Goal: Task Accomplishment & Management: Complete application form

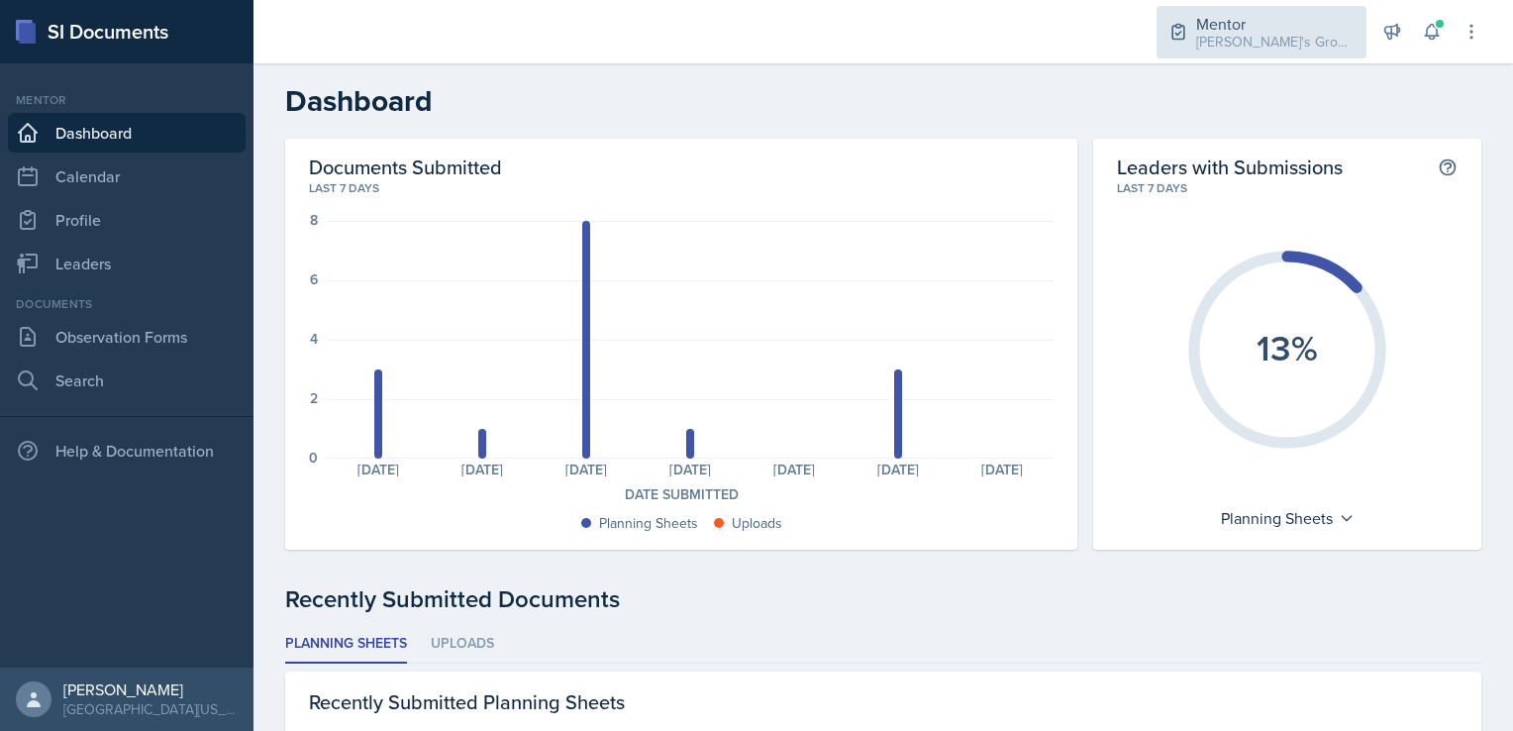
click at [1268, 29] on div "Mentor" at bounding box center [1275, 24] width 158 height 24
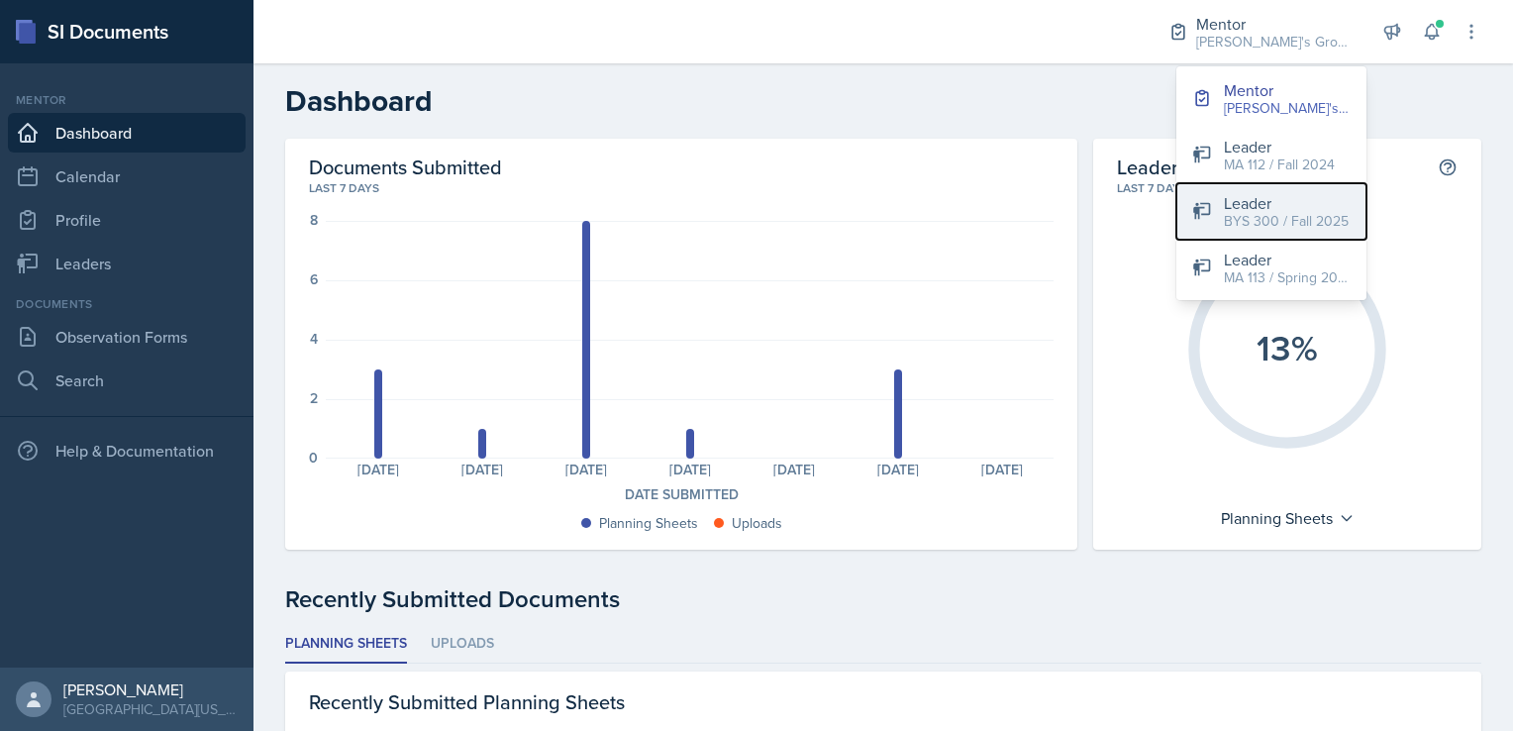
click at [1219, 215] on button "Leader BYS 300 / Fall 2025" at bounding box center [1272, 211] width 190 height 56
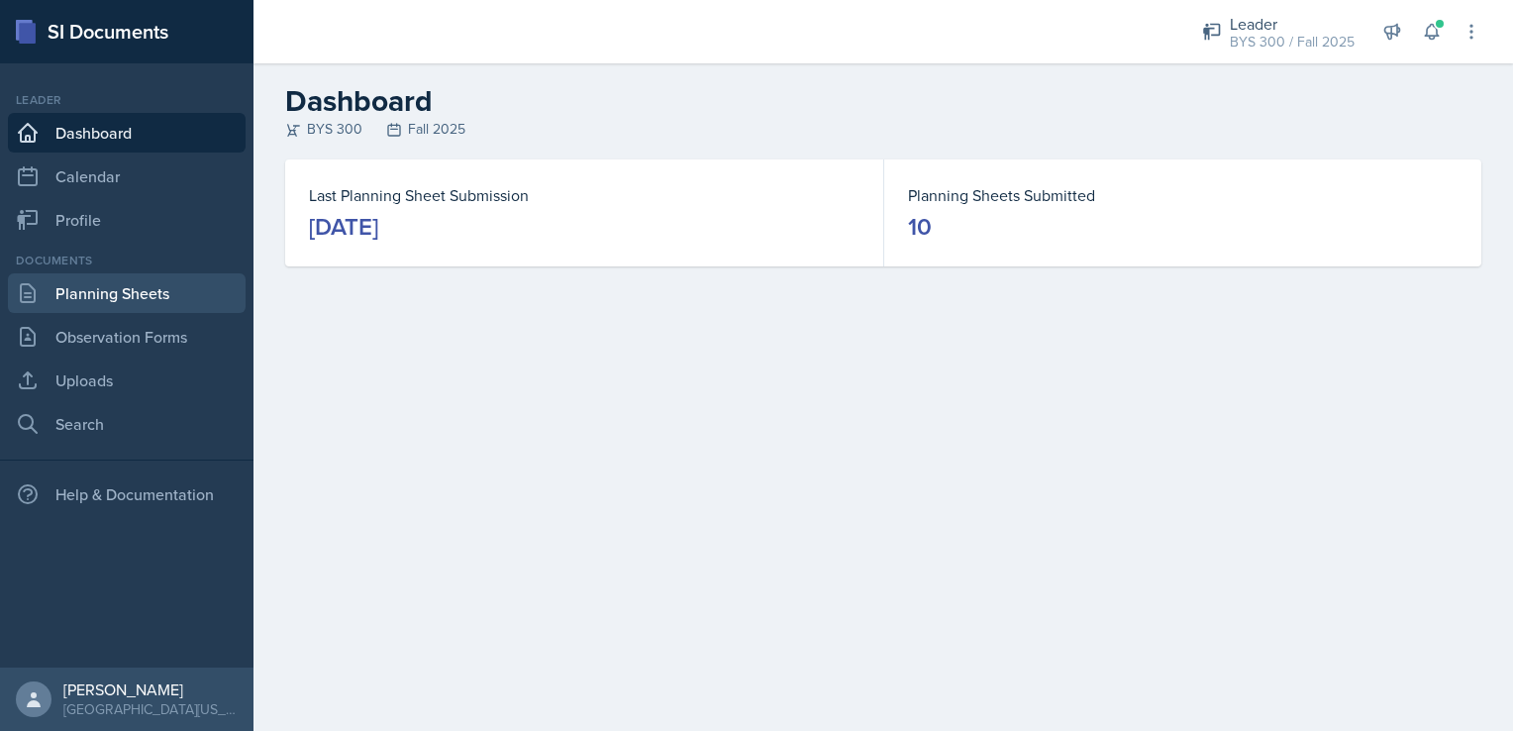
click at [176, 299] on link "Planning Sheets" at bounding box center [127, 293] width 238 height 40
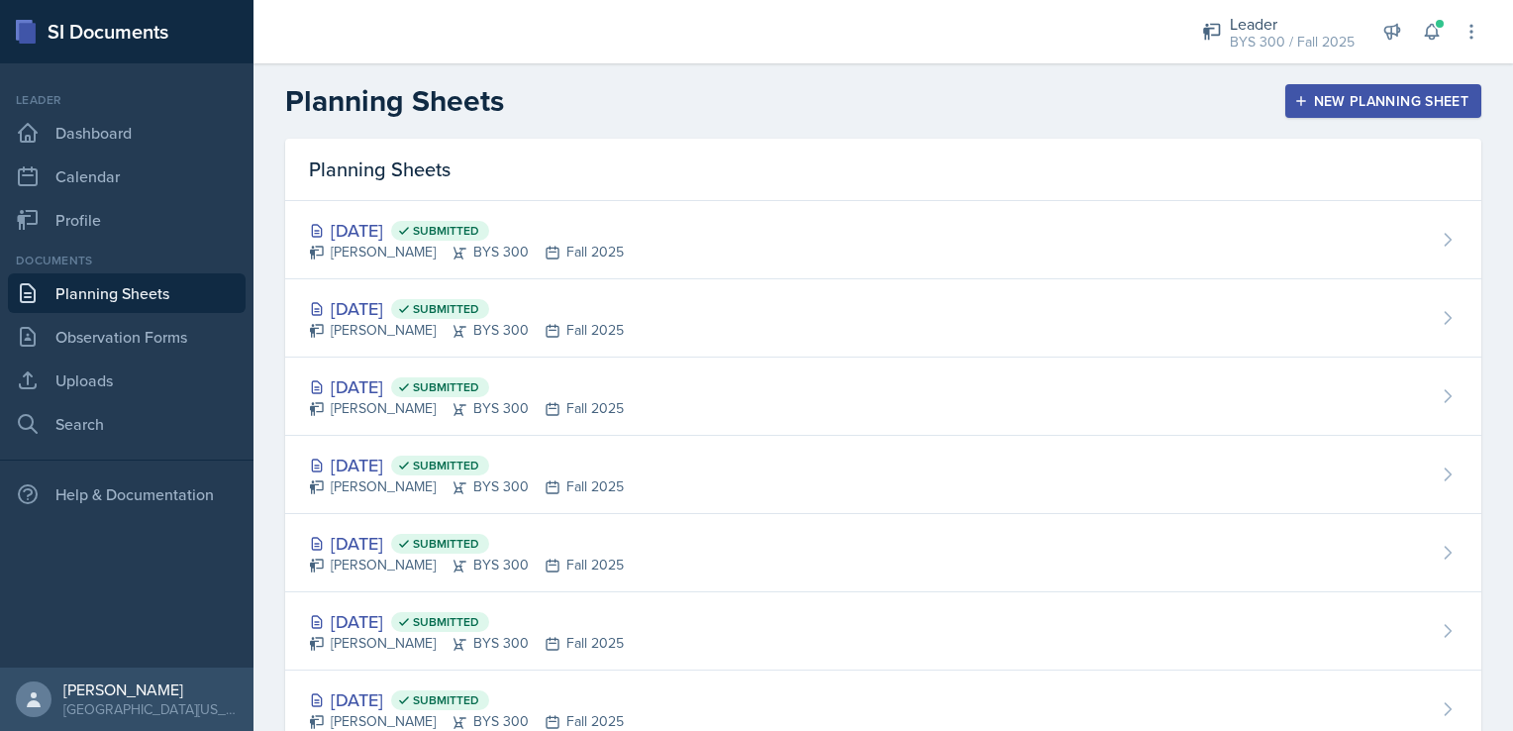
click at [1355, 93] on div "New Planning Sheet" at bounding box center [1383, 101] width 170 height 16
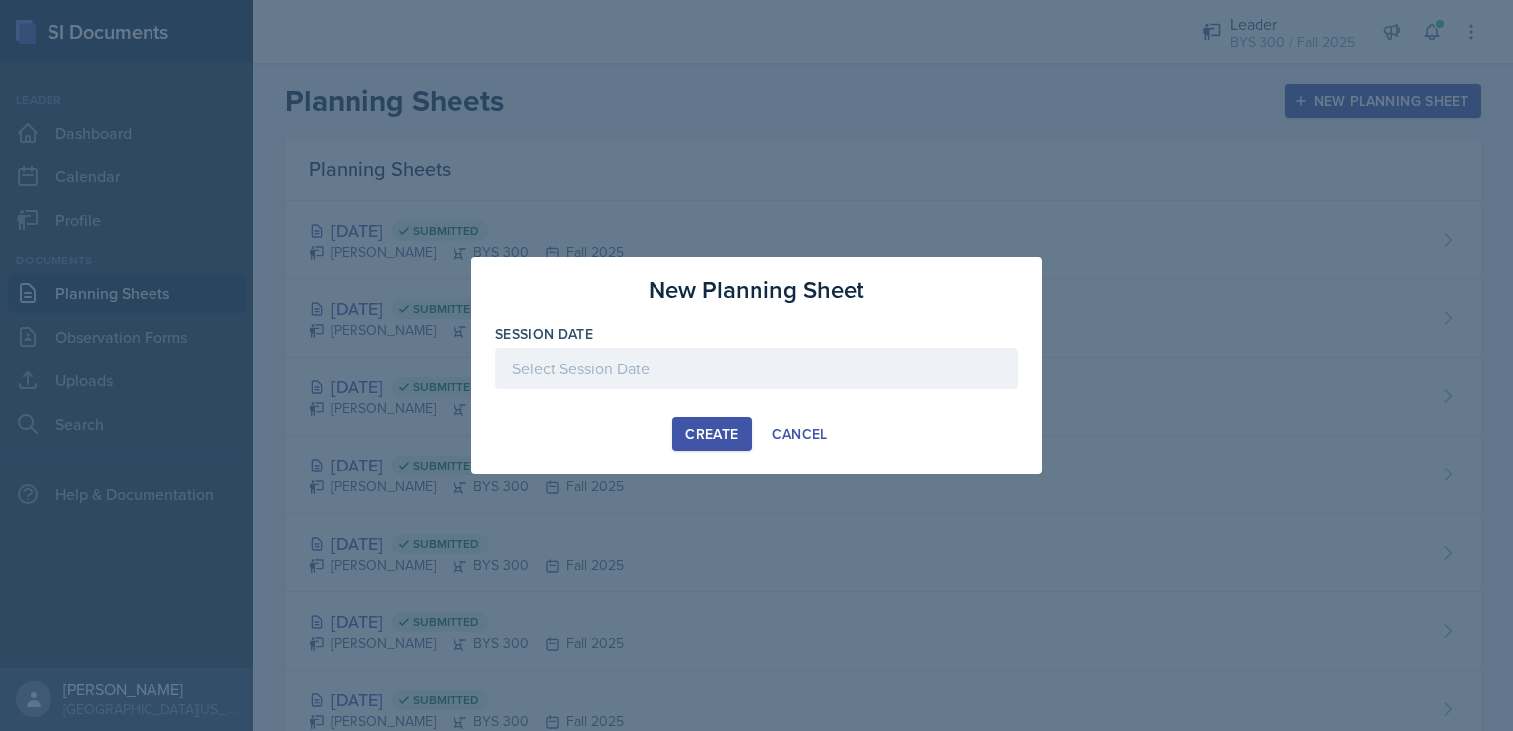
click at [618, 350] on div at bounding box center [756, 369] width 523 height 42
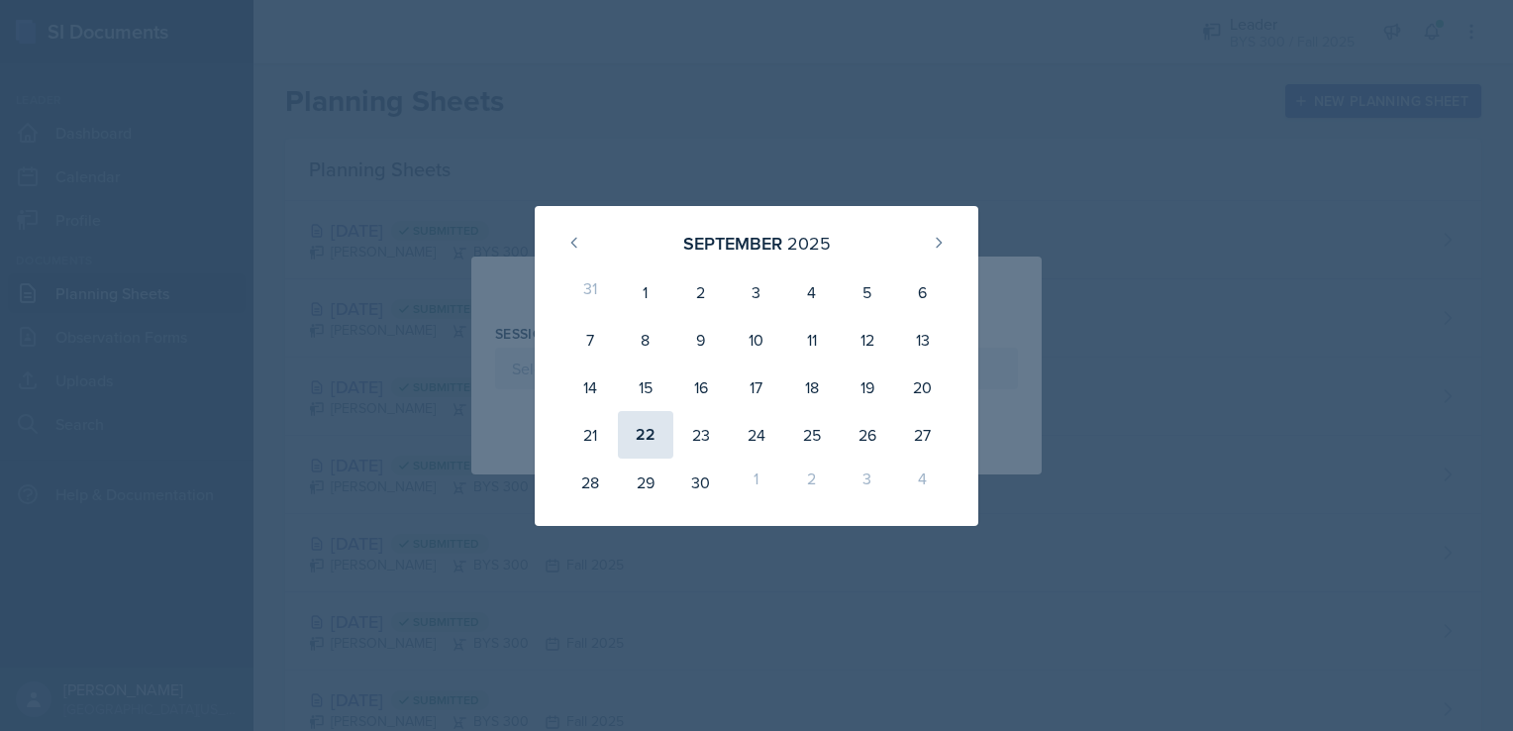
click at [639, 428] on div "22" at bounding box center [645, 435] width 55 height 48
type input "[DATE]"
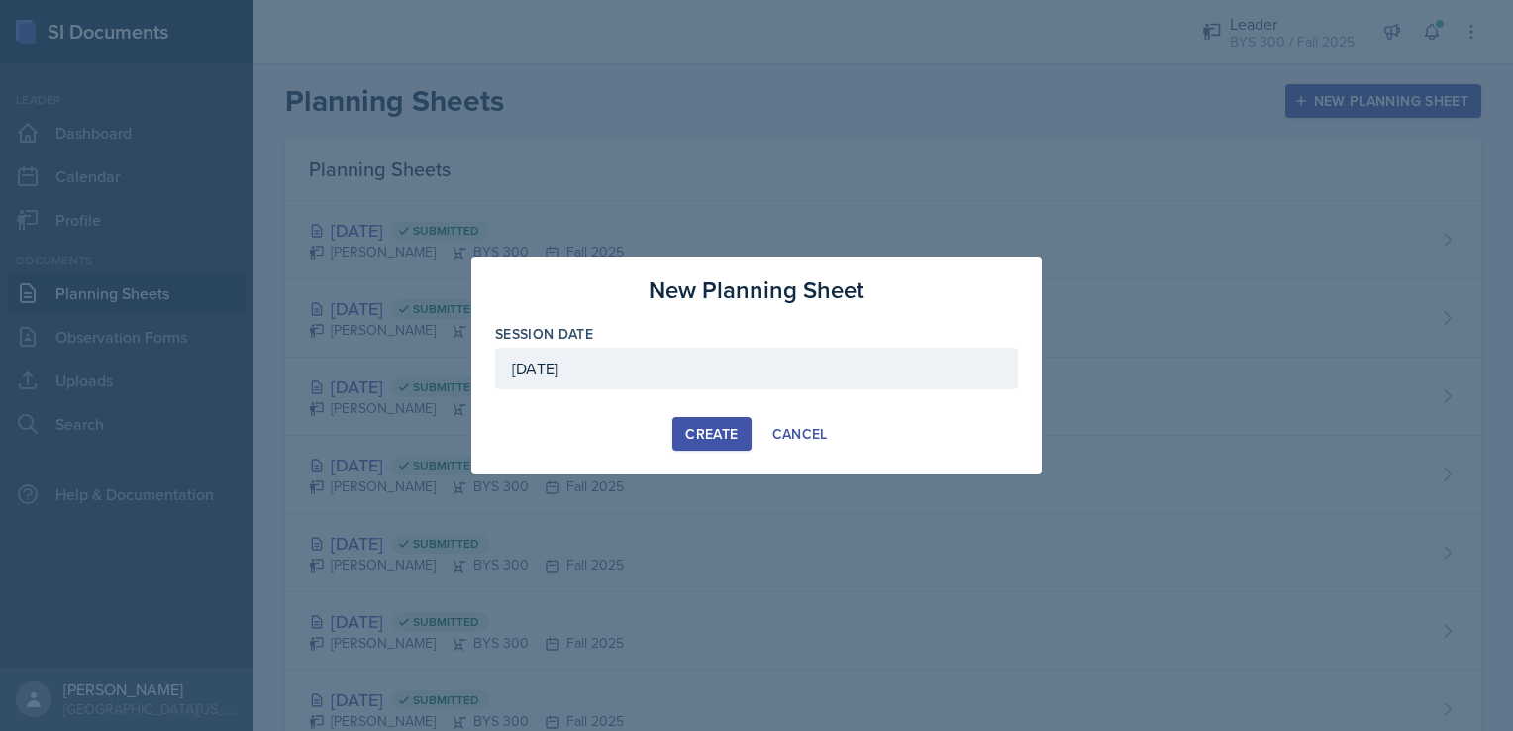
click at [732, 443] on button "Create" at bounding box center [711, 434] width 78 height 34
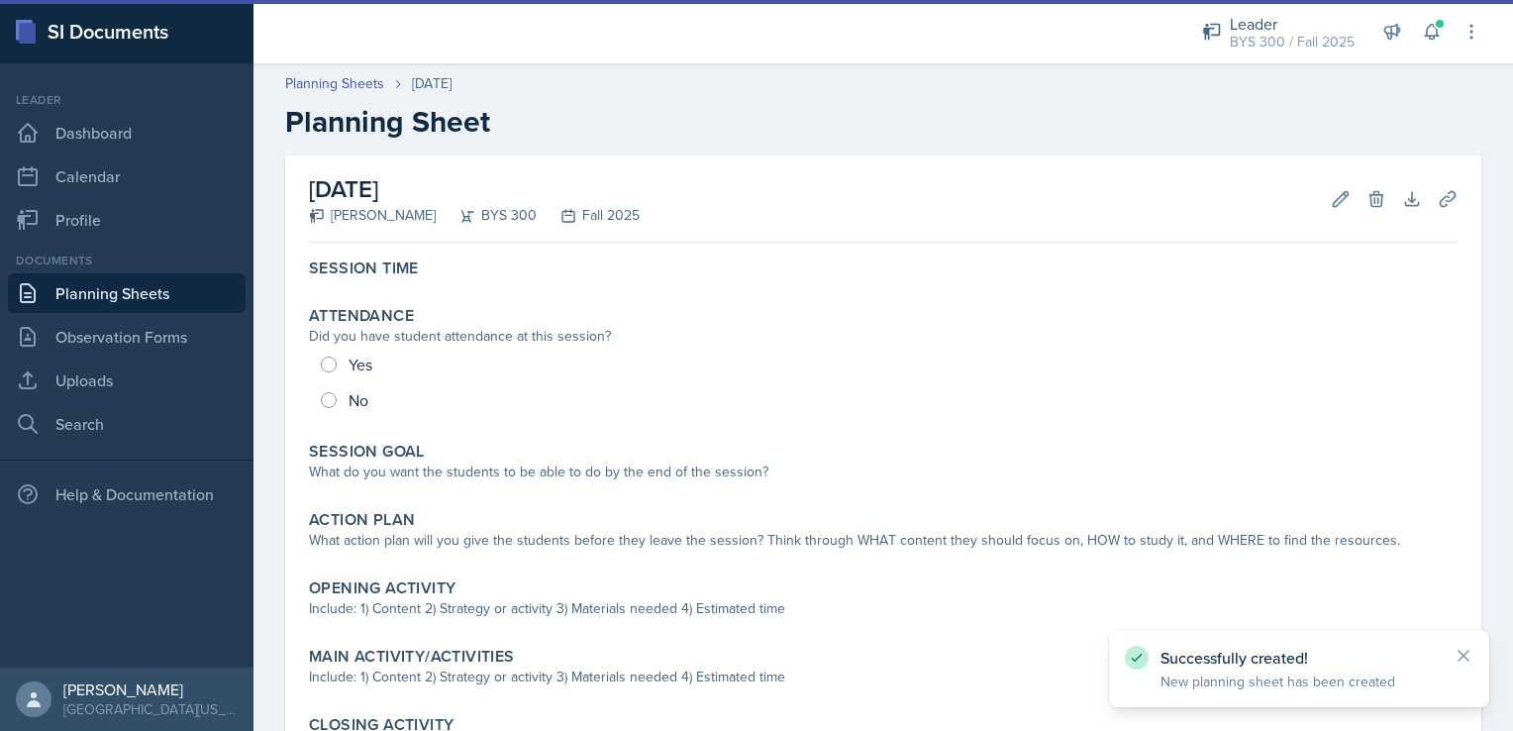
click at [175, 283] on link "Planning Sheets" at bounding box center [127, 293] width 238 height 40
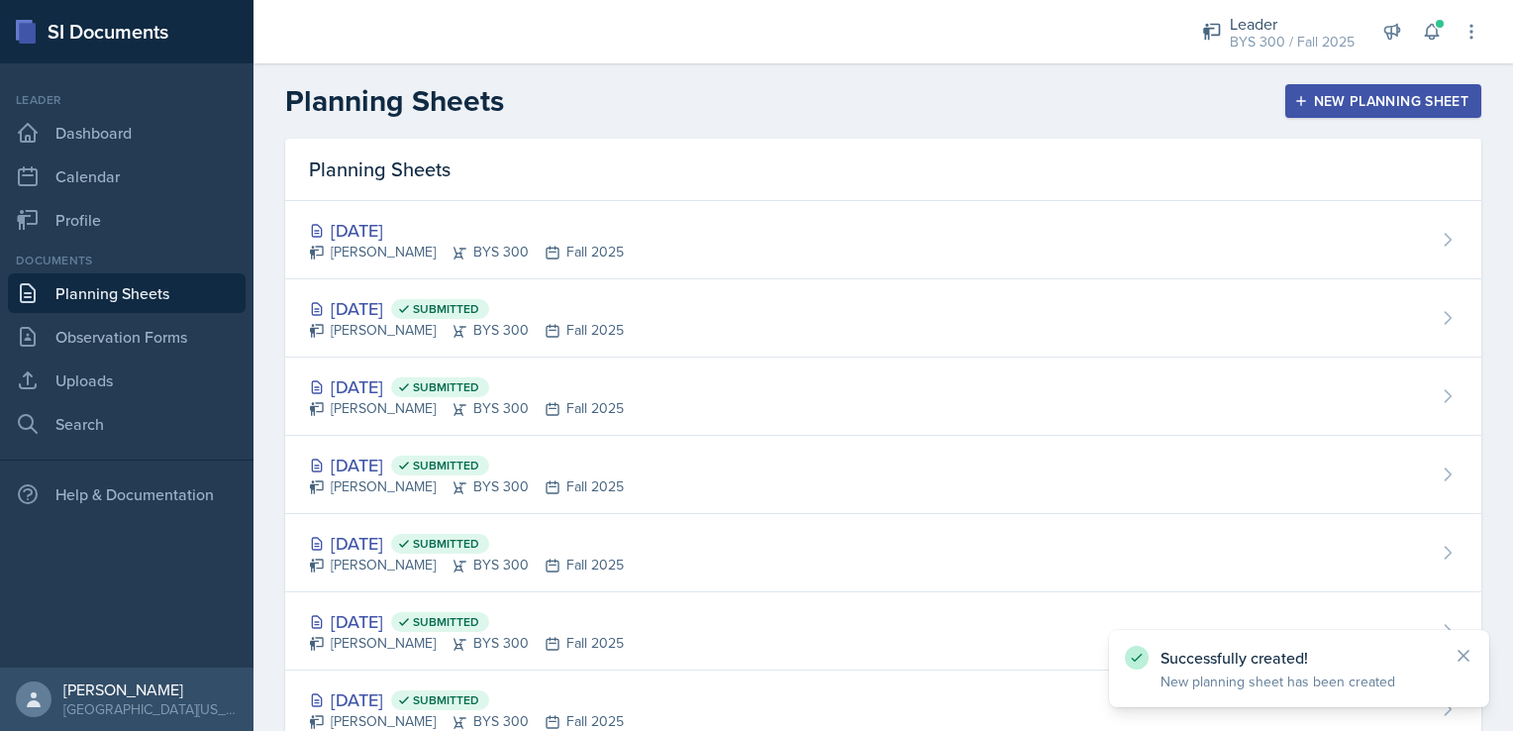
click at [1306, 93] on div "New Planning Sheet" at bounding box center [1383, 101] width 170 height 16
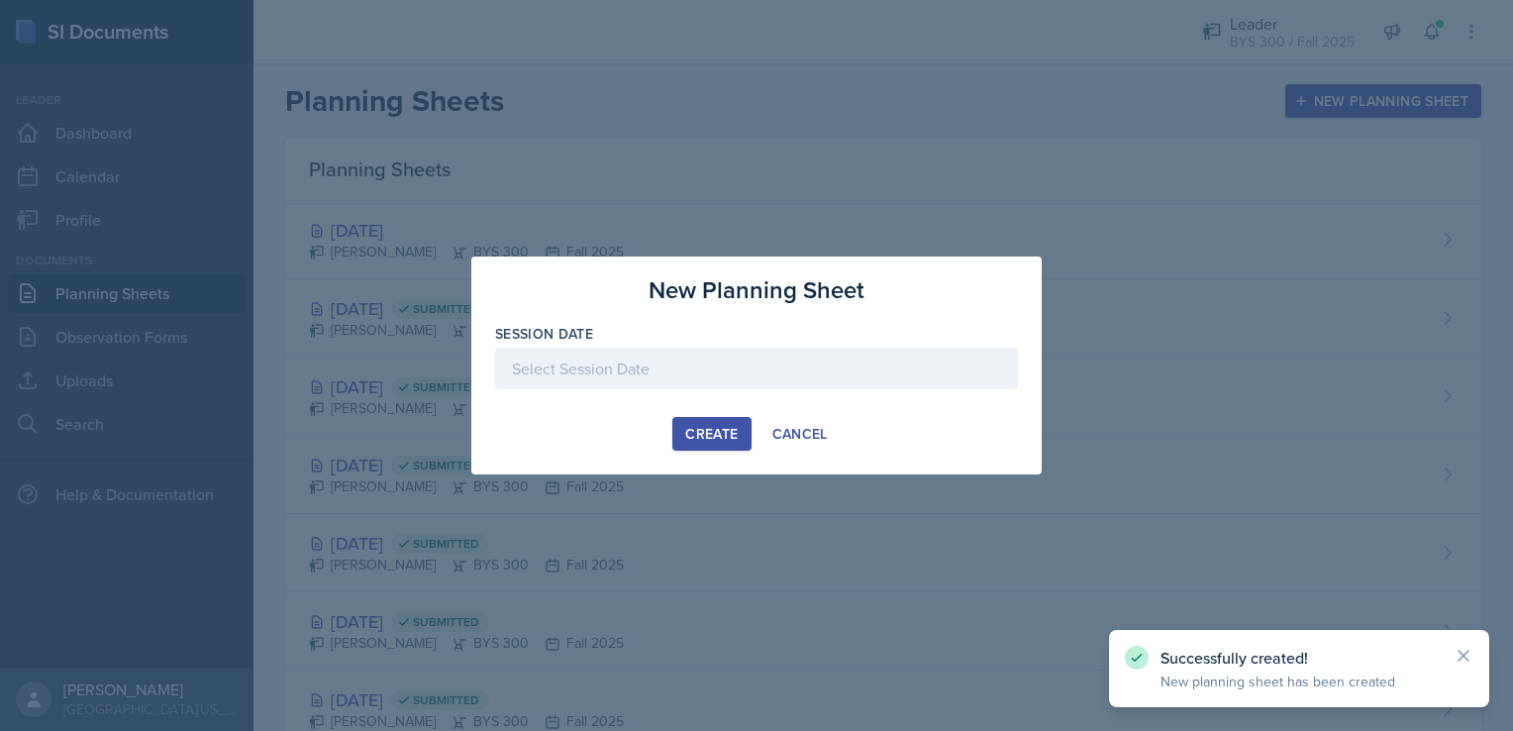
click at [717, 370] on div at bounding box center [756, 369] width 523 height 42
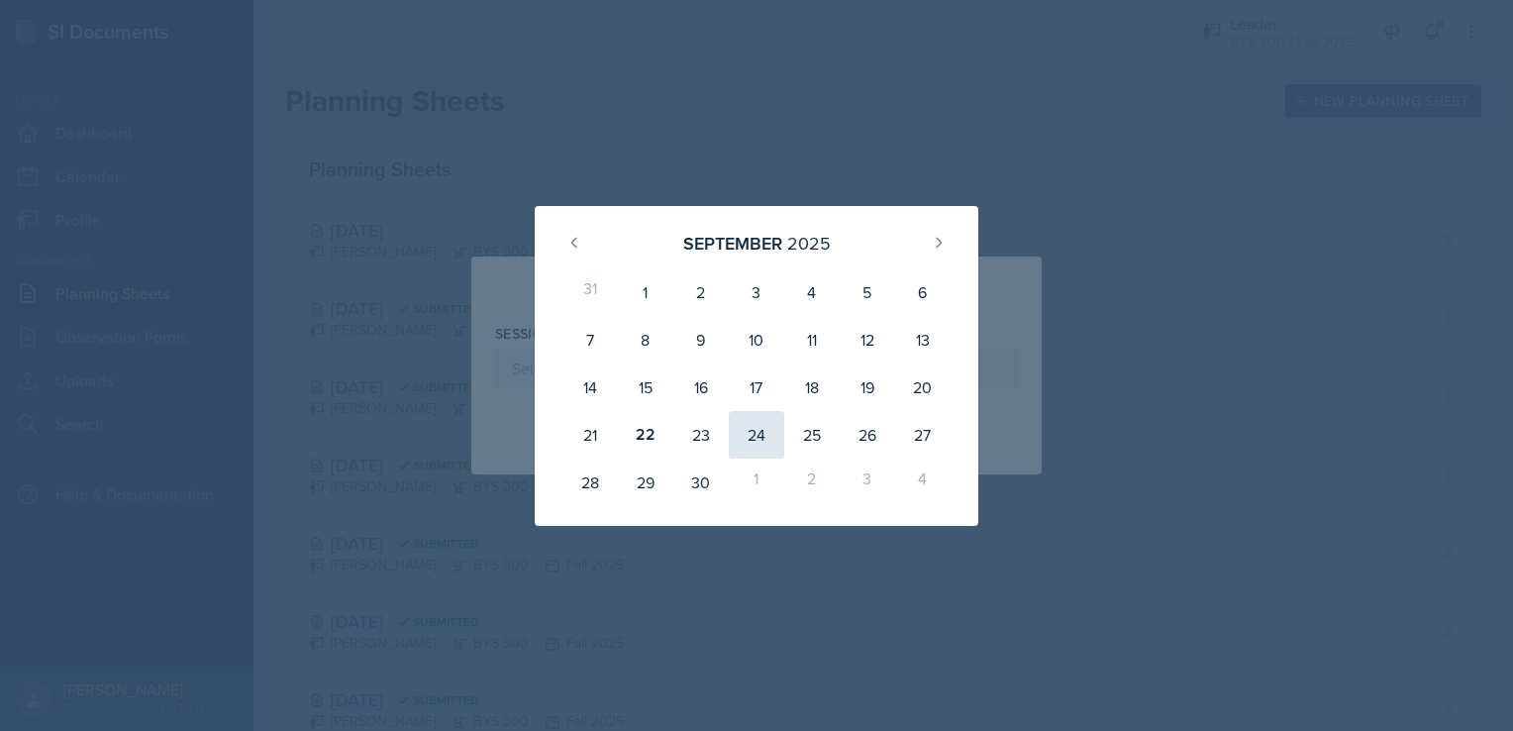
click at [747, 440] on div "24" at bounding box center [756, 435] width 55 height 48
type input "[DATE]"
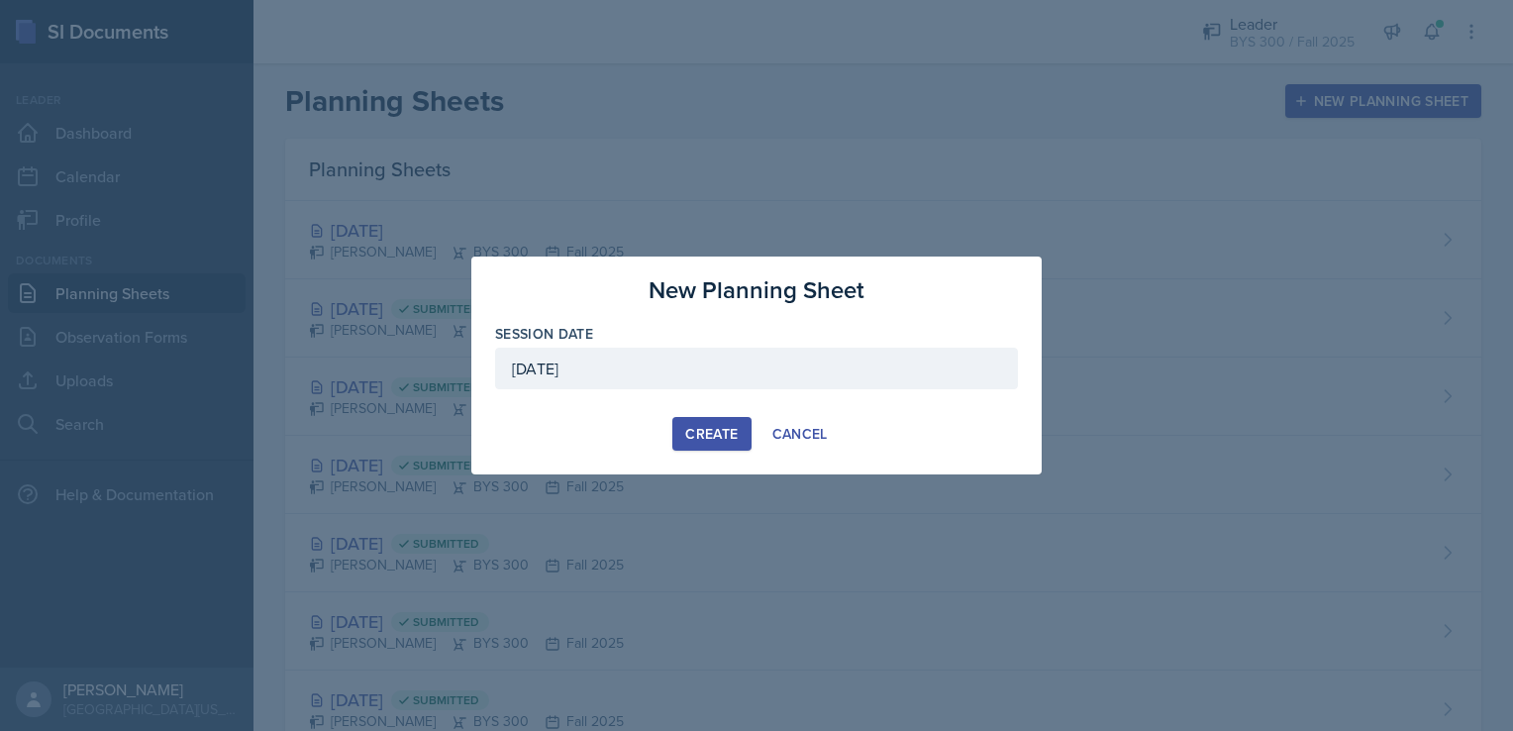
click at [681, 430] on button "Create" at bounding box center [711, 434] width 78 height 34
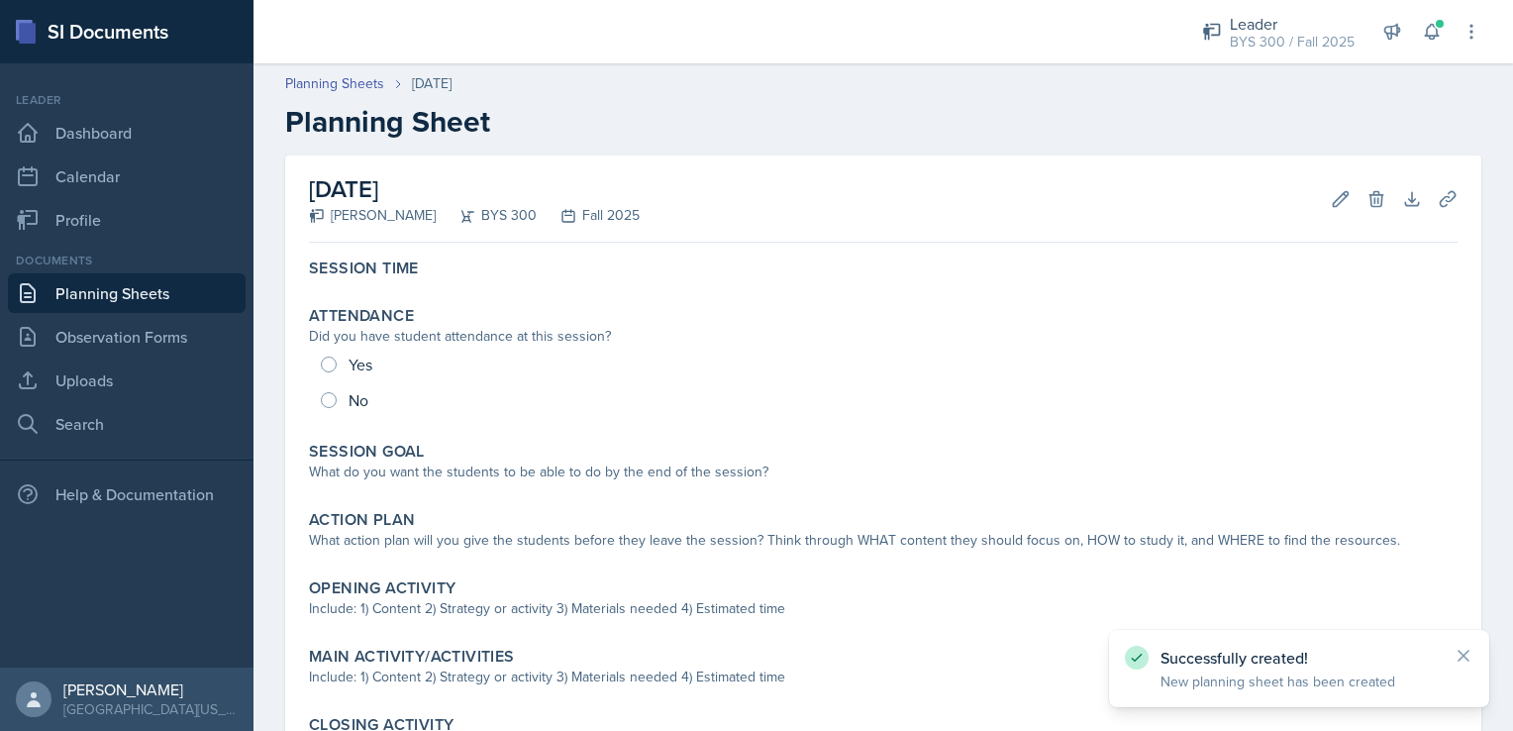
click at [143, 303] on link "Planning Sheets" at bounding box center [127, 293] width 238 height 40
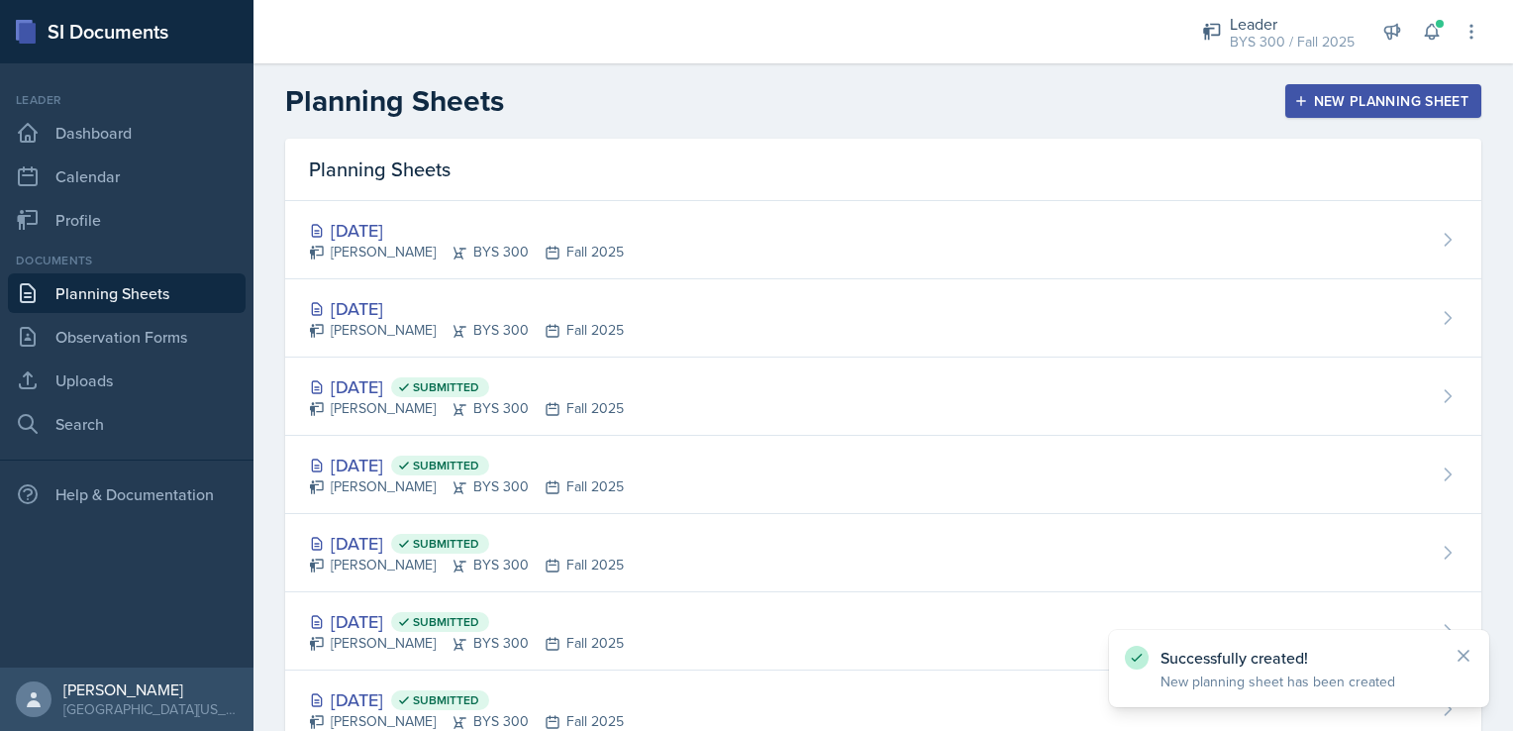
click at [1323, 94] on div "New Planning Sheet" at bounding box center [1383, 101] width 170 height 16
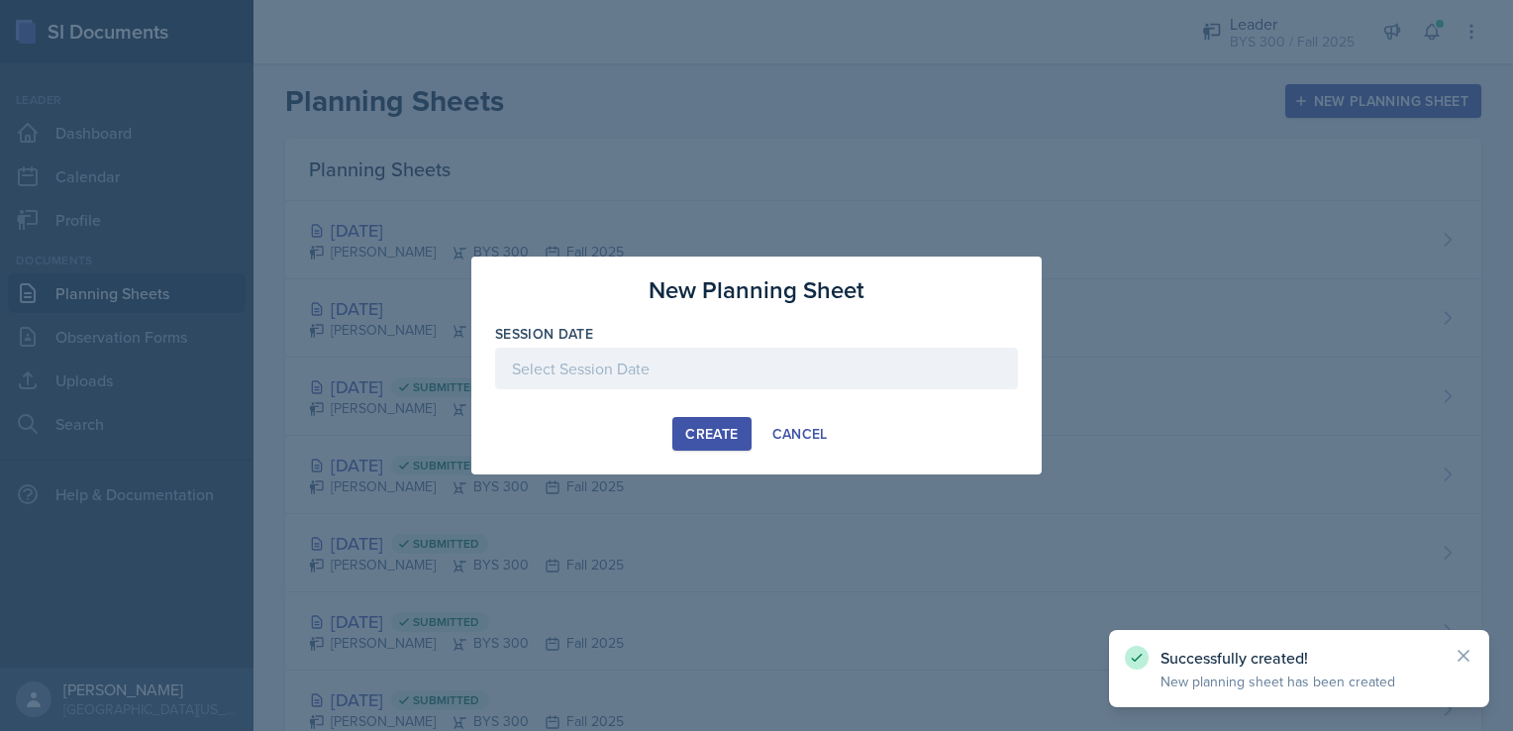
click at [820, 365] on div at bounding box center [756, 369] width 523 height 42
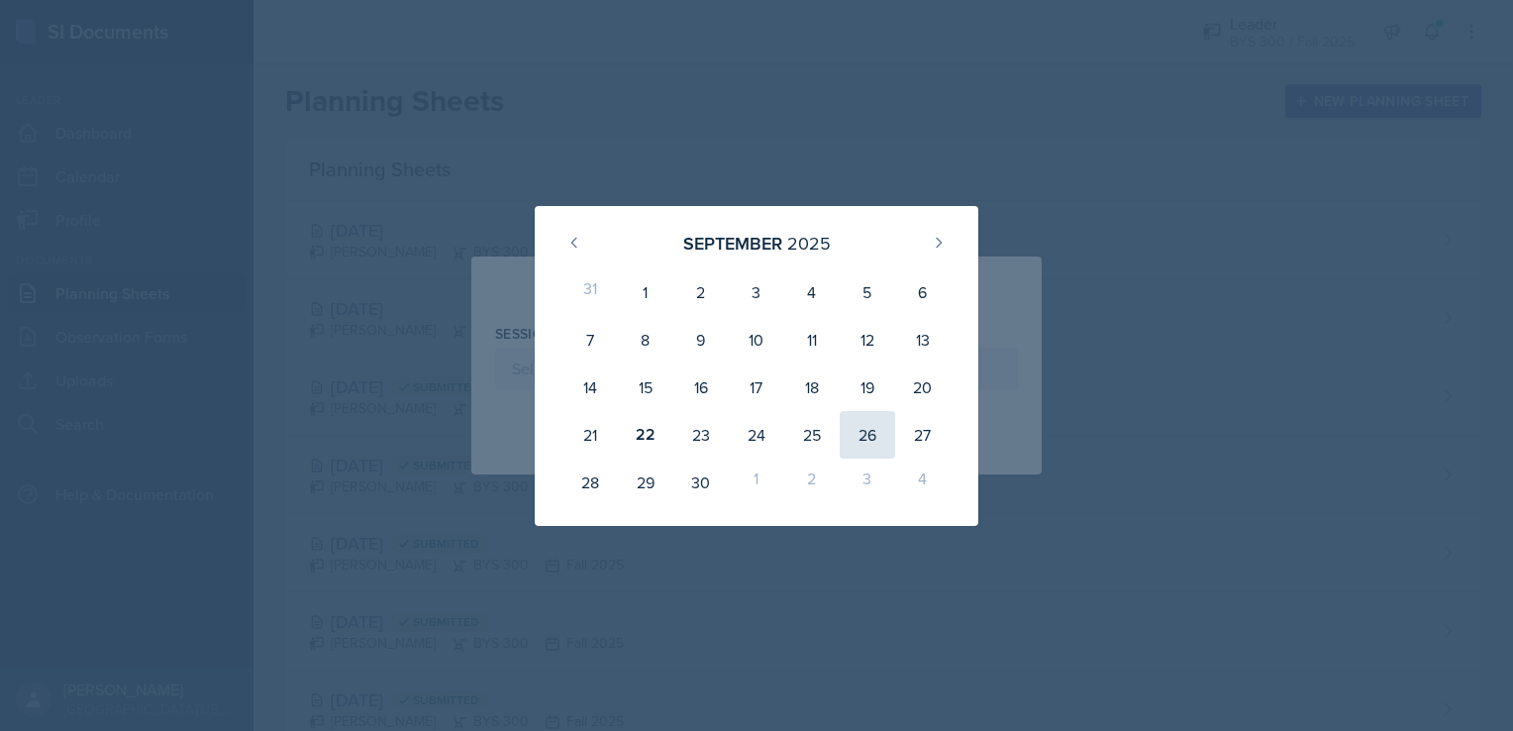
click at [851, 433] on div "26" at bounding box center [867, 435] width 55 height 48
type input "[DATE]"
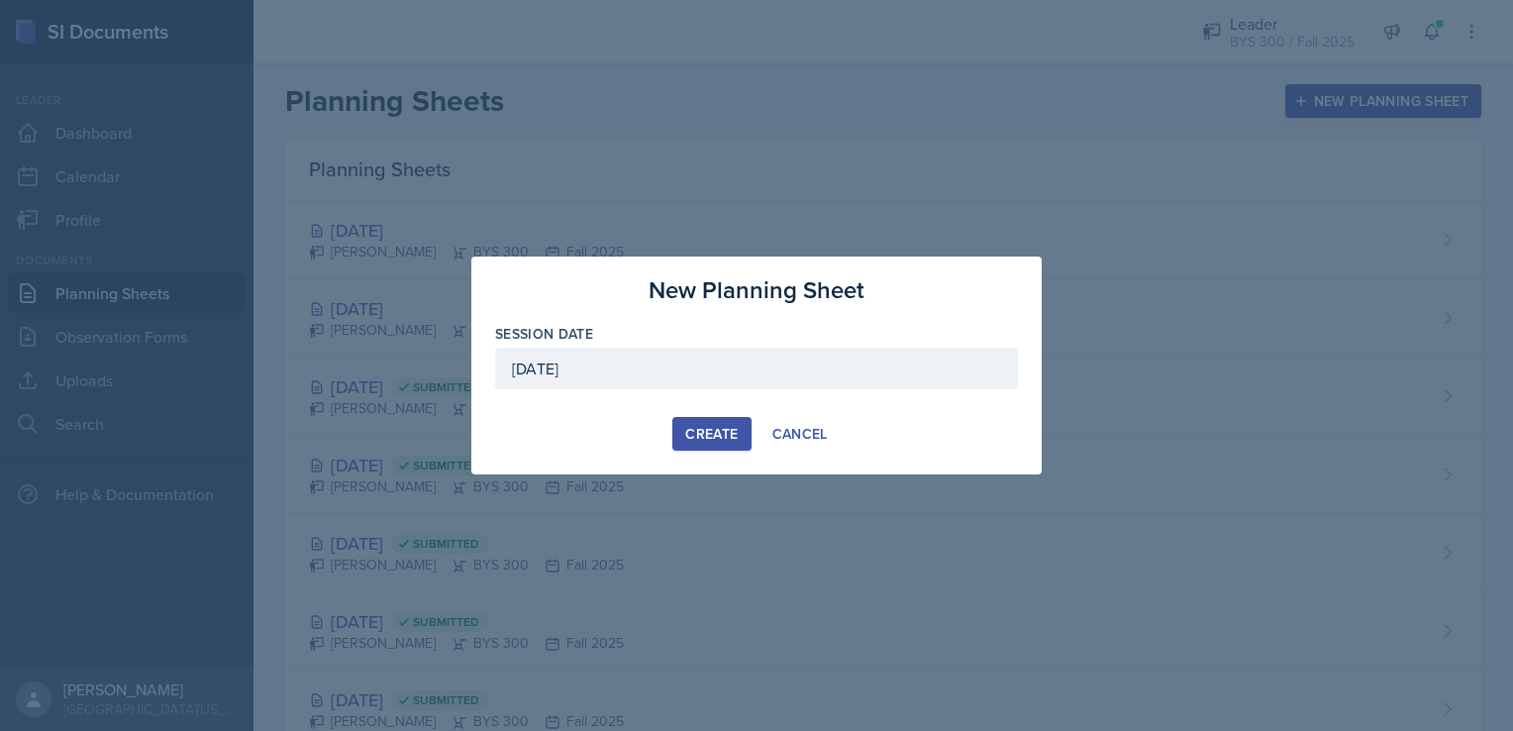
click at [707, 444] on button "Create" at bounding box center [711, 434] width 78 height 34
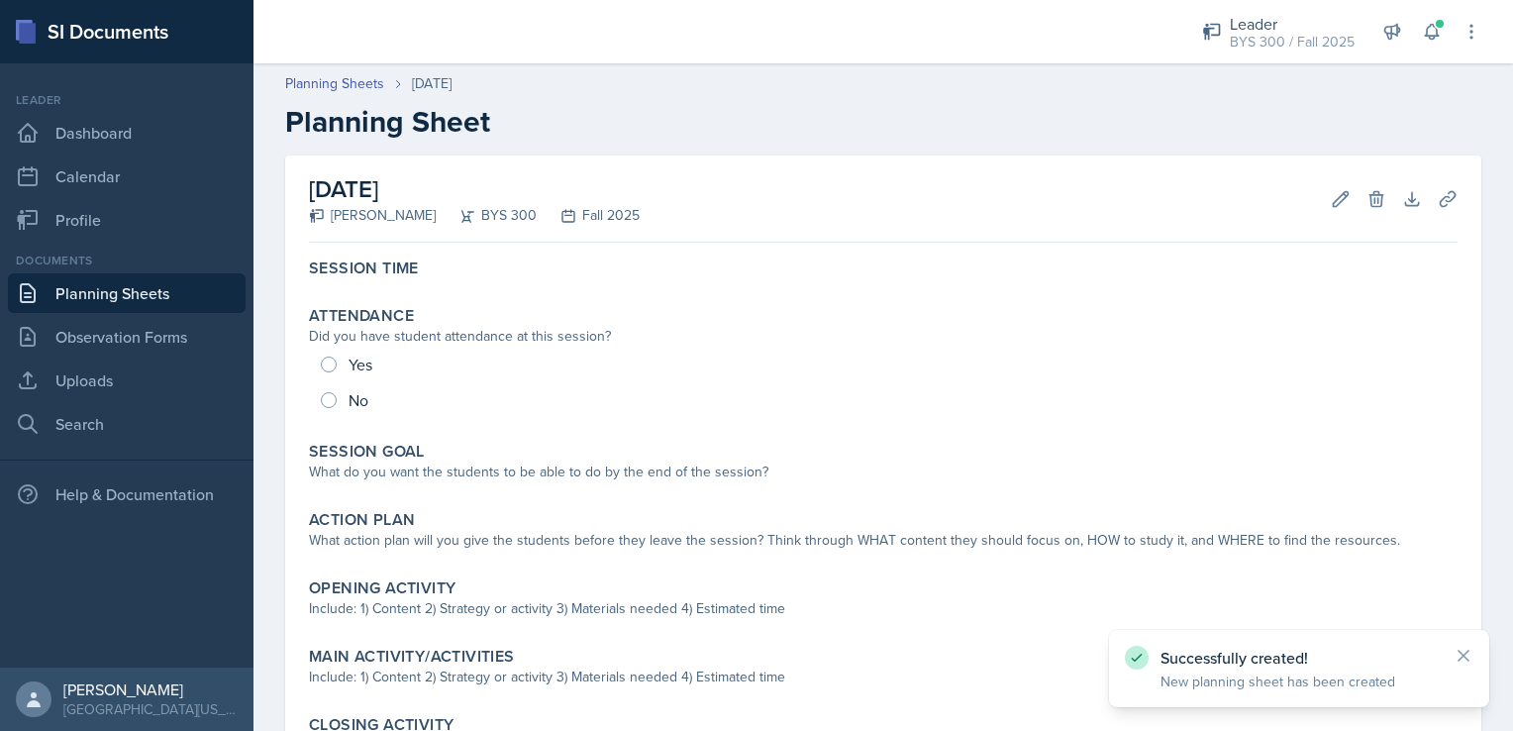
click at [119, 290] on link "Planning Sheets" at bounding box center [127, 293] width 238 height 40
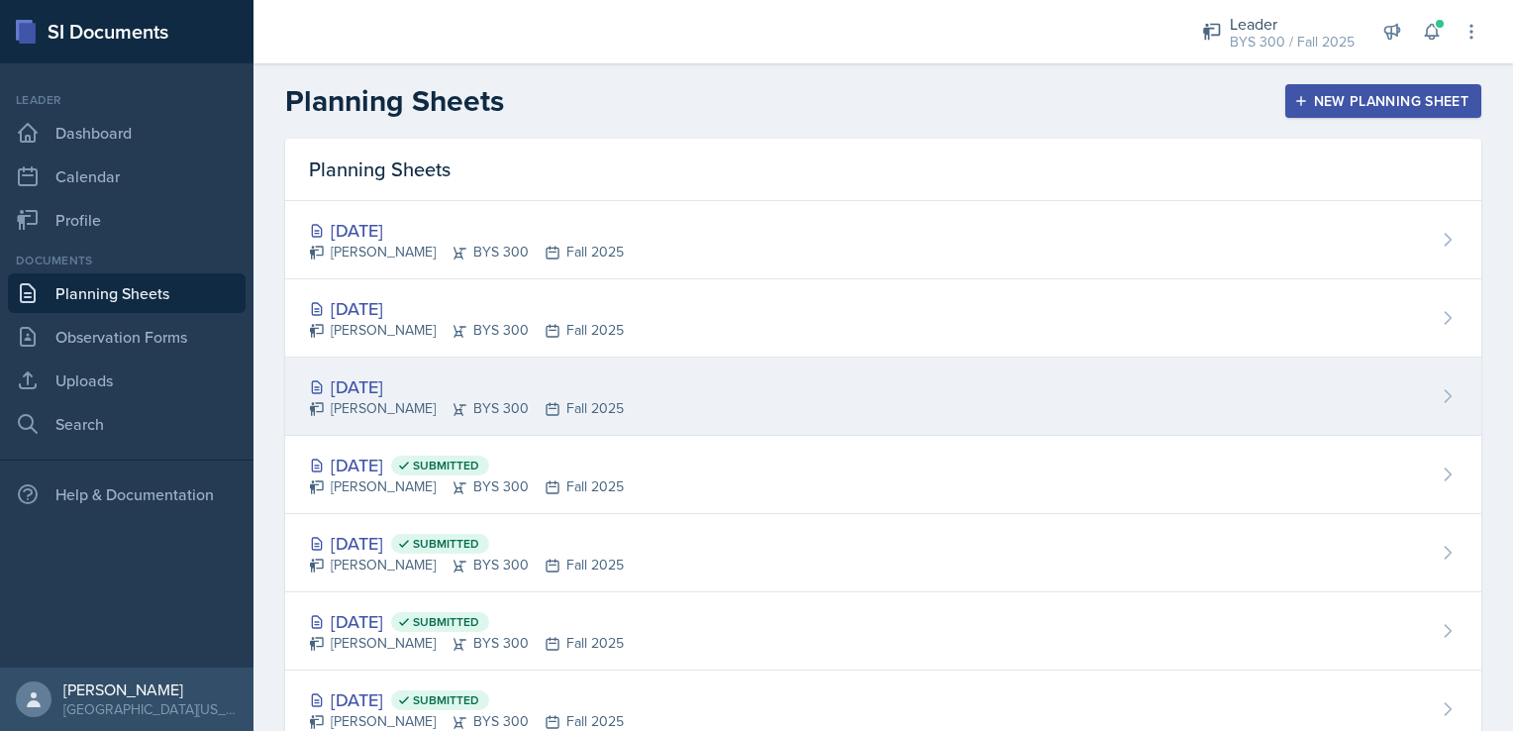
click at [438, 427] on div "[DATE] [PERSON_NAME] BYS 300 Fall 2025" at bounding box center [883, 397] width 1196 height 78
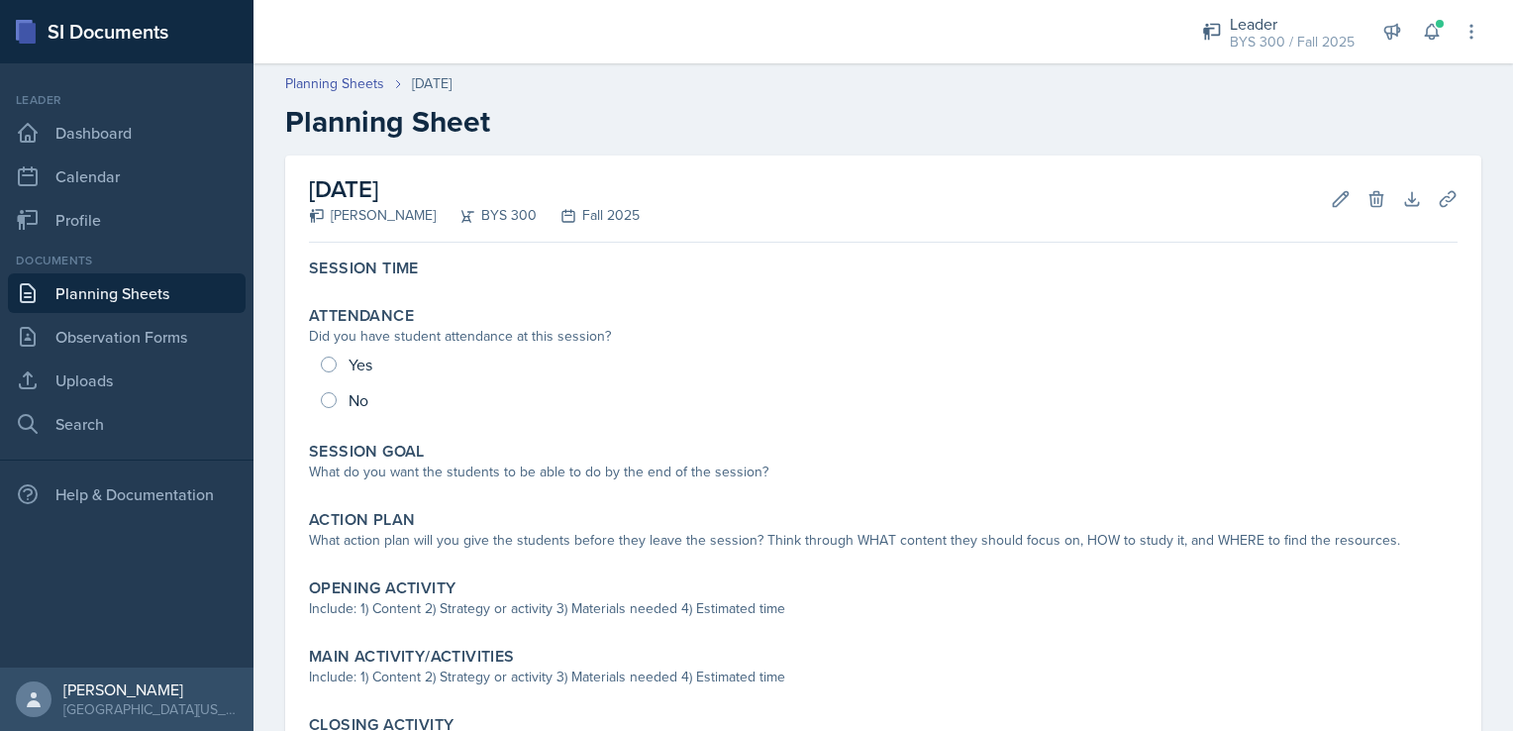
click at [131, 298] on link "Planning Sheets" at bounding box center [127, 293] width 238 height 40
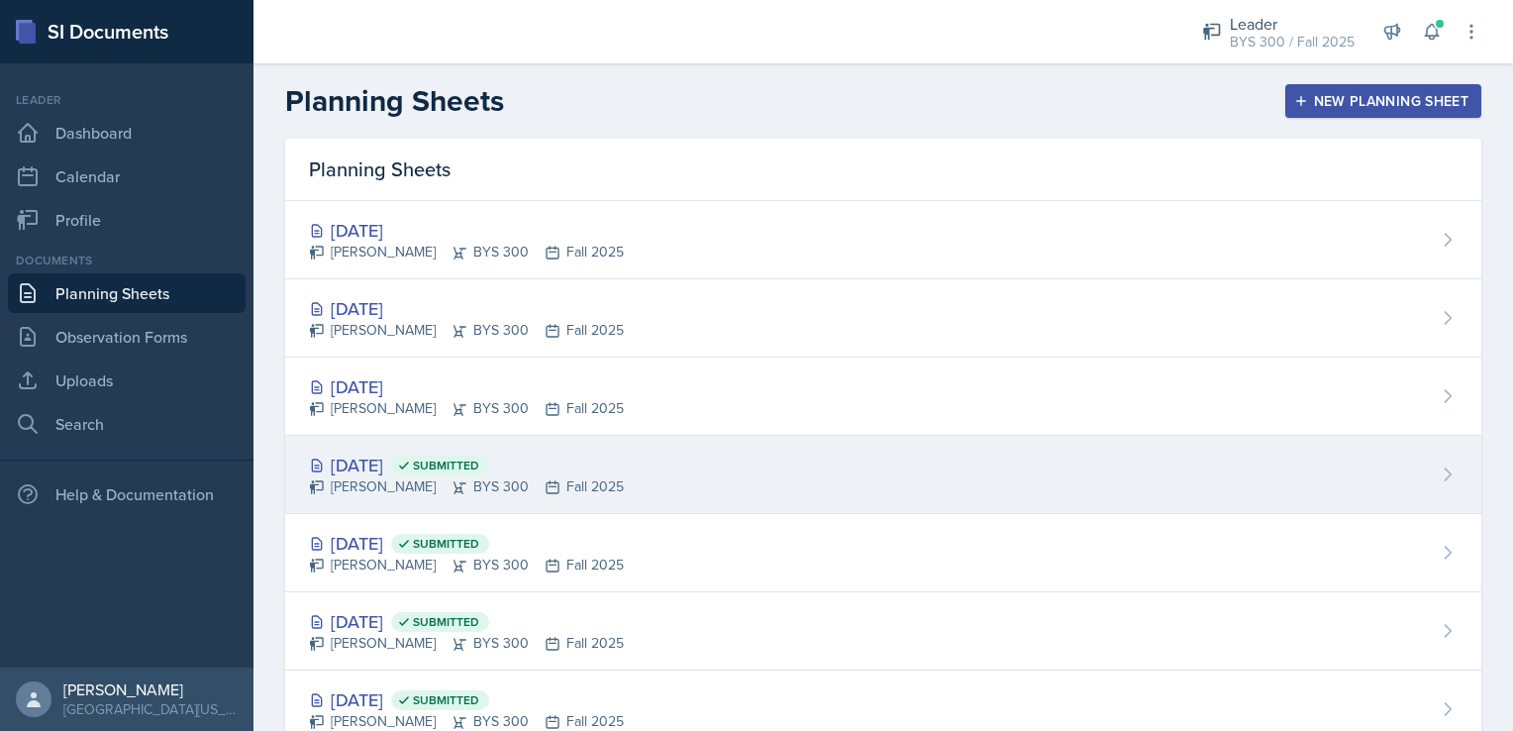
click at [389, 453] on div "[DATE] Submitted" at bounding box center [466, 465] width 315 height 27
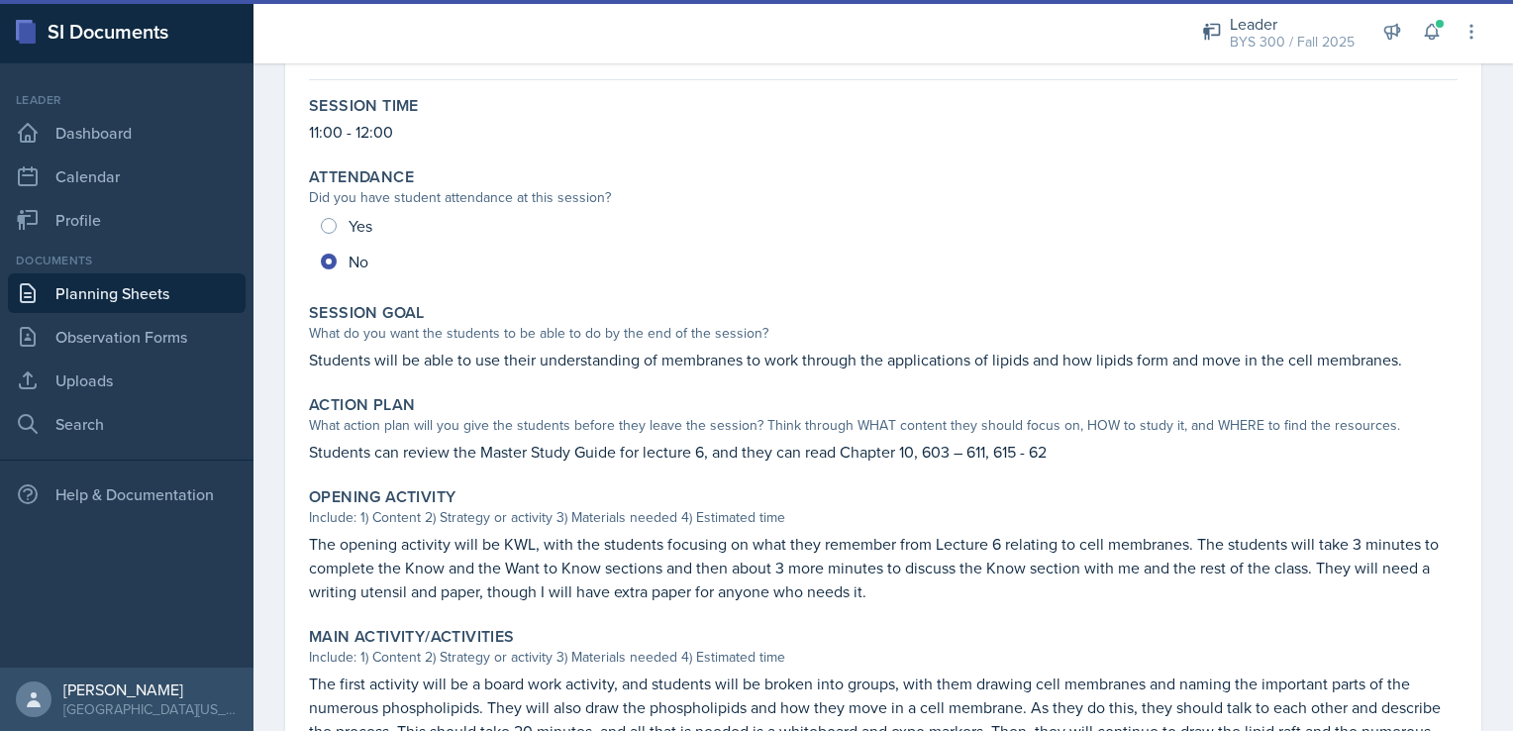
scroll to position [172, 0]
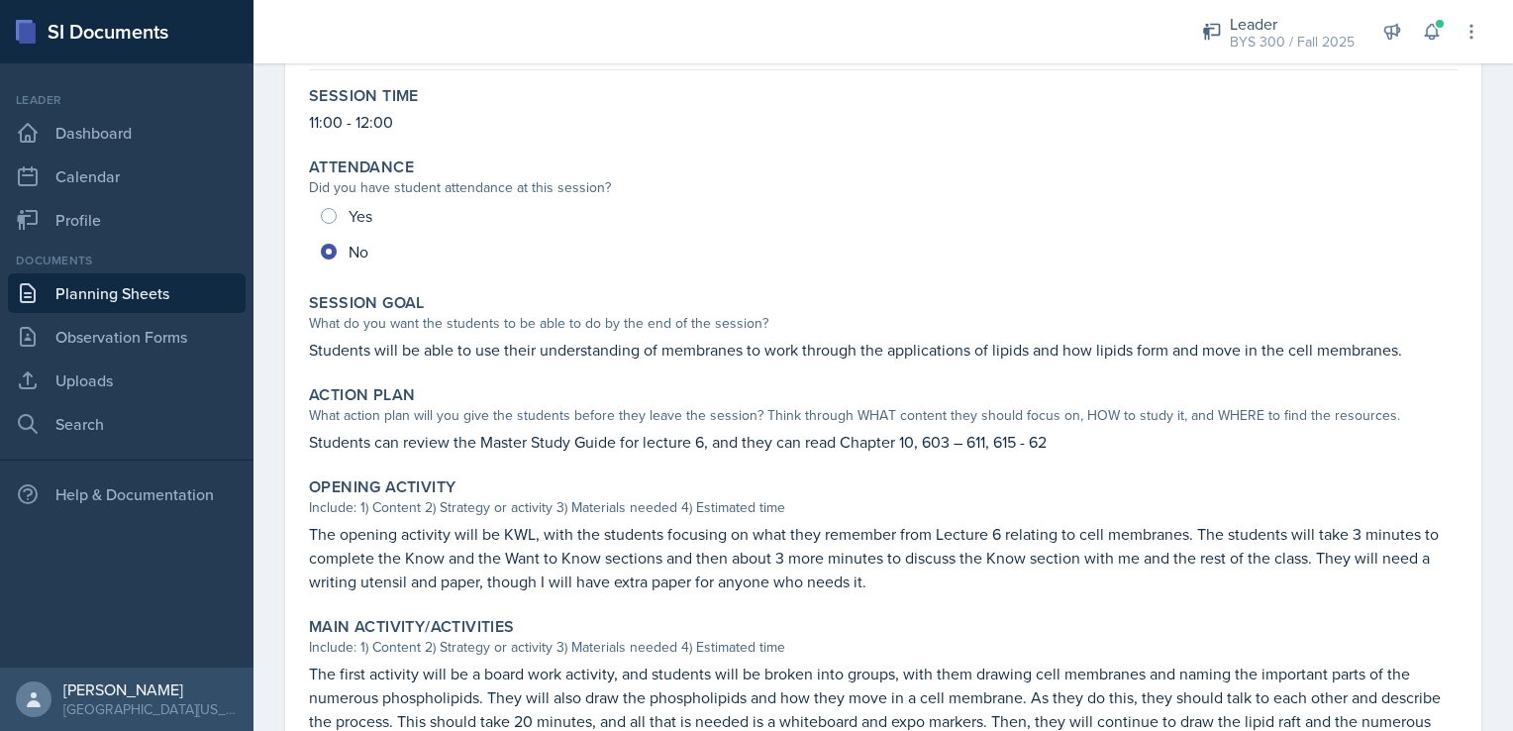
click at [444, 349] on p "Students will be able to use their understanding of membranes to work through t…" at bounding box center [883, 350] width 1149 height 24
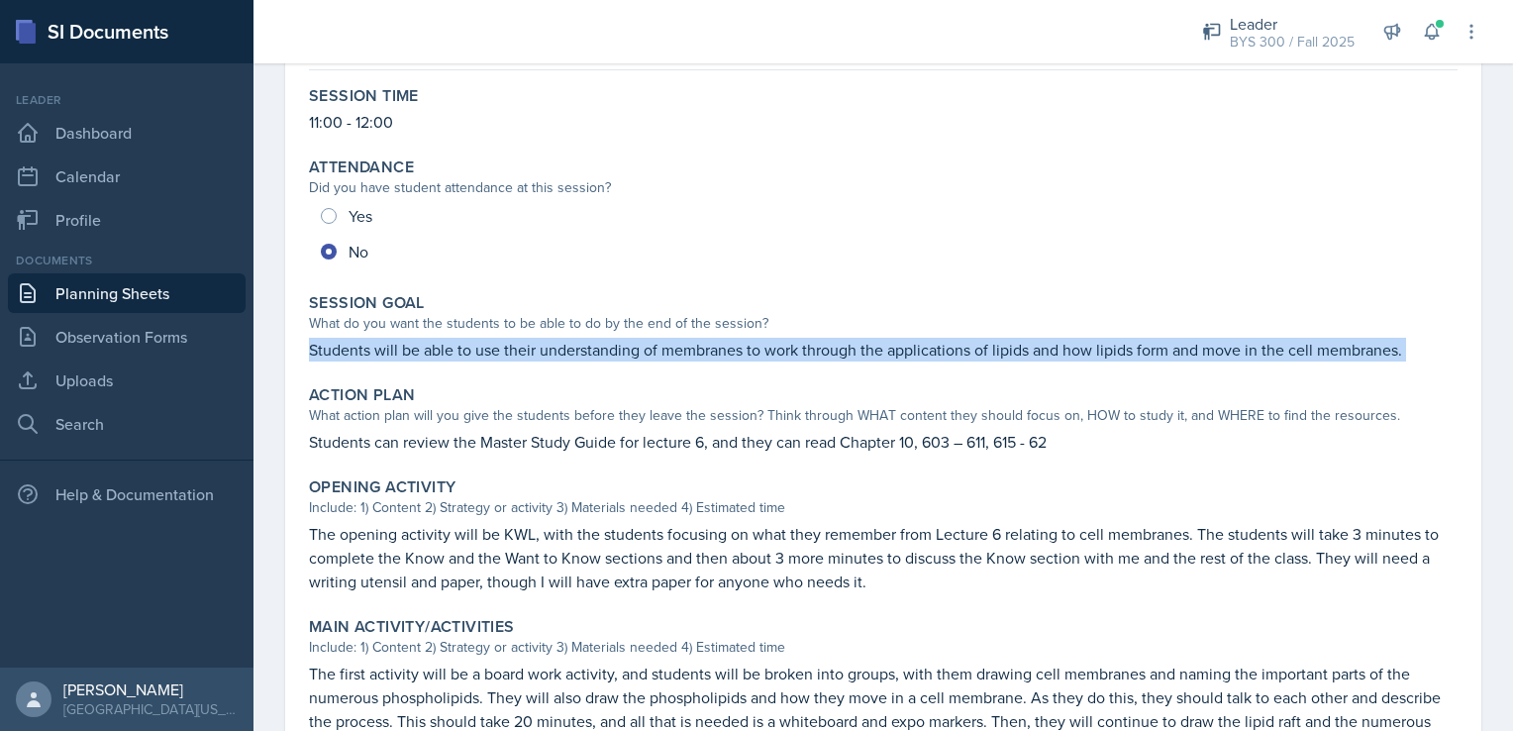
click at [444, 349] on p "Students will be able to use their understanding of membranes to work through t…" at bounding box center [883, 350] width 1149 height 24
copy div "Students will be able to use their understanding of membranes to work through t…"
click at [184, 299] on link "Planning Sheets" at bounding box center [127, 293] width 238 height 40
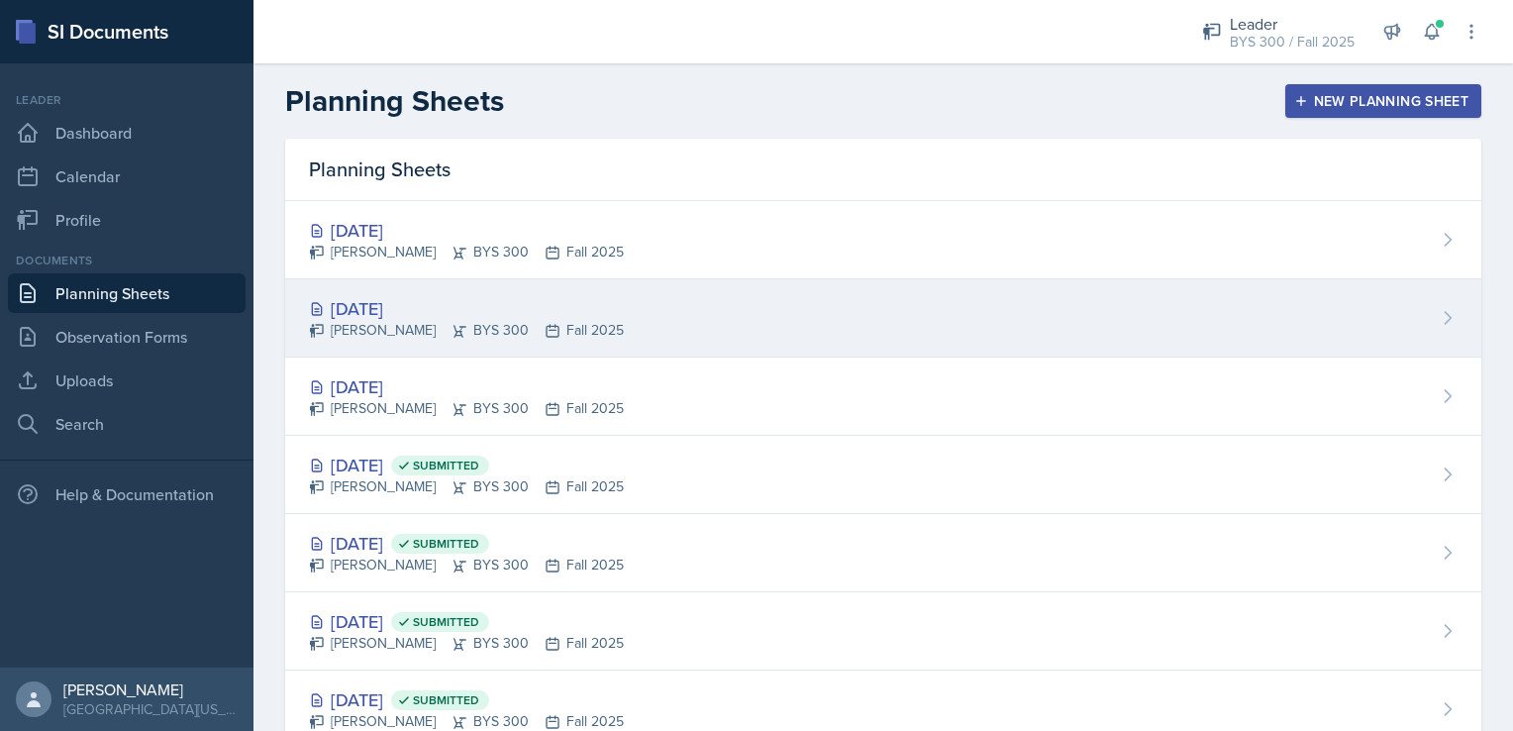
click at [379, 356] on div "[DATE] [PERSON_NAME] BYS 300 Fall 2025" at bounding box center [883, 318] width 1196 height 78
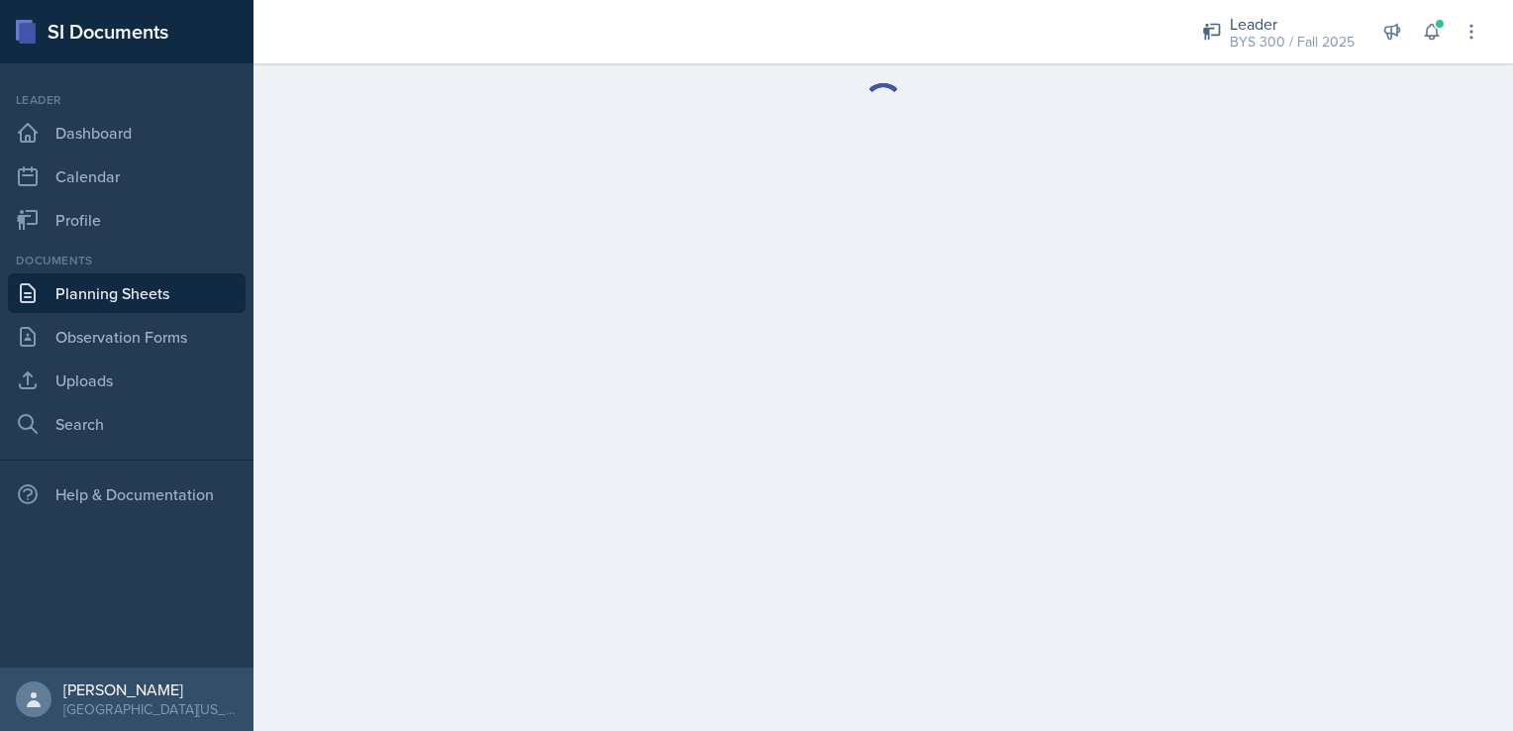
click at [170, 299] on link "Planning Sheets" at bounding box center [127, 293] width 238 height 40
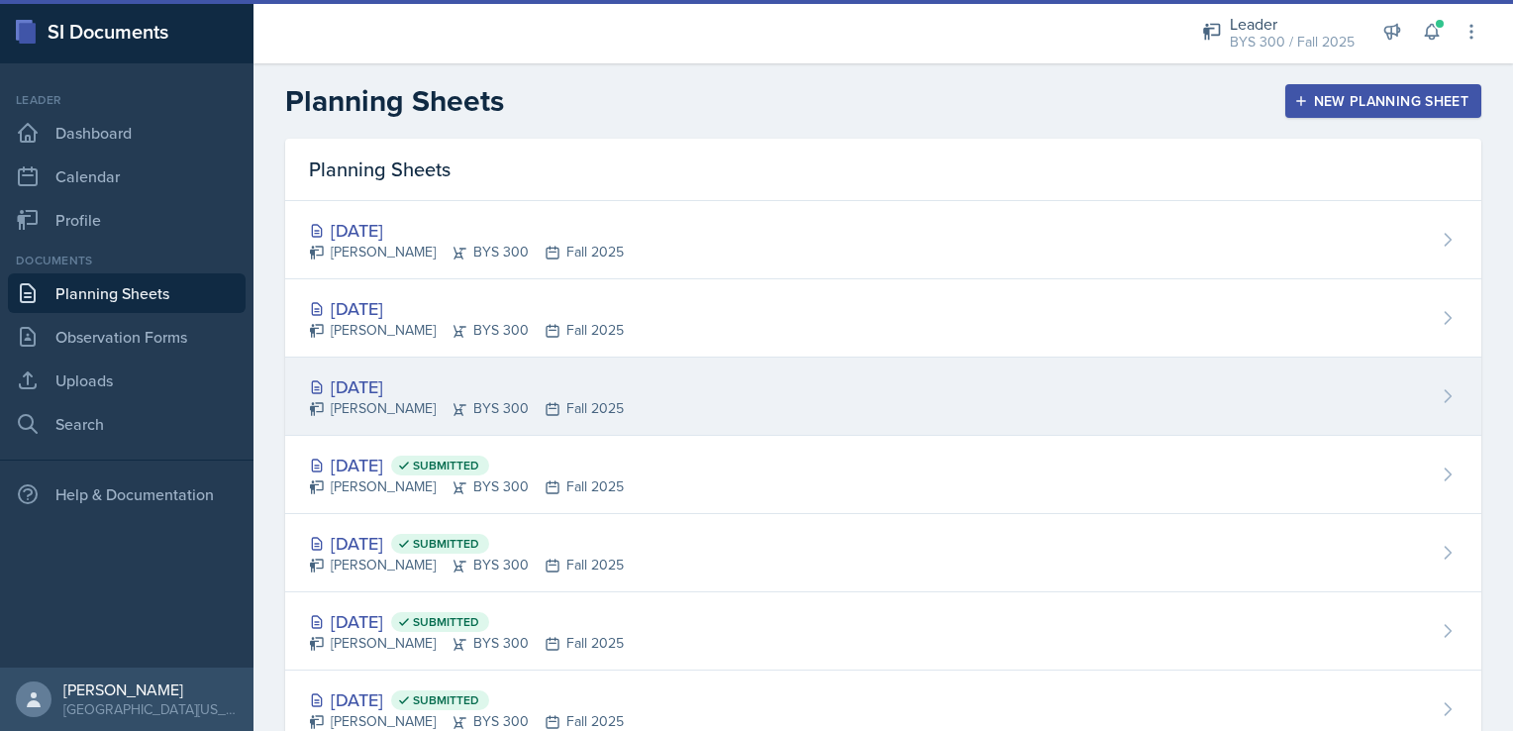
click at [350, 378] on div "[DATE]" at bounding box center [466, 386] width 315 height 27
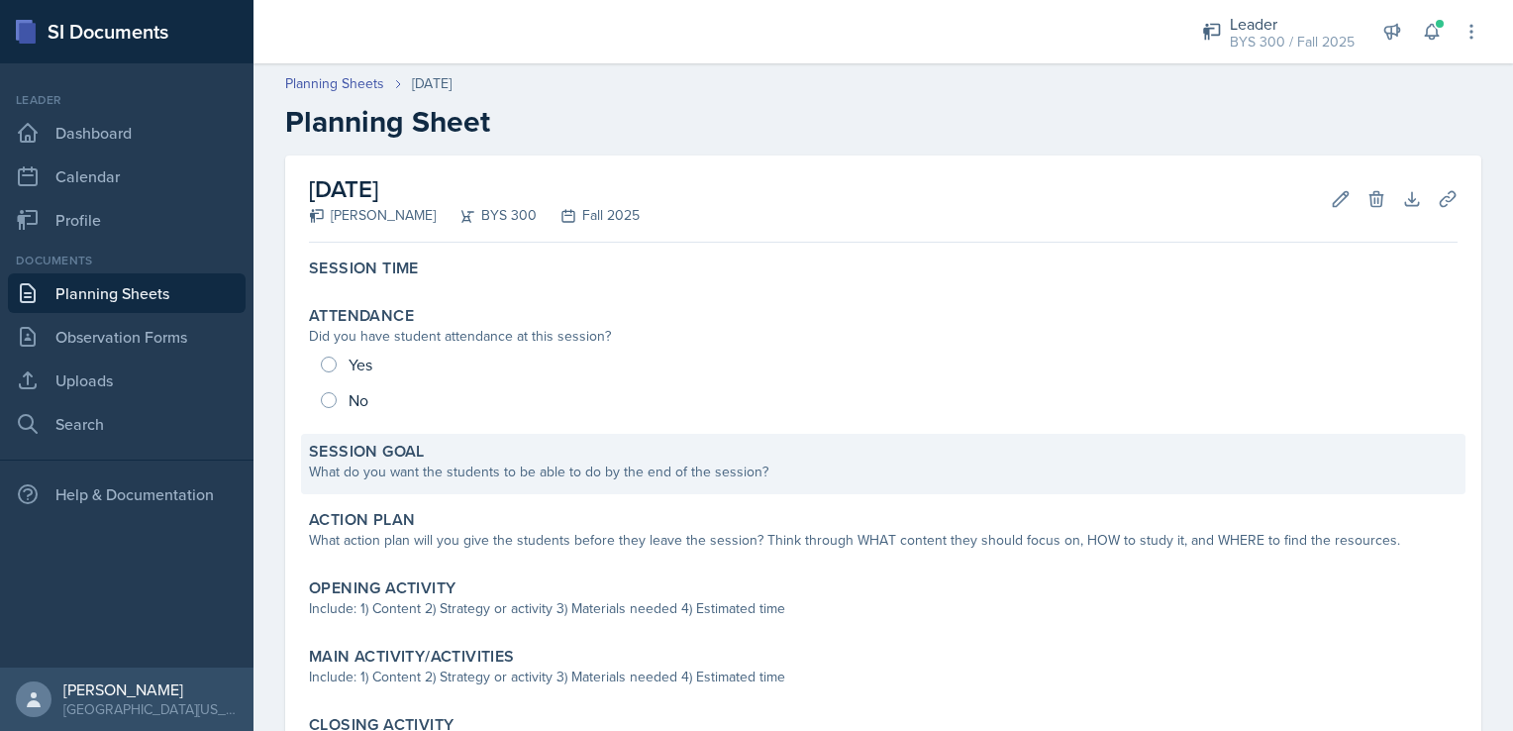
click at [483, 454] on div "Session Goal" at bounding box center [883, 452] width 1149 height 20
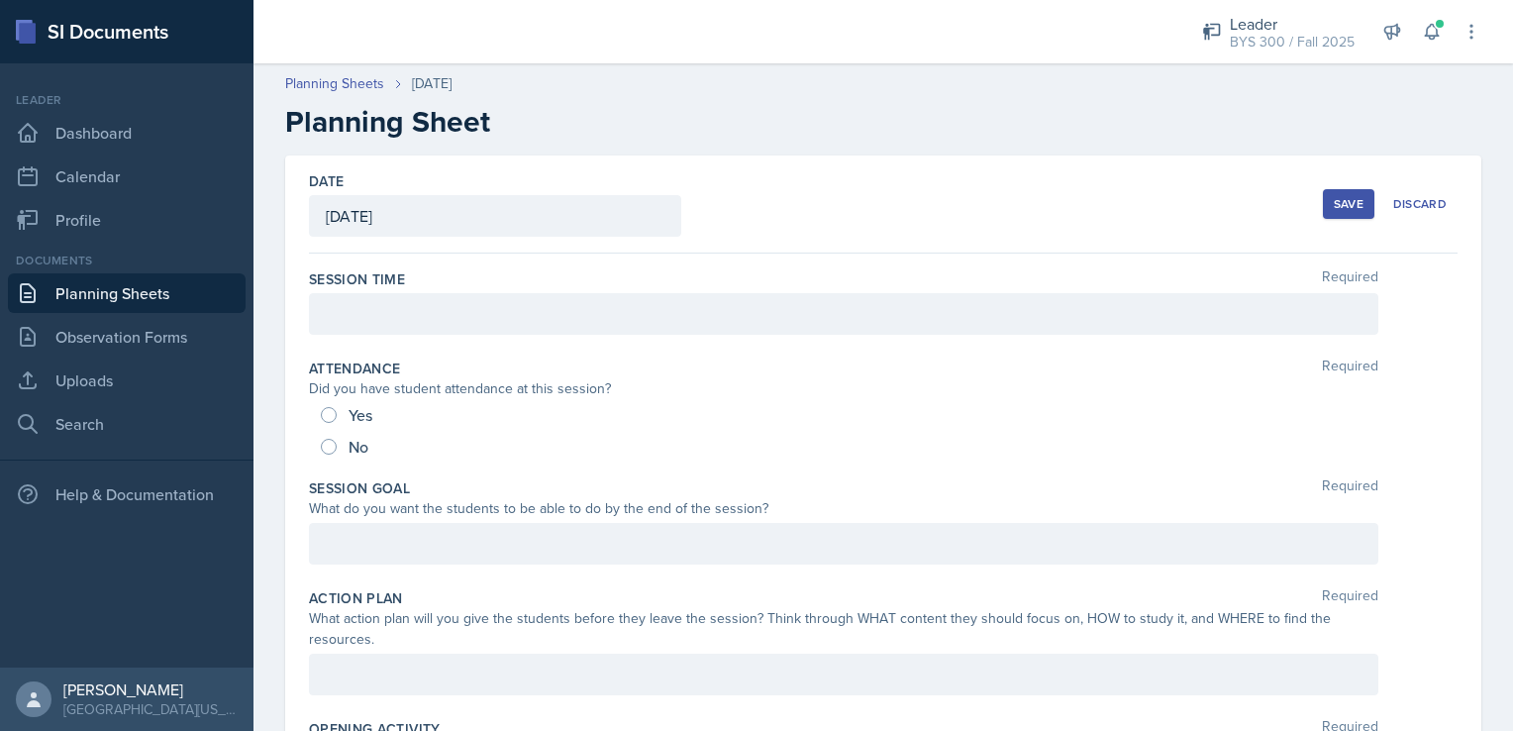
click at [379, 319] on div at bounding box center [844, 314] width 1070 height 42
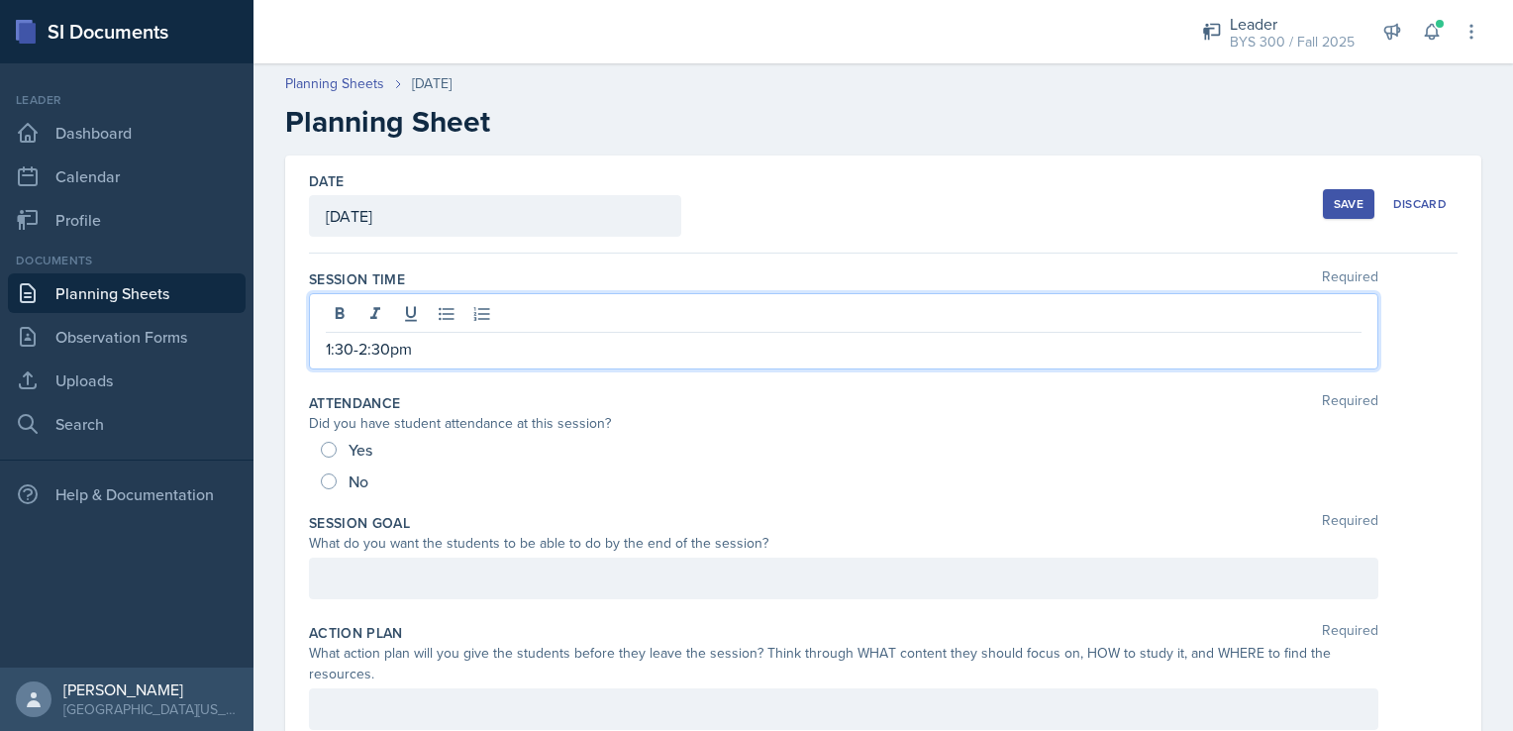
click at [368, 569] on div at bounding box center [844, 579] width 1070 height 42
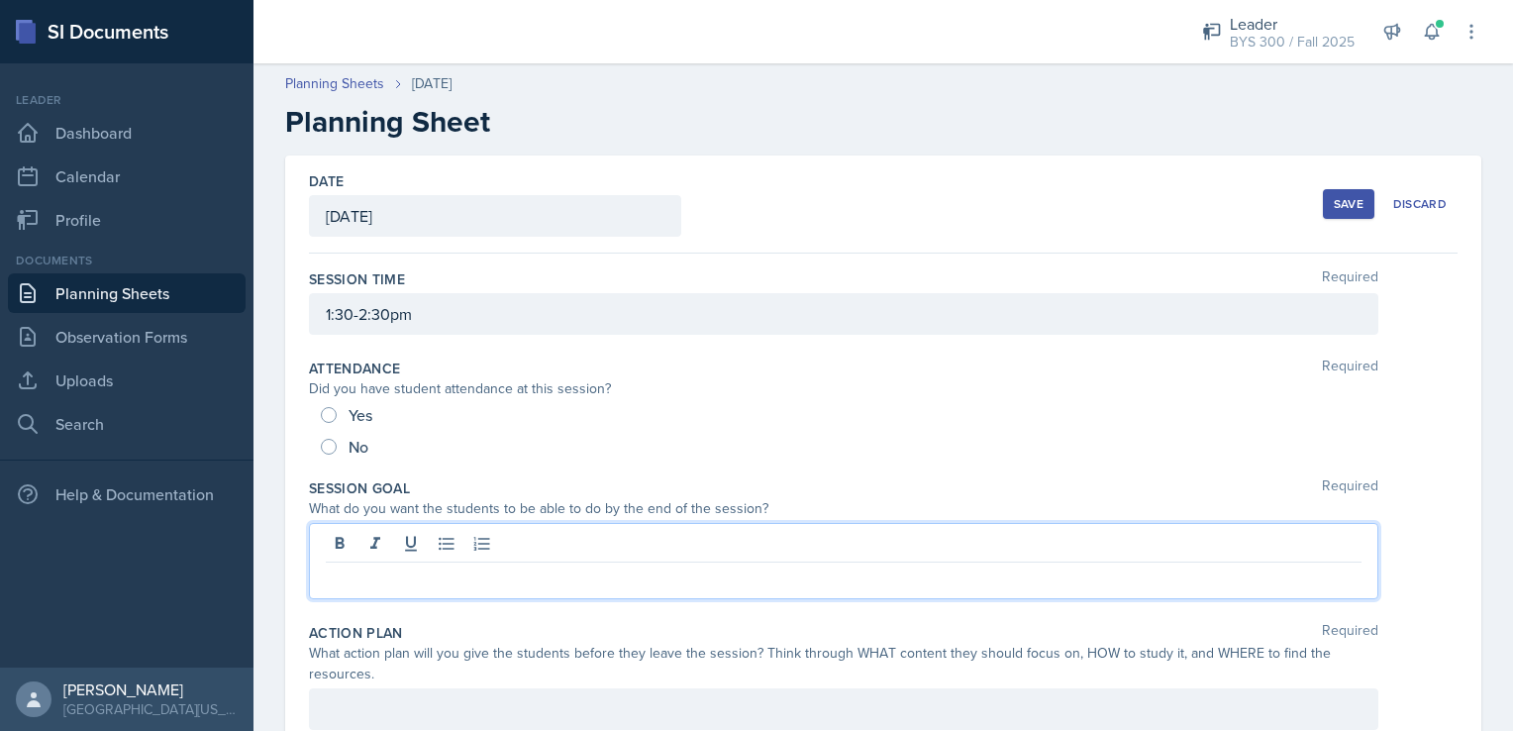
paste div
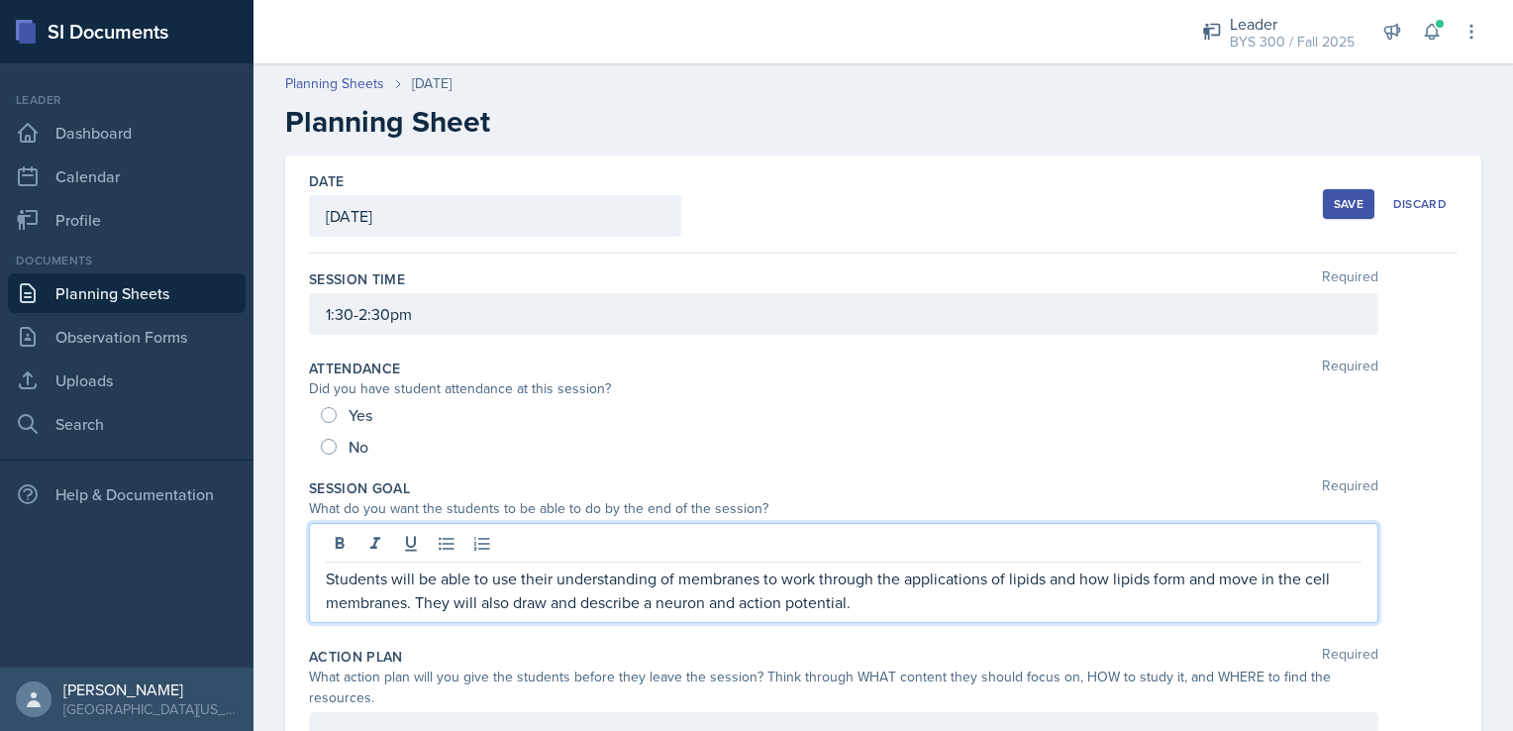
click at [761, 599] on p "Students will be able to use their understanding of membranes to work through t…" at bounding box center [844, 590] width 1036 height 48
click at [1323, 206] on button "Save" at bounding box center [1348, 204] width 51 height 30
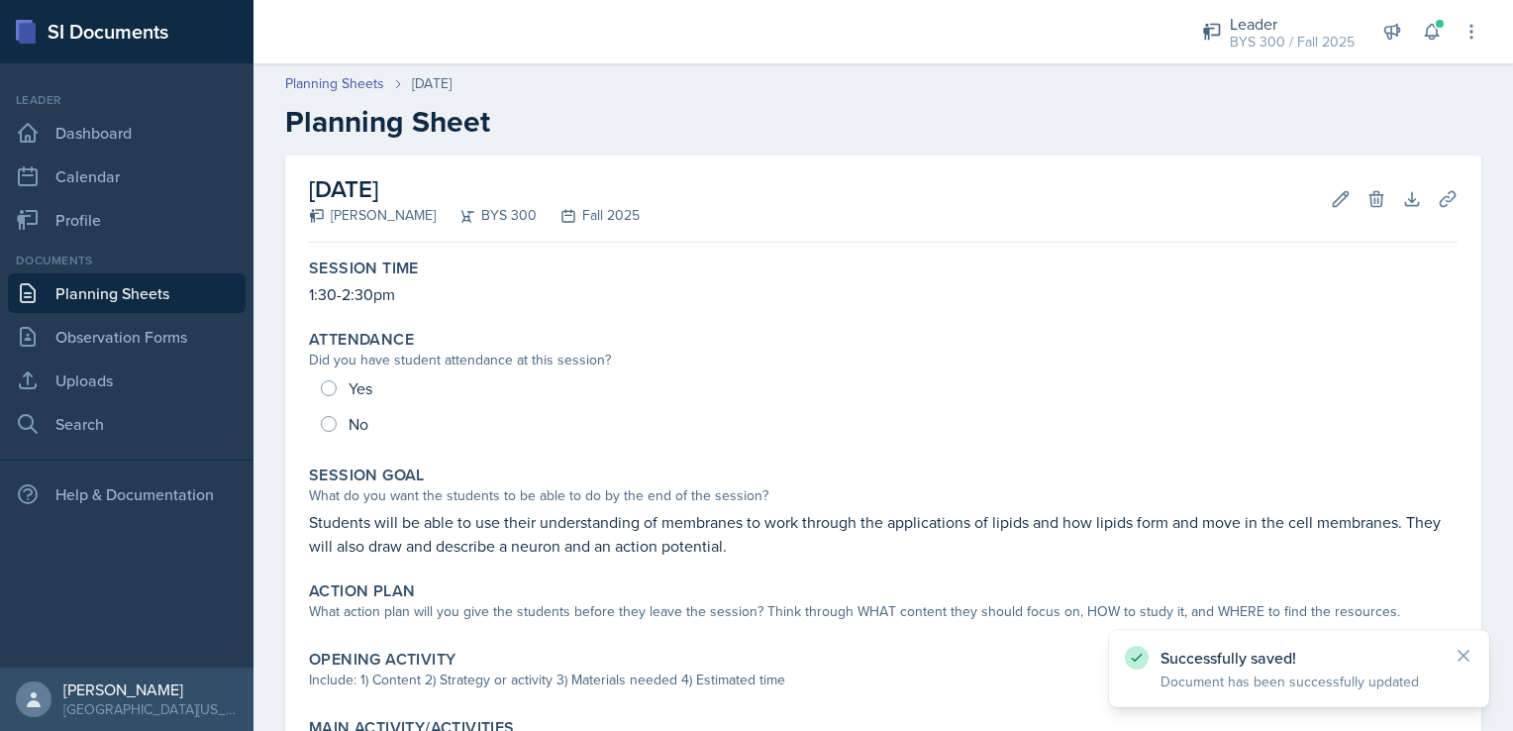
click at [163, 290] on link "Planning Sheets" at bounding box center [127, 293] width 238 height 40
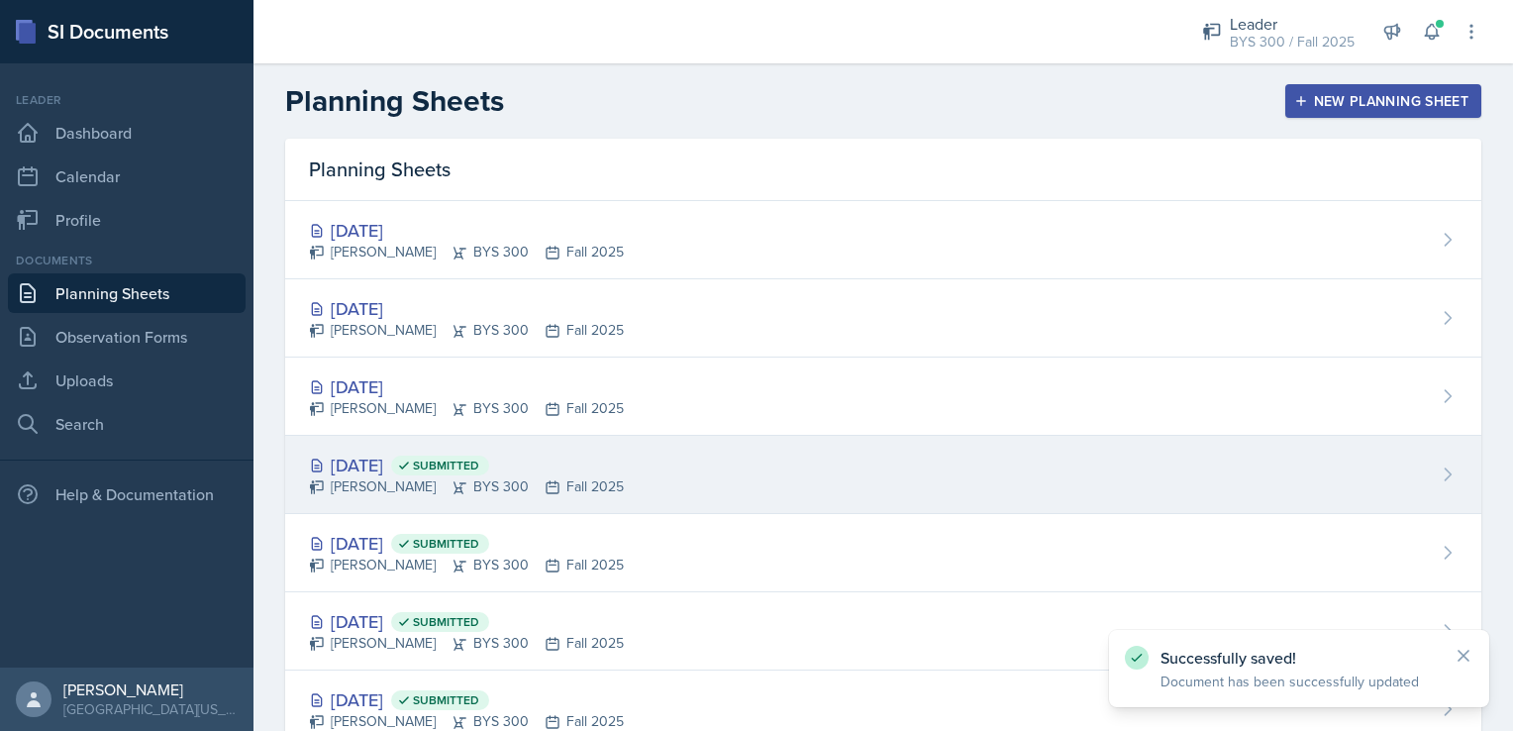
click at [444, 473] on div "[DATE] Submitted" at bounding box center [466, 465] width 315 height 27
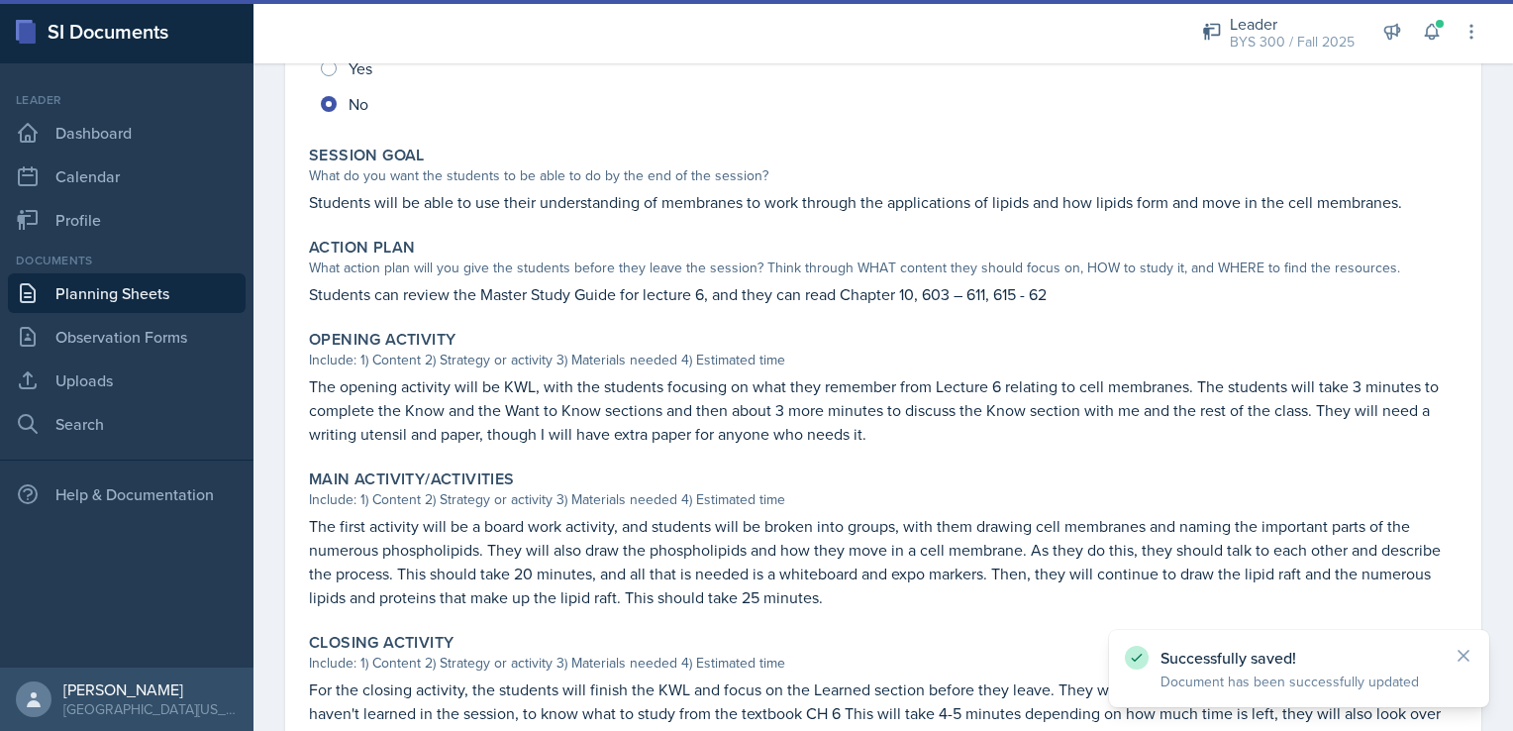
scroll to position [321, 0]
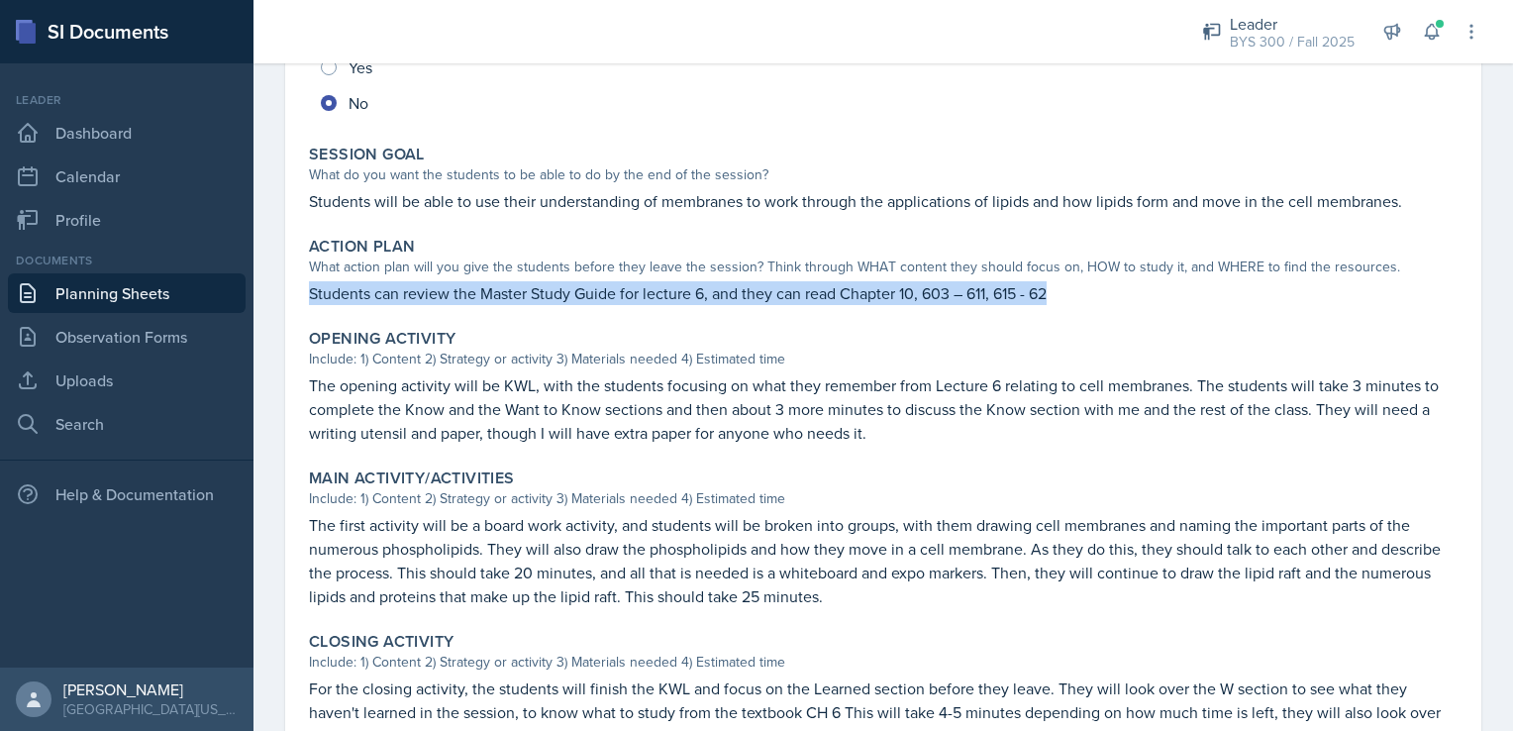
drag, startPoint x: 310, startPoint y: 286, endPoint x: 1056, endPoint y: 299, distance: 745.8
click at [1056, 299] on p "Students can review the Master Study Guide for lecture 6, and they can read Cha…" at bounding box center [883, 293] width 1149 height 24
copy p "Students can review the Master Study Guide for lecture 6, and they can read Cha…"
click at [131, 298] on link "Planning Sheets" at bounding box center [127, 293] width 238 height 40
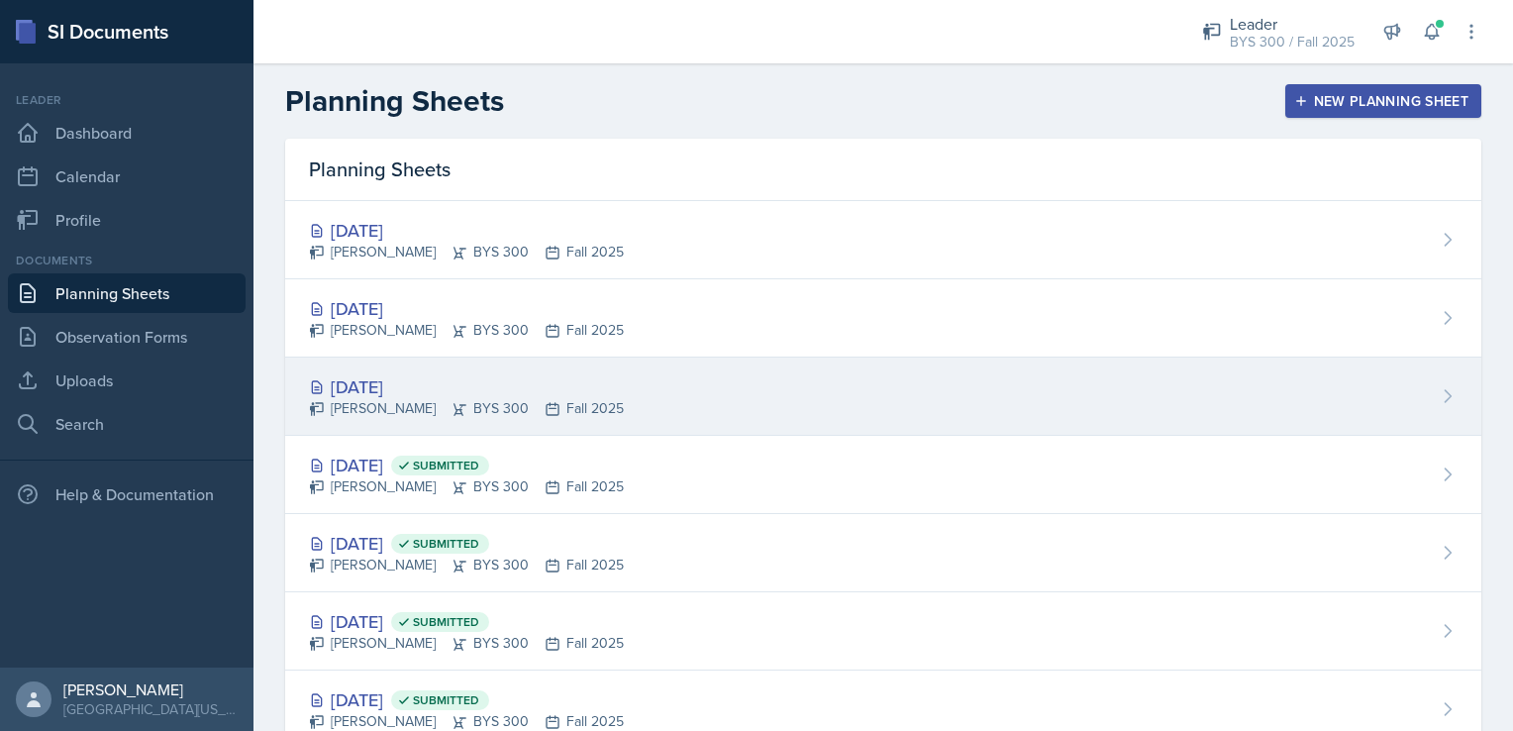
click at [467, 385] on div "[DATE]" at bounding box center [466, 386] width 315 height 27
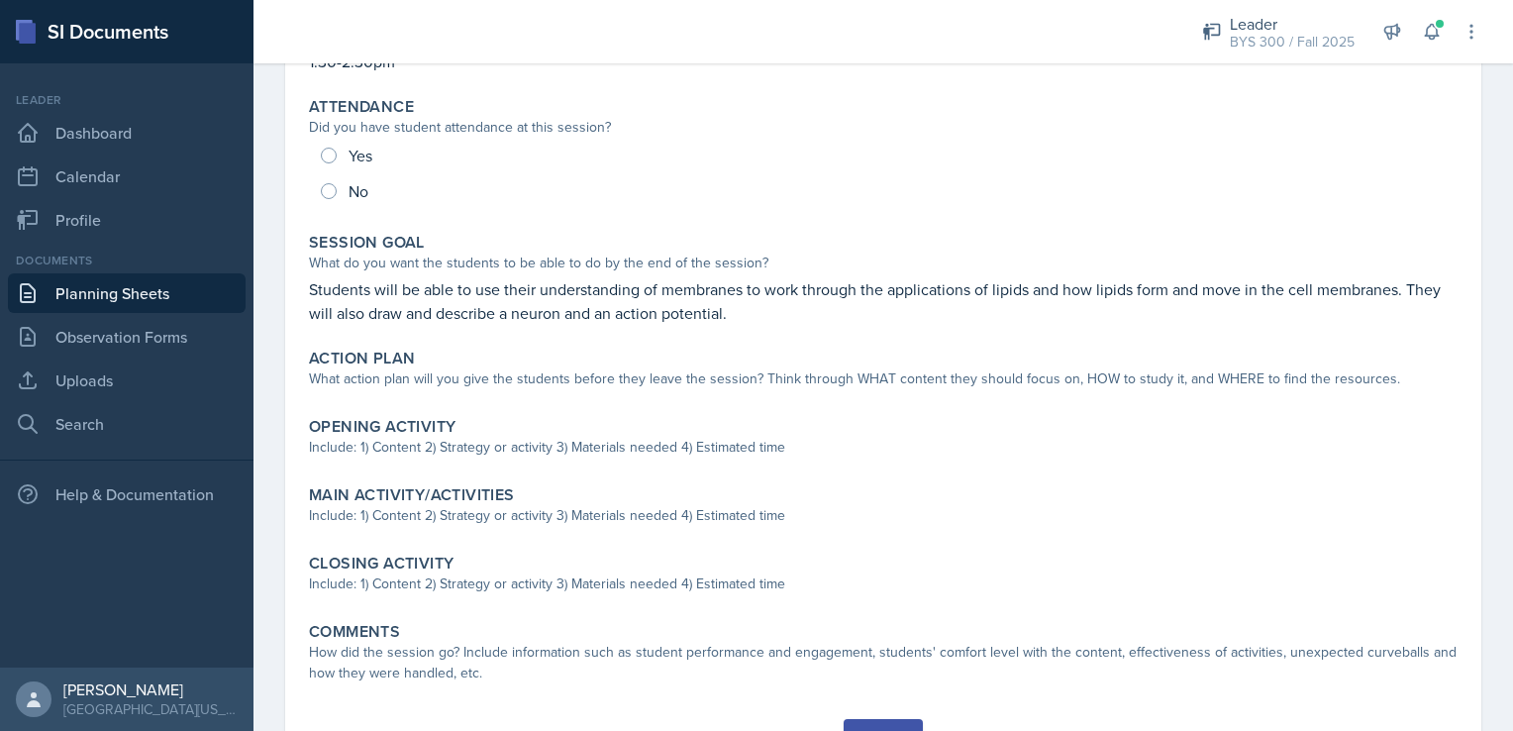
scroll to position [234, 0]
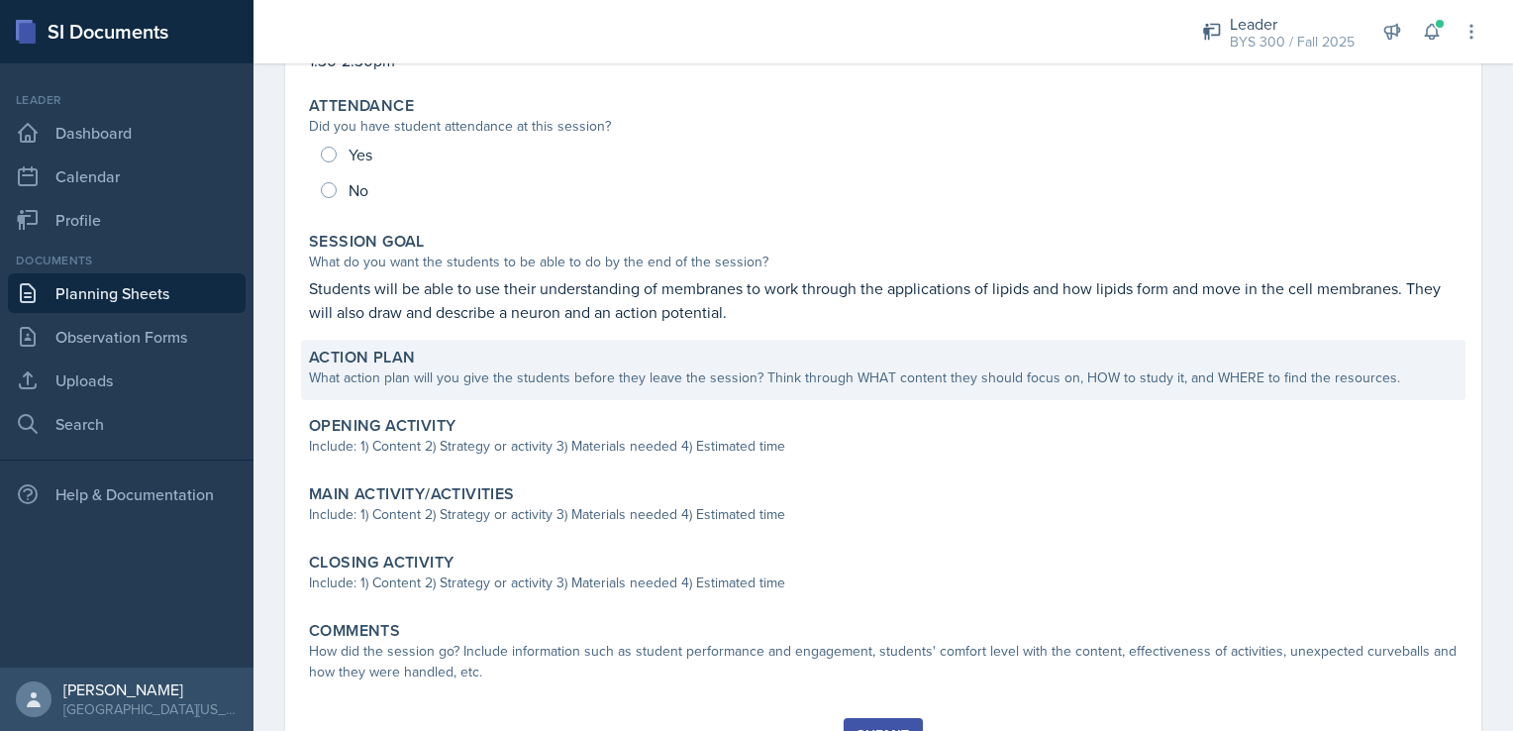
click at [564, 364] on div "Action Plan" at bounding box center [883, 358] width 1149 height 20
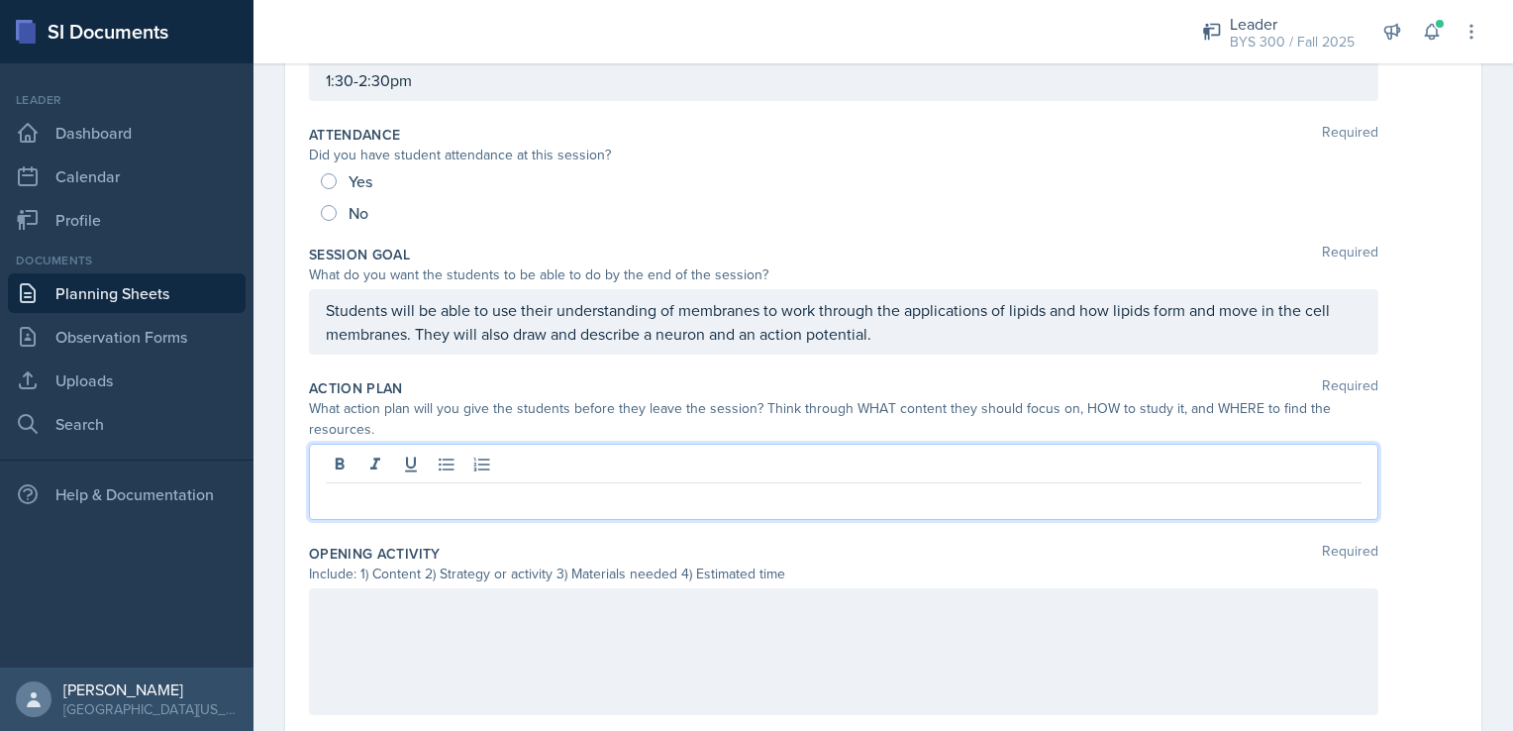
click at [485, 461] on div at bounding box center [844, 482] width 1070 height 76
paste div
click at [721, 501] on p "Students can review the Master Study Guide for lecture 6, and they can read Cha…" at bounding box center [844, 499] width 1036 height 24
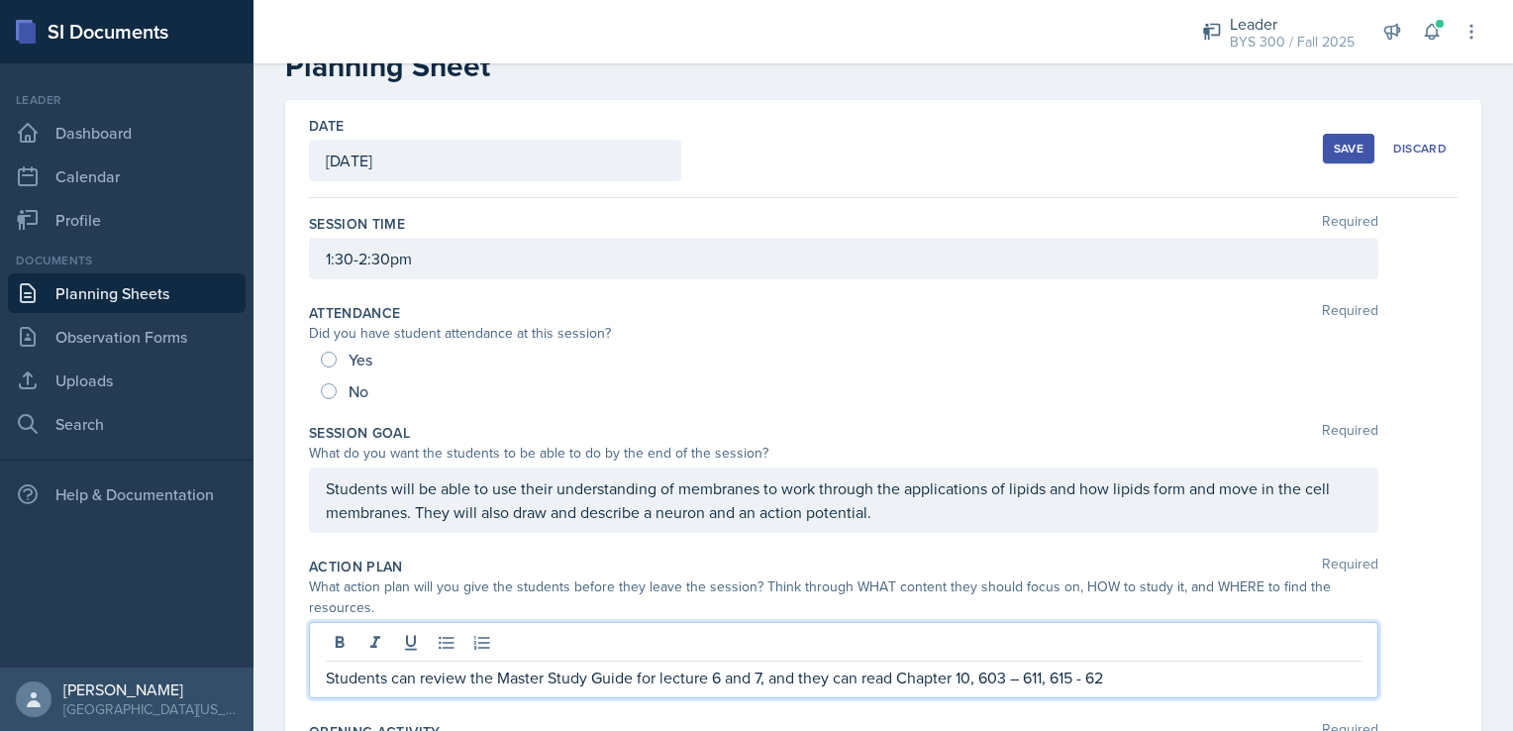
scroll to position [0, 0]
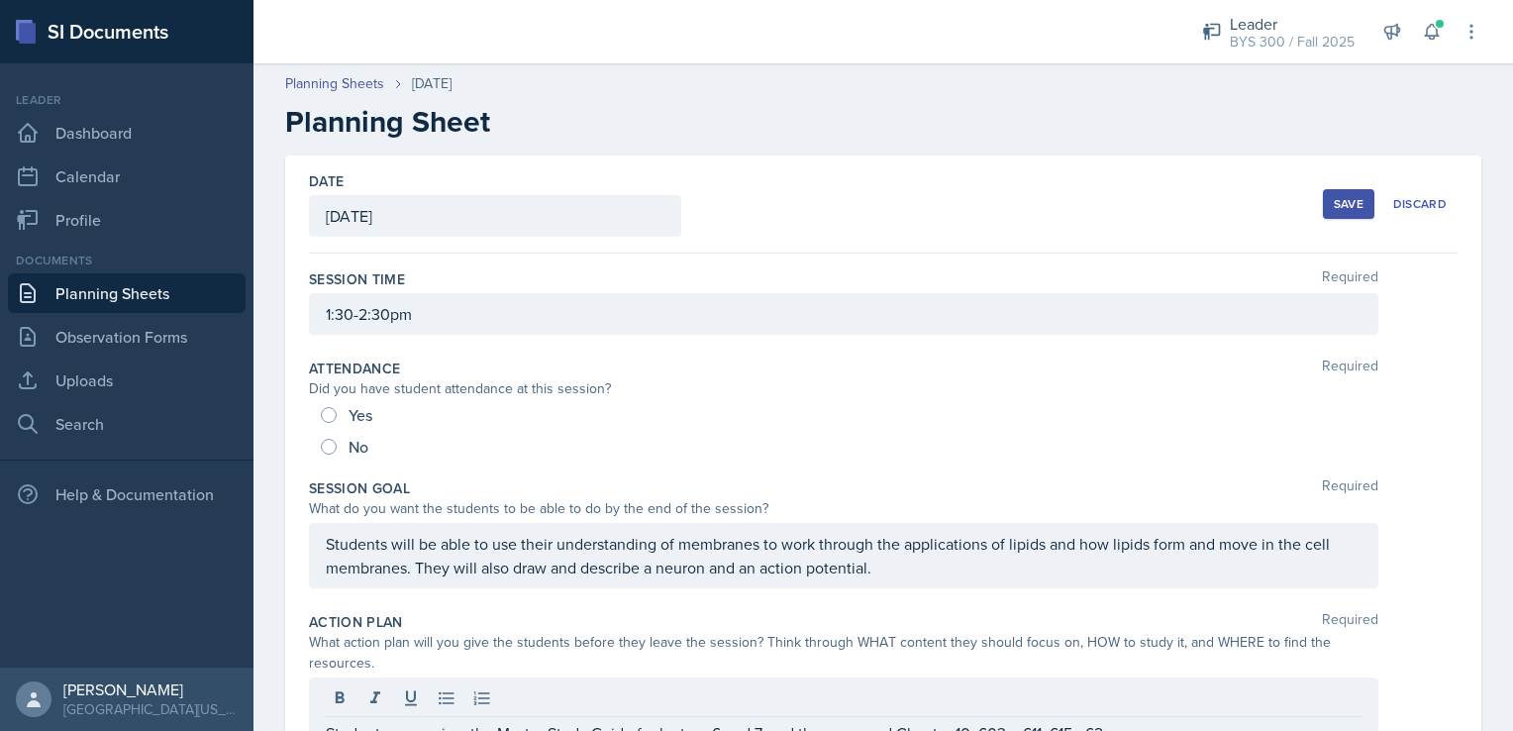
click at [1323, 198] on button "Save" at bounding box center [1348, 204] width 51 height 30
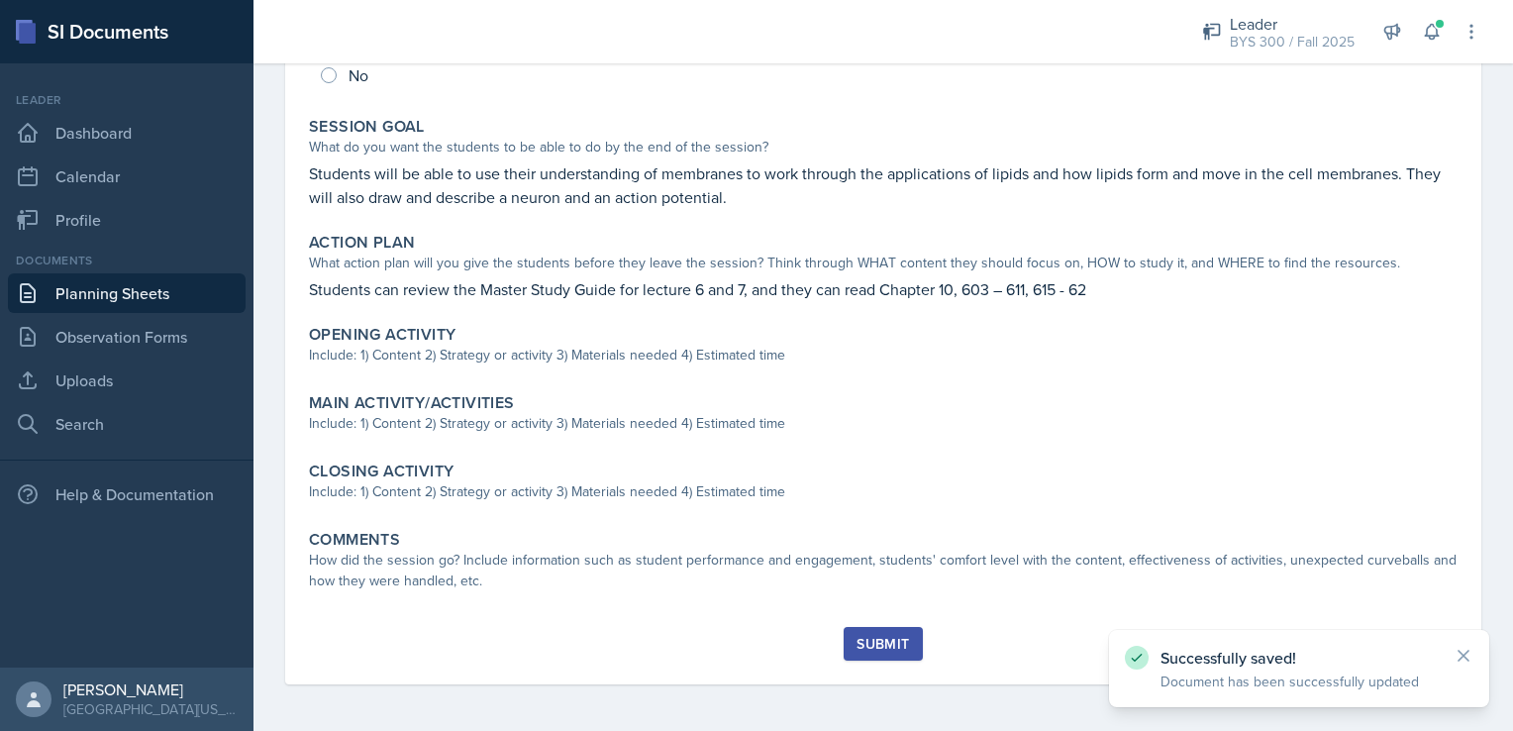
scroll to position [348, 0]
click at [170, 285] on link "Planning Sheets" at bounding box center [127, 293] width 238 height 40
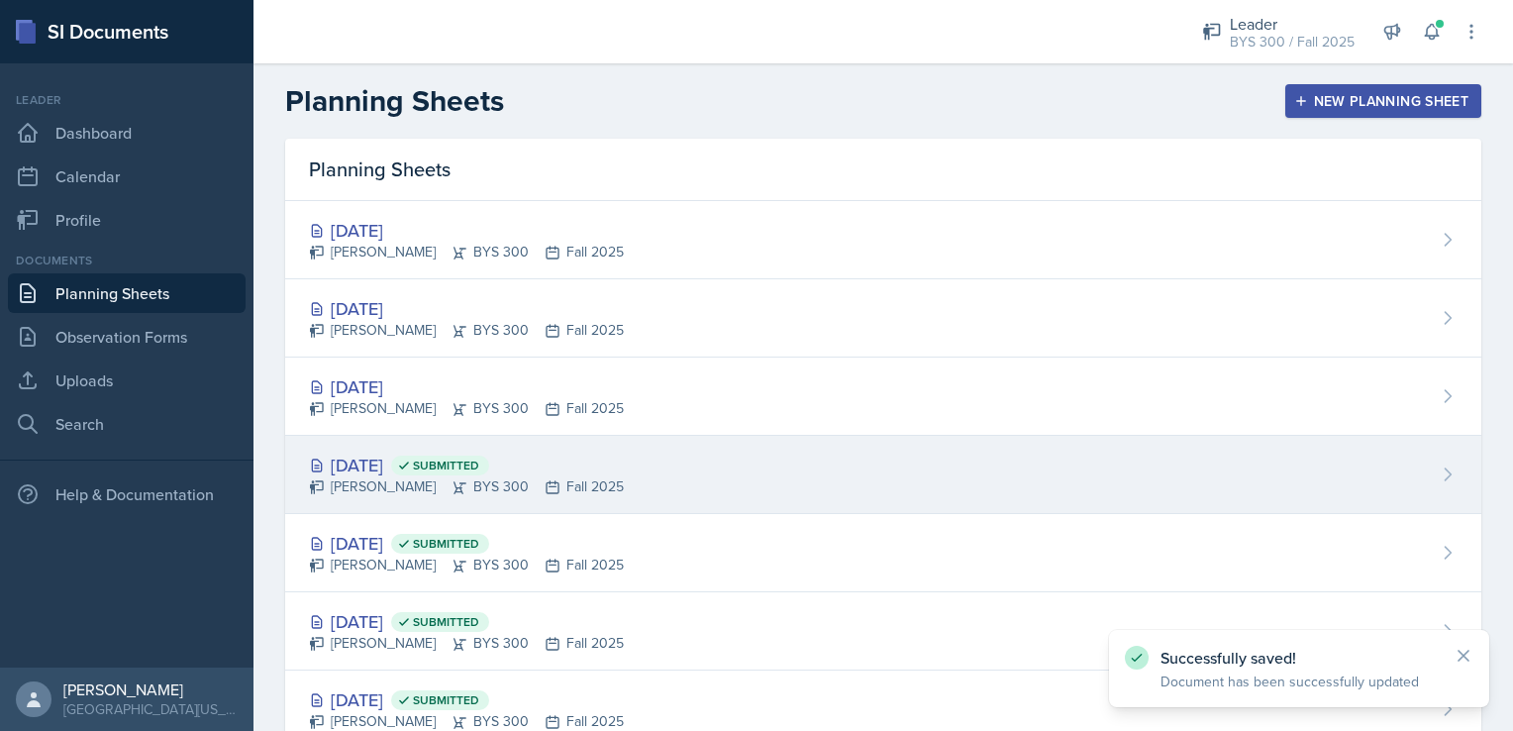
click at [479, 467] on span "Submitted" at bounding box center [446, 466] width 66 height 16
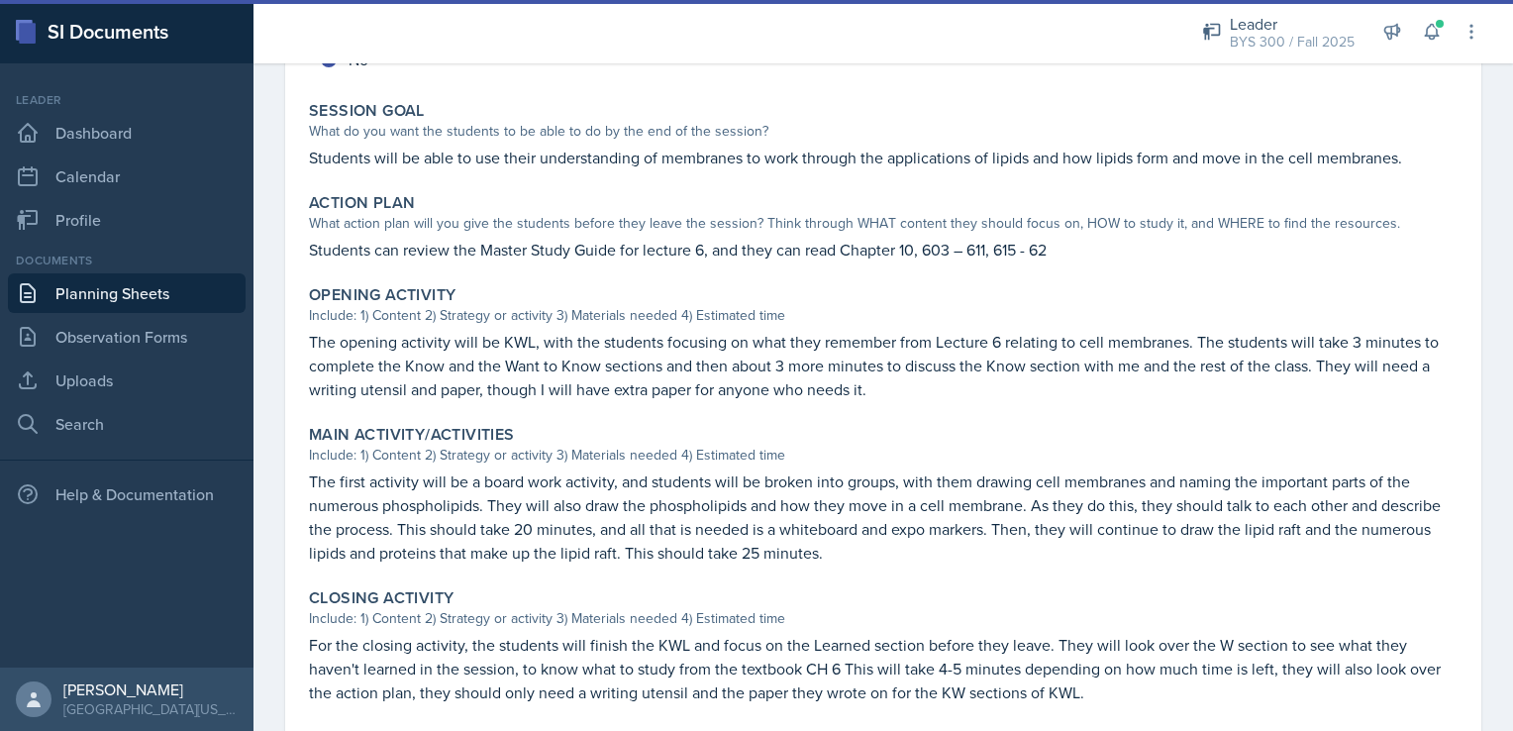
scroll to position [364, 0]
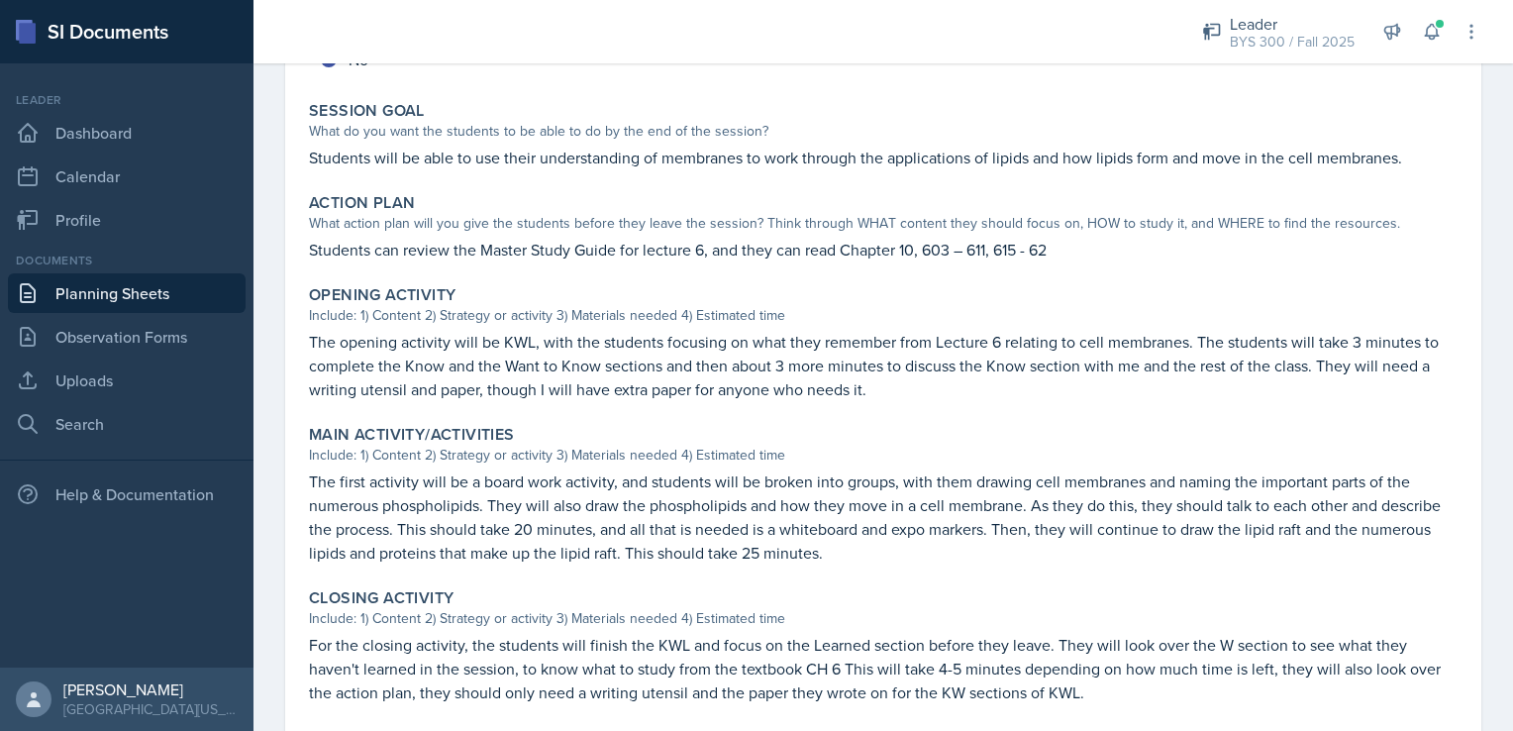
click at [522, 347] on p "The opening activity will be KWL, with the students focusing on what they remem…" at bounding box center [883, 365] width 1149 height 71
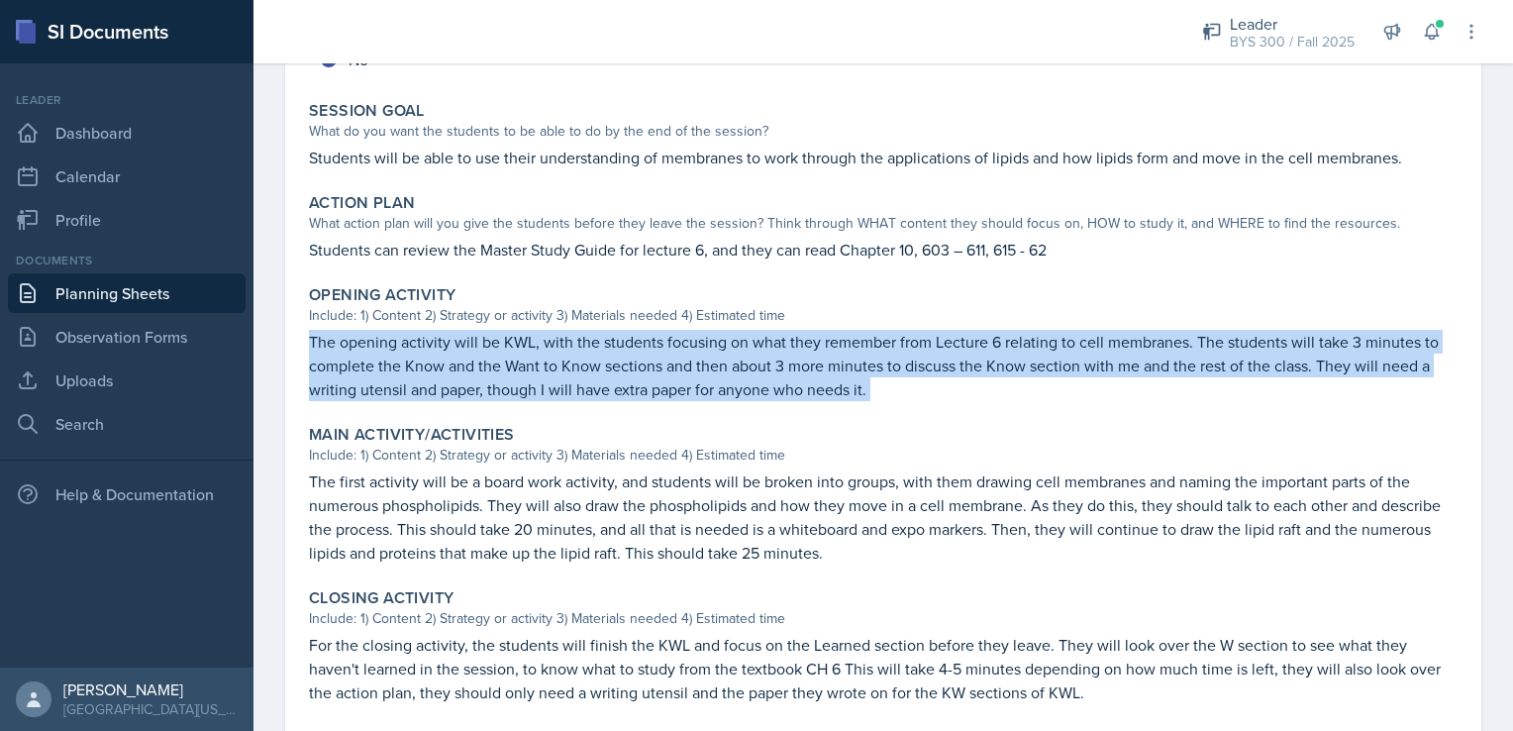
click at [522, 347] on p "The opening activity will be KWL, with the students focusing on what they remem…" at bounding box center [883, 365] width 1149 height 71
copy div "The opening activity will be KWL, with the students focusing on what they remem…"
click at [189, 294] on link "Planning Sheets" at bounding box center [127, 293] width 238 height 40
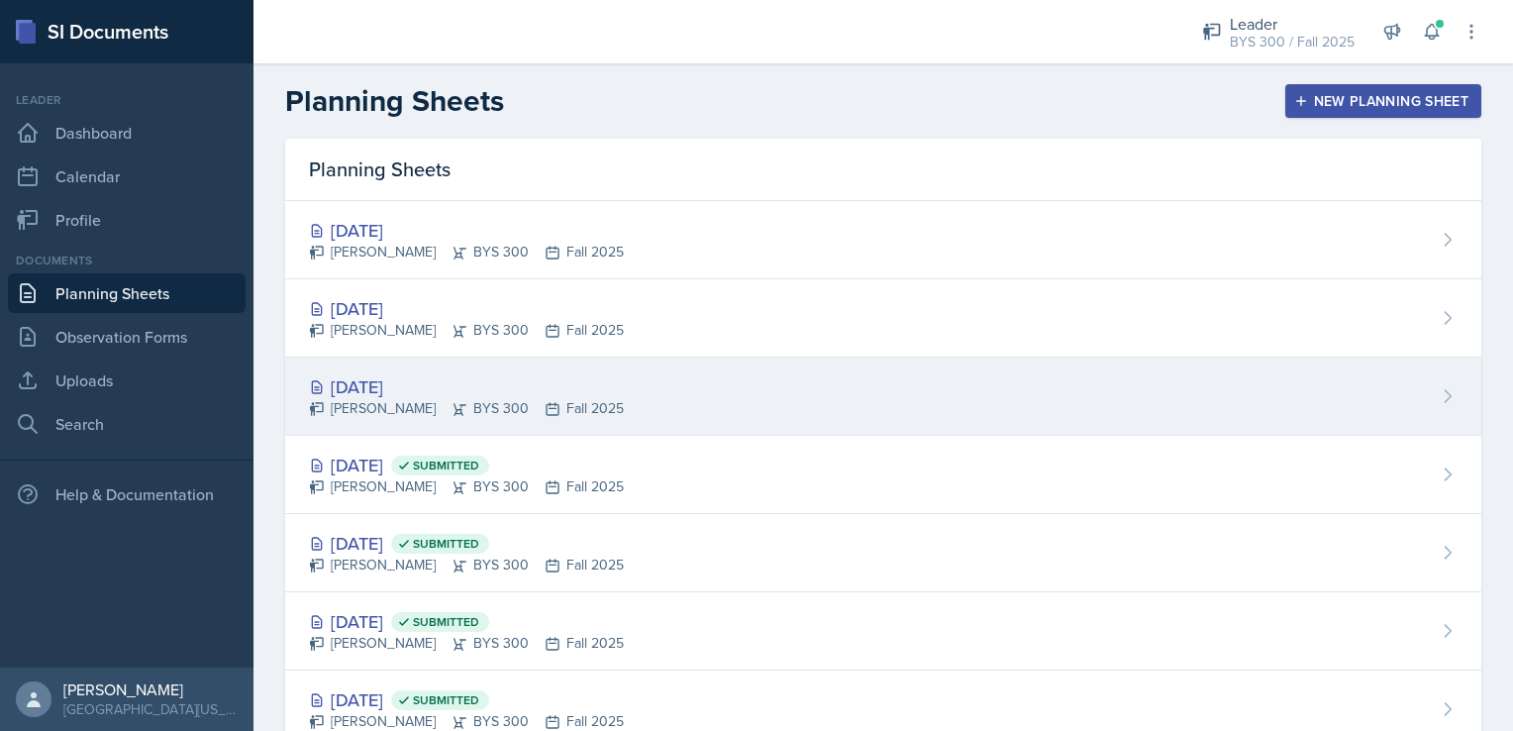
click at [574, 402] on div "[PERSON_NAME] BYS 300 Fall 2025" at bounding box center [466, 408] width 315 height 21
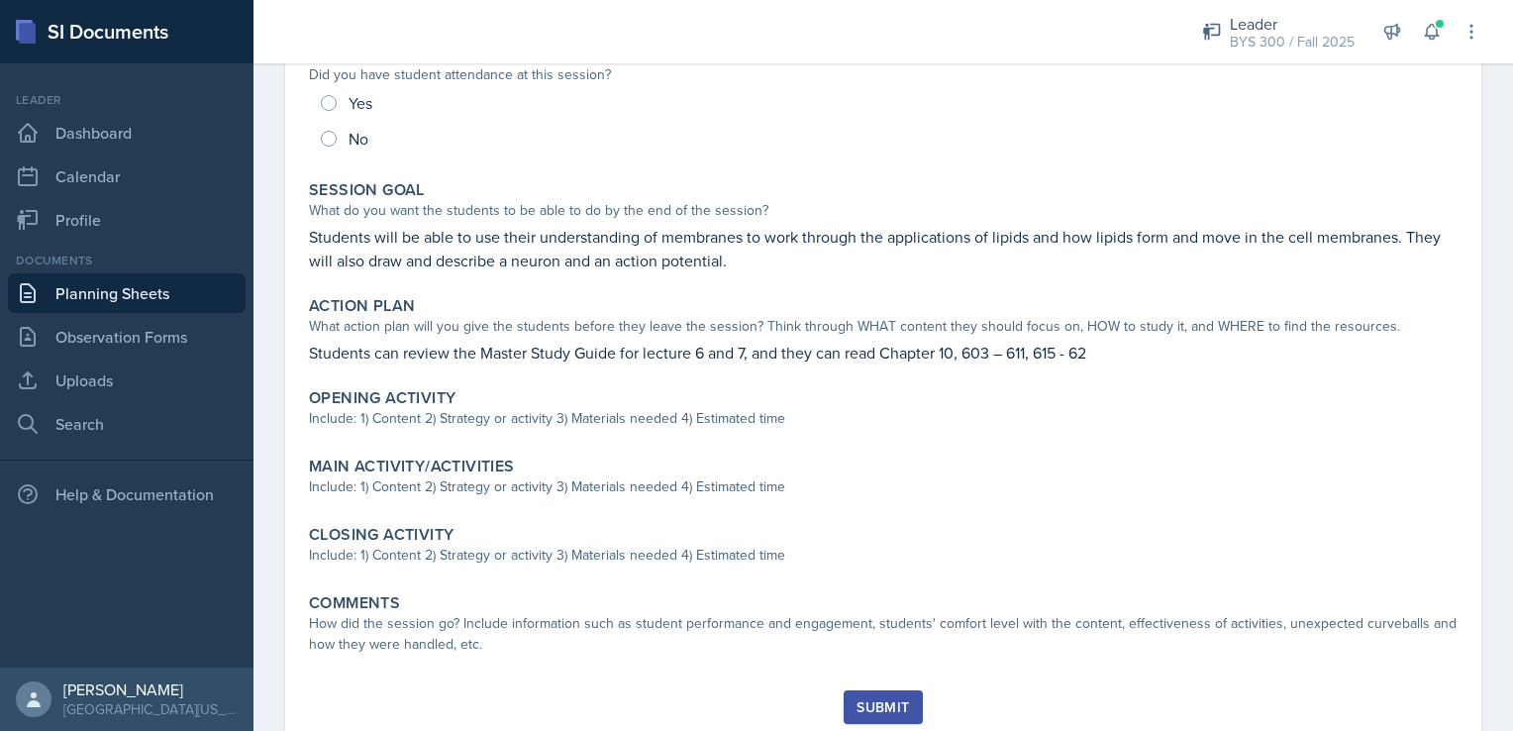
scroll to position [289, 0]
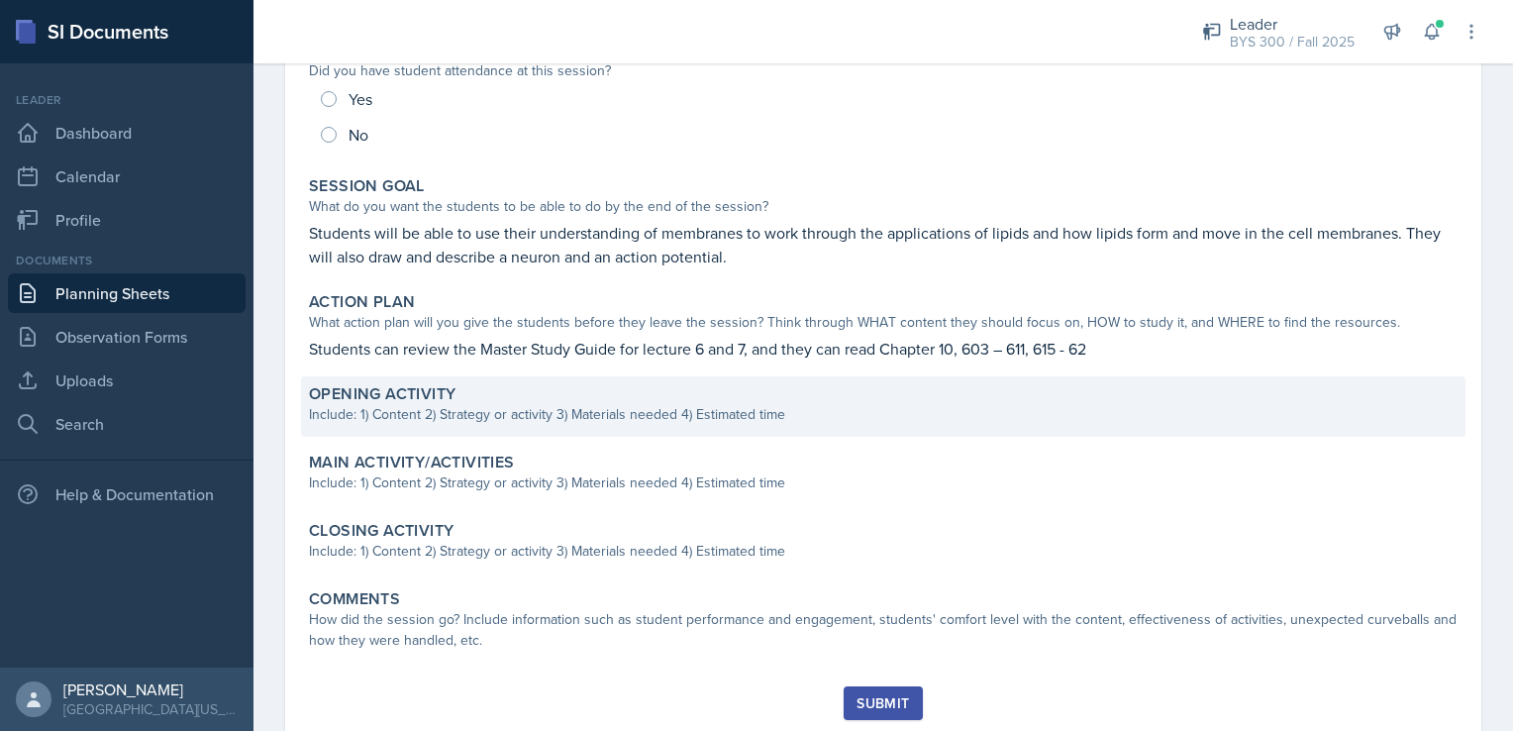
click at [610, 396] on div "Opening Activity" at bounding box center [883, 394] width 1149 height 20
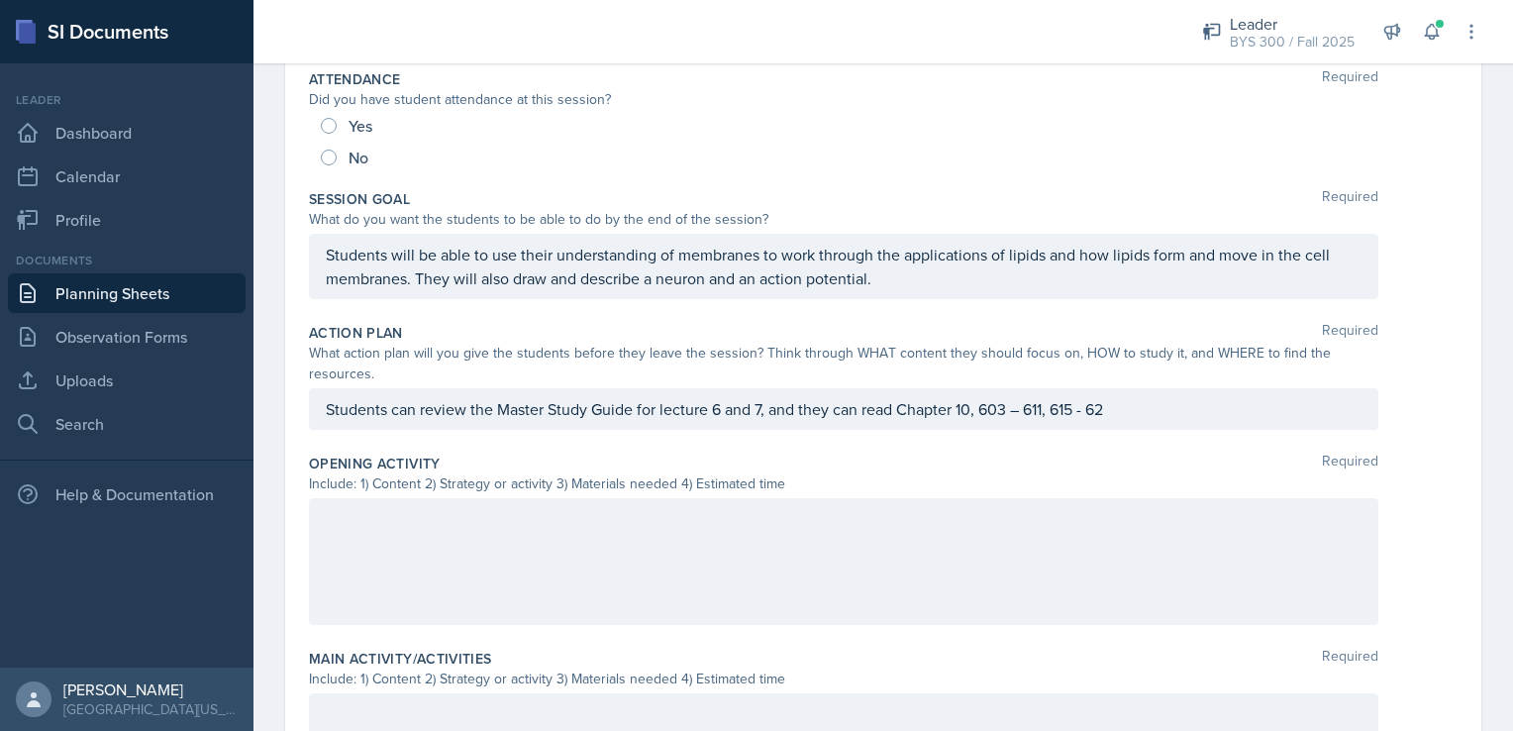
click at [535, 534] on div at bounding box center [844, 561] width 1070 height 127
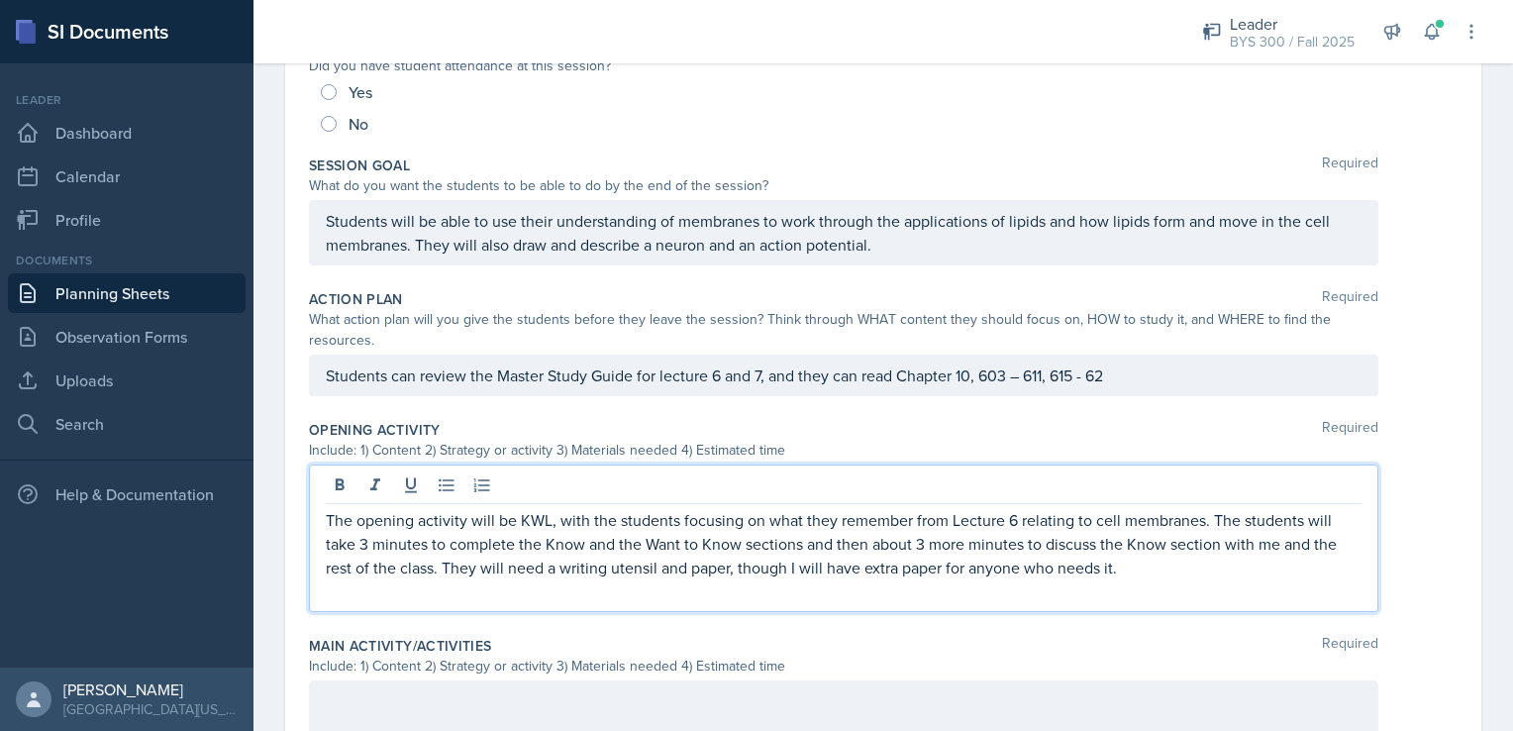
click at [1012, 516] on p "The opening activity will be KWL, with the students focusing on what they remem…" at bounding box center [844, 543] width 1036 height 71
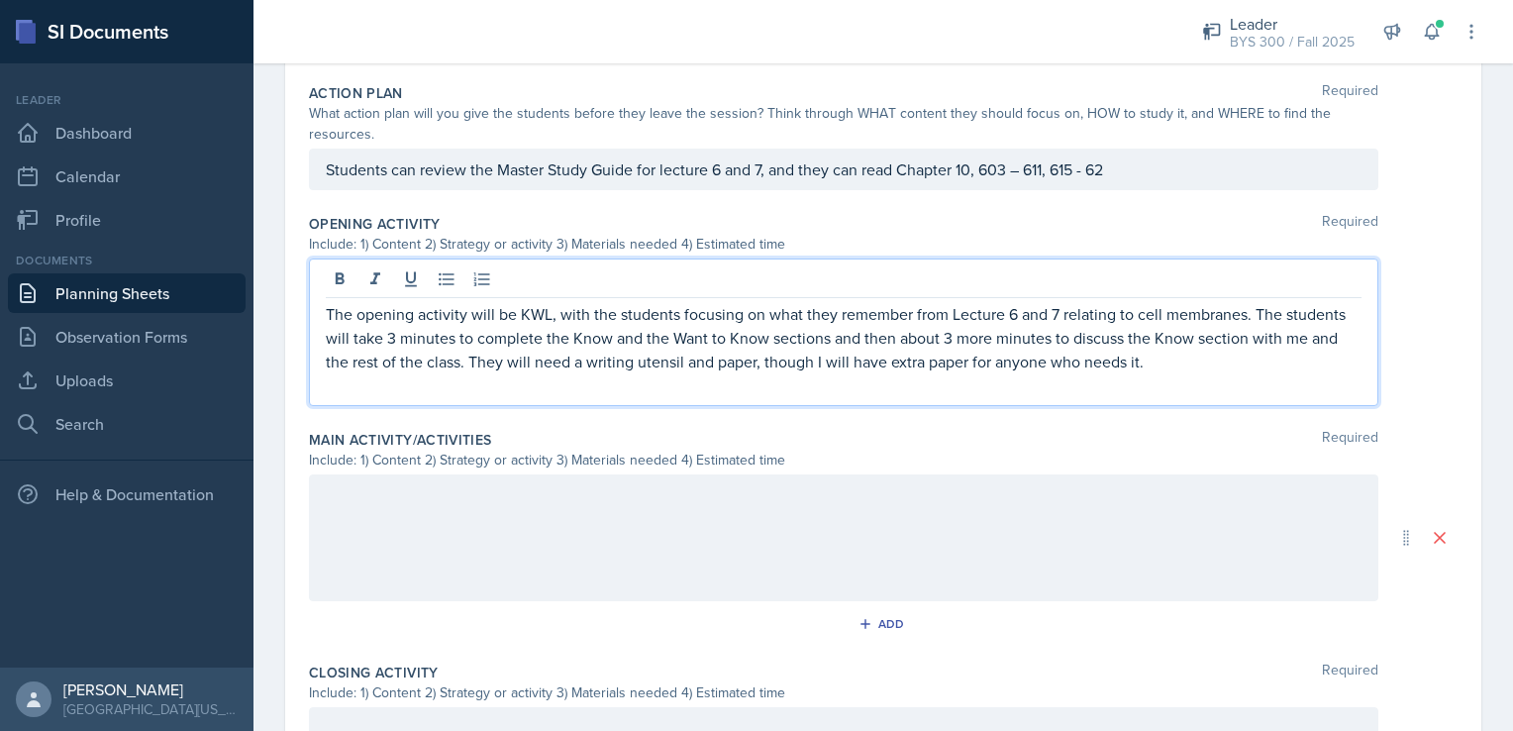
scroll to position [528, 0]
click at [975, 312] on p "The opening activity will be KWL, with the students focusing on what they remem…" at bounding box center [844, 338] width 1036 height 71
drag, startPoint x: 975, startPoint y: 312, endPoint x: 954, endPoint y: 318, distance: 22.6
click at [954, 318] on p "The opening activity will be KWL, with the students focusing on what they remem…" at bounding box center [844, 338] width 1036 height 71
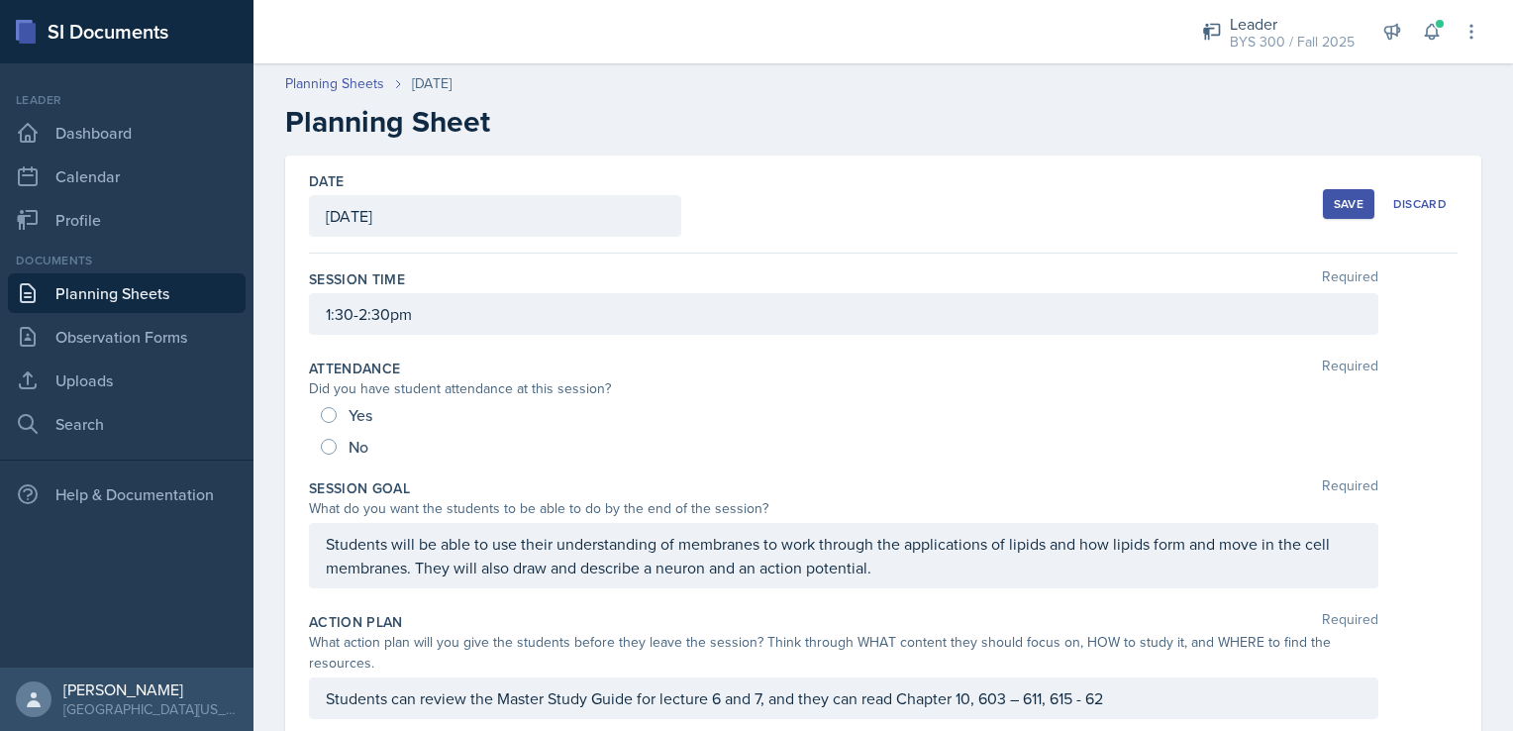
click at [1334, 205] on div "Save" at bounding box center [1349, 204] width 30 height 16
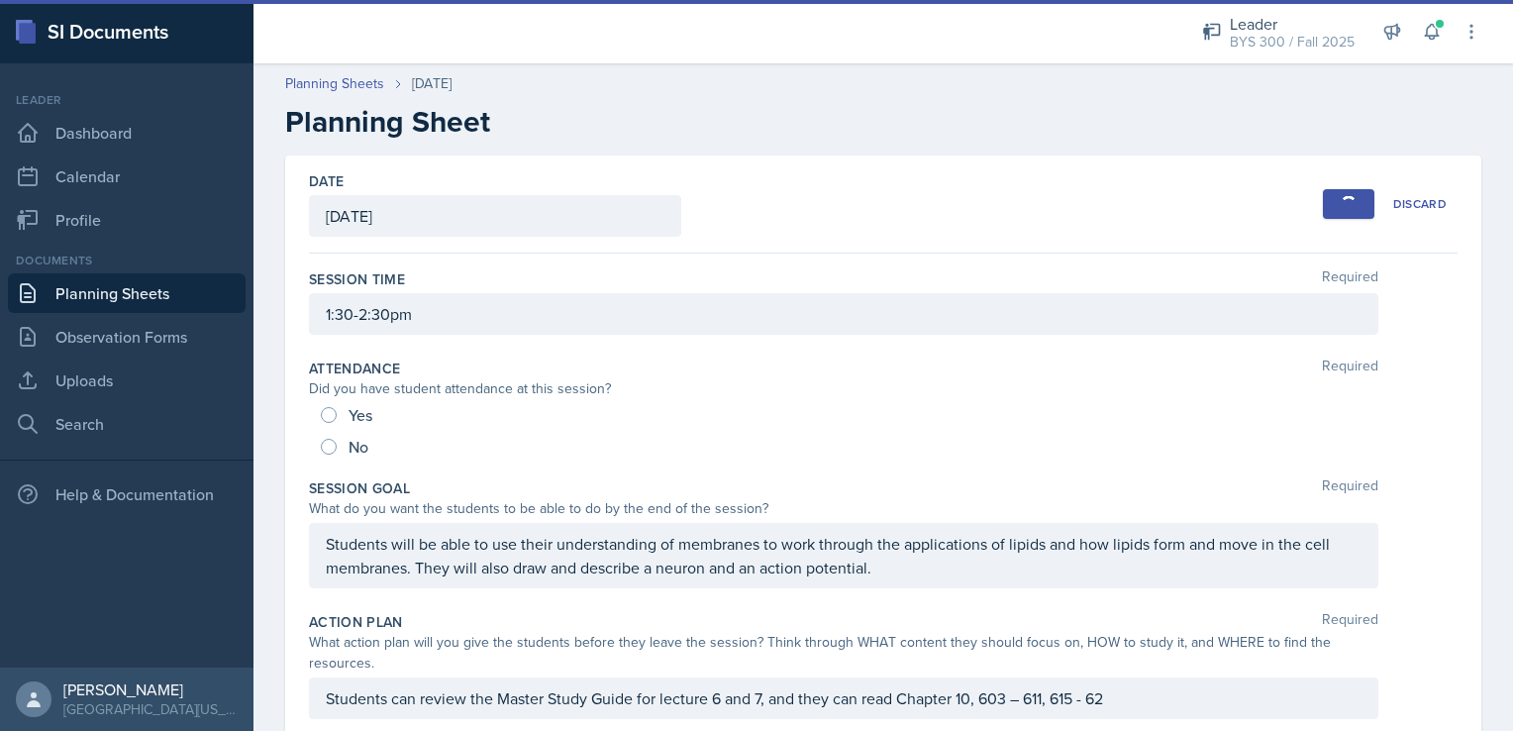
click at [146, 294] on link "Planning Sheets" at bounding box center [127, 293] width 238 height 40
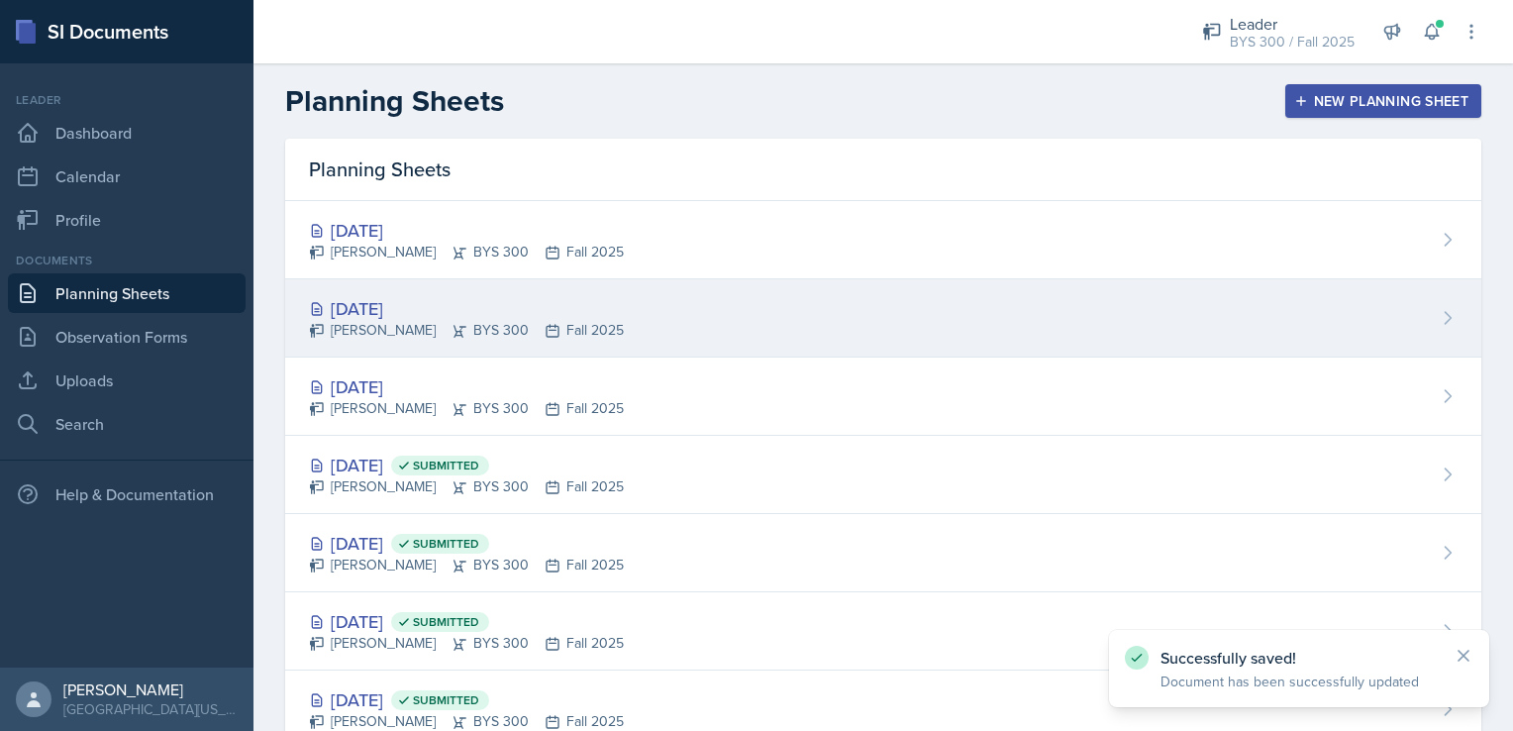
click at [470, 332] on div "[PERSON_NAME] BYS 300 Fall 2025" at bounding box center [466, 330] width 315 height 21
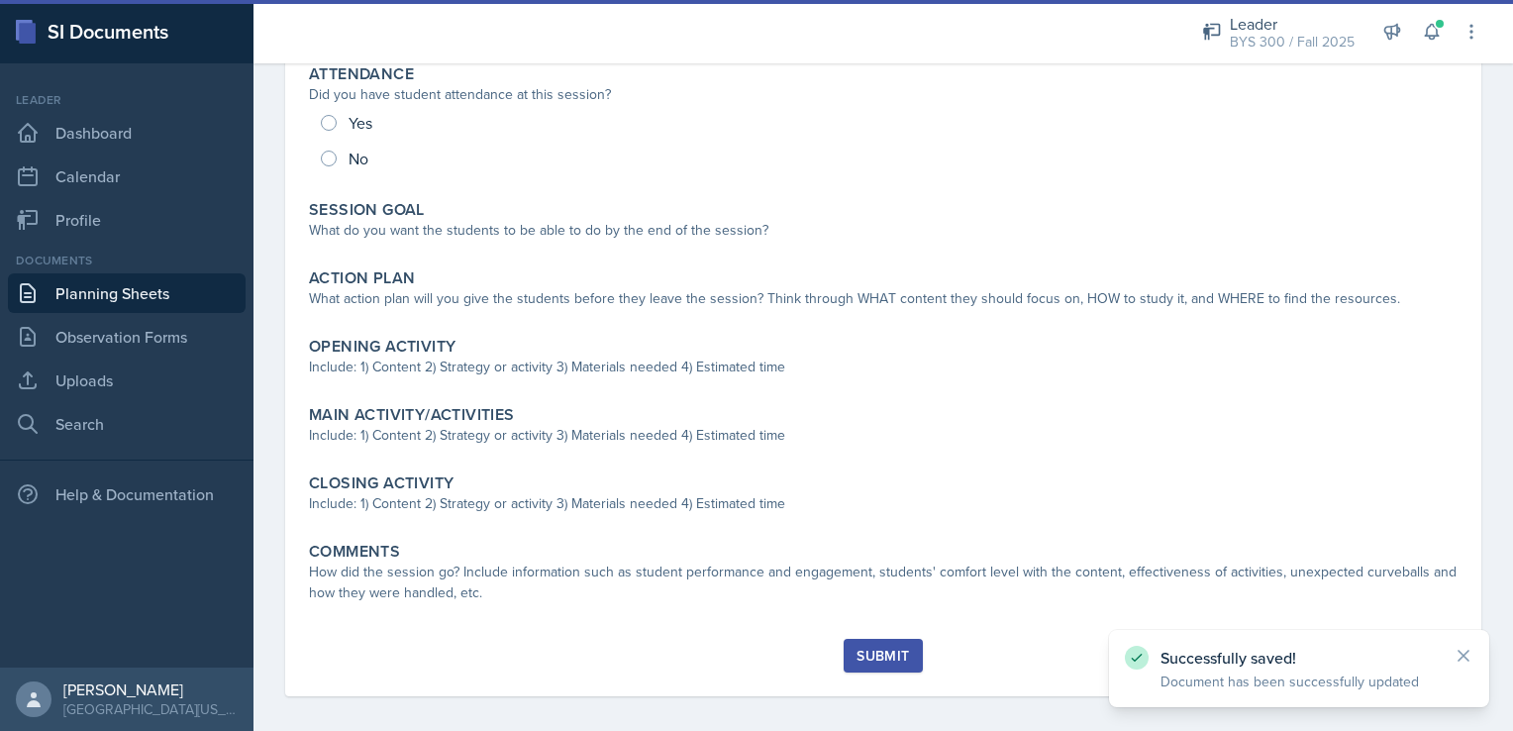
scroll to position [246, 0]
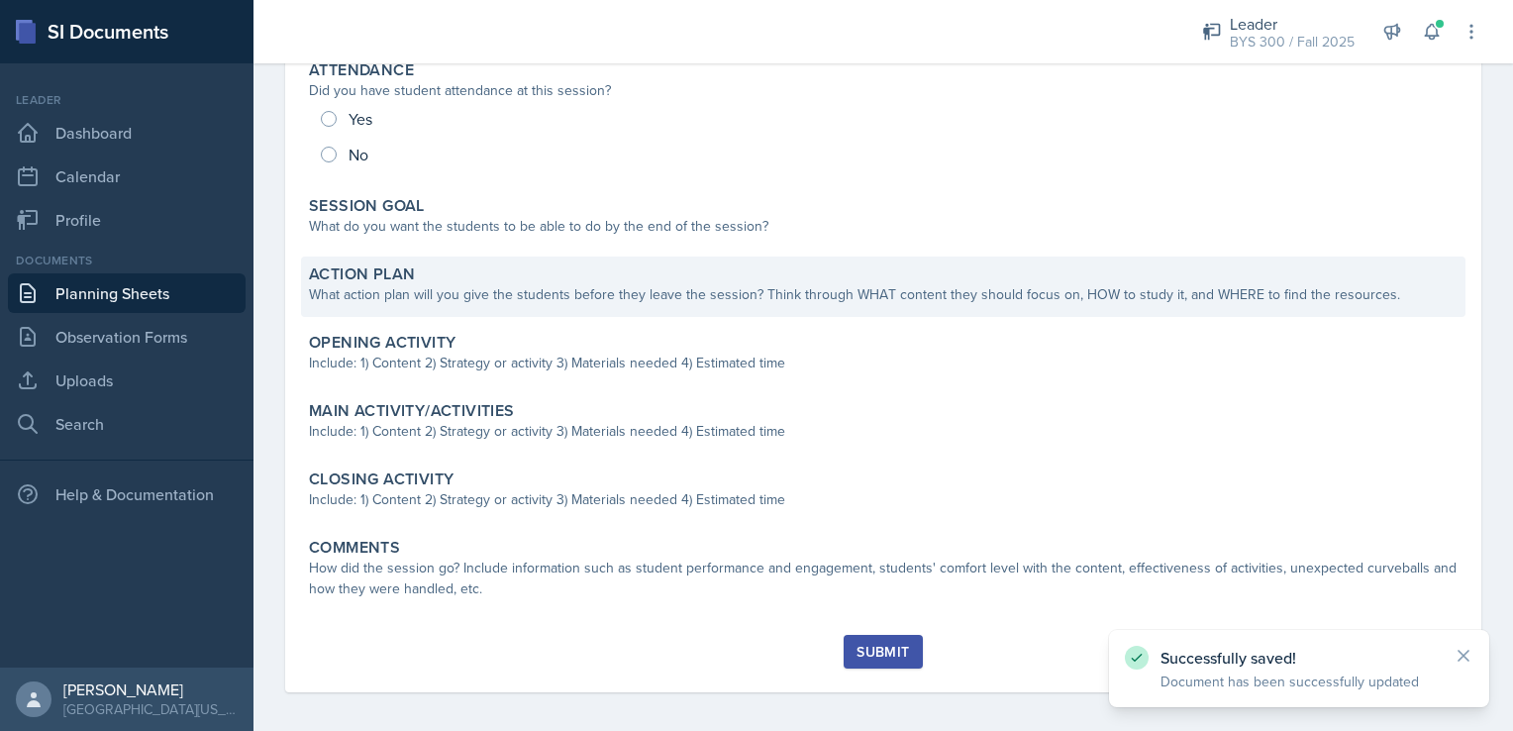
click at [518, 271] on div "Action Plan" at bounding box center [883, 274] width 1149 height 20
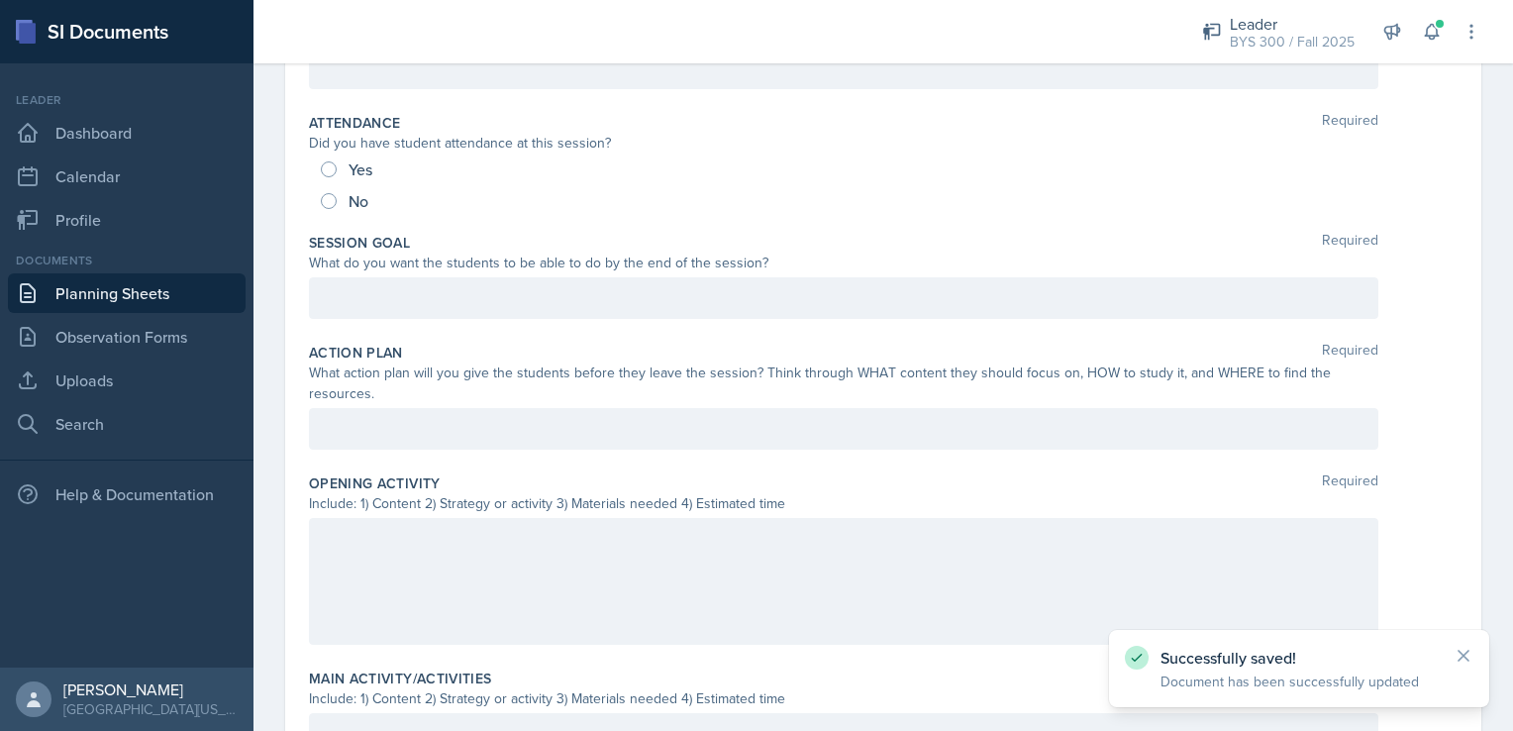
click at [475, 537] on div at bounding box center [844, 581] width 1070 height 127
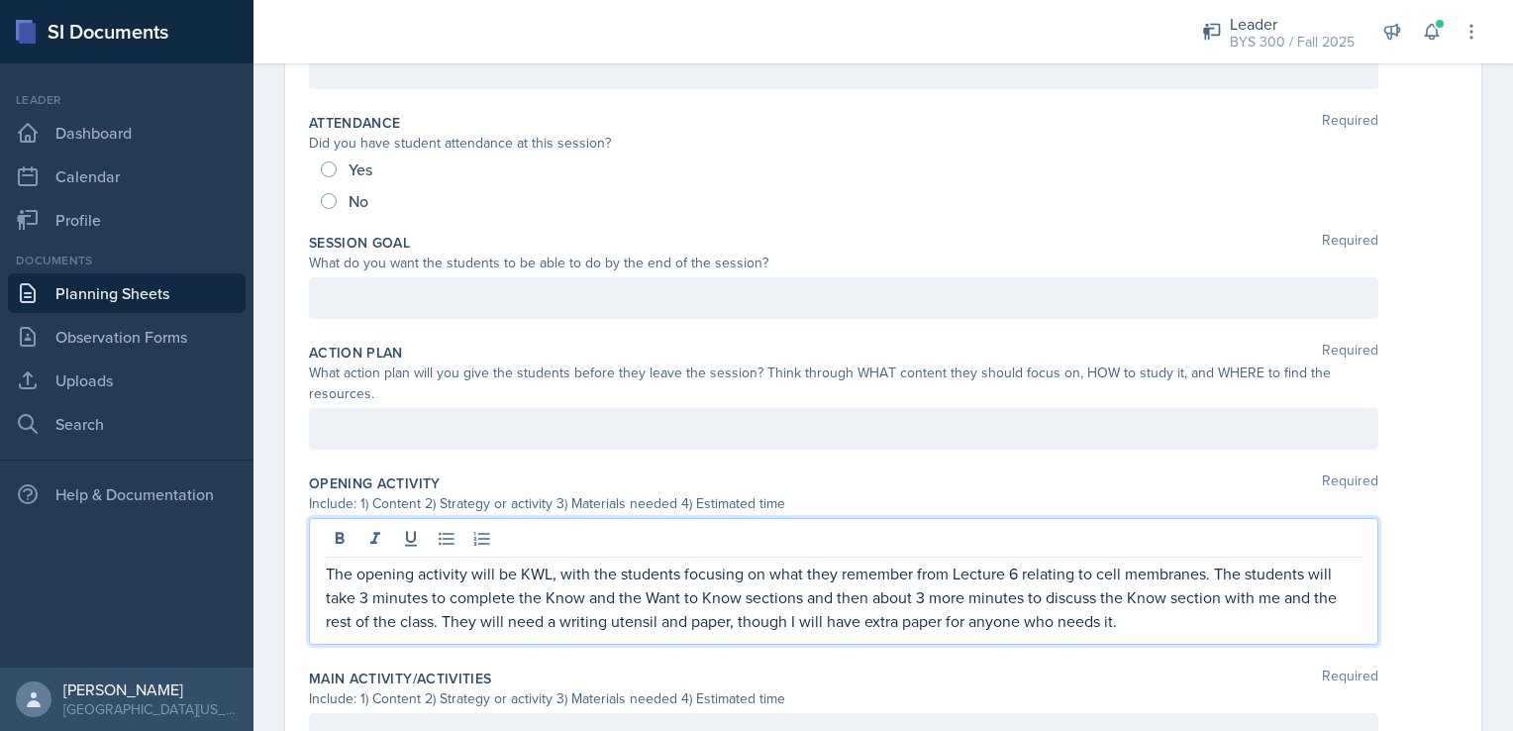
click at [1009, 570] on p "The opening activity will be KWL, with the students focusing on what they remem…" at bounding box center [844, 597] width 1036 height 71
click at [1016, 569] on p "The opening activity will be KWL, with the students focusing on what they remem…" at bounding box center [844, 597] width 1036 height 71
click at [1011, 568] on p "The opening activity will be KWL, with the students focusing on what they remem…" at bounding box center [844, 597] width 1036 height 71
drag, startPoint x: 1137, startPoint y: 574, endPoint x: 1242, endPoint y: 572, distance: 105.0
click at [1242, 572] on p "The opening activity will be KWL, with the students focusing on what they remem…" at bounding box center [844, 597] width 1036 height 71
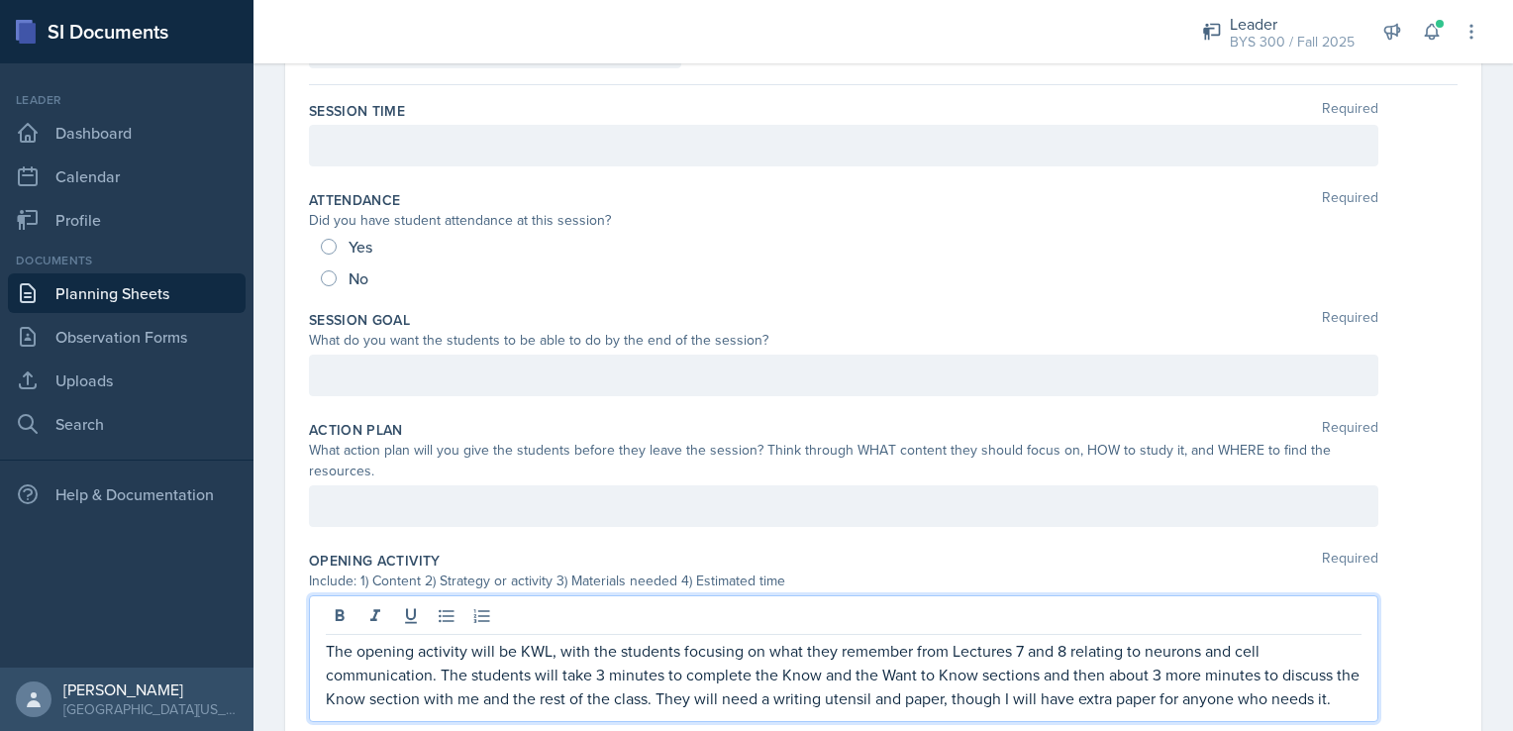
scroll to position [203, 0]
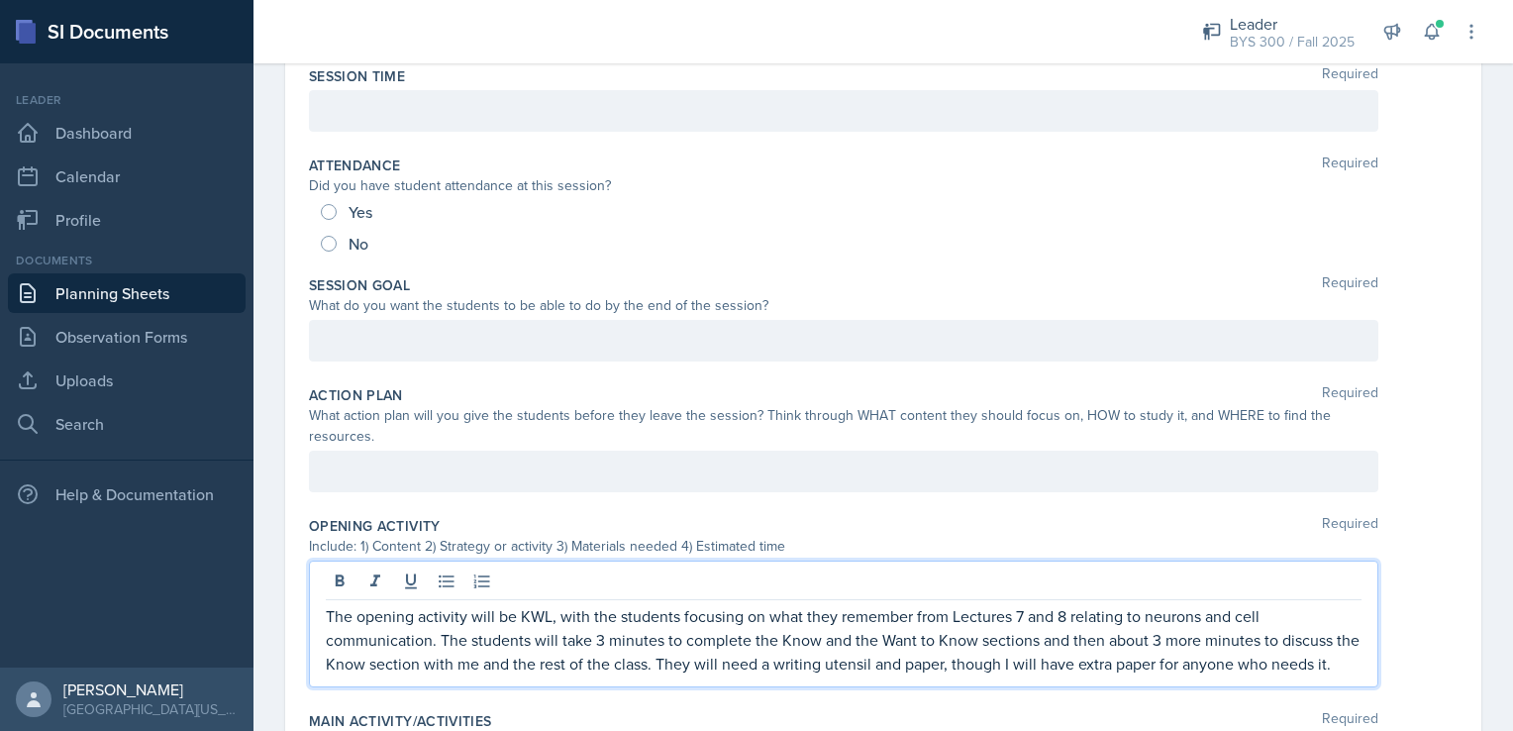
click at [716, 483] on p at bounding box center [844, 472] width 1036 height 24
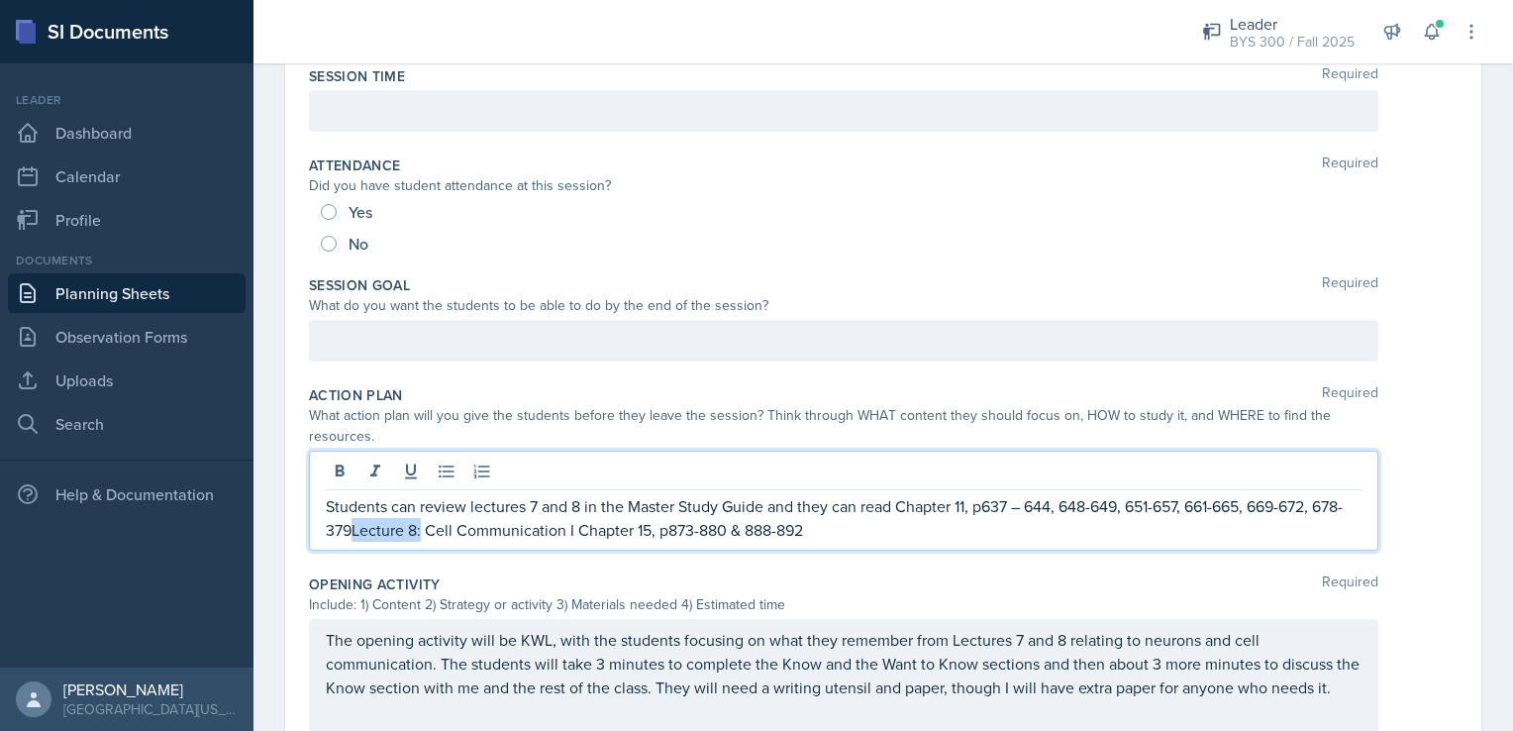
drag, startPoint x: 452, startPoint y: 530, endPoint x: 381, endPoint y: 533, distance: 70.4
click at [381, 533] on p "Students can review lectures 7 and 8 in the Master Study Guide and they can rea…" at bounding box center [844, 518] width 1036 height 48
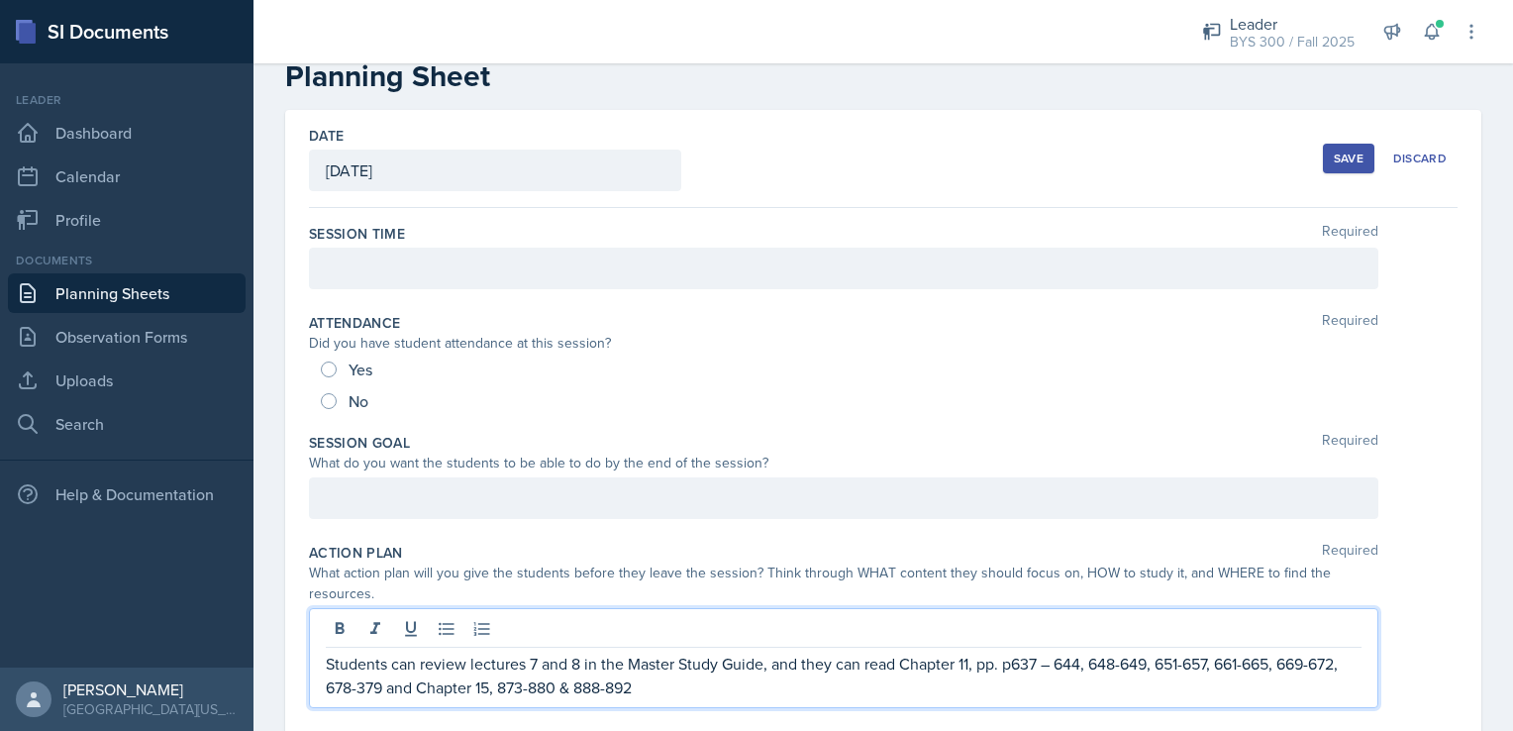
scroll to position [28, 0]
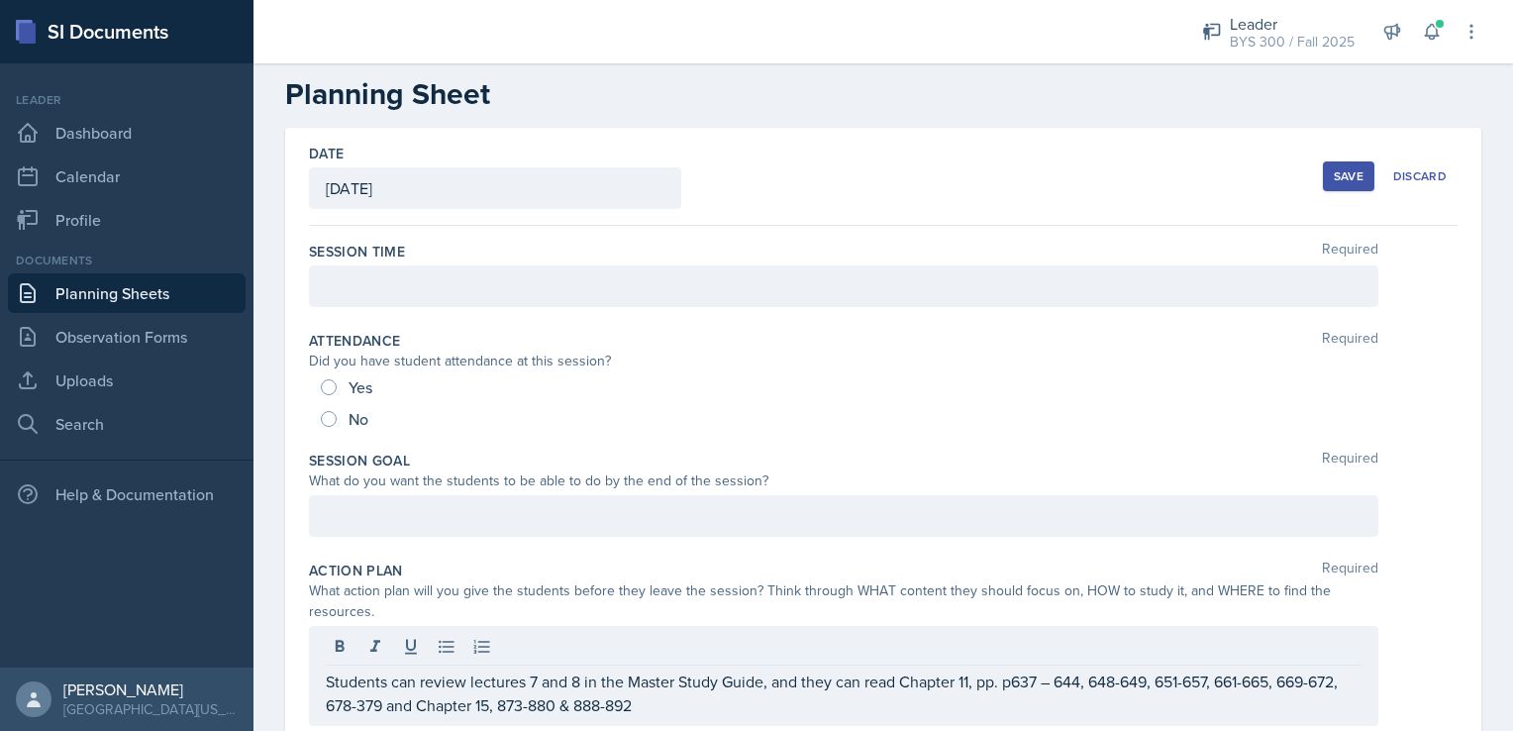
click at [1301, 164] on div "Date [DATE] [DATE] 31 1 2 3 4 5 6 7 8 9 10 11 12 13 14 15 16 17 18 19 20 21 22 …" at bounding box center [883, 177] width 1149 height 98
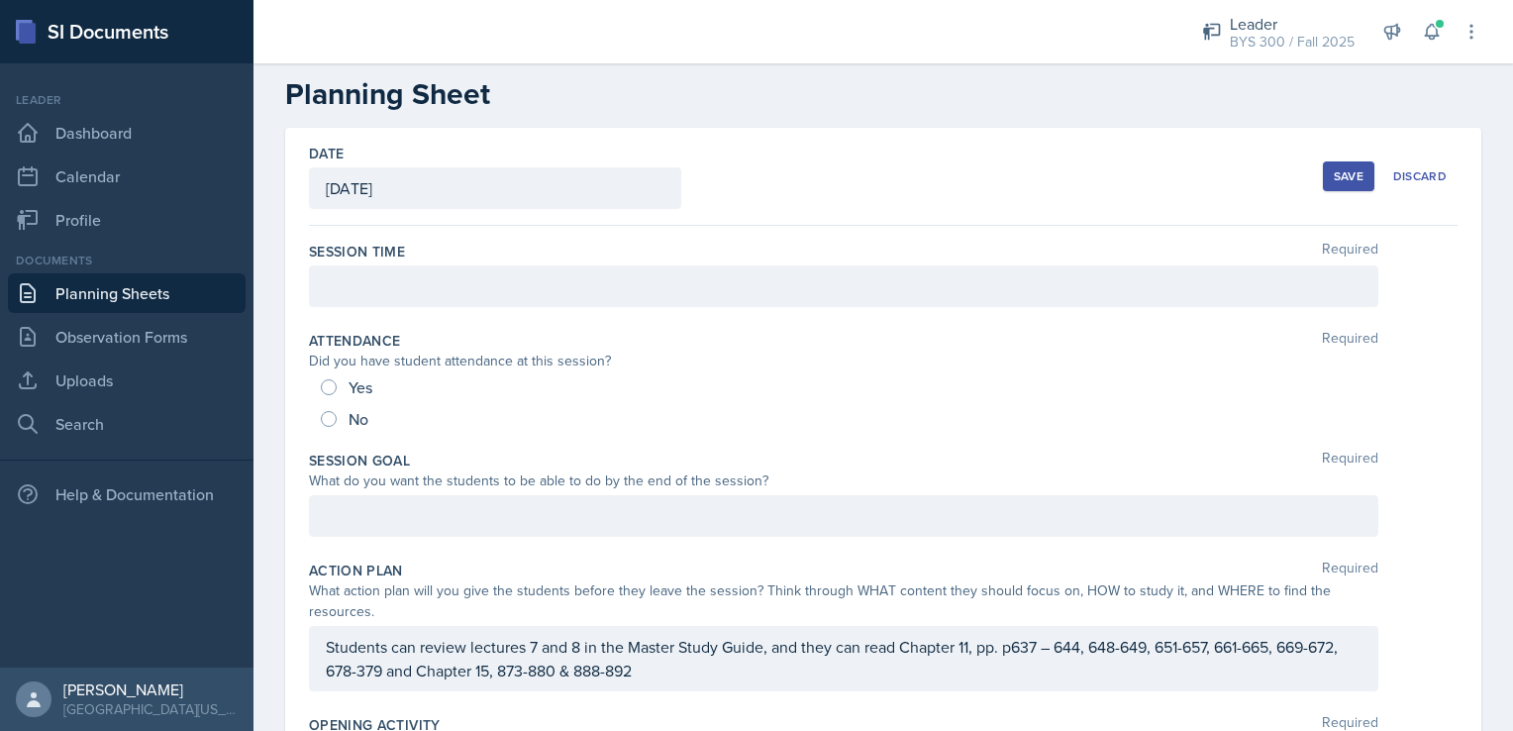
click at [1334, 171] on div "Save" at bounding box center [1349, 176] width 30 height 16
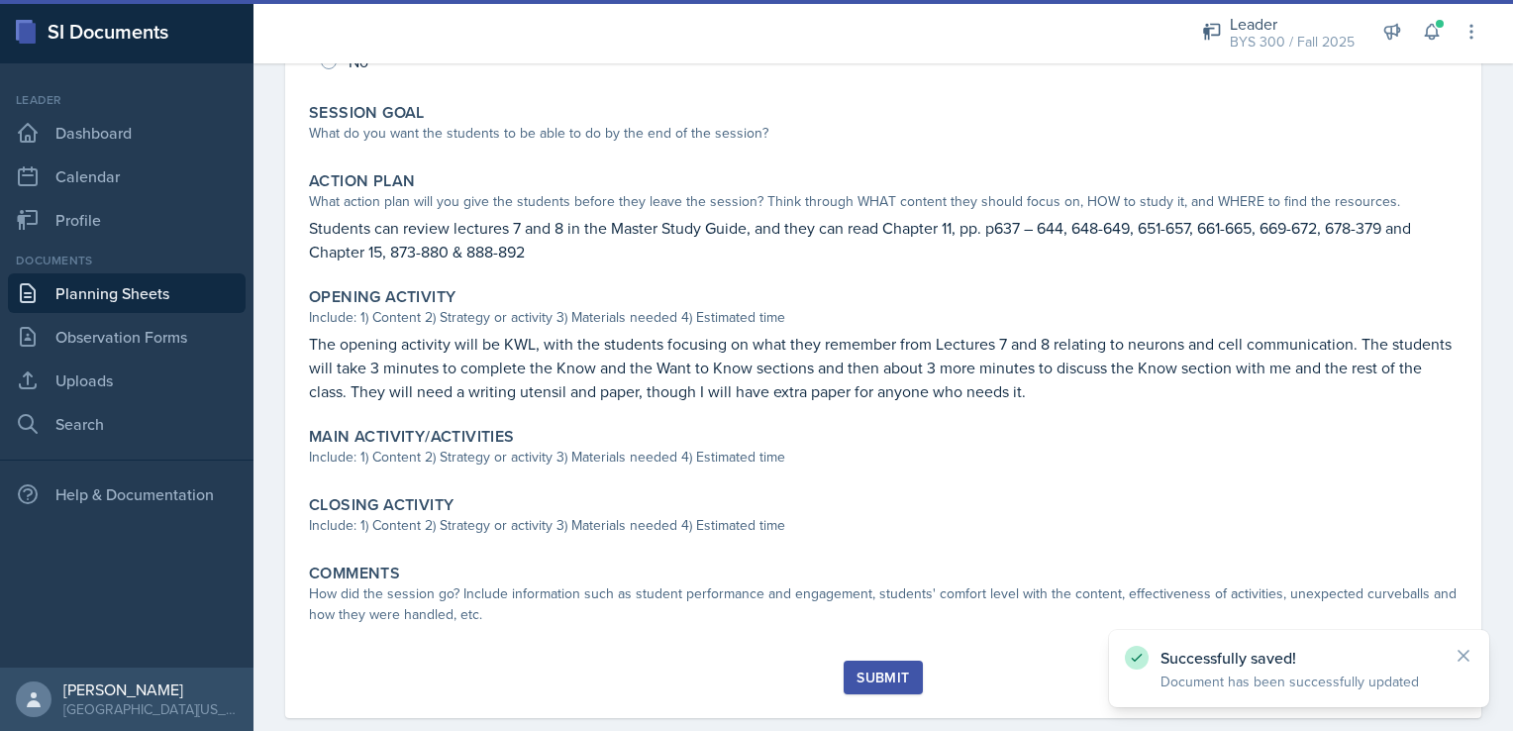
scroll to position [341, 0]
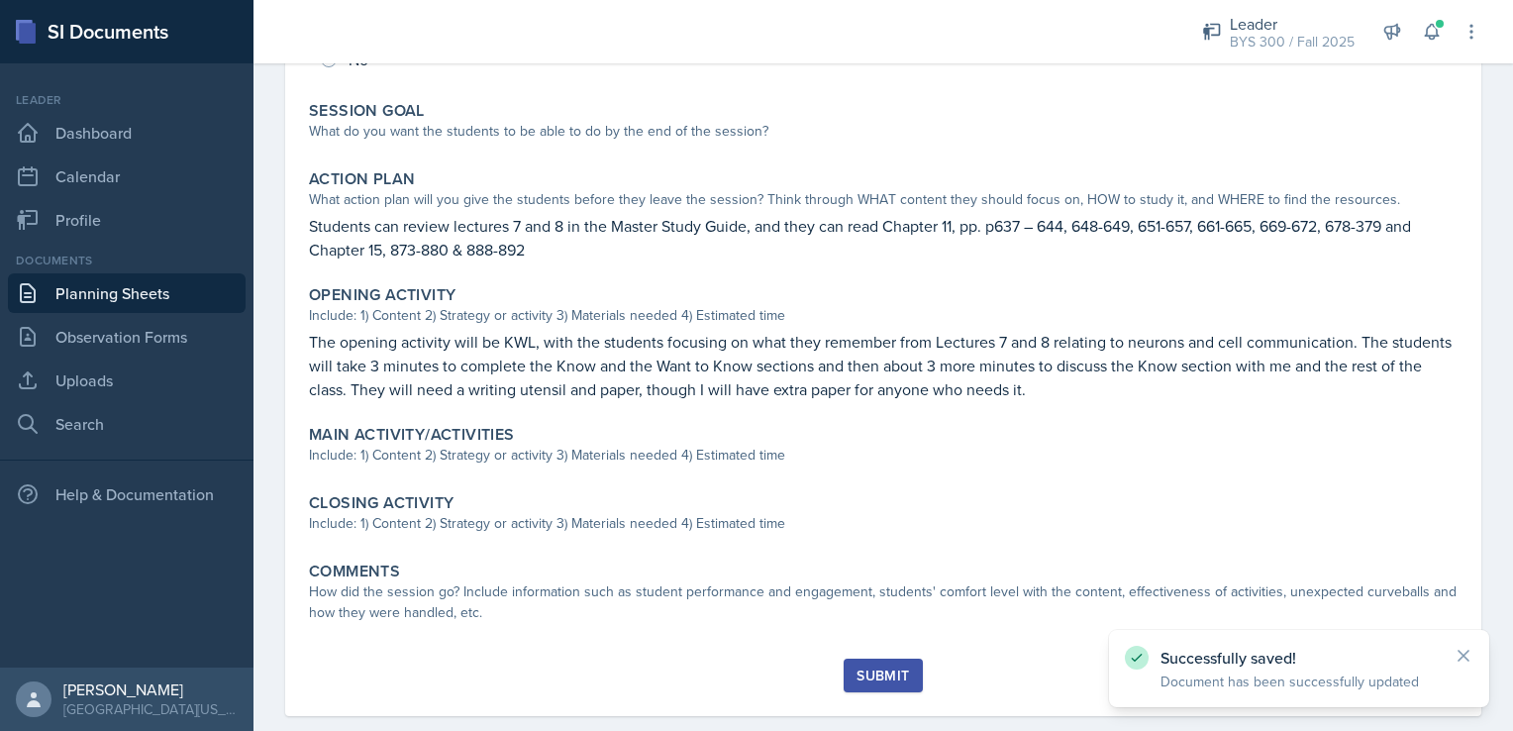
click at [123, 303] on link "Planning Sheets" at bounding box center [127, 293] width 238 height 40
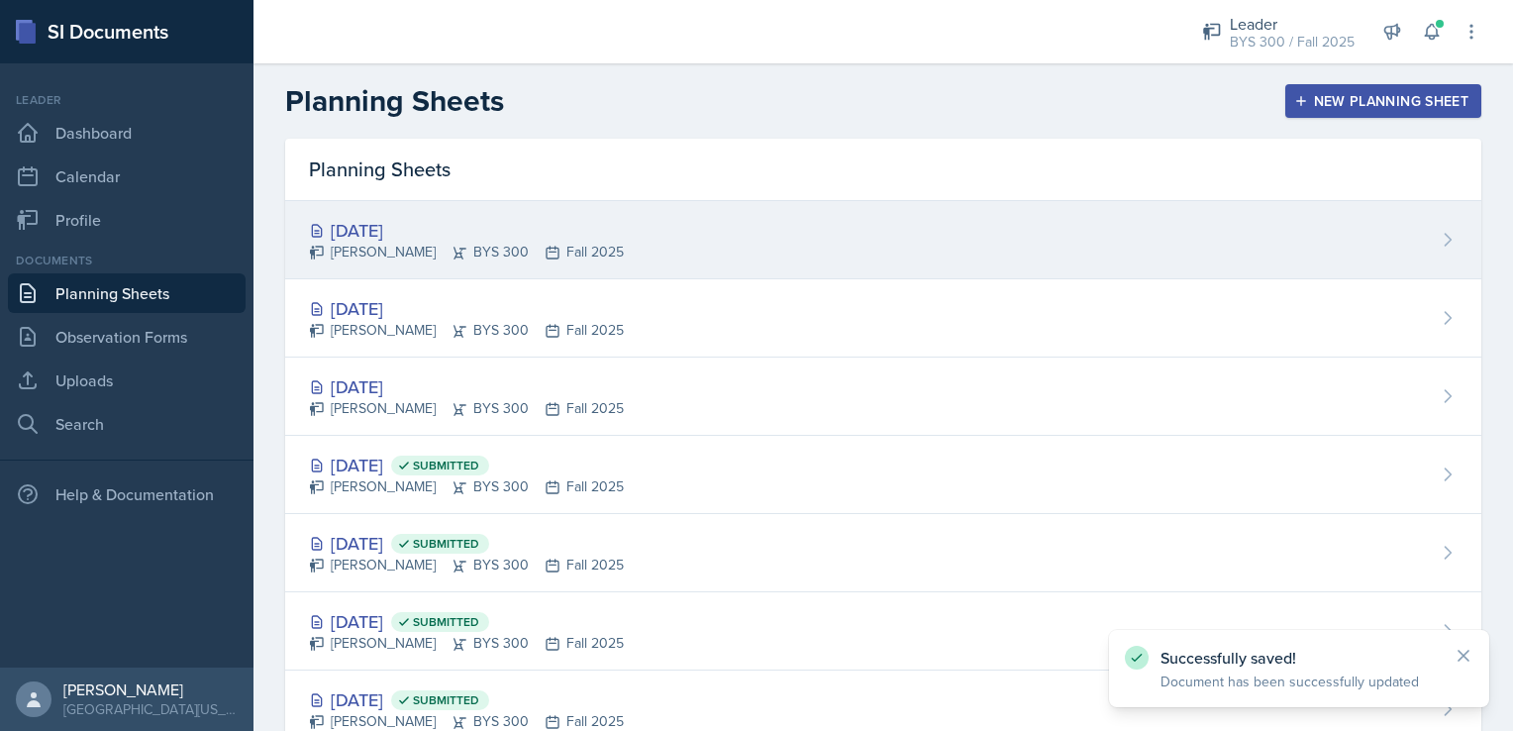
click at [471, 237] on div "[DATE]" at bounding box center [466, 230] width 315 height 27
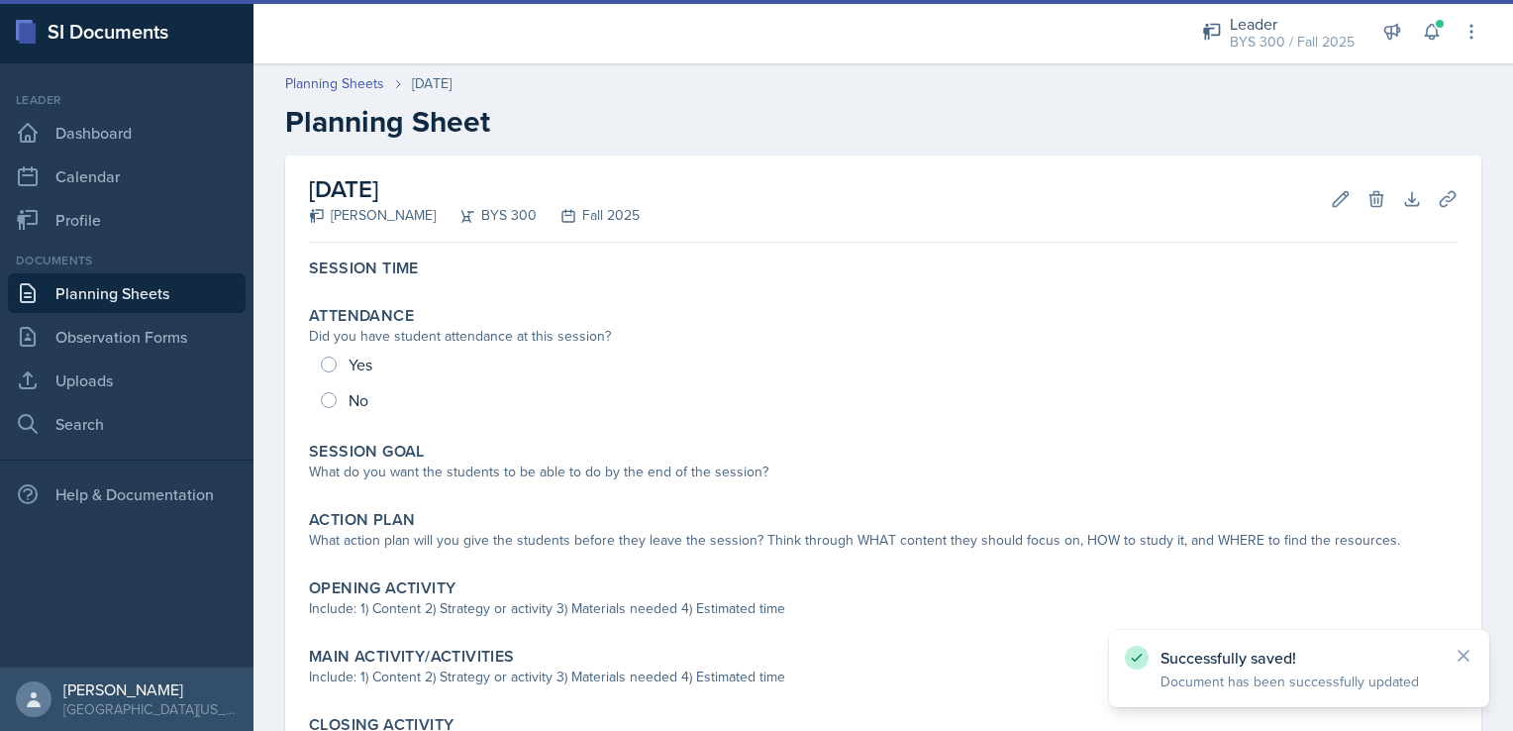
scroll to position [254, 0]
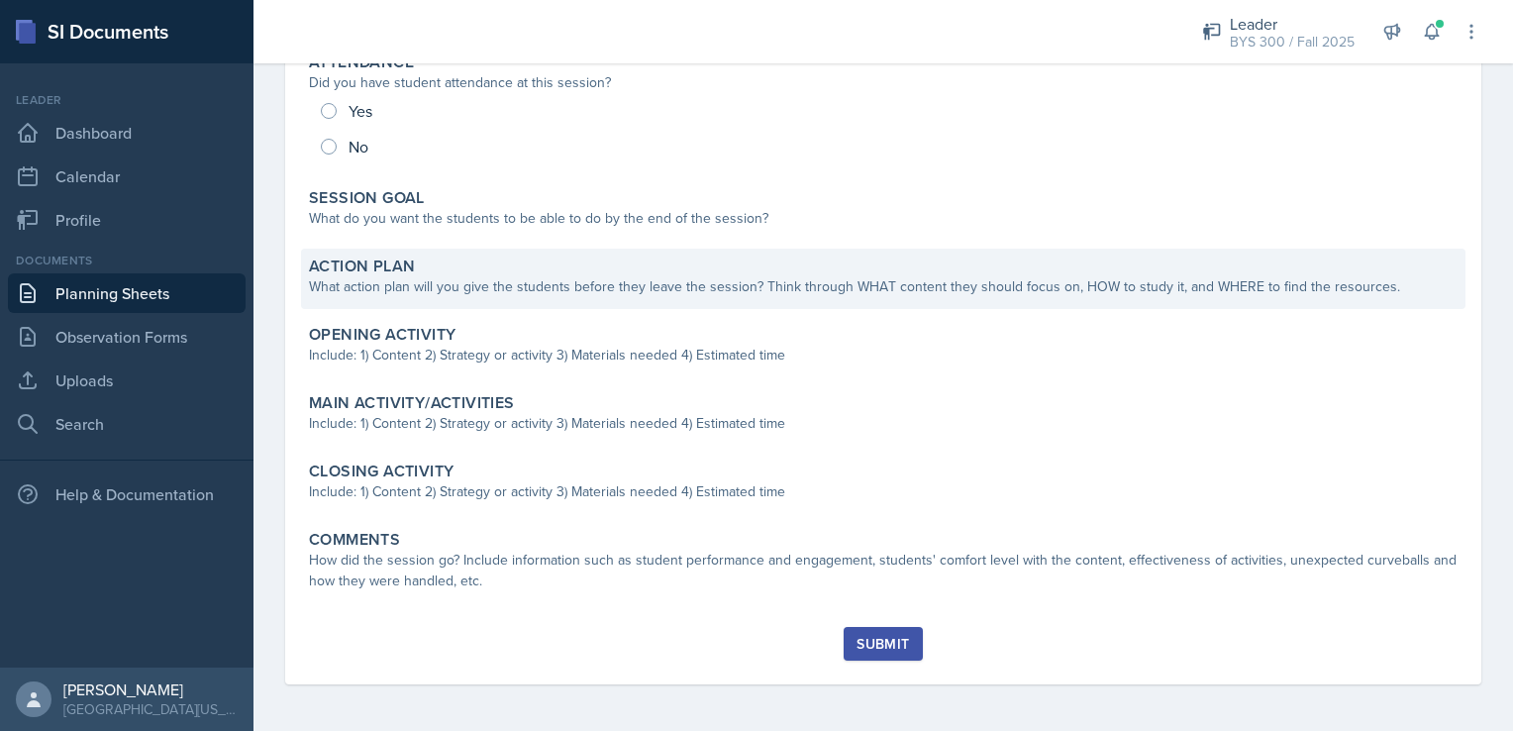
click at [564, 271] on div "Action Plan" at bounding box center [883, 266] width 1149 height 20
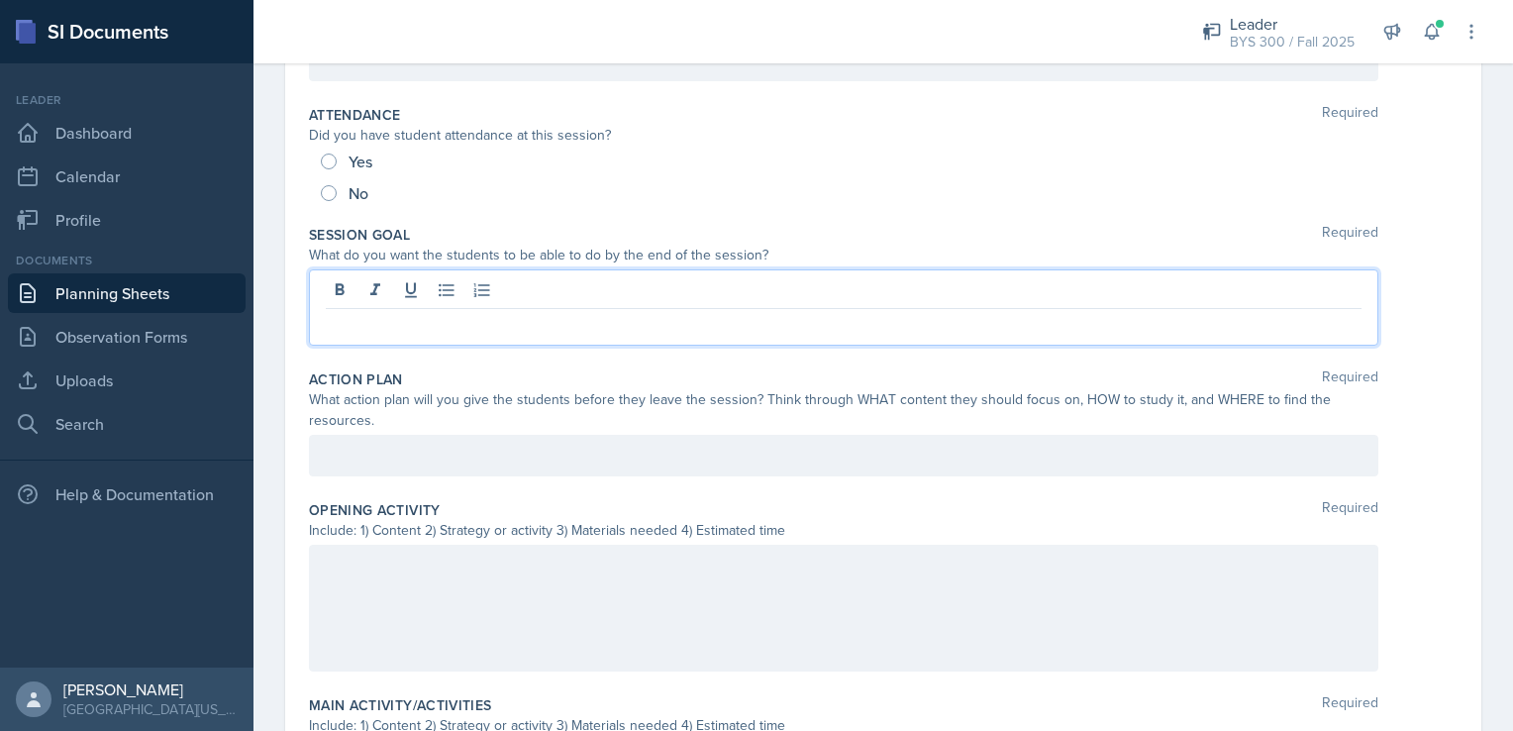
click at [475, 298] on div at bounding box center [844, 307] width 1070 height 76
paste div
click at [327, 322] on p "Chapter 11, p637 – 644, 648-649, 651-657, 661-665, 669-672, 678-379Lecture 8: C…" at bounding box center [844, 325] width 1036 height 24
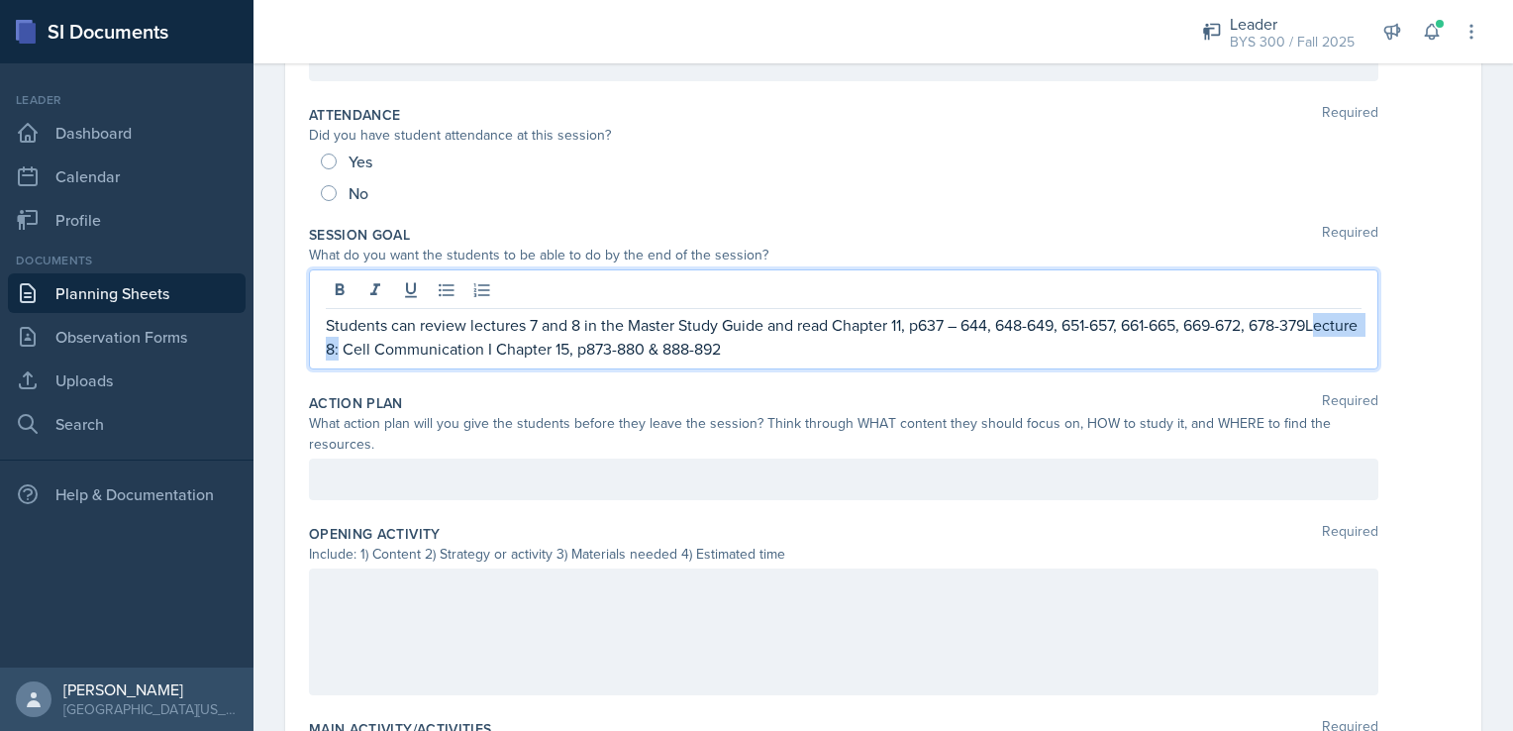
drag, startPoint x: 422, startPoint y: 348, endPoint x: 360, endPoint y: 348, distance: 61.4
click at [360, 348] on p "Students can review lectures 7 and 8 in the Master Study Guide and read Chapter…" at bounding box center [844, 337] width 1036 height 48
drag, startPoint x: 575, startPoint y: 348, endPoint x: 353, endPoint y: 356, distance: 223.0
click at [353, 356] on p "Students can review lectures 7 and 8 in the Master Study Guide and read Chapter…" at bounding box center [844, 337] width 1036 height 48
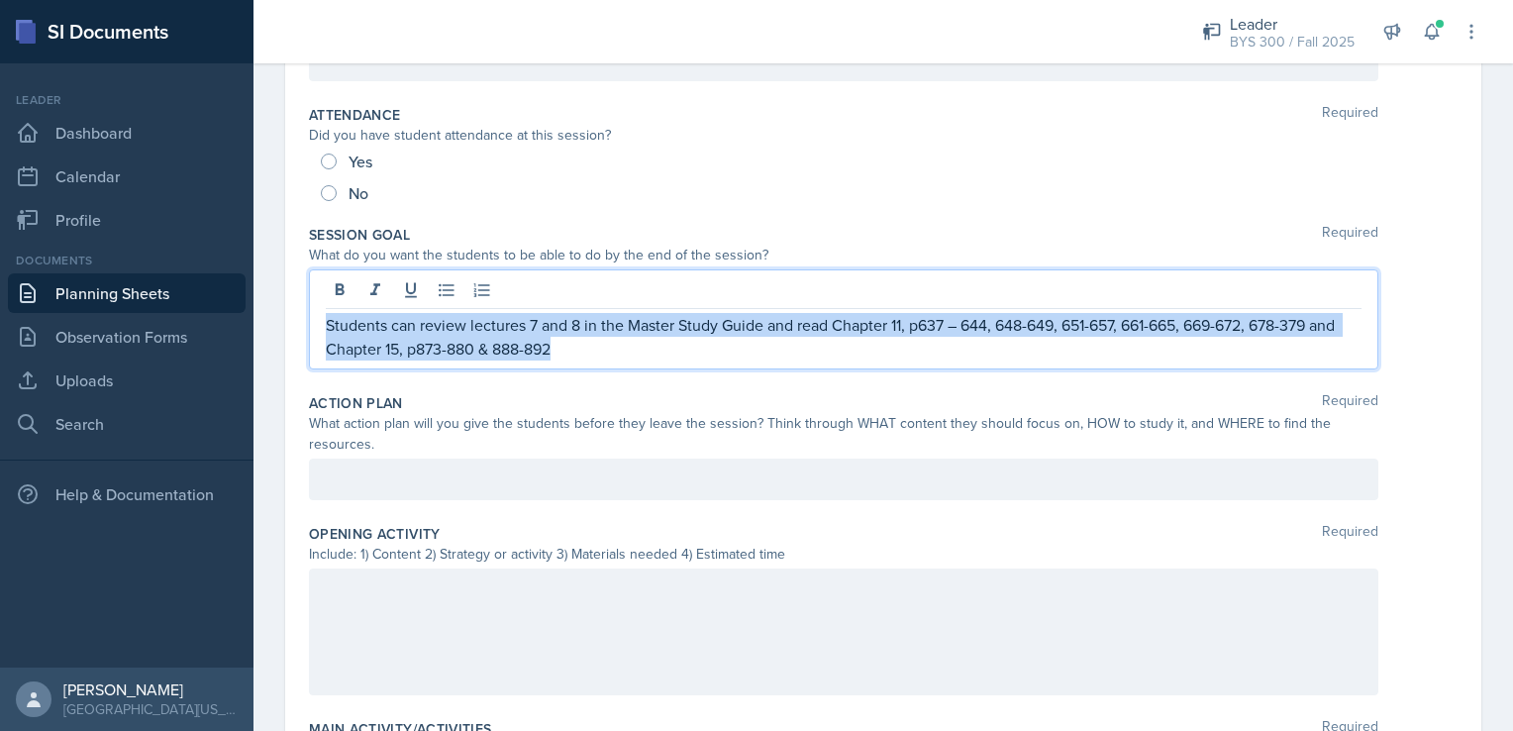
drag, startPoint x: 625, startPoint y: 347, endPoint x: 323, endPoint y: 319, distance: 303.3
click at [323, 319] on div "Students can review lectures 7 and 8 in the Master Study Guide and read Chapter…" at bounding box center [844, 319] width 1070 height 100
copy p "Students can review lectures 7 and 8 in the Master Study Guide and read Chapter…"
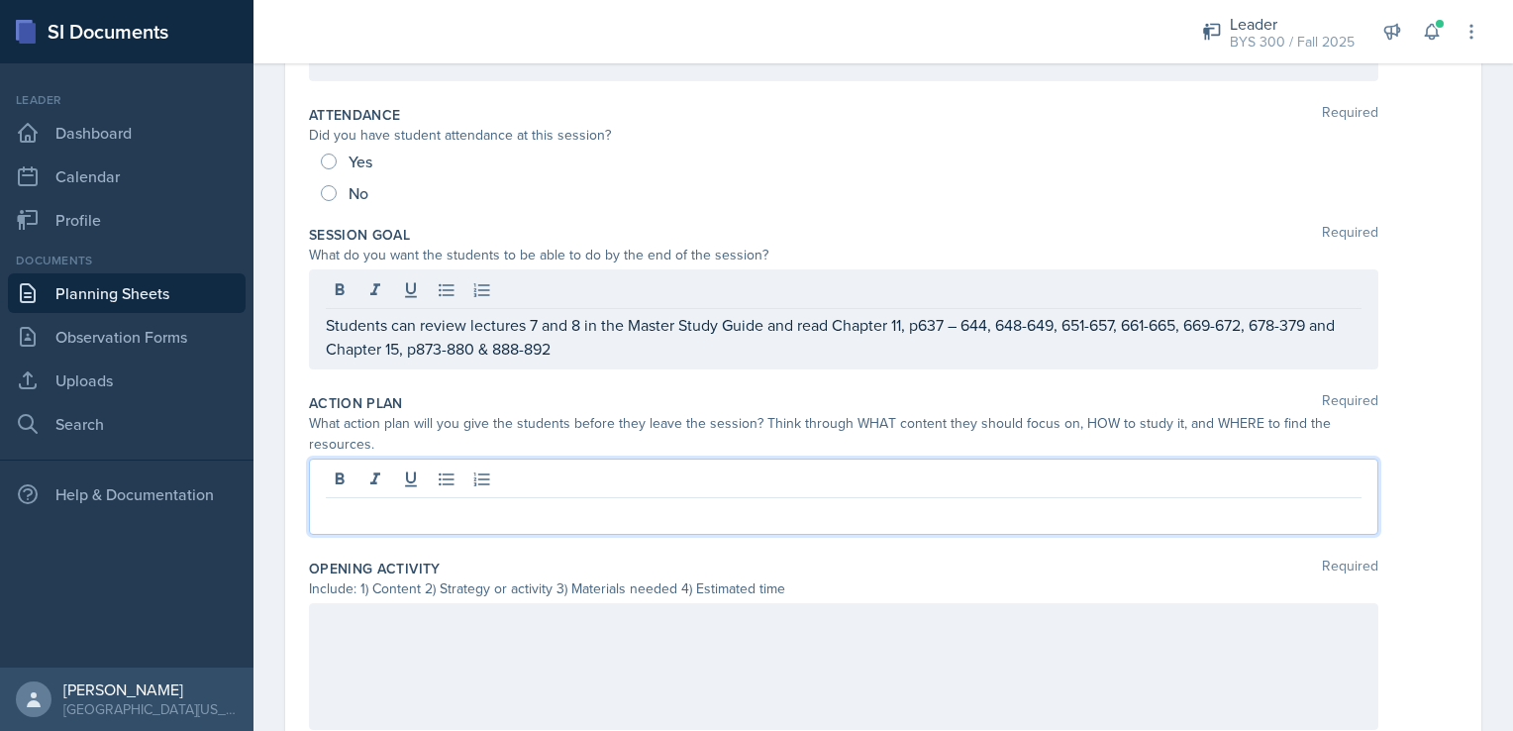
click at [388, 479] on div at bounding box center [844, 497] width 1070 height 76
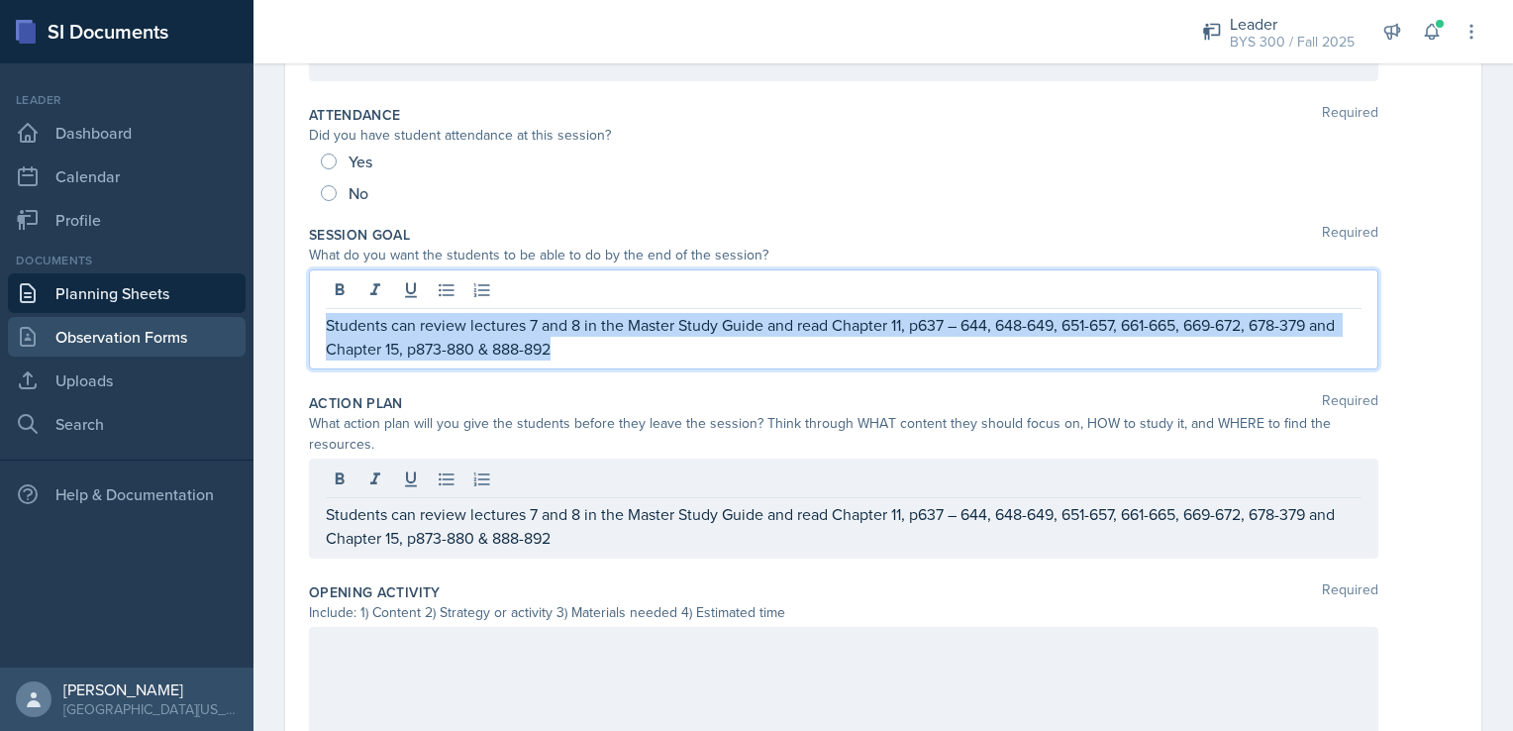
drag, startPoint x: 617, startPoint y: 348, endPoint x: 218, endPoint y: 318, distance: 400.2
click at [218, 318] on div "SI Documents Leader Dashboard Calendar Profile Documents Planning Sheets Observ…" at bounding box center [756, 365] width 1513 height 731
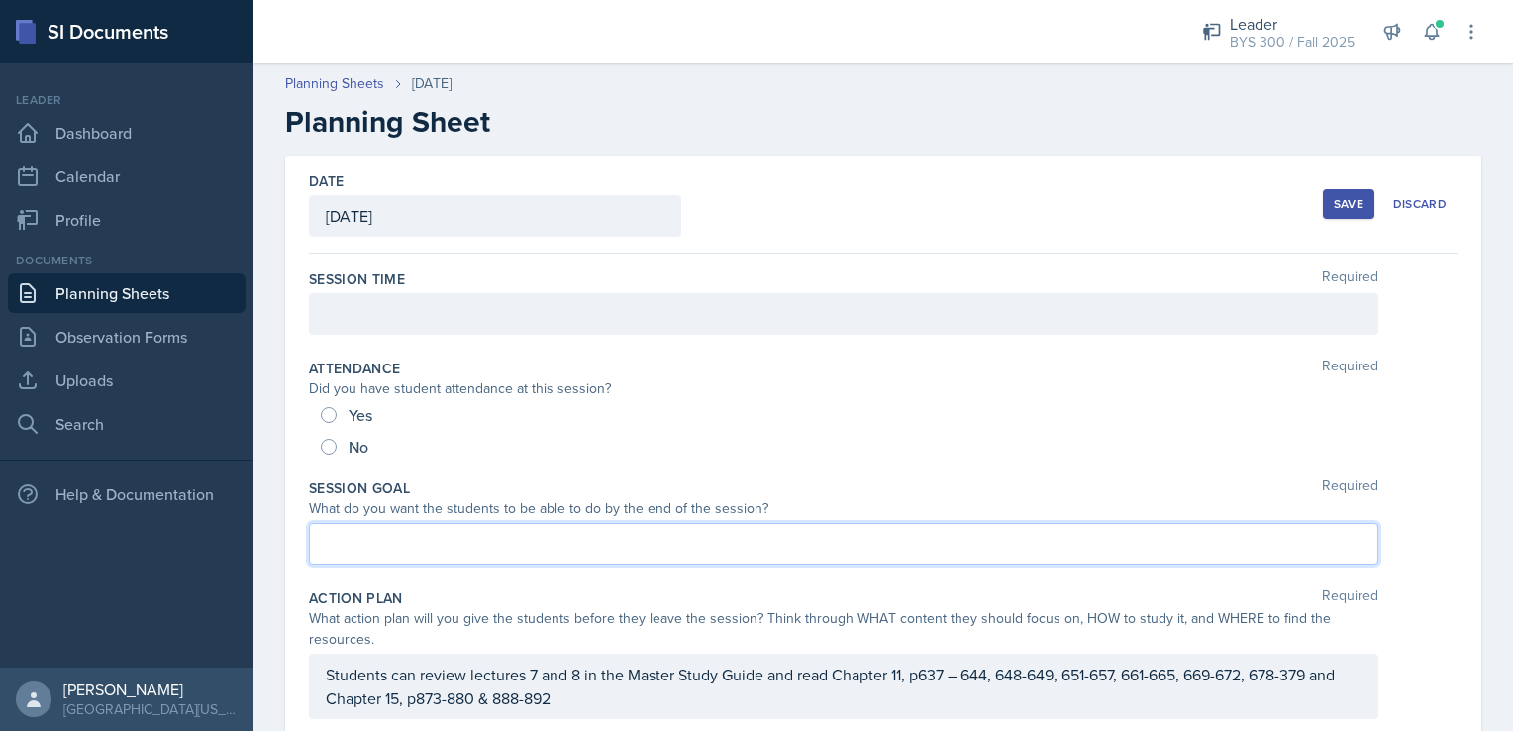
scroll to position [0, 0]
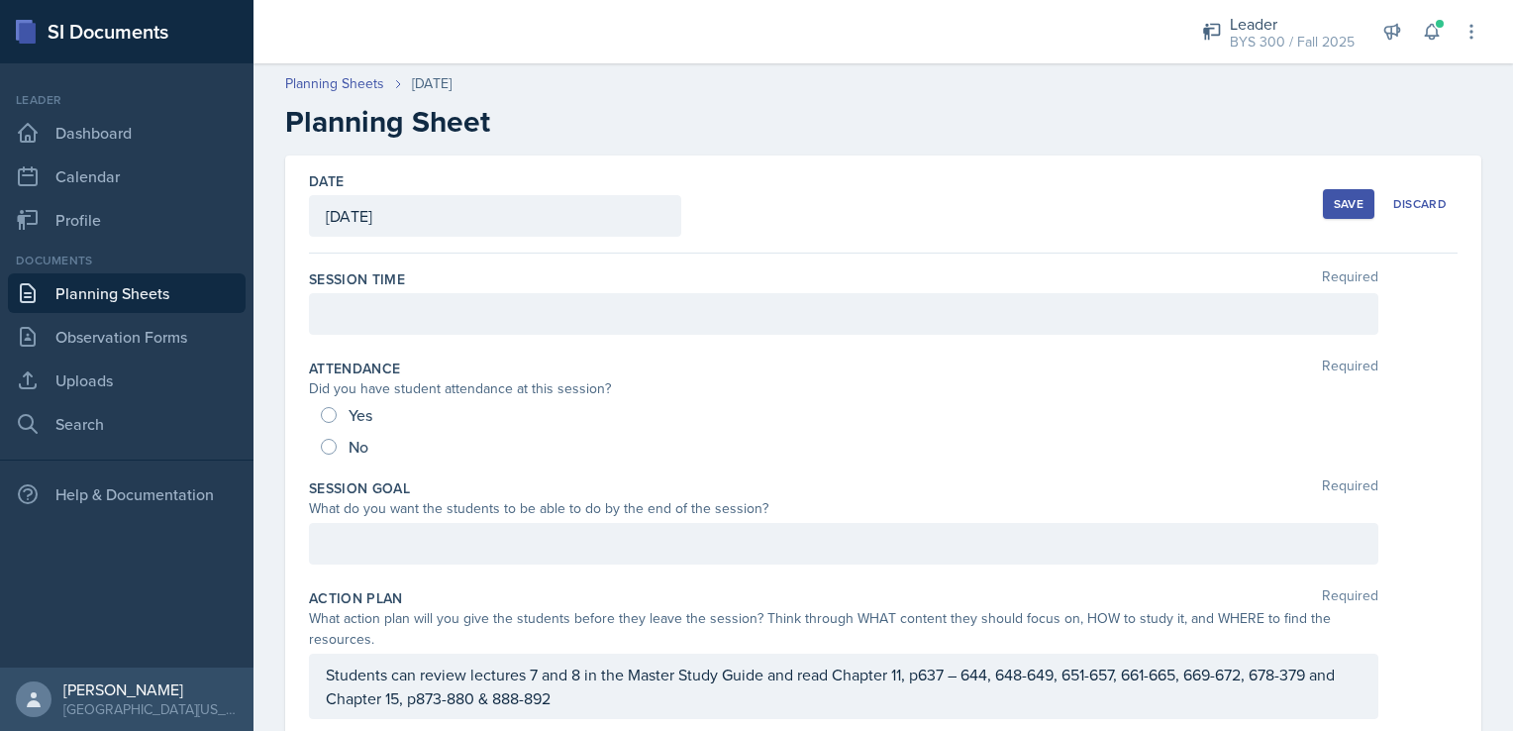
click at [1334, 198] on div "Save" at bounding box center [1349, 204] width 30 height 16
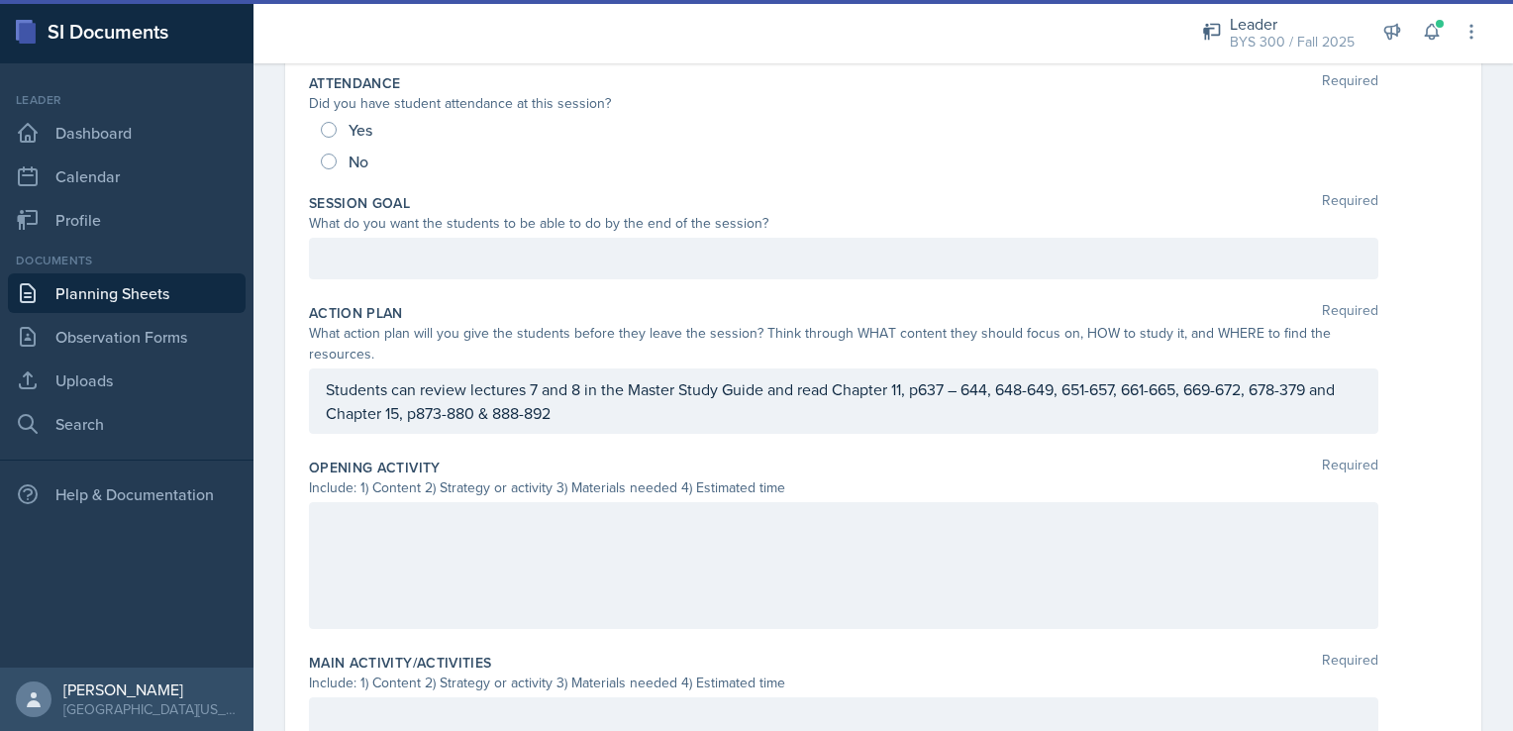
scroll to position [285, 0]
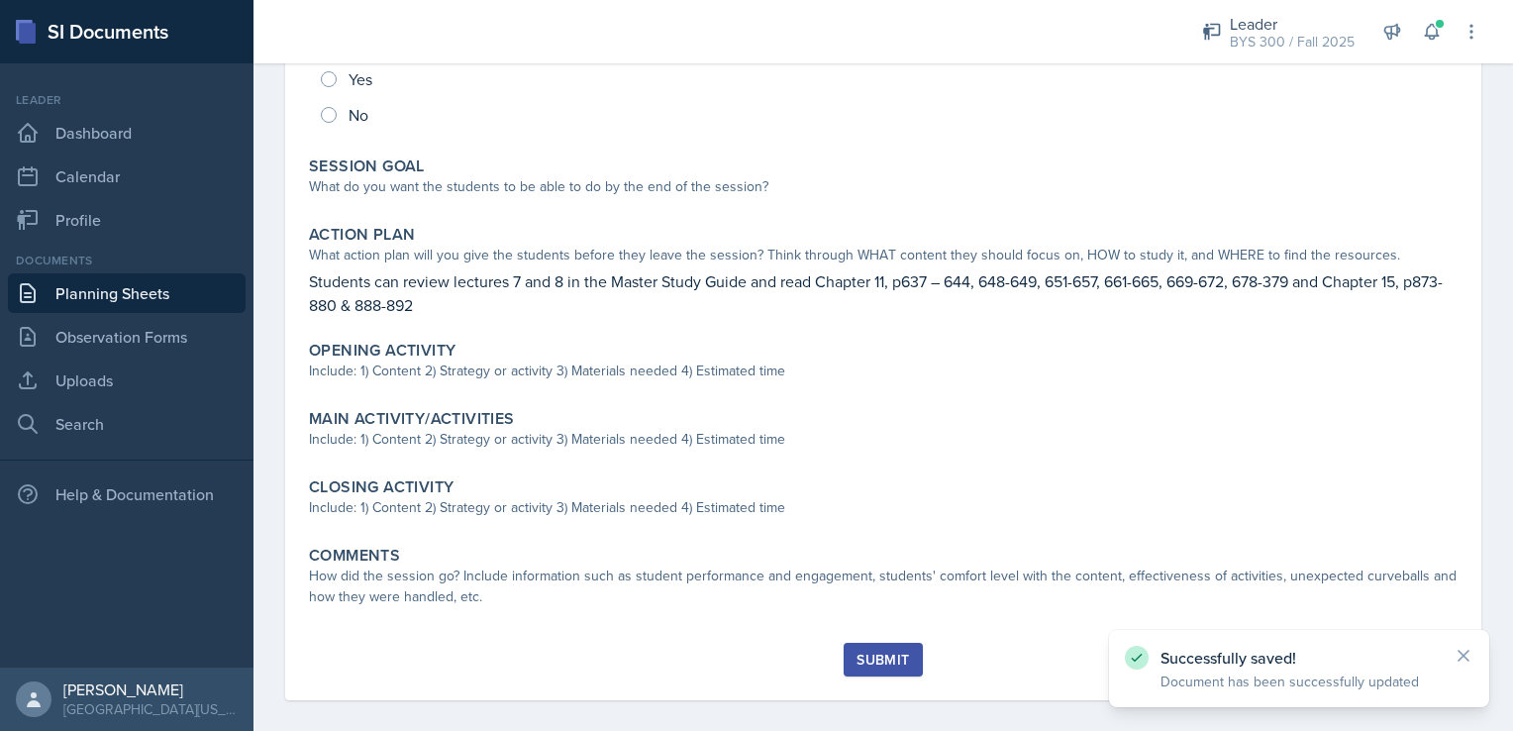
click at [72, 291] on link "Planning Sheets" at bounding box center [127, 293] width 238 height 40
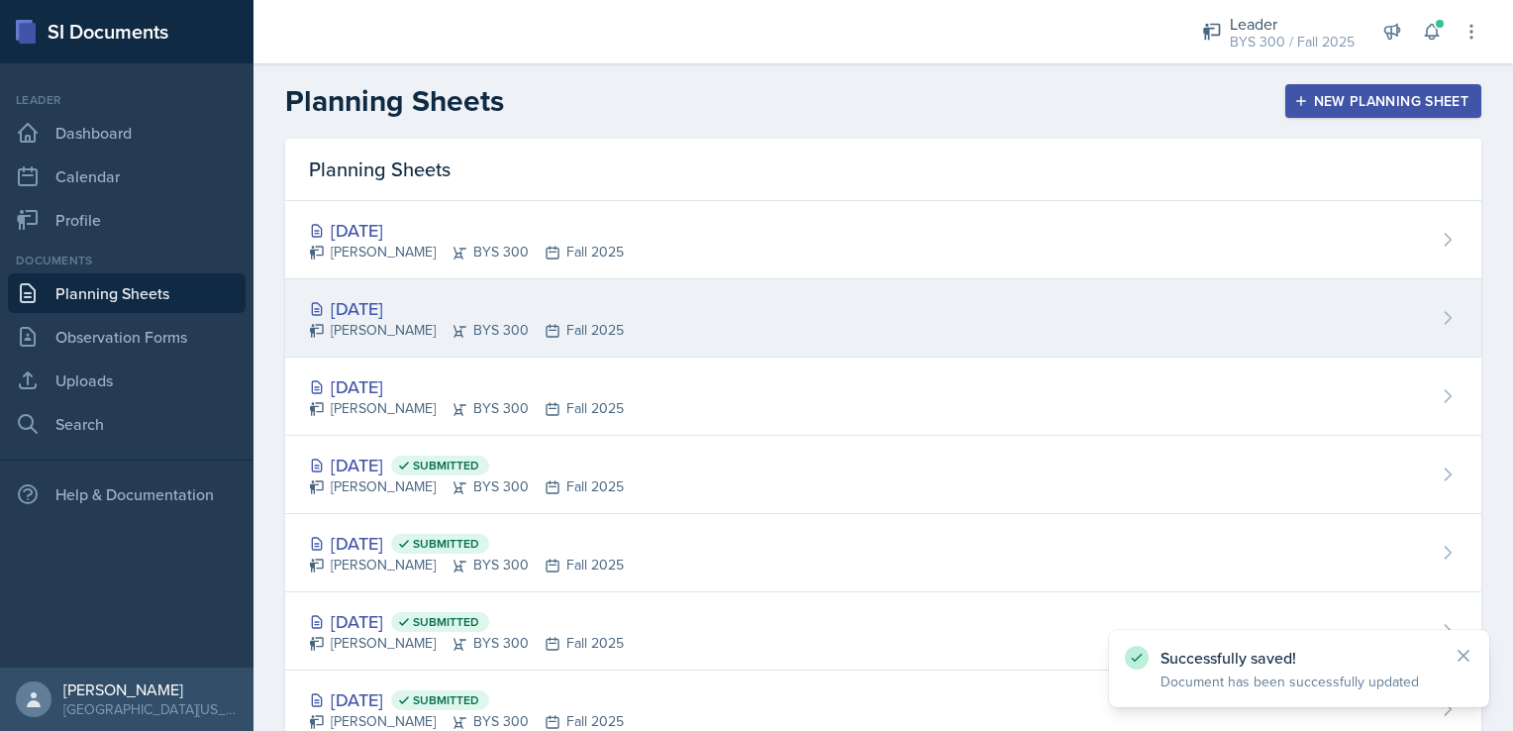
click at [539, 305] on div "[DATE]" at bounding box center [466, 308] width 315 height 27
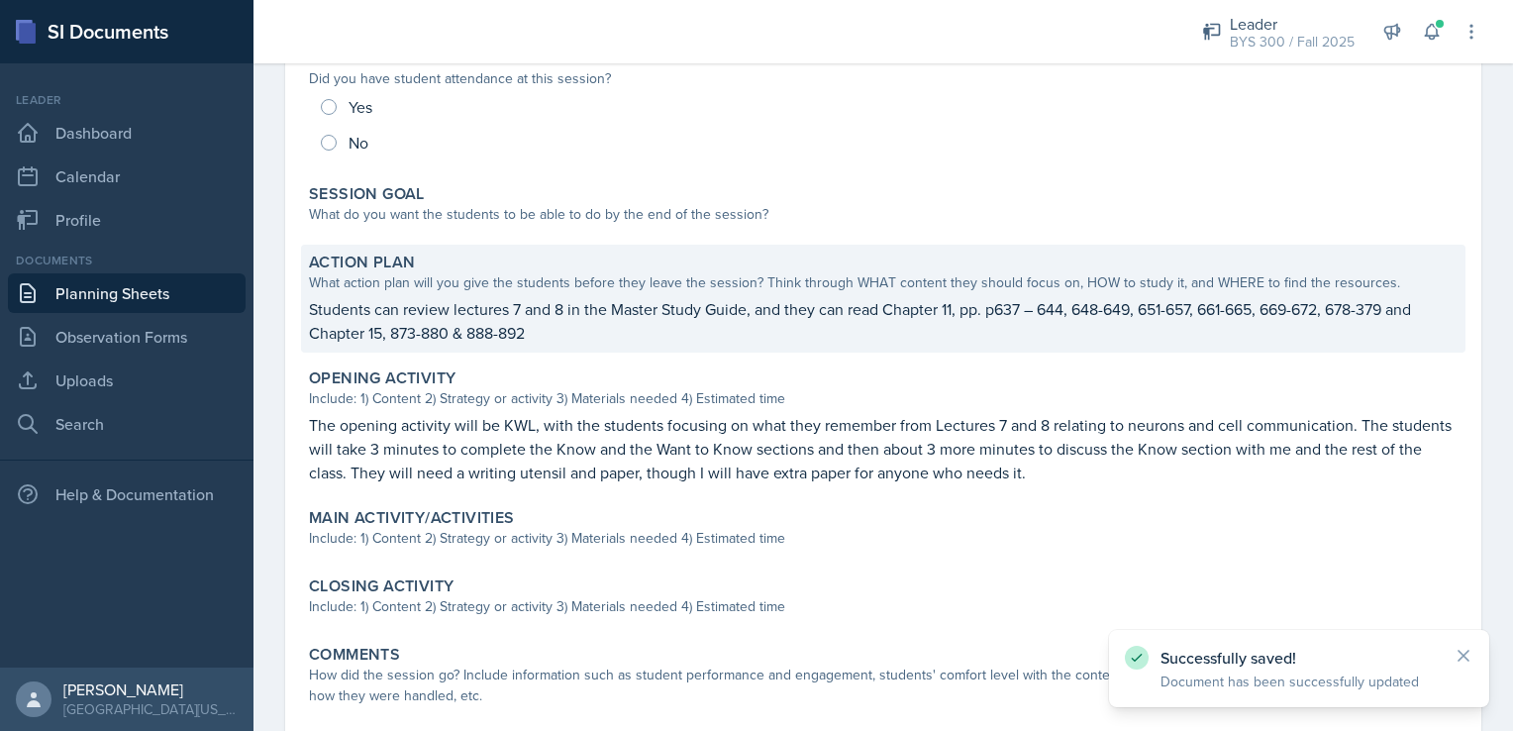
scroll to position [257, 0]
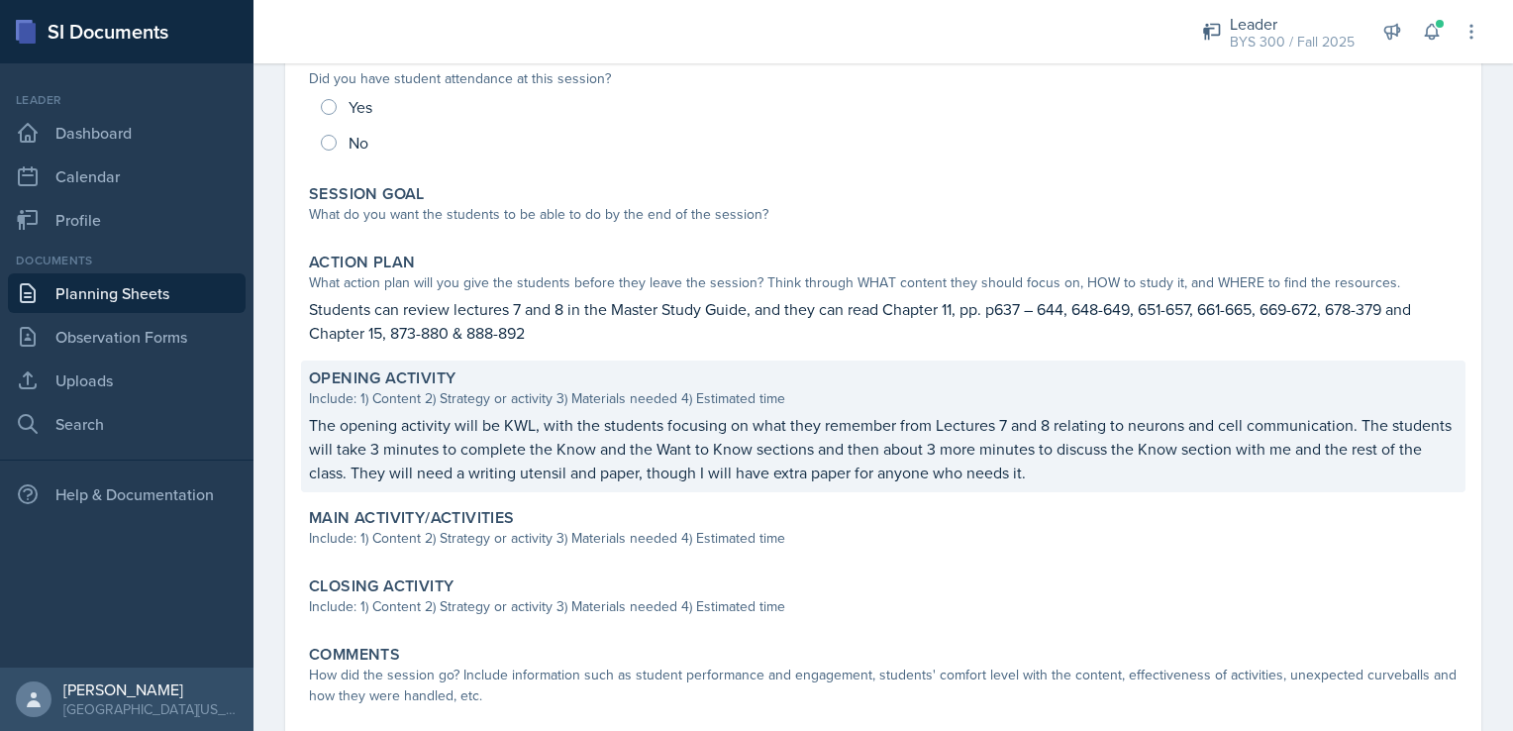
click at [594, 413] on p "The opening activity will be KWL, with the students focusing on what they remem…" at bounding box center [883, 448] width 1149 height 71
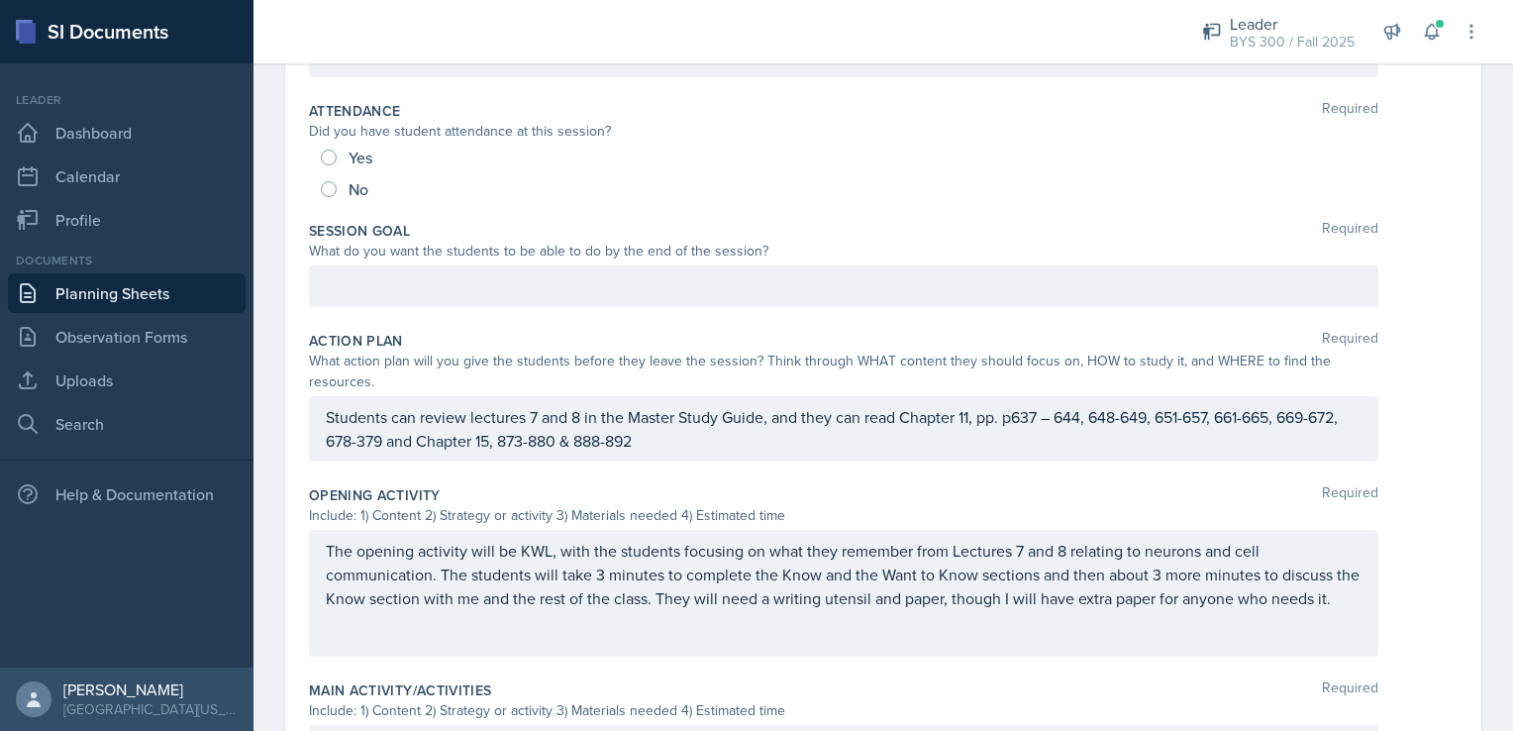
click at [559, 550] on div "The opening activity will be KWL, with the students focusing on what they remem…" at bounding box center [844, 593] width 1070 height 127
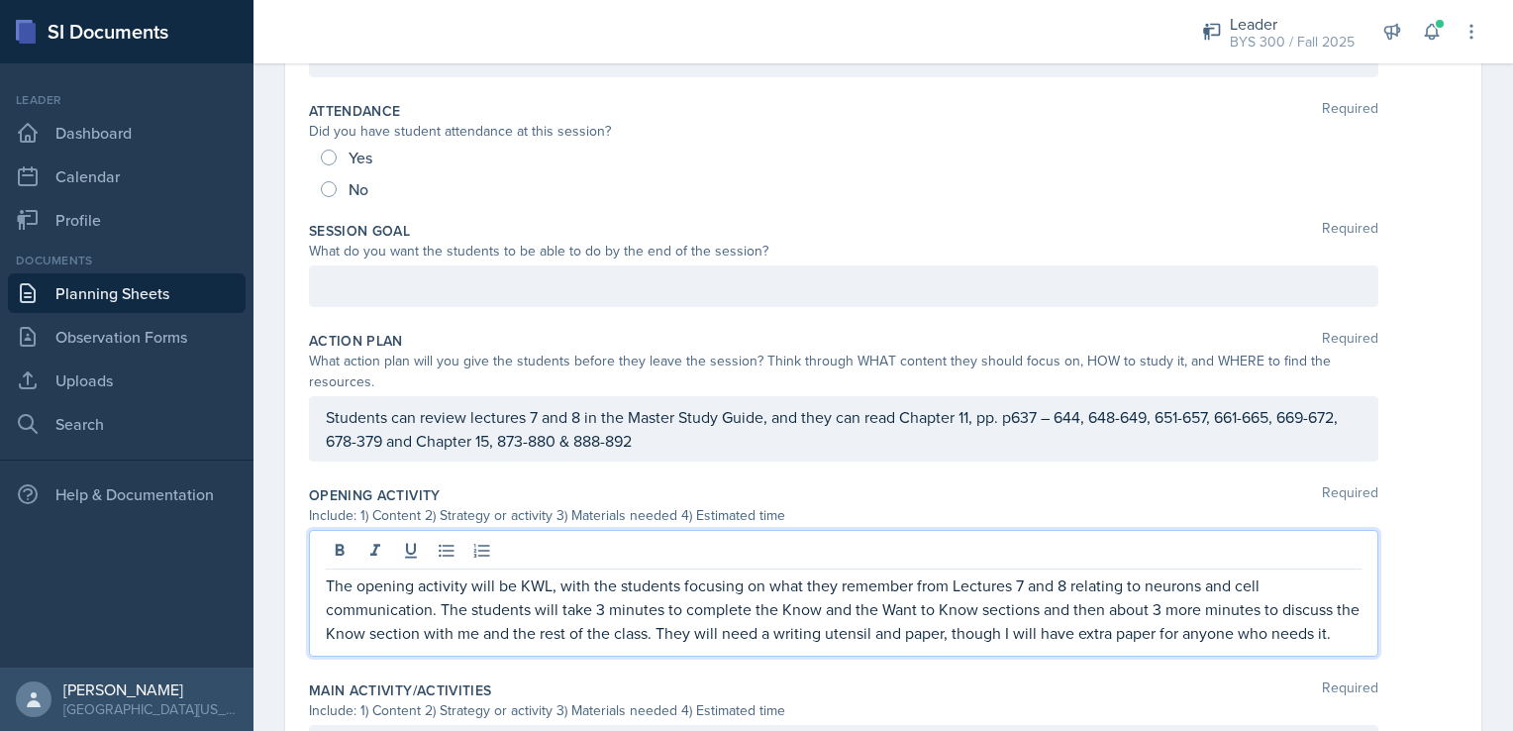
click at [559, 550] on div at bounding box center [844, 553] width 1036 height 33
drag, startPoint x: 559, startPoint y: 550, endPoint x: 557, endPoint y: 574, distance: 24.8
click at [557, 574] on p "The opening activity will be KWL, with the students focusing on what they remem…" at bounding box center [844, 608] width 1036 height 71
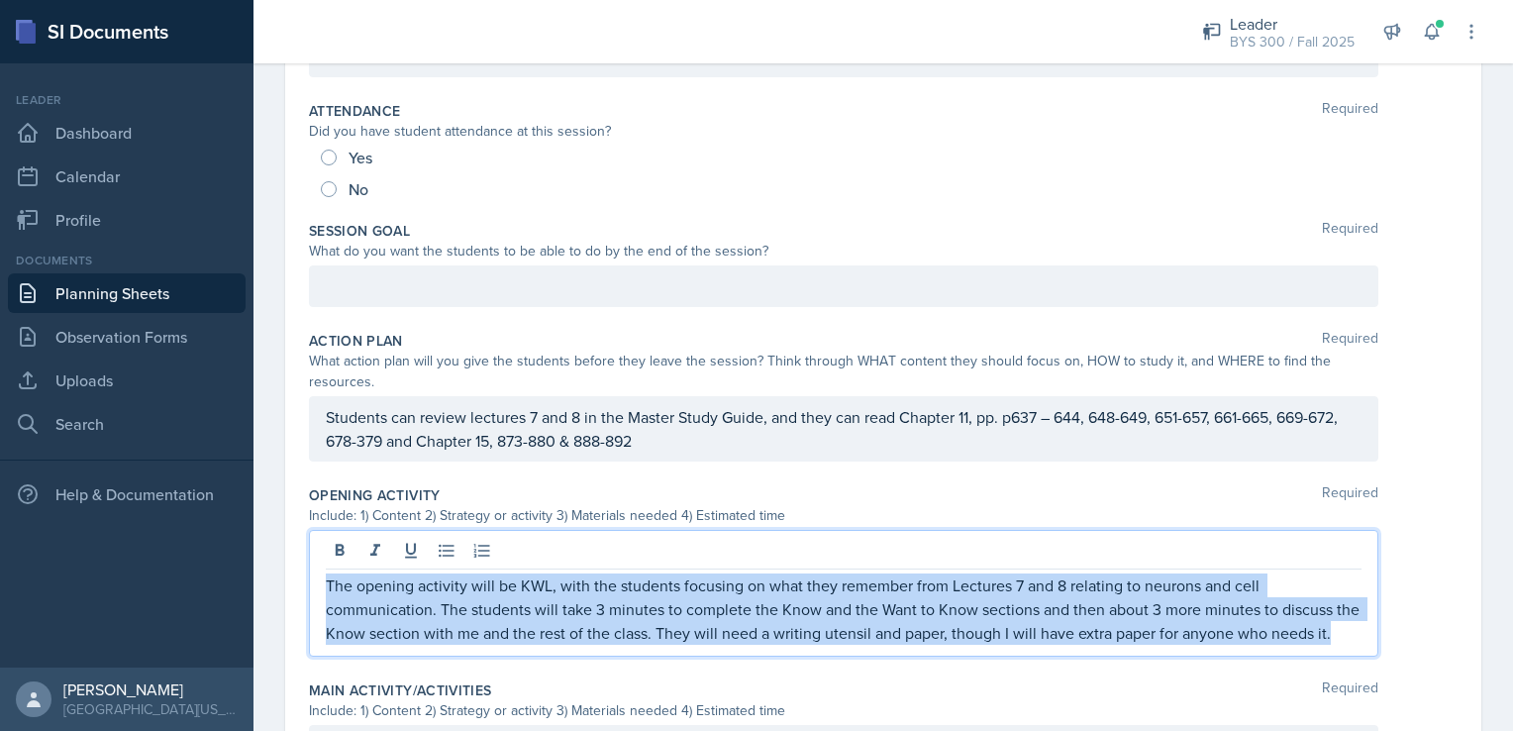
click at [557, 574] on p "The opening activity will be KWL, with the students focusing on what they remem…" at bounding box center [844, 608] width 1036 height 71
copy p "The opening activity will be KWL, with the students focusing on what they remem…"
click at [201, 286] on link "Planning Sheets" at bounding box center [127, 293] width 238 height 40
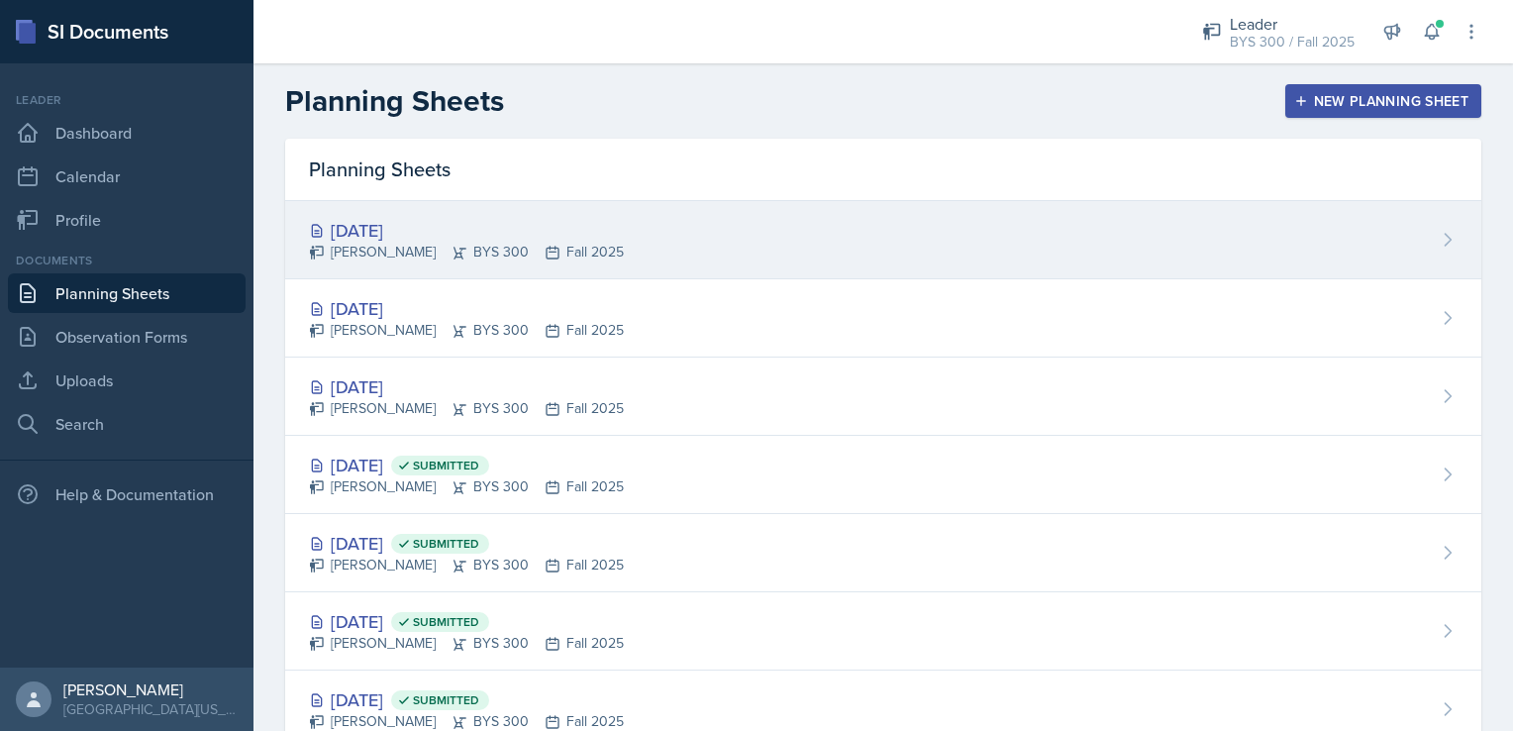
click at [538, 262] on div "[DATE] [PERSON_NAME] BYS 300 Fall 2025" at bounding box center [883, 240] width 1196 height 78
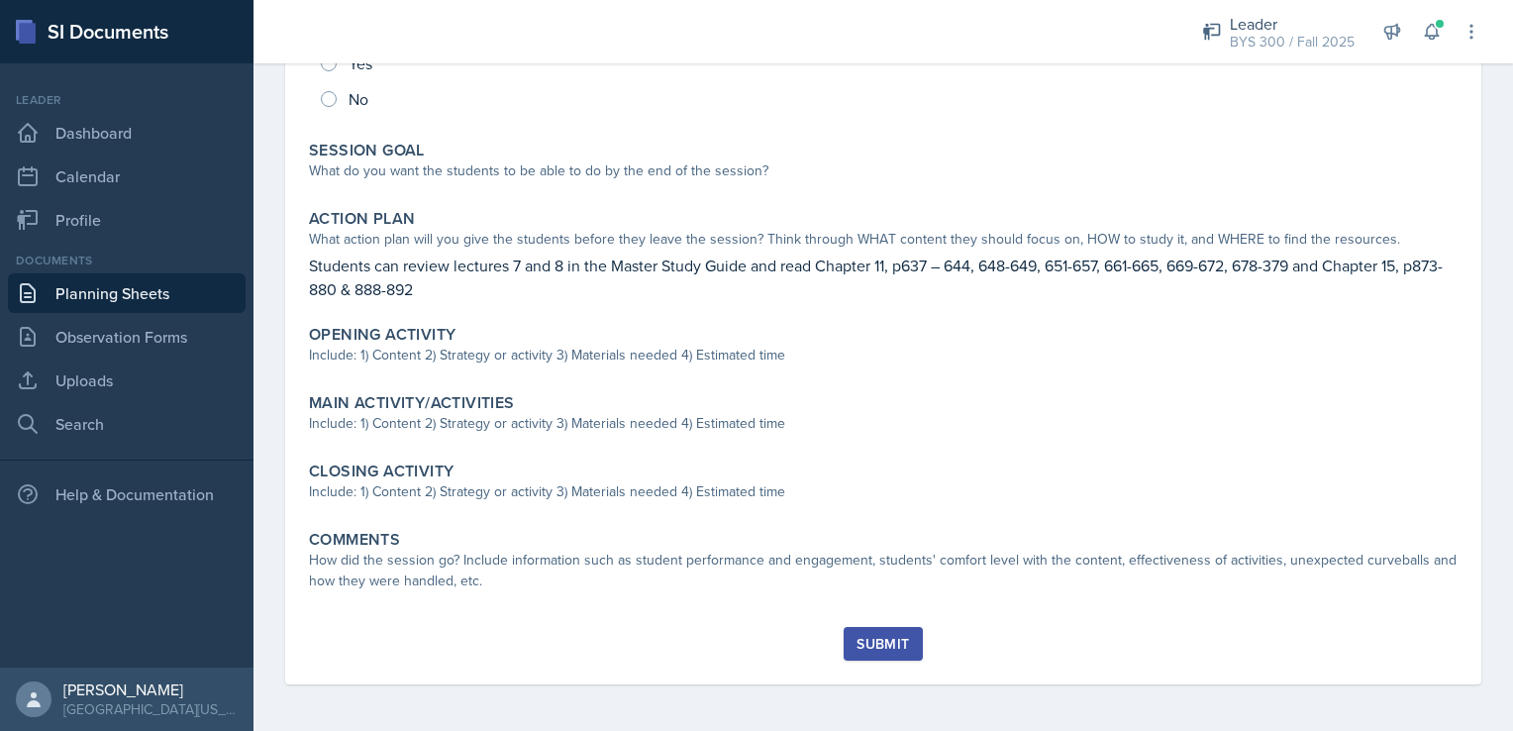
scroll to position [301, 0]
click at [541, 382] on div "Session Time Attendance Did you have student attendance at this session? Yes No…" at bounding box center [883, 287] width 1149 height 677
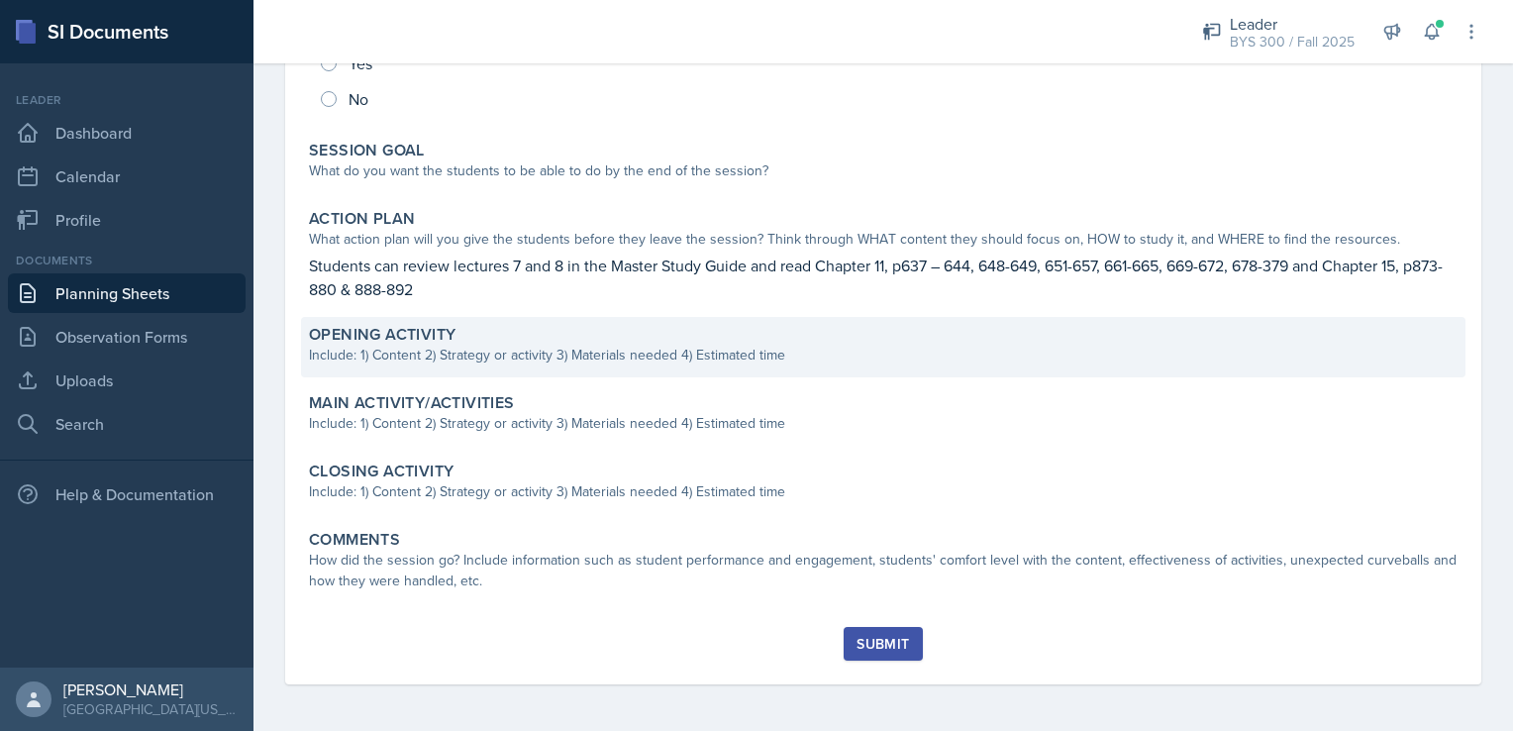
click at [537, 369] on div "Opening Activity Include: 1) Content 2) Strategy or activity 3) Materials neede…" at bounding box center [883, 347] width 1165 height 60
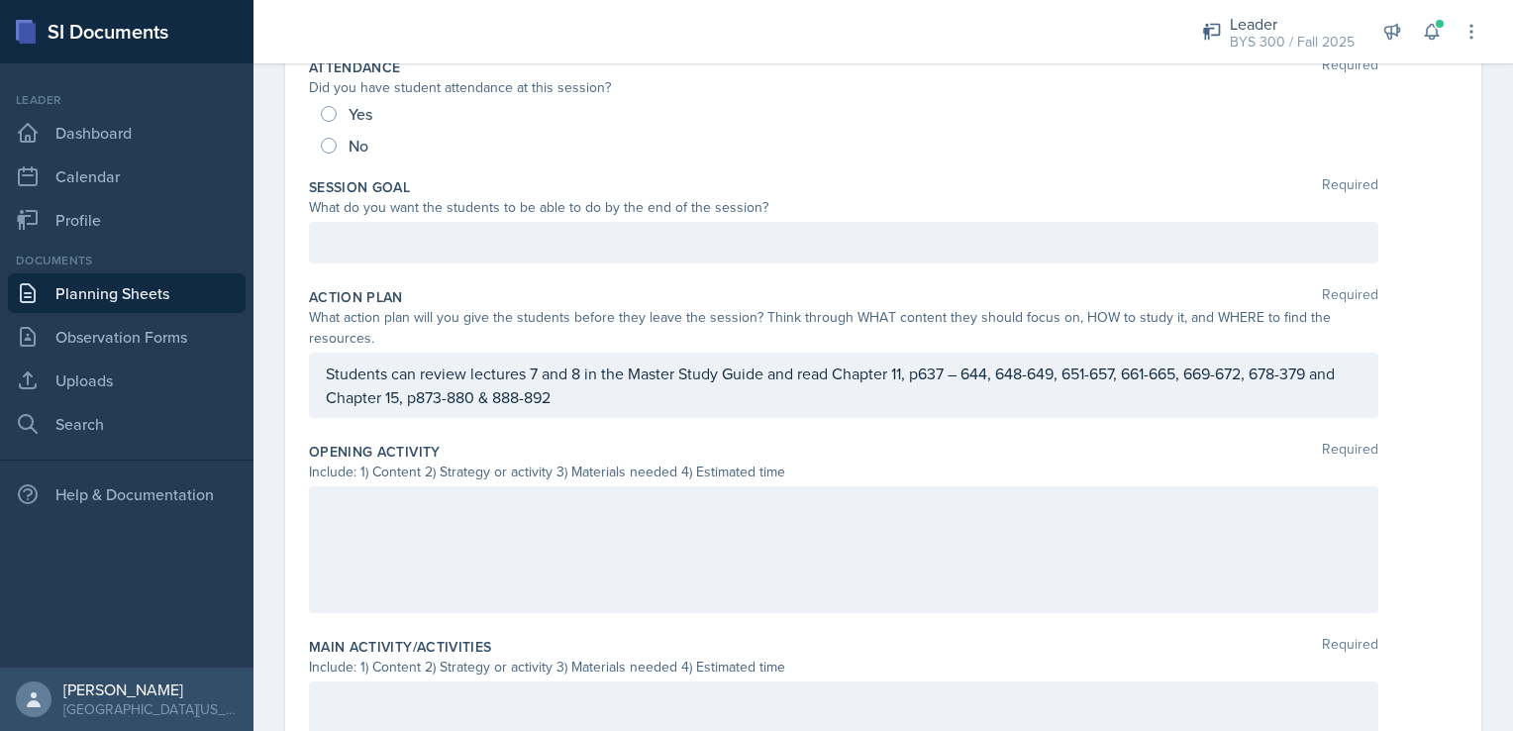
click at [479, 526] on div at bounding box center [844, 549] width 1070 height 127
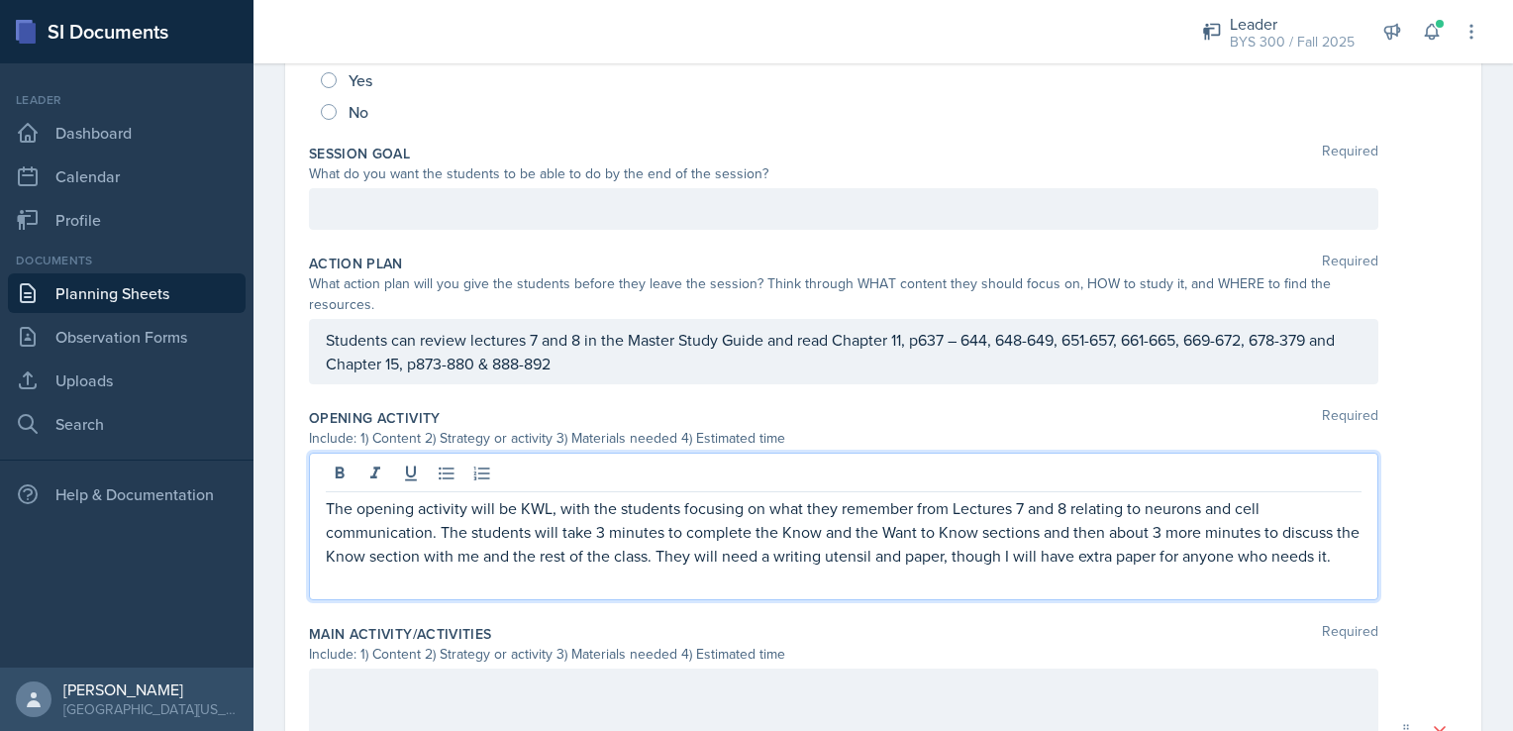
scroll to position [0, 0]
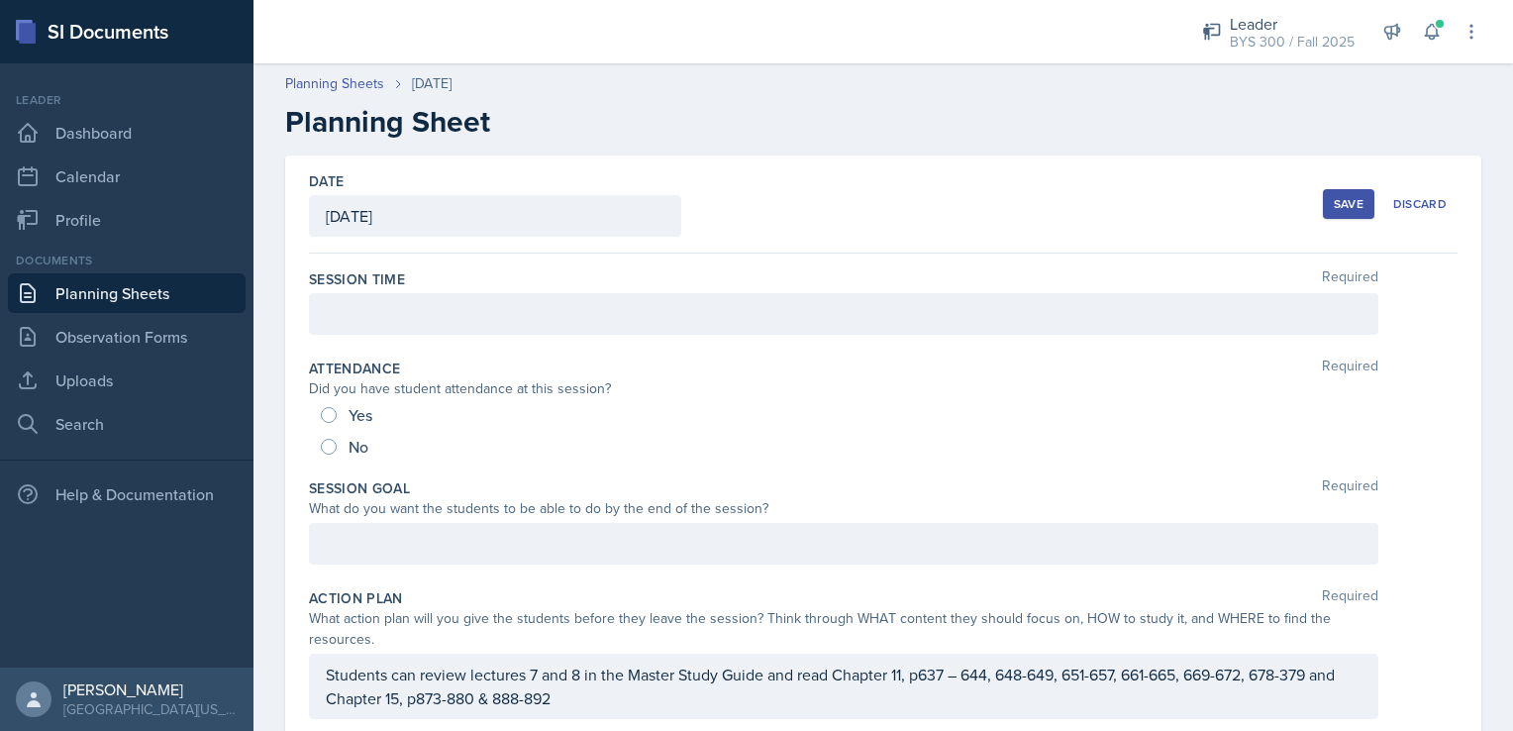
click at [1338, 204] on div "Save" at bounding box center [1349, 204] width 30 height 16
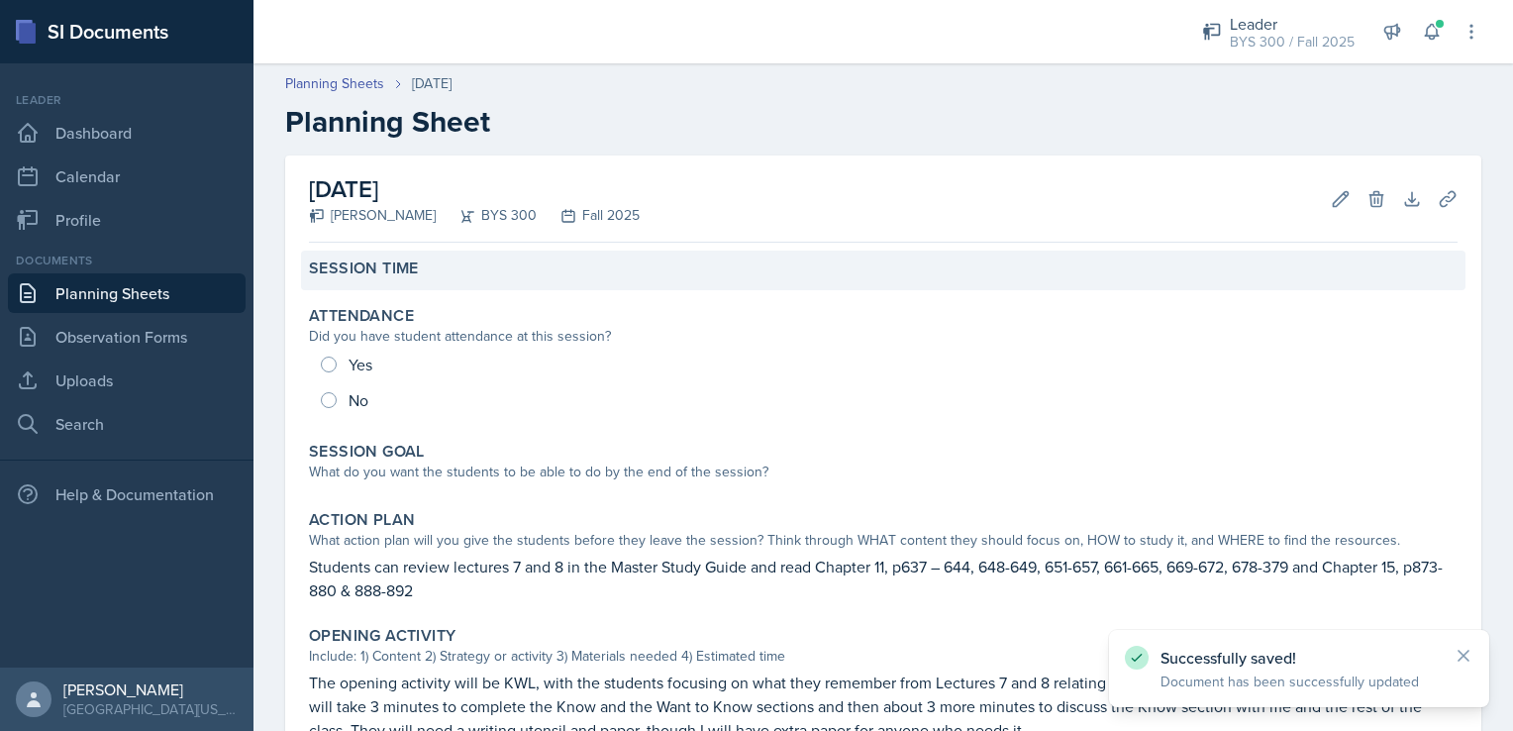
click at [546, 287] on div "Session Time" at bounding box center [883, 271] width 1165 height 40
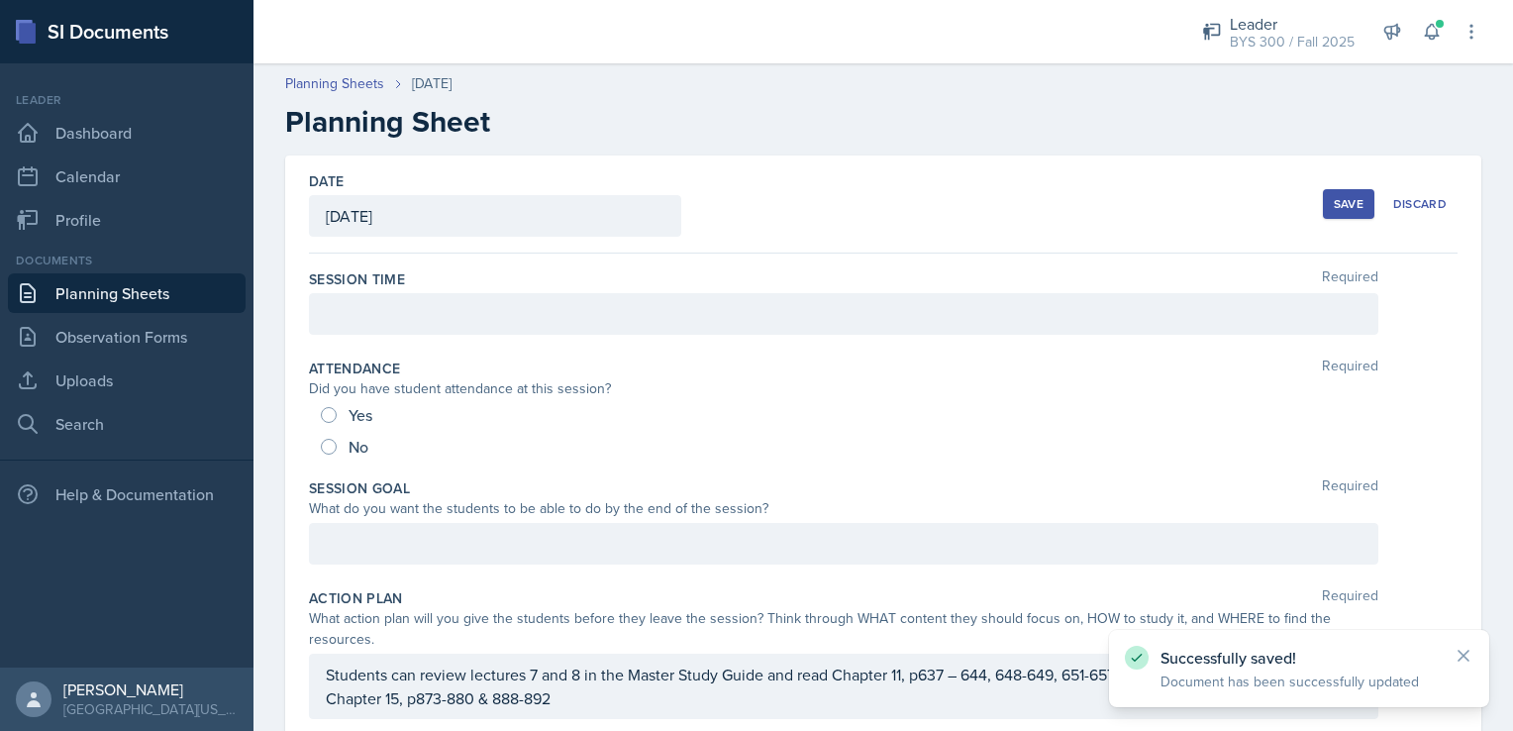
click at [471, 309] on div at bounding box center [844, 314] width 1070 height 42
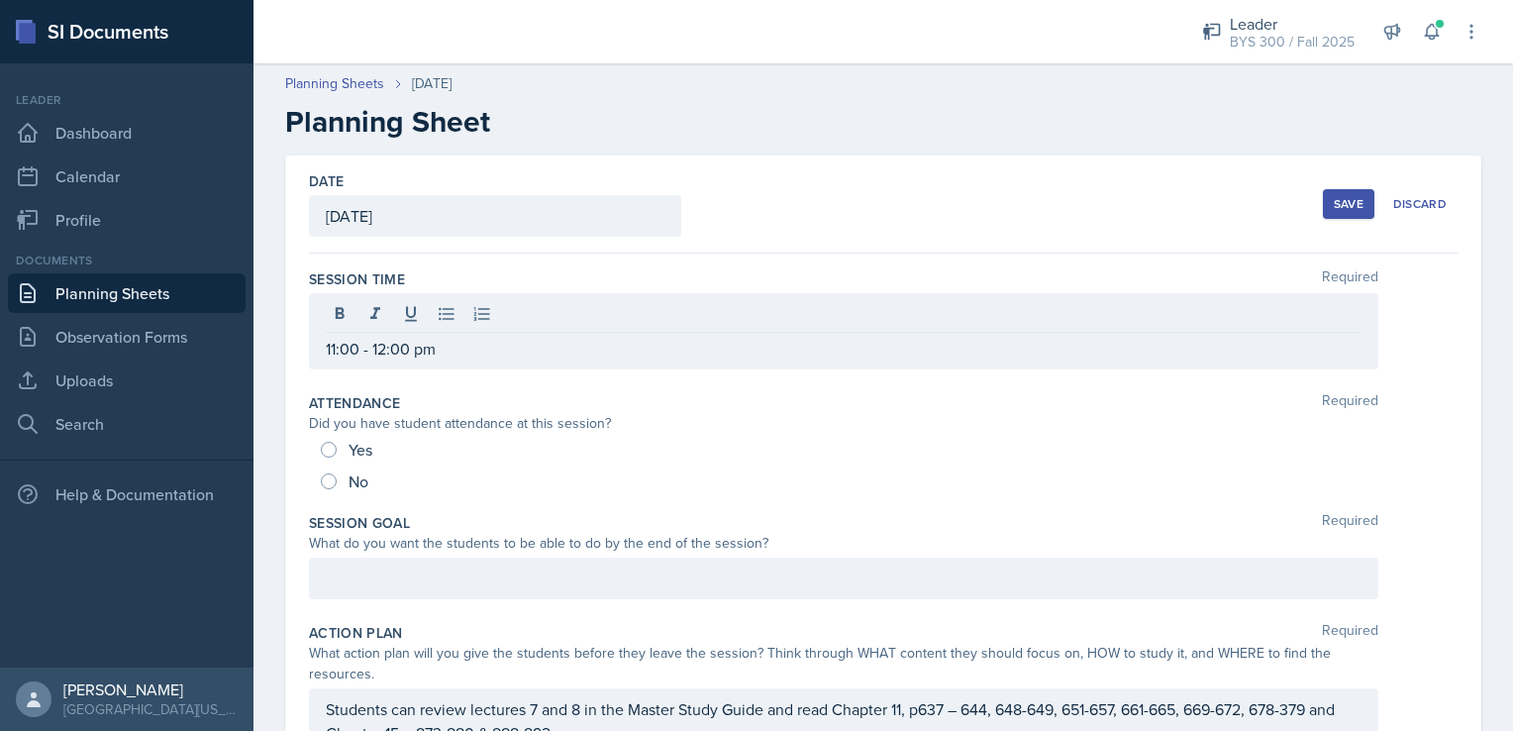
click at [1334, 207] on div "Save" at bounding box center [1349, 204] width 30 height 16
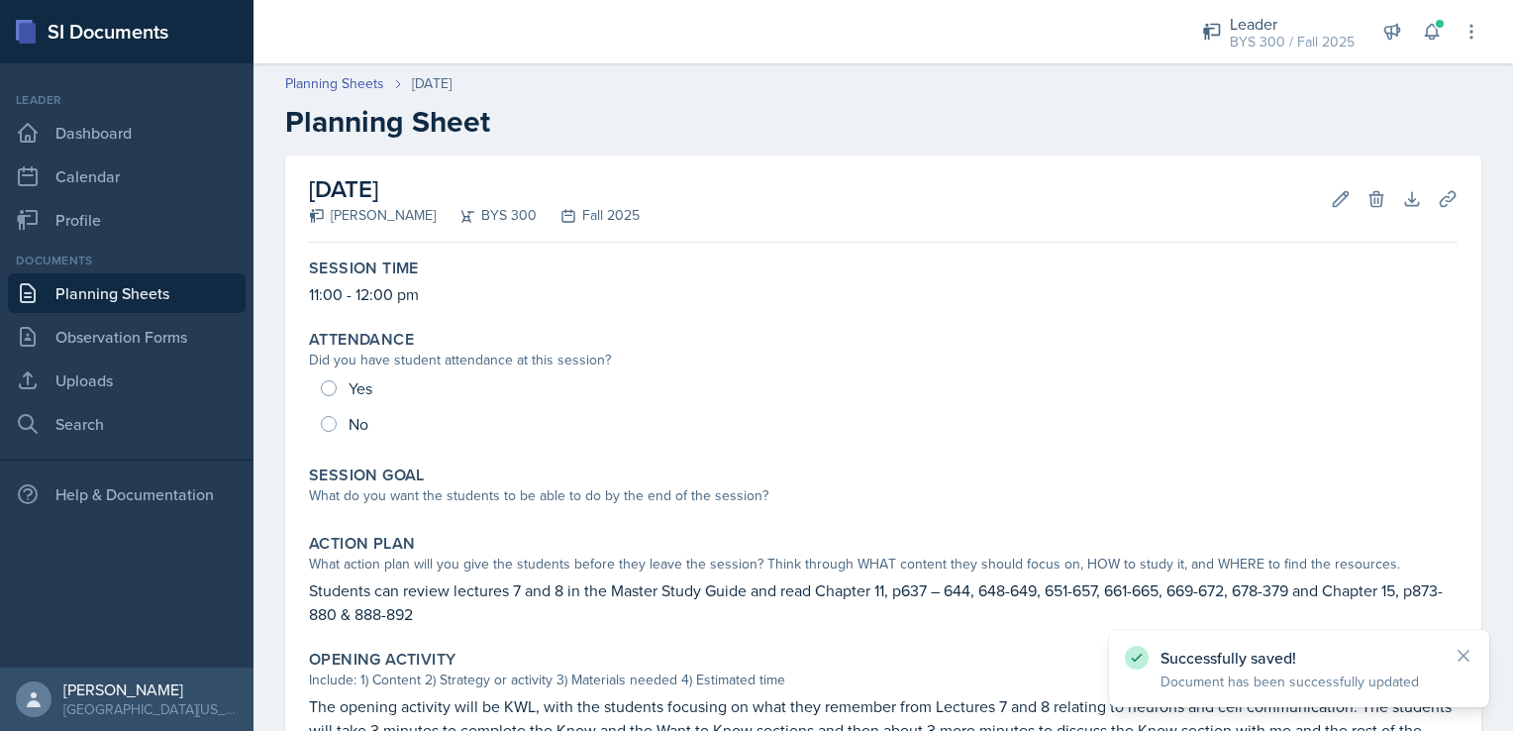
click at [201, 291] on link "Planning Sheets" at bounding box center [127, 293] width 238 height 40
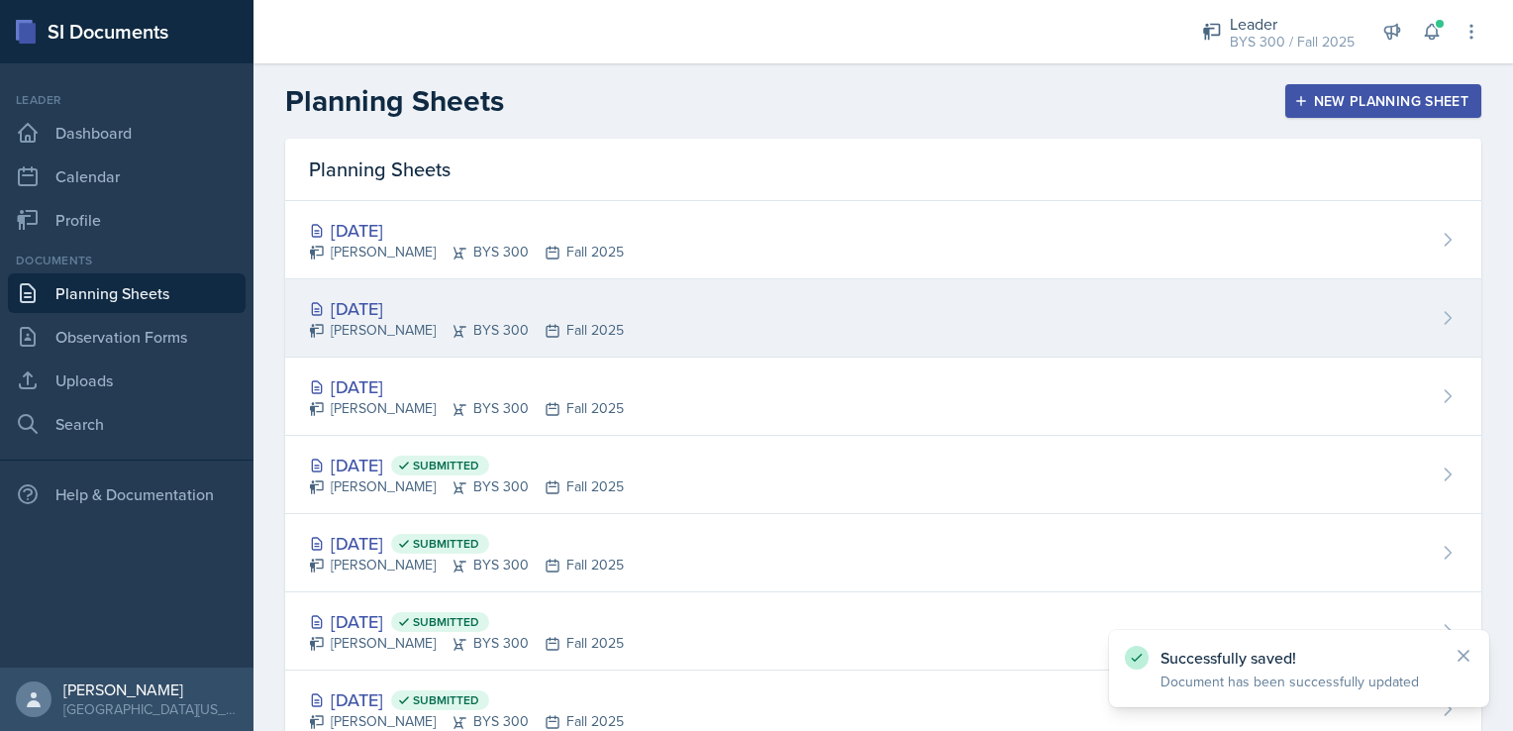
click at [553, 306] on div "[DATE]" at bounding box center [466, 308] width 315 height 27
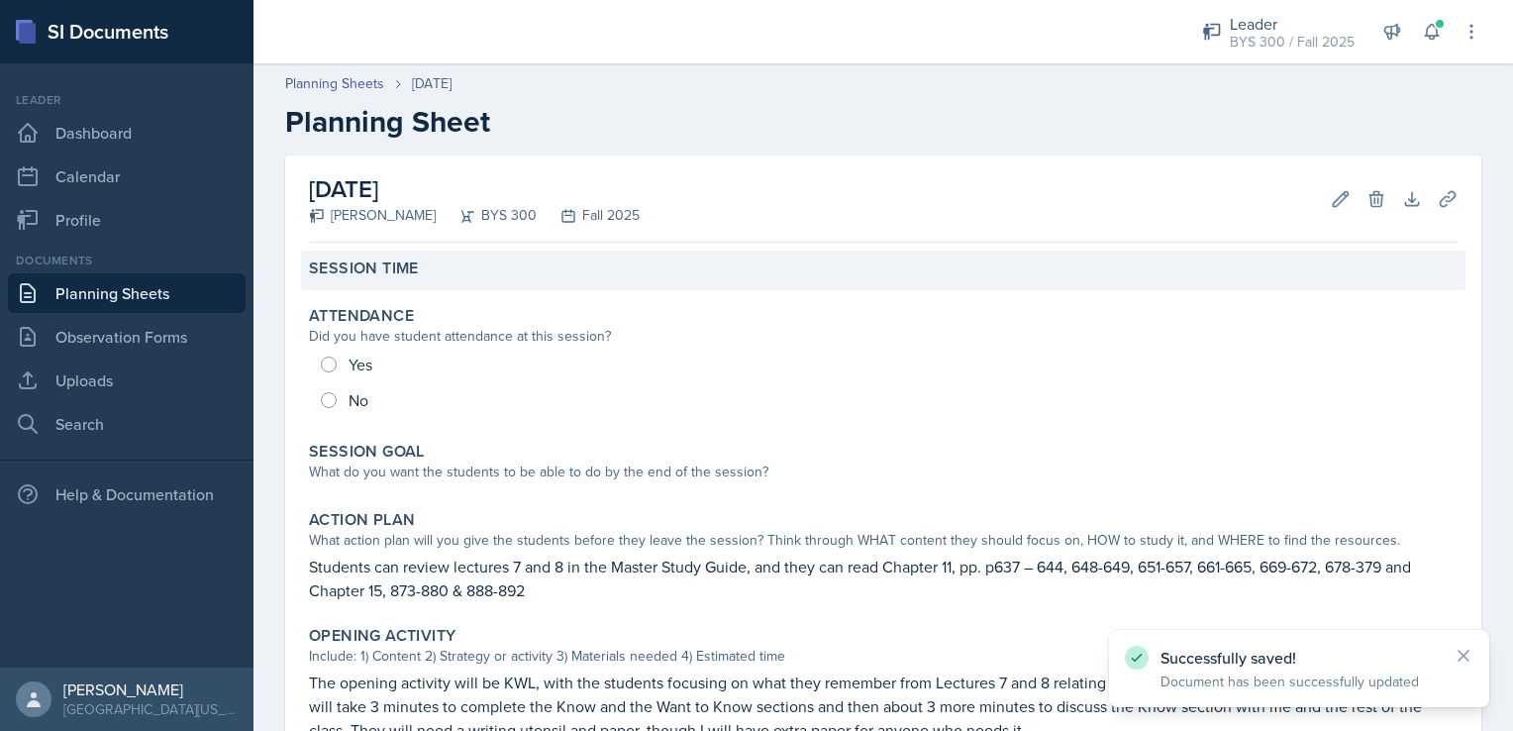
click at [550, 269] on div "Session Time" at bounding box center [883, 268] width 1149 height 20
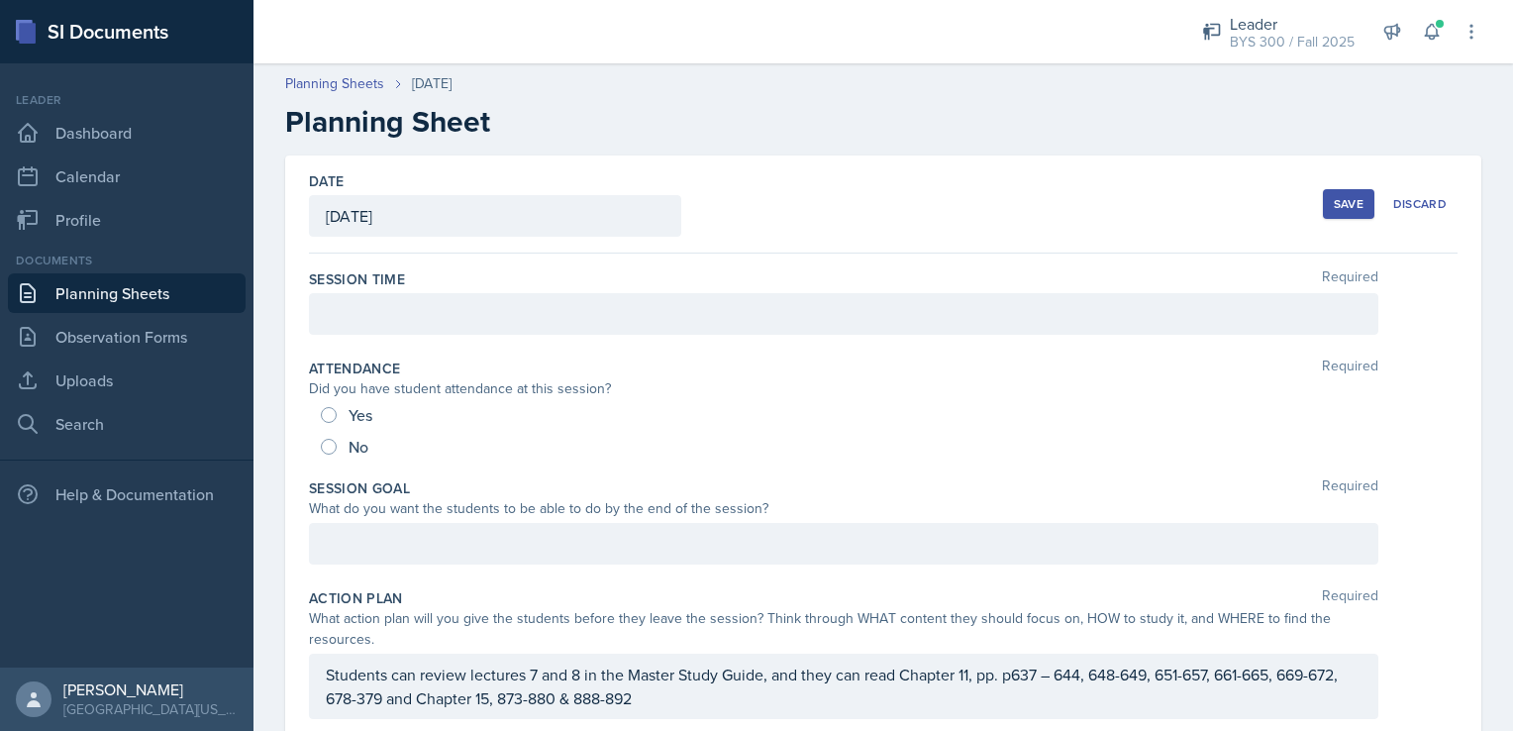
click at [489, 320] on div at bounding box center [844, 314] width 1070 height 42
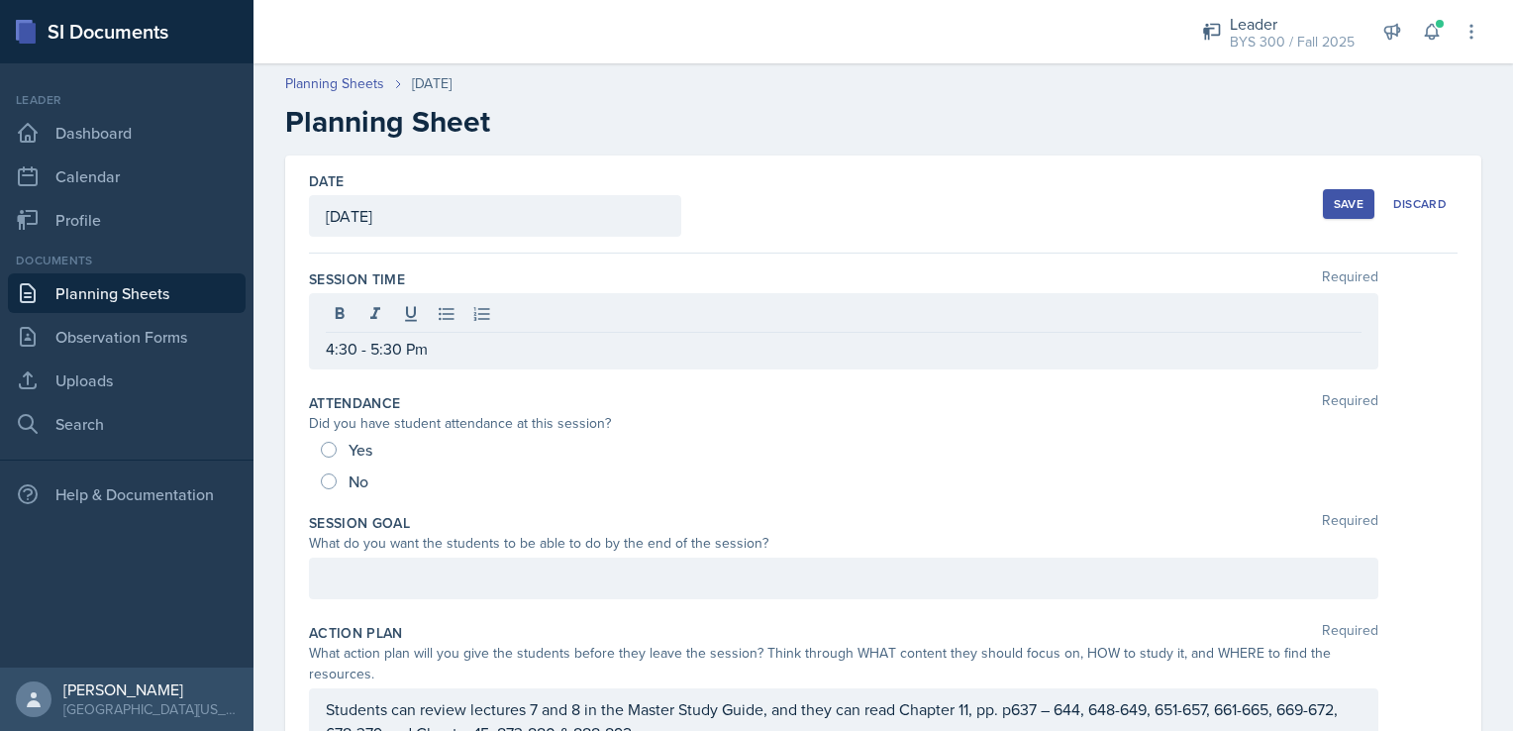
click at [1305, 200] on div "Date [DATE] [DATE] 31 1 2 3 4 5 6 7 8 9 10 11 12 13 14 15 16 17 18 19 20 21 22 …" at bounding box center [883, 204] width 1149 height 98
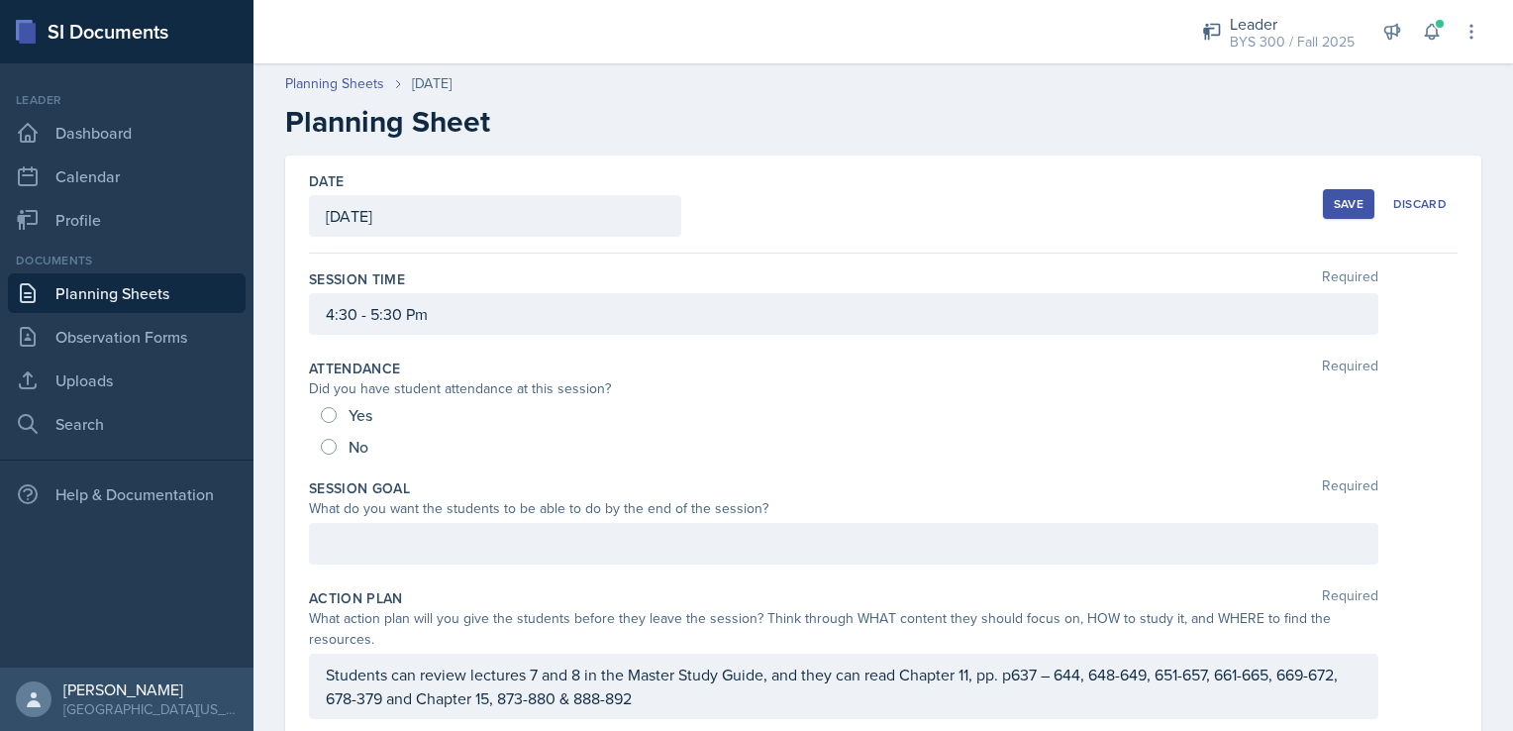
click at [1323, 200] on button "Save" at bounding box center [1348, 204] width 51 height 30
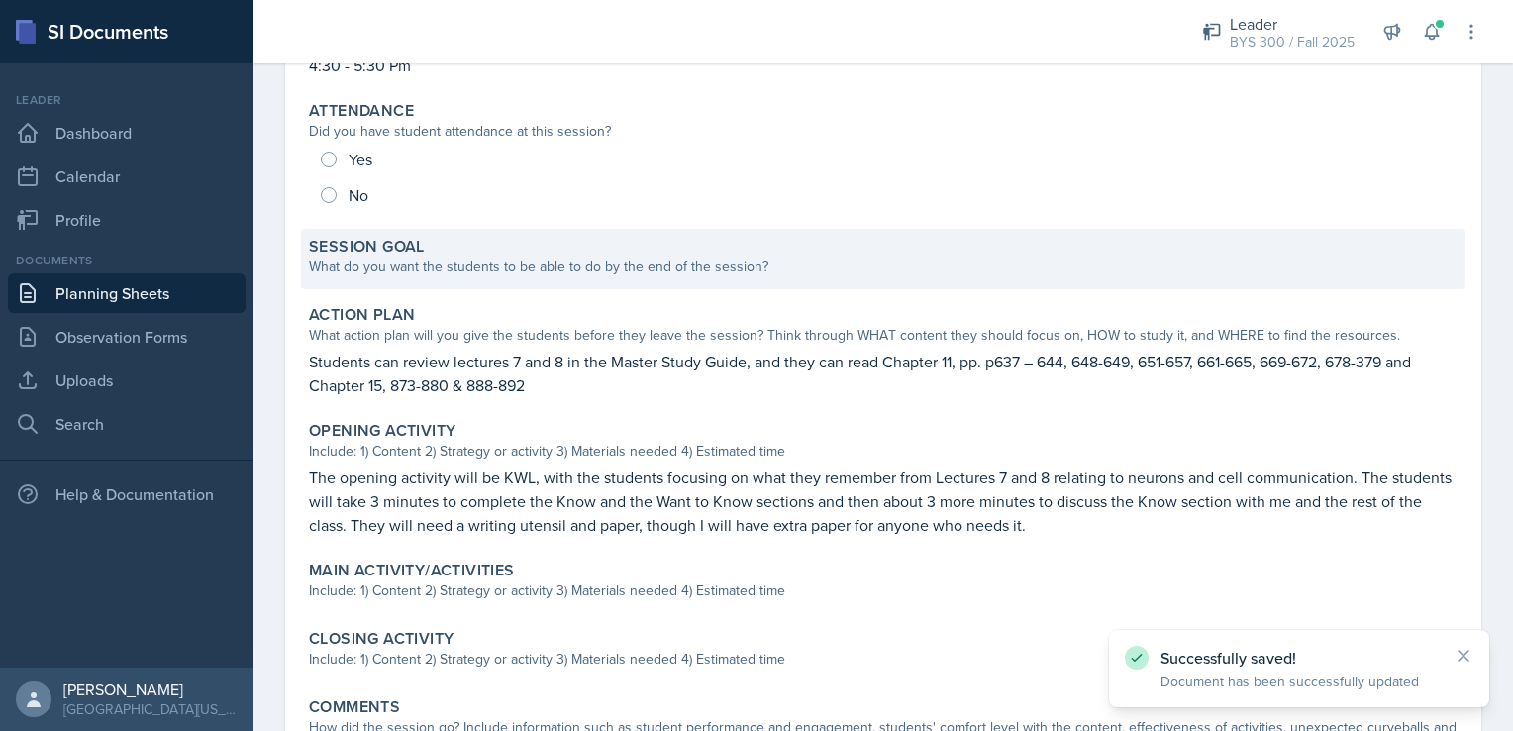
scroll to position [229, 0]
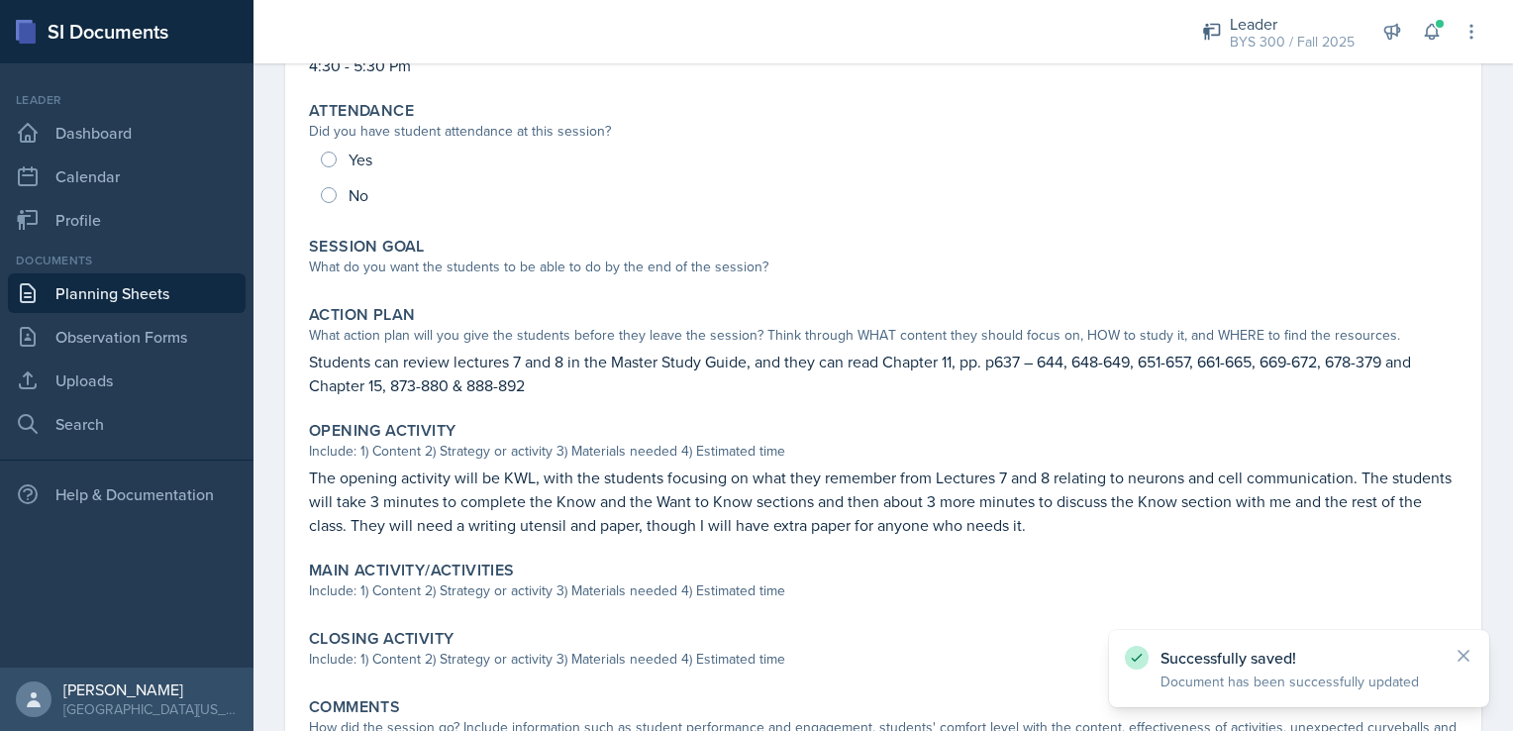
click at [154, 299] on link "Planning Sheets" at bounding box center [127, 293] width 238 height 40
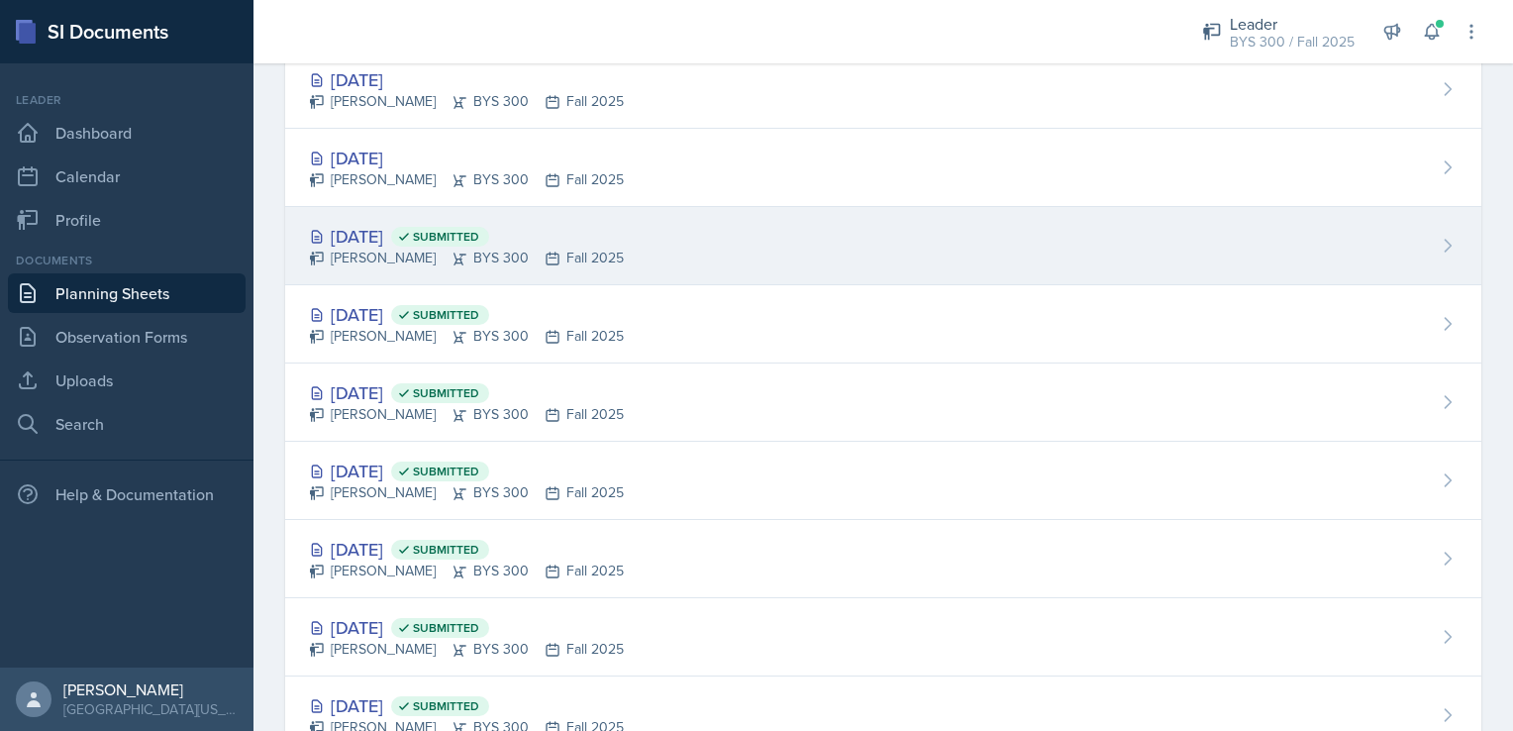
click at [412, 244] on div "[DATE] Submitted" at bounding box center [466, 236] width 315 height 27
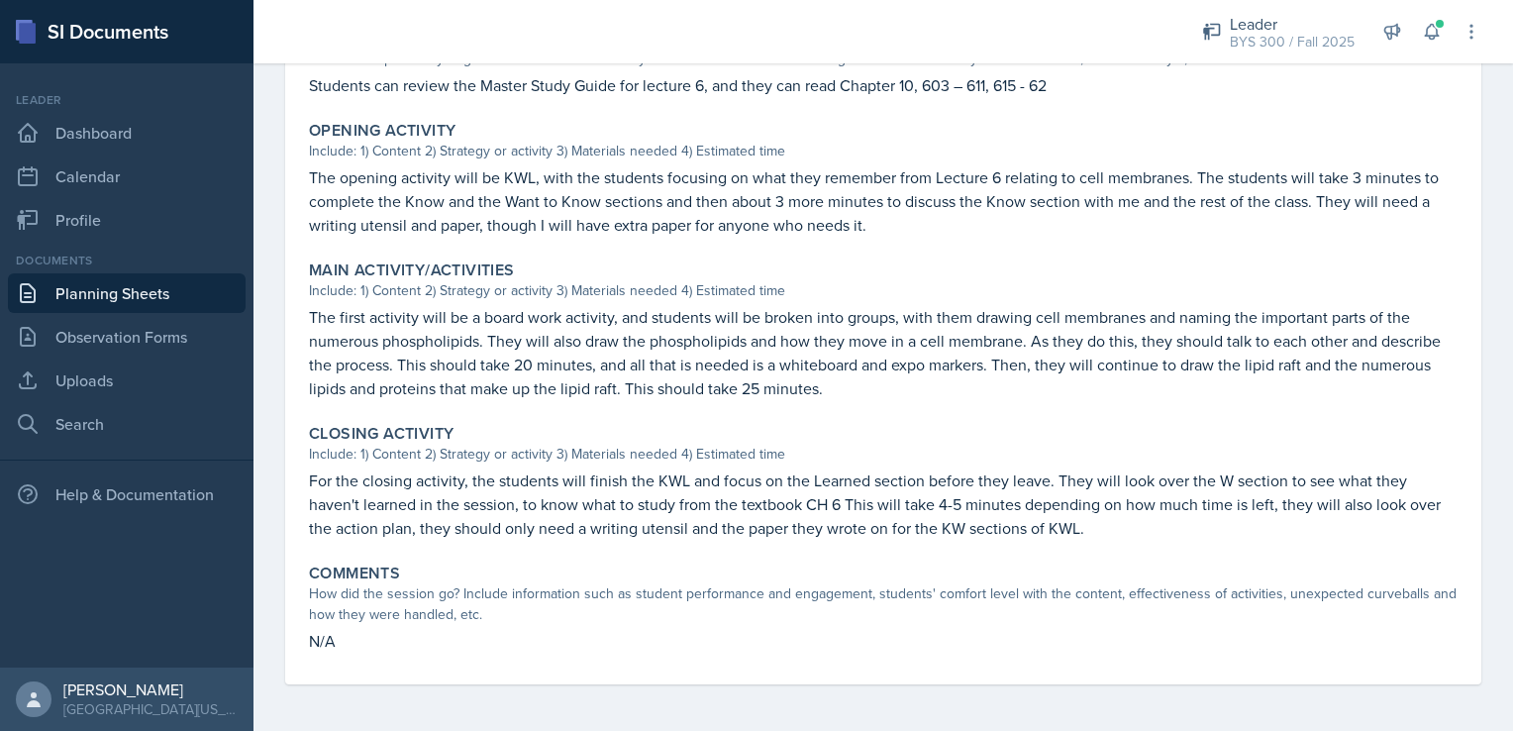
scroll to position [528, 0]
click at [376, 503] on p "For the closing activity, the students will finish the KWL and focus on the Lea…" at bounding box center [883, 504] width 1149 height 71
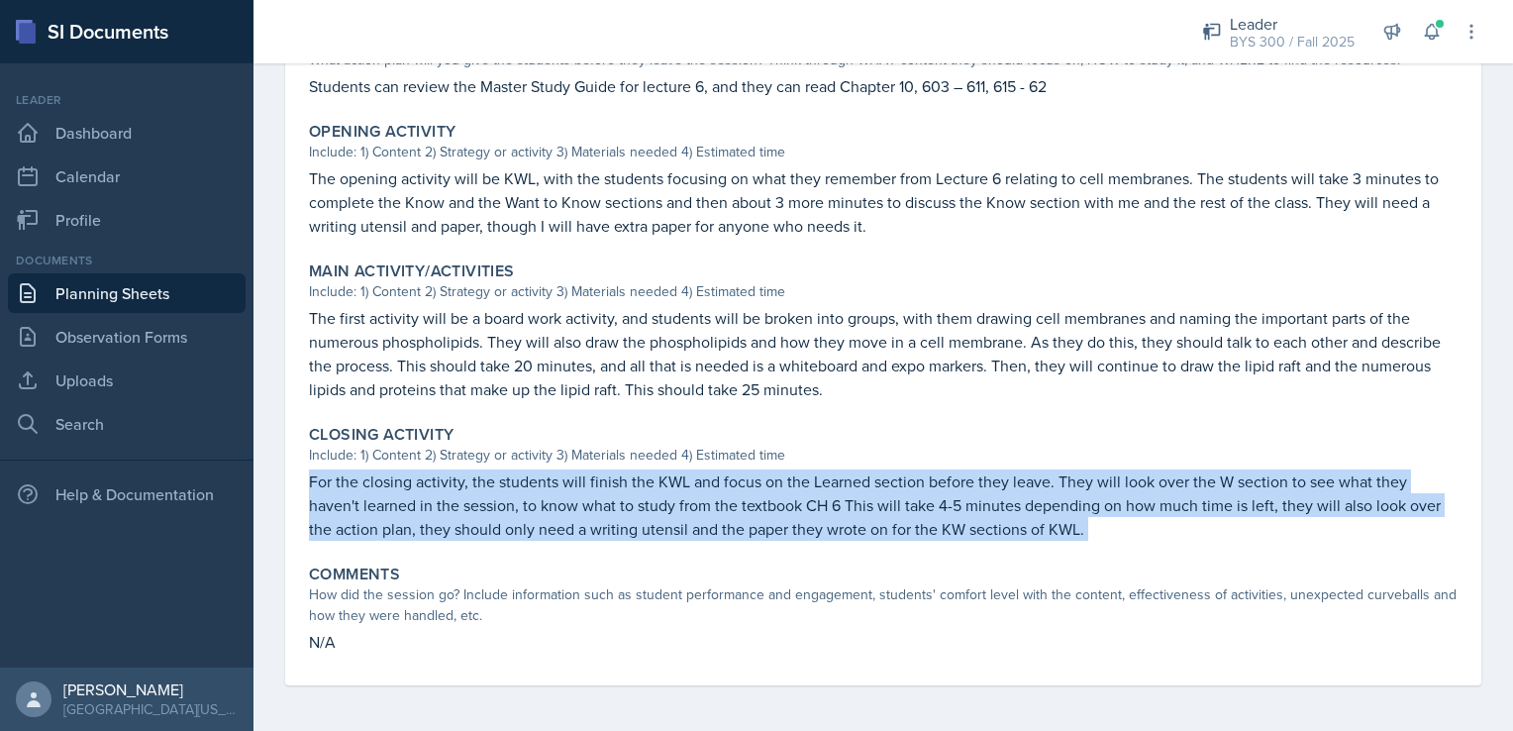
click at [376, 503] on p "For the closing activity, the students will finish the KWL and focus on the Lea…" at bounding box center [883, 504] width 1149 height 71
copy div "For the closing activity, the students will finish the KWL and focus on the Lea…"
click at [193, 285] on link "Planning Sheets" at bounding box center [127, 293] width 238 height 40
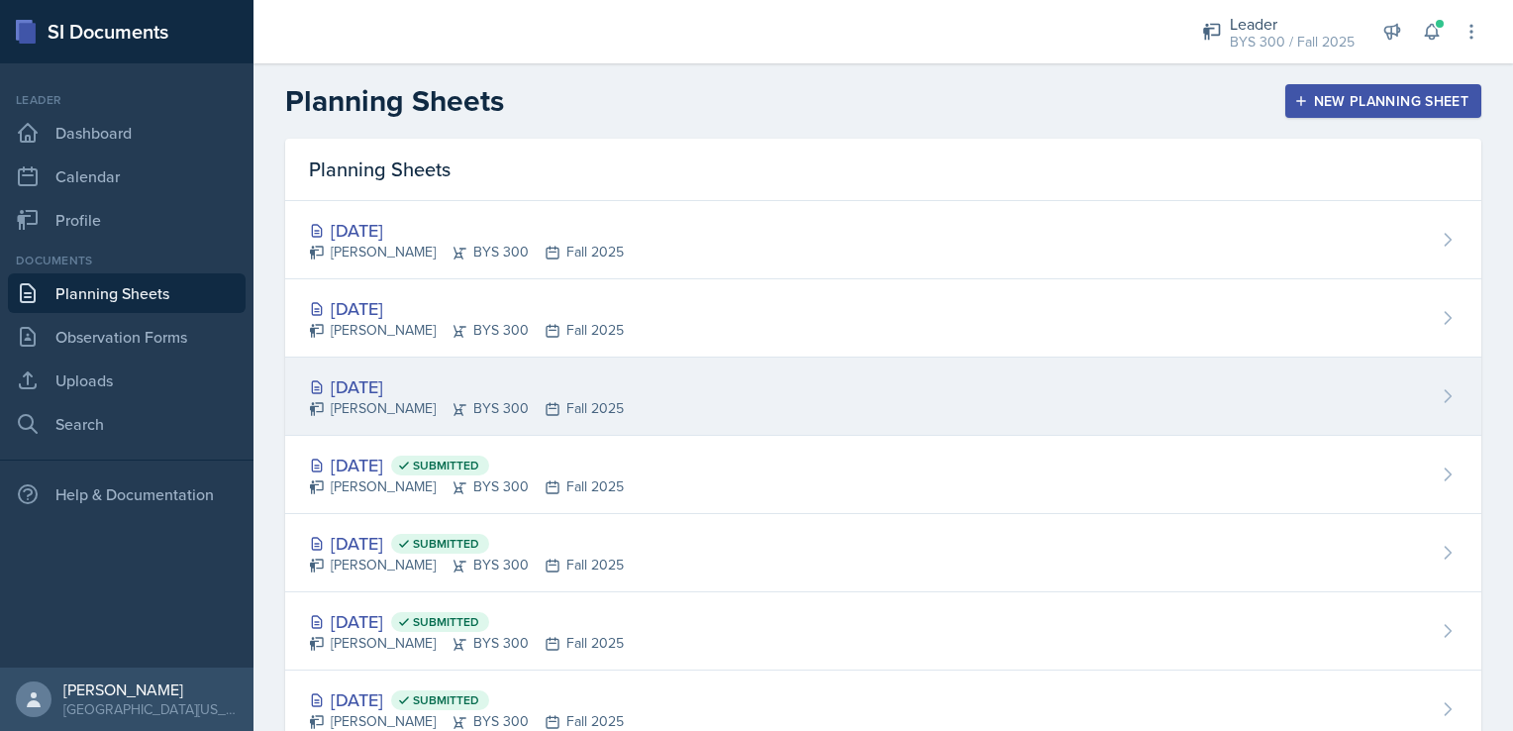
click at [551, 373] on div "[DATE]" at bounding box center [466, 386] width 315 height 27
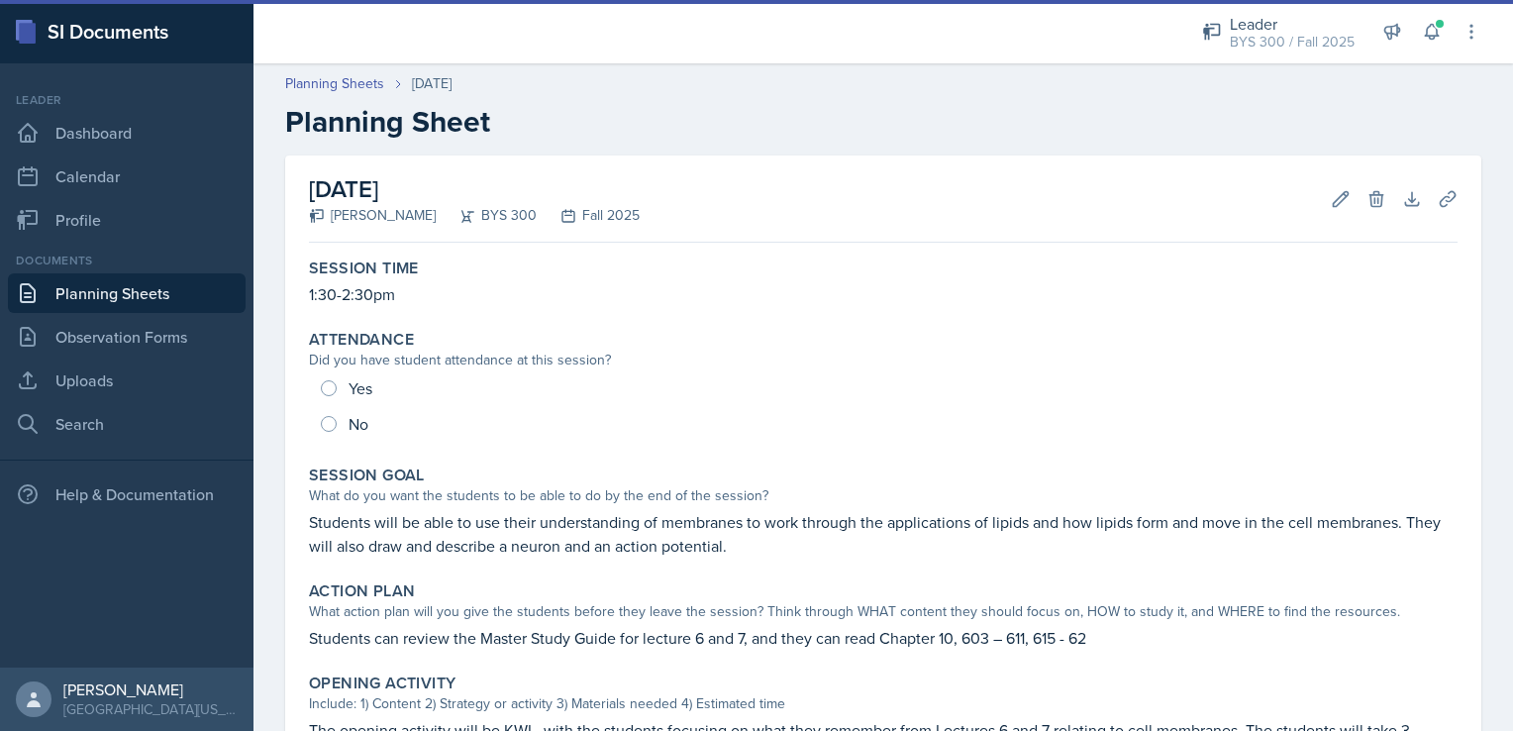
scroll to position [440, 0]
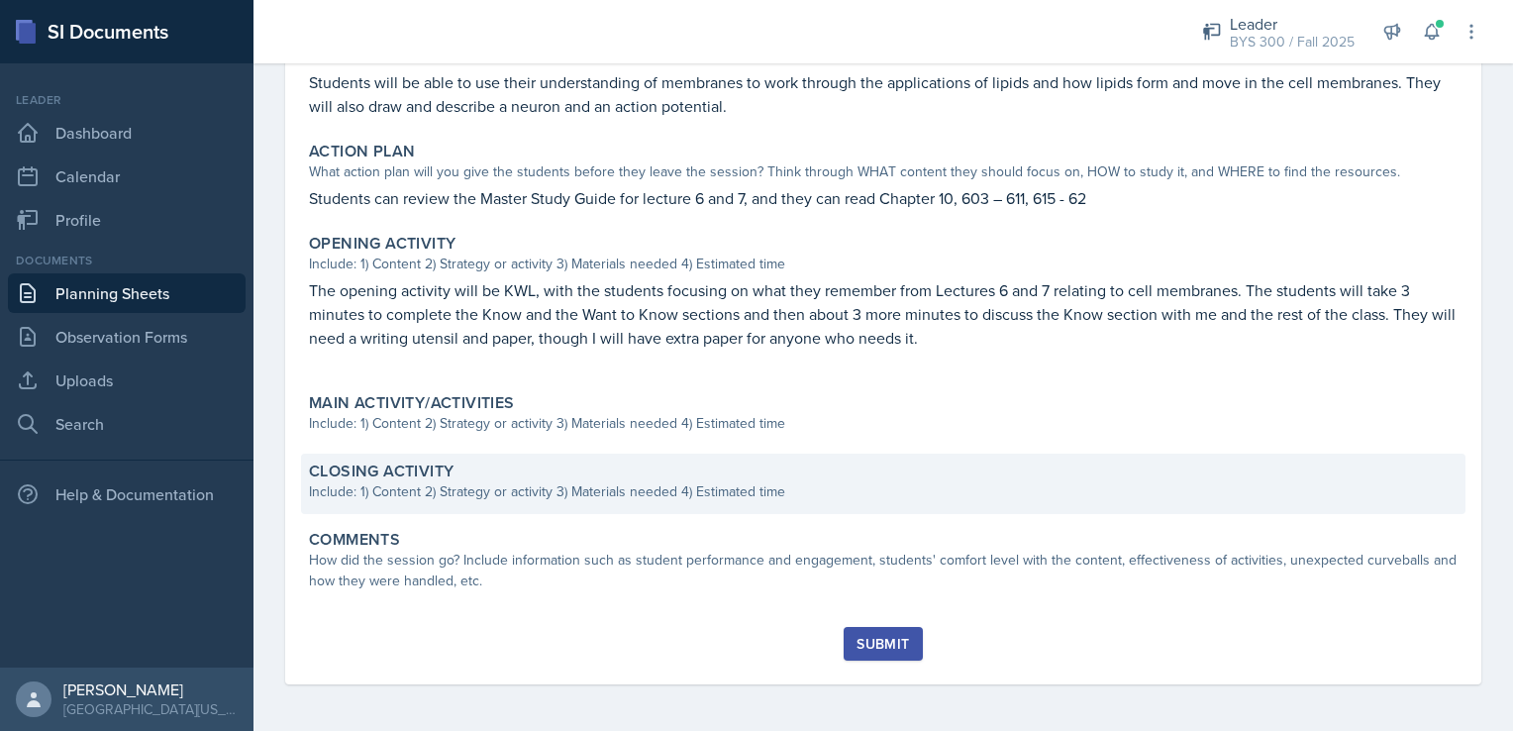
click at [562, 493] on div "Include: 1) Content 2) Strategy or activity 3) Materials needed 4) Estimated ti…" at bounding box center [883, 491] width 1149 height 21
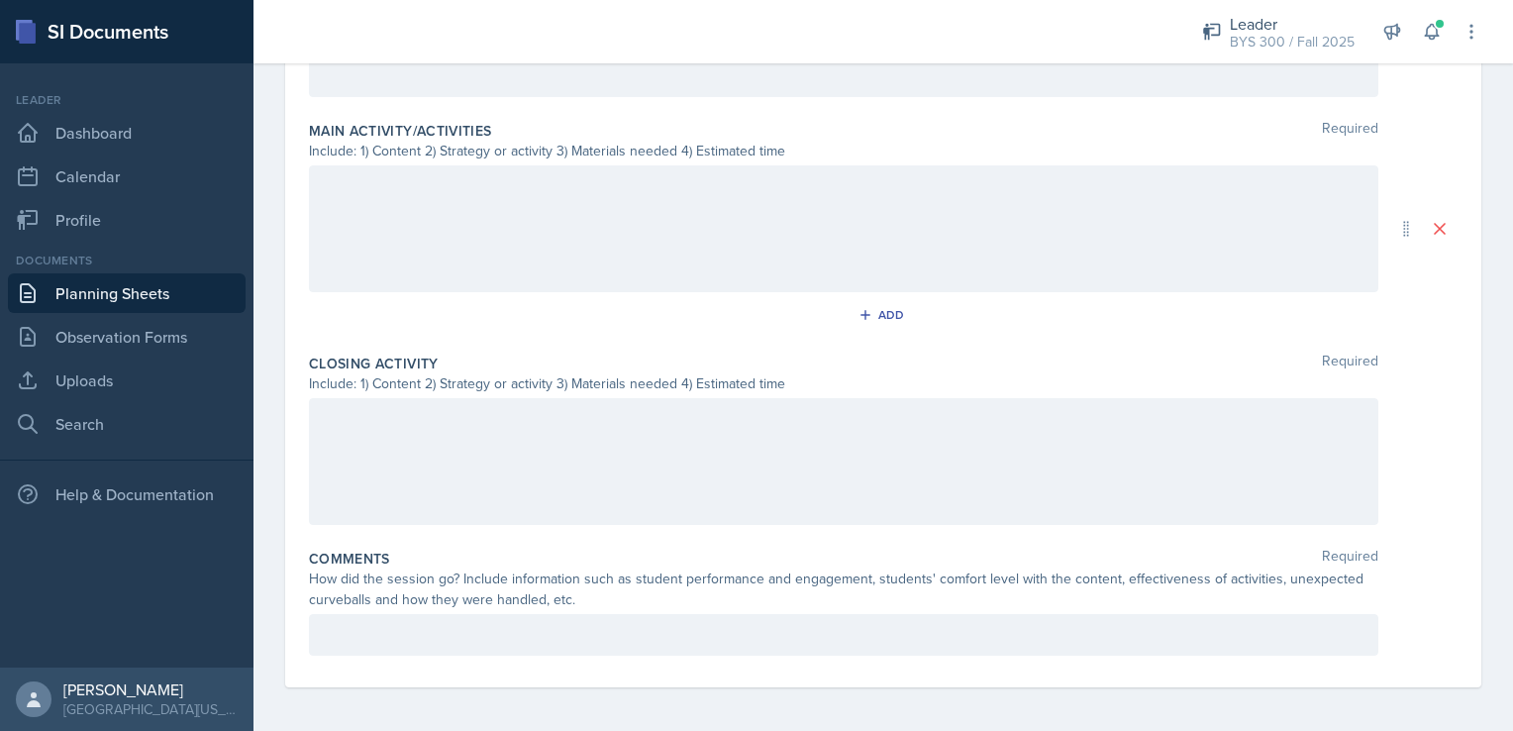
click at [515, 458] on div at bounding box center [844, 461] width 1070 height 127
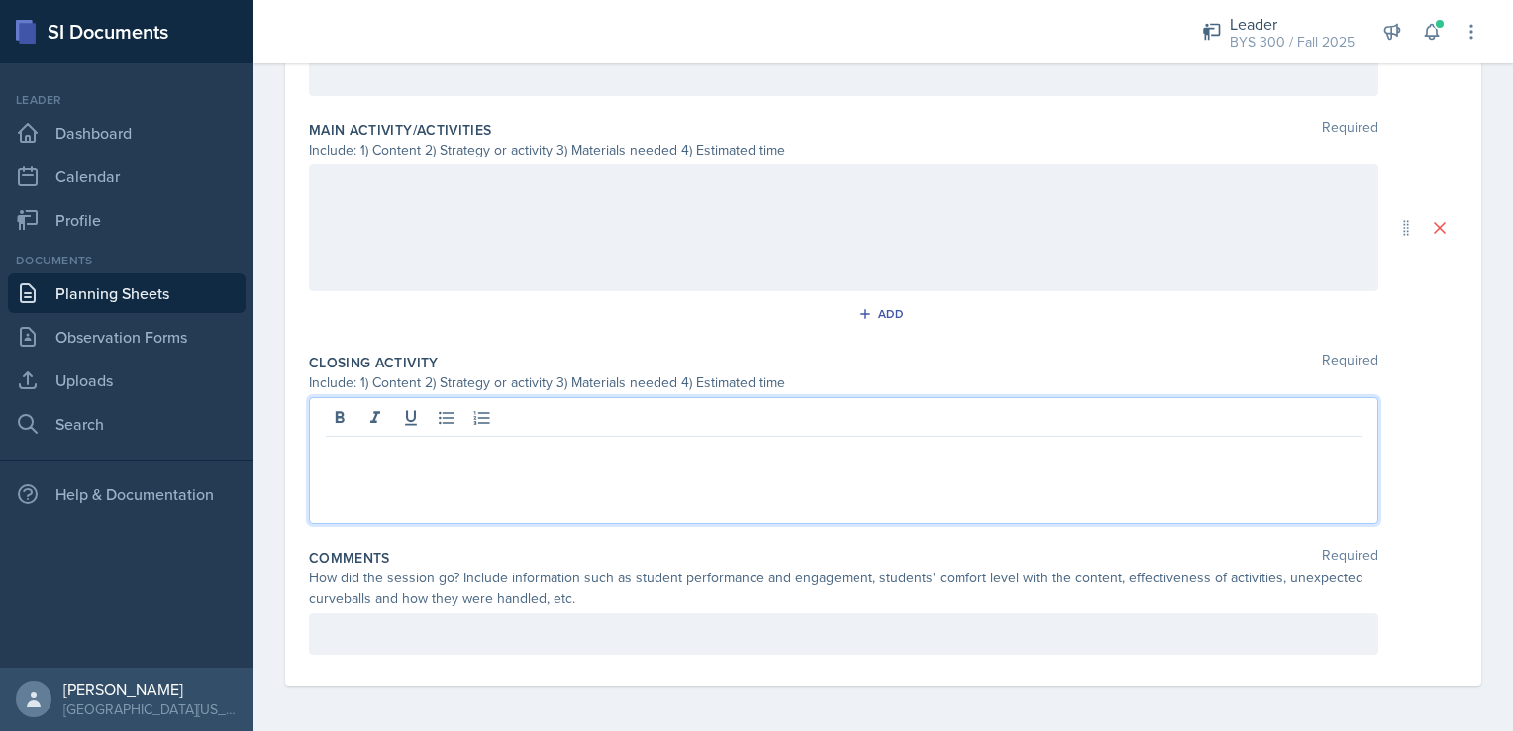
scroll to position [838, 0]
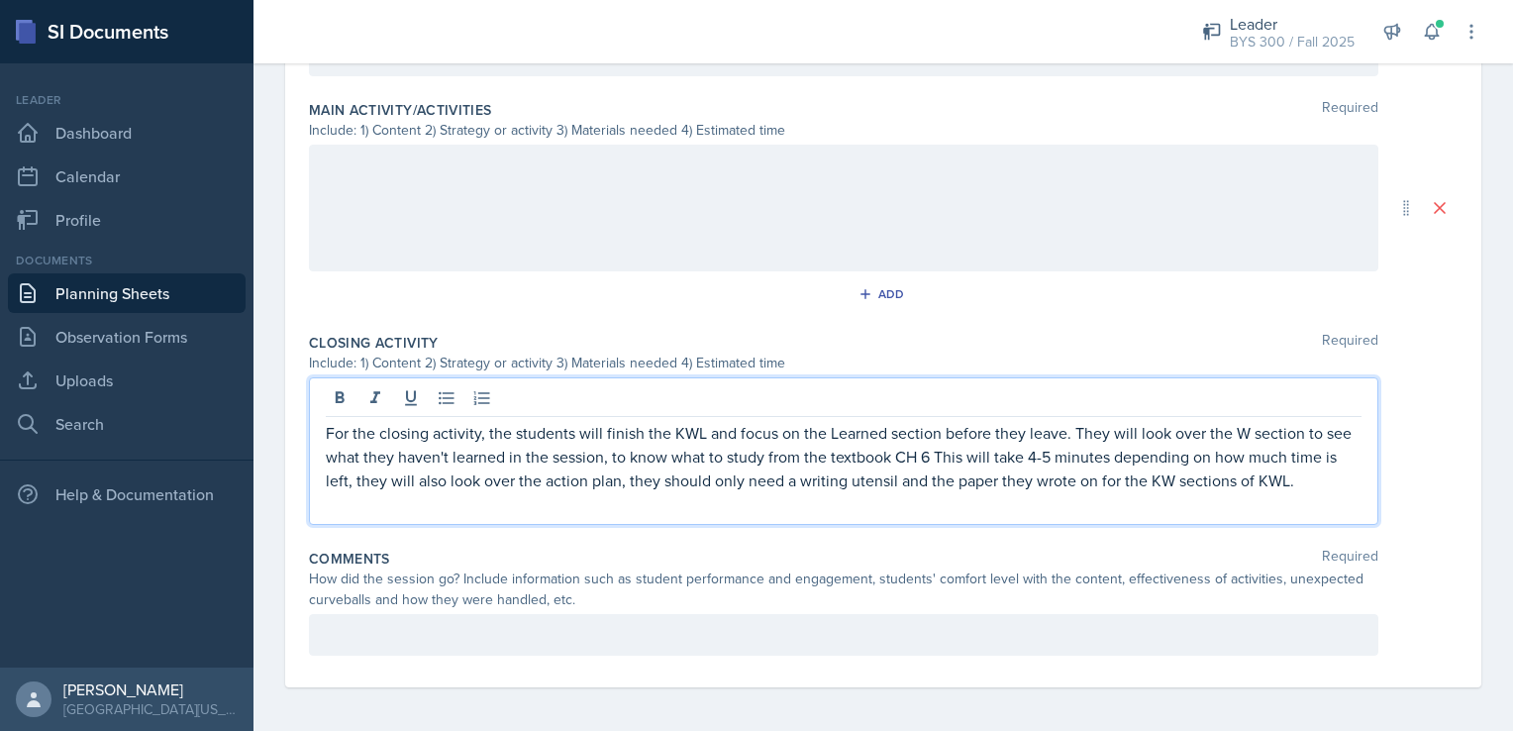
click at [959, 454] on p "For the closing activity, the students will finish the KWL and focus on the Lea…" at bounding box center [844, 456] width 1036 height 71
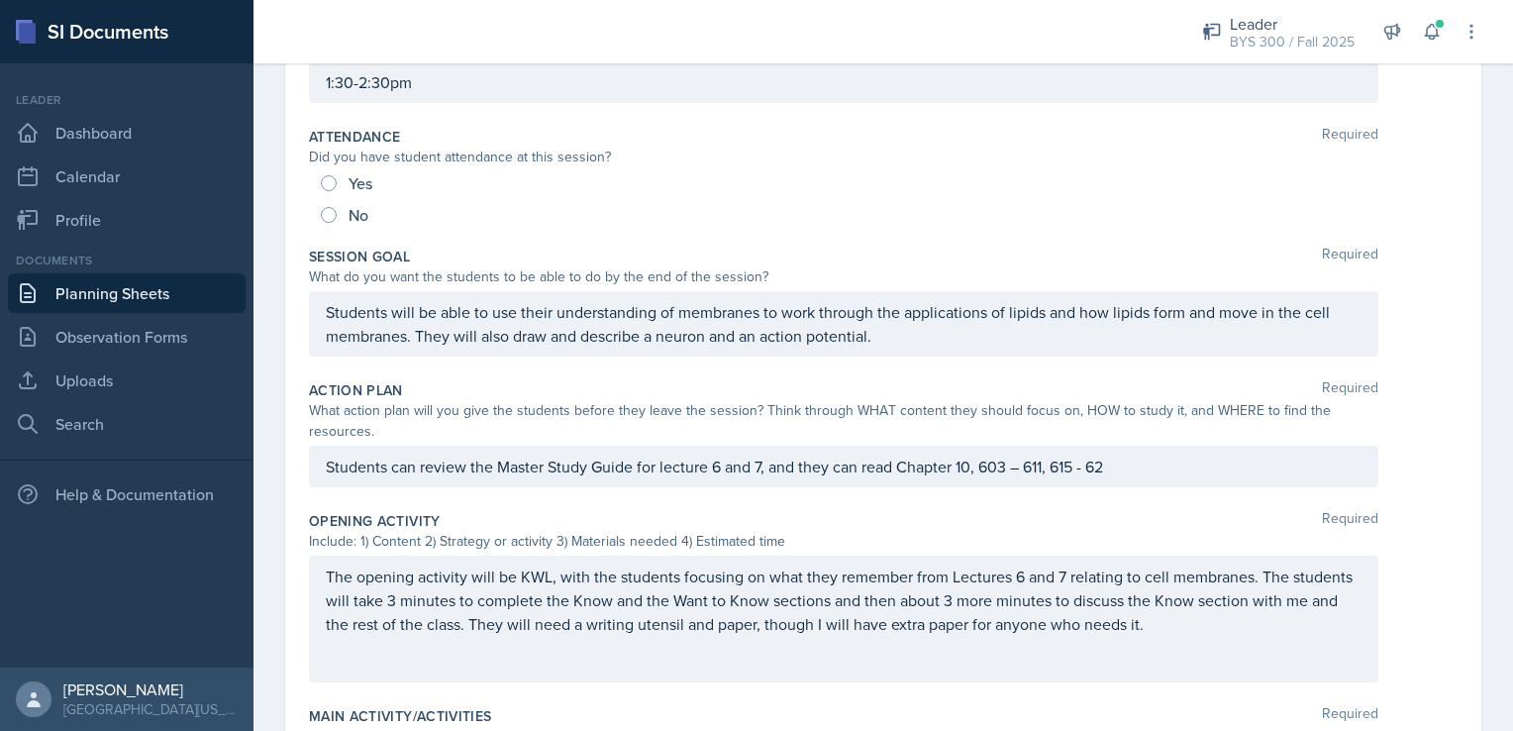
scroll to position [0, 0]
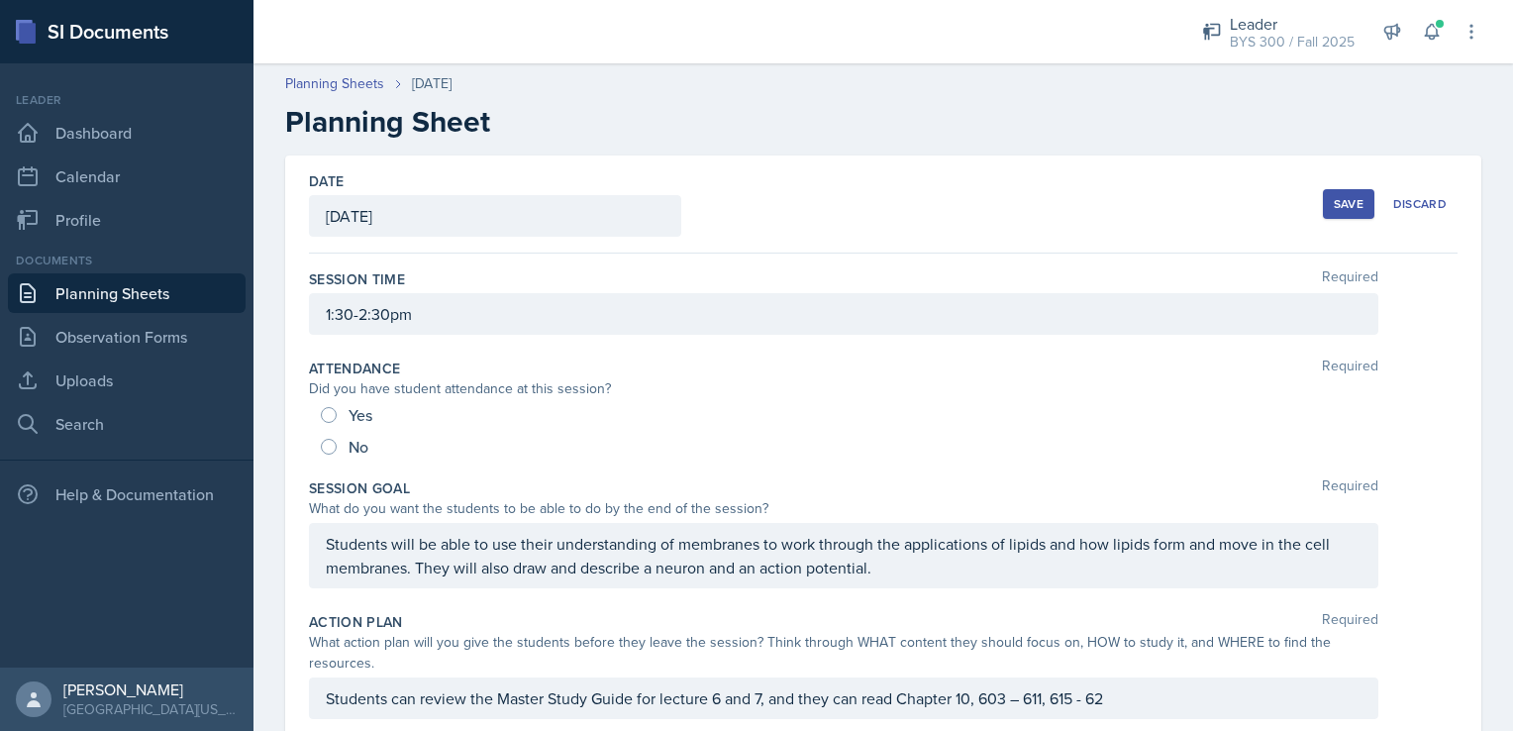
click at [1334, 204] on div "Save" at bounding box center [1349, 204] width 30 height 16
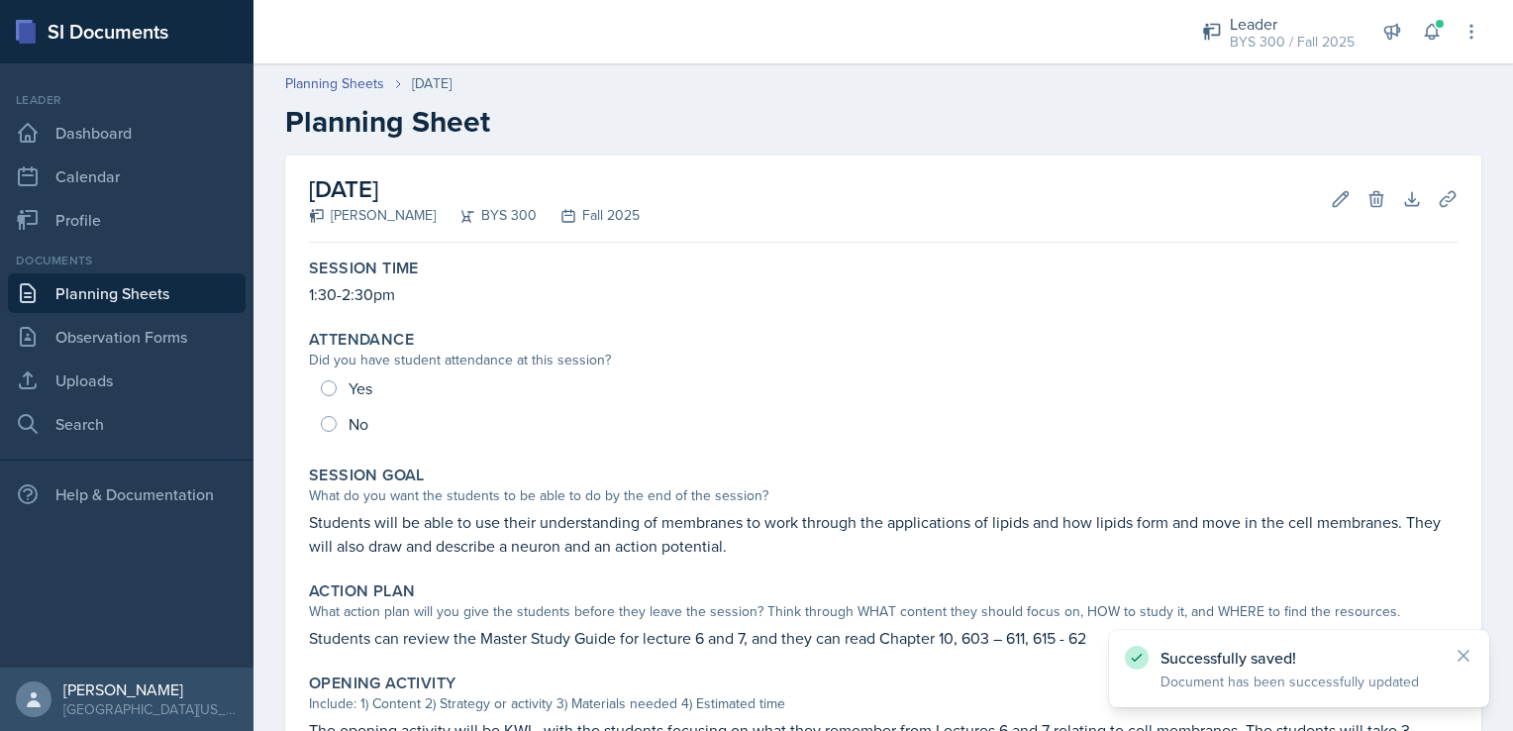
click at [89, 283] on link "Planning Sheets" at bounding box center [127, 293] width 238 height 40
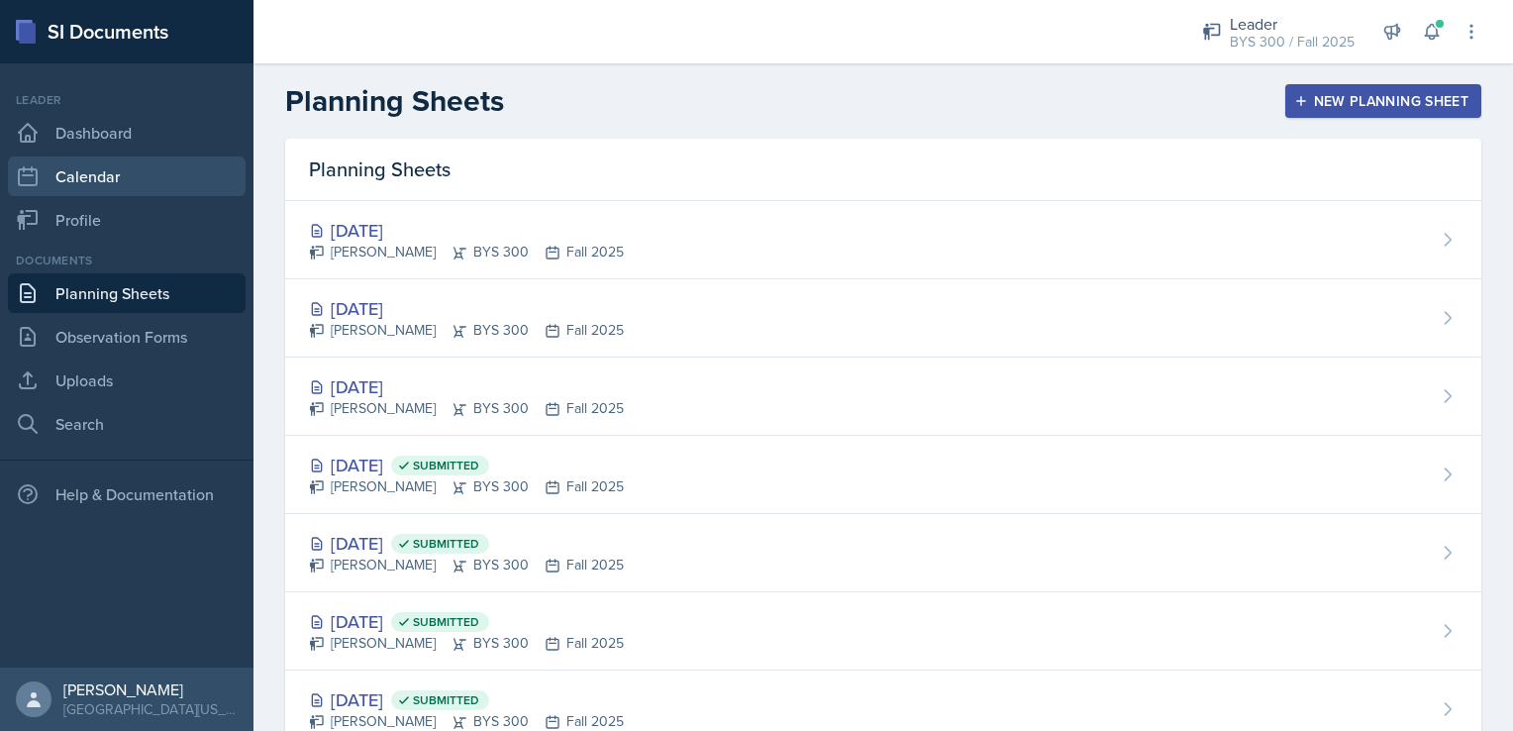
click at [101, 179] on link "Calendar" at bounding box center [127, 176] width 238 height 40
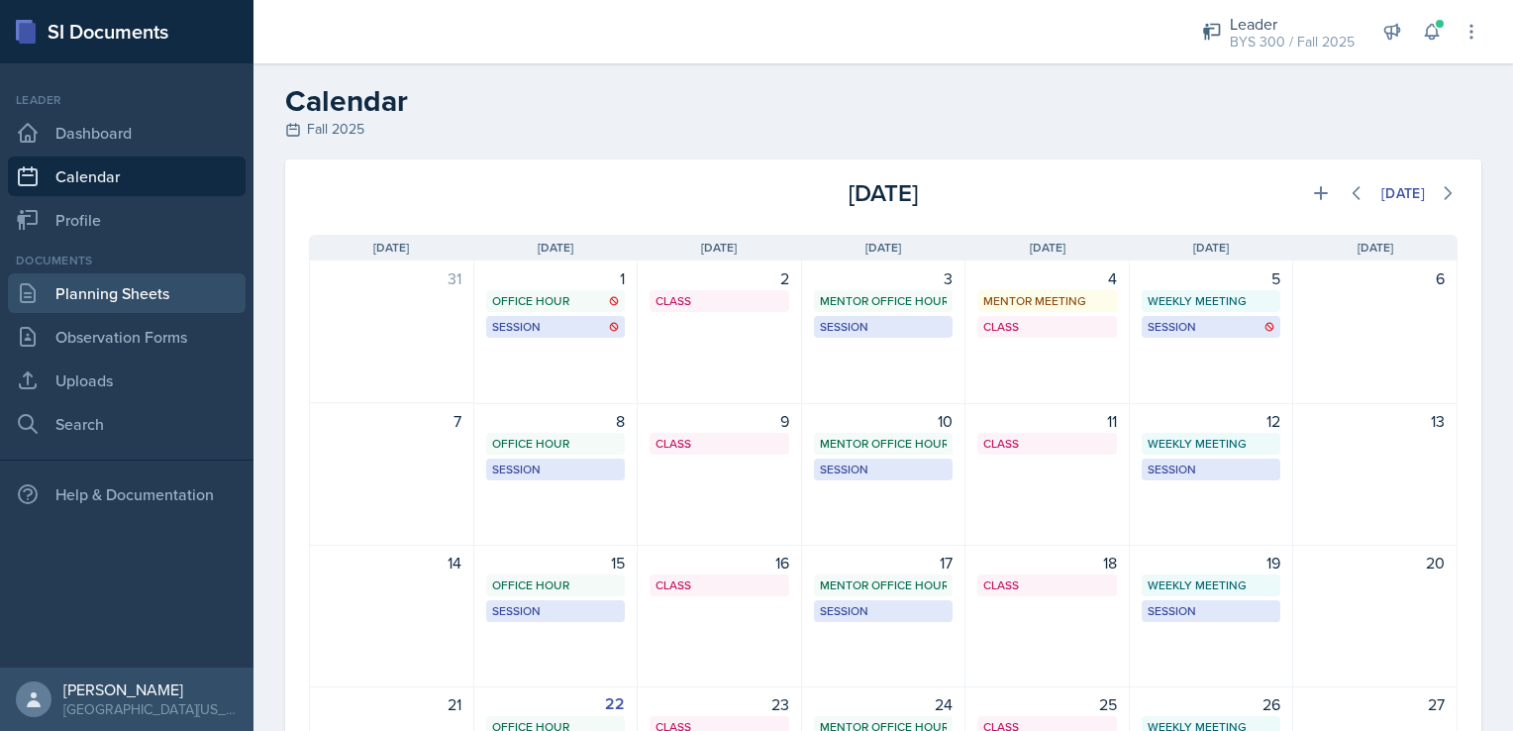
click at [127, 287] on link "Planning Sheets" at bounding box center [127, 293] width 238 height 40
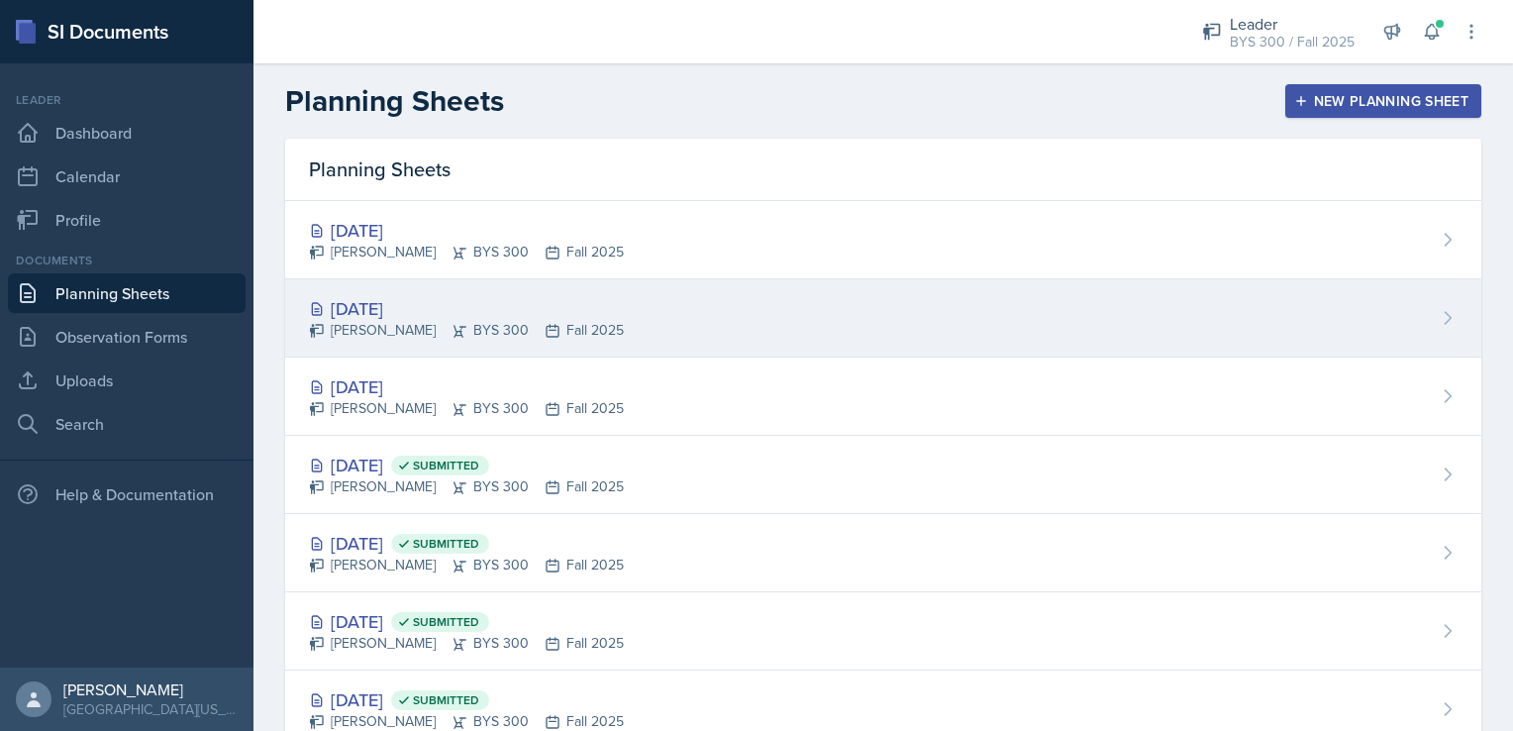
click at [500, 340] on div "[DATE] [PERSON_NAME] BYS 300 Fall 2025" at bounding box center [883, 318] width 1196 height 78
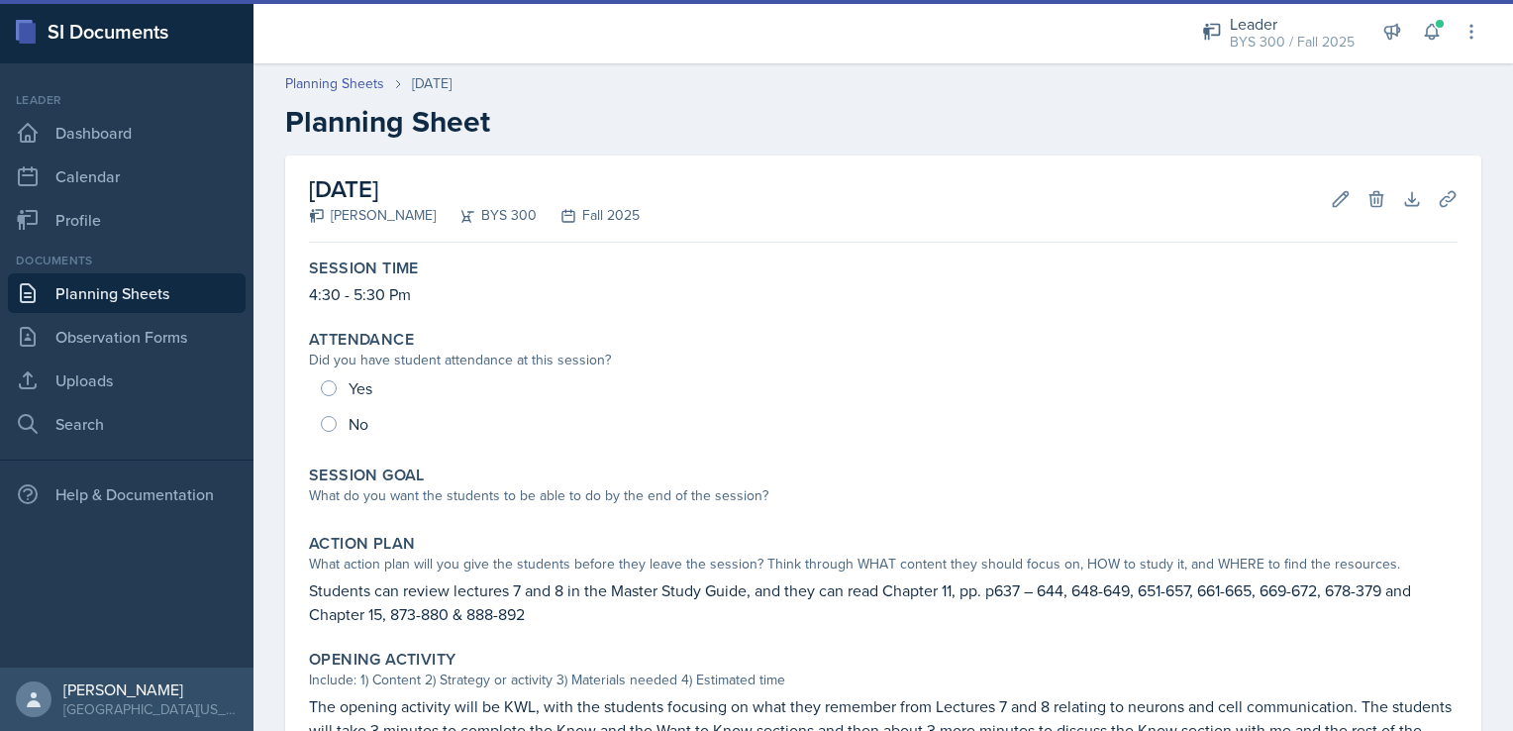
scroll to position [396, 0]
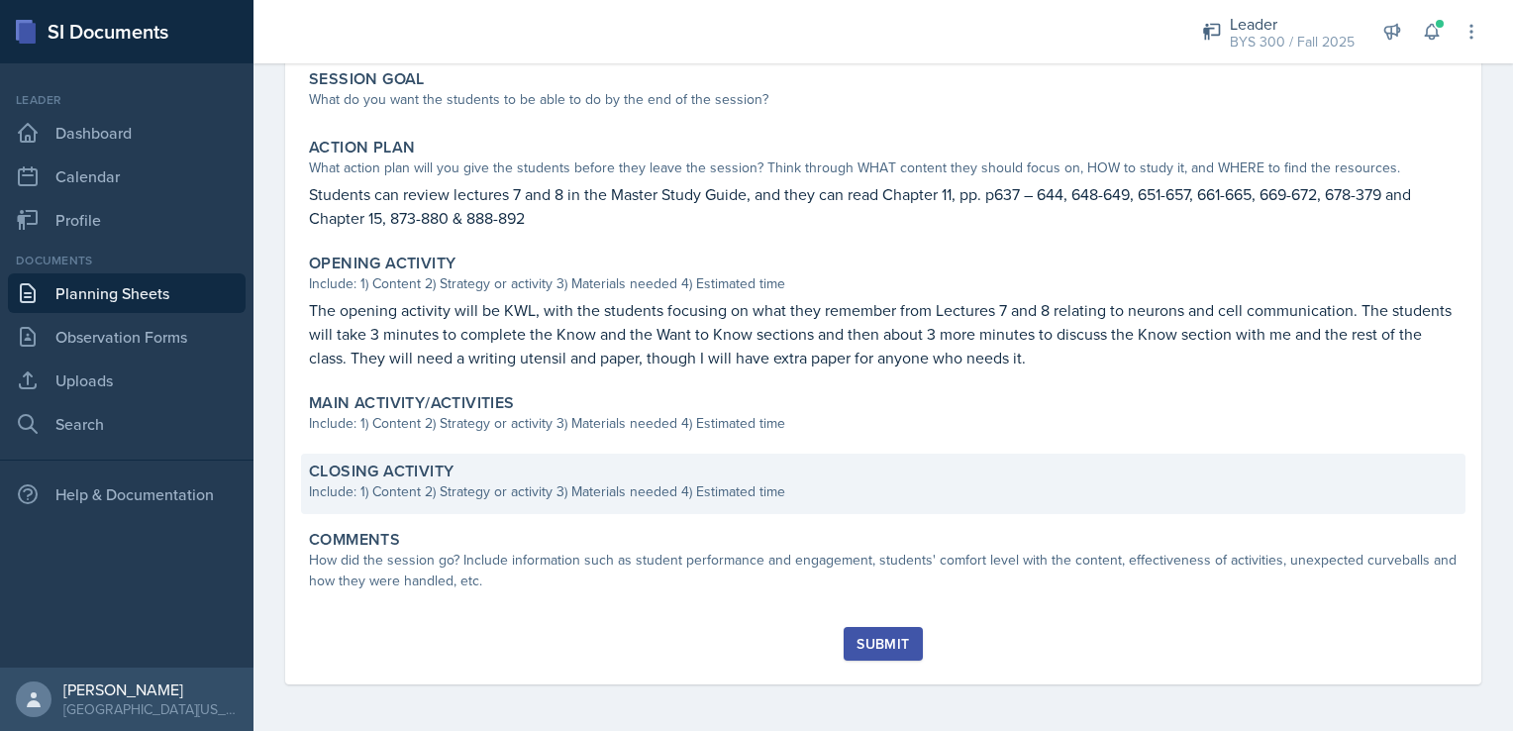
click at [564, 501] on div "Closing Activity Include: 1) Content 2) Strategy or activity 3) Materials neede…" at bounding box center [883, 484] width 1165 height 60
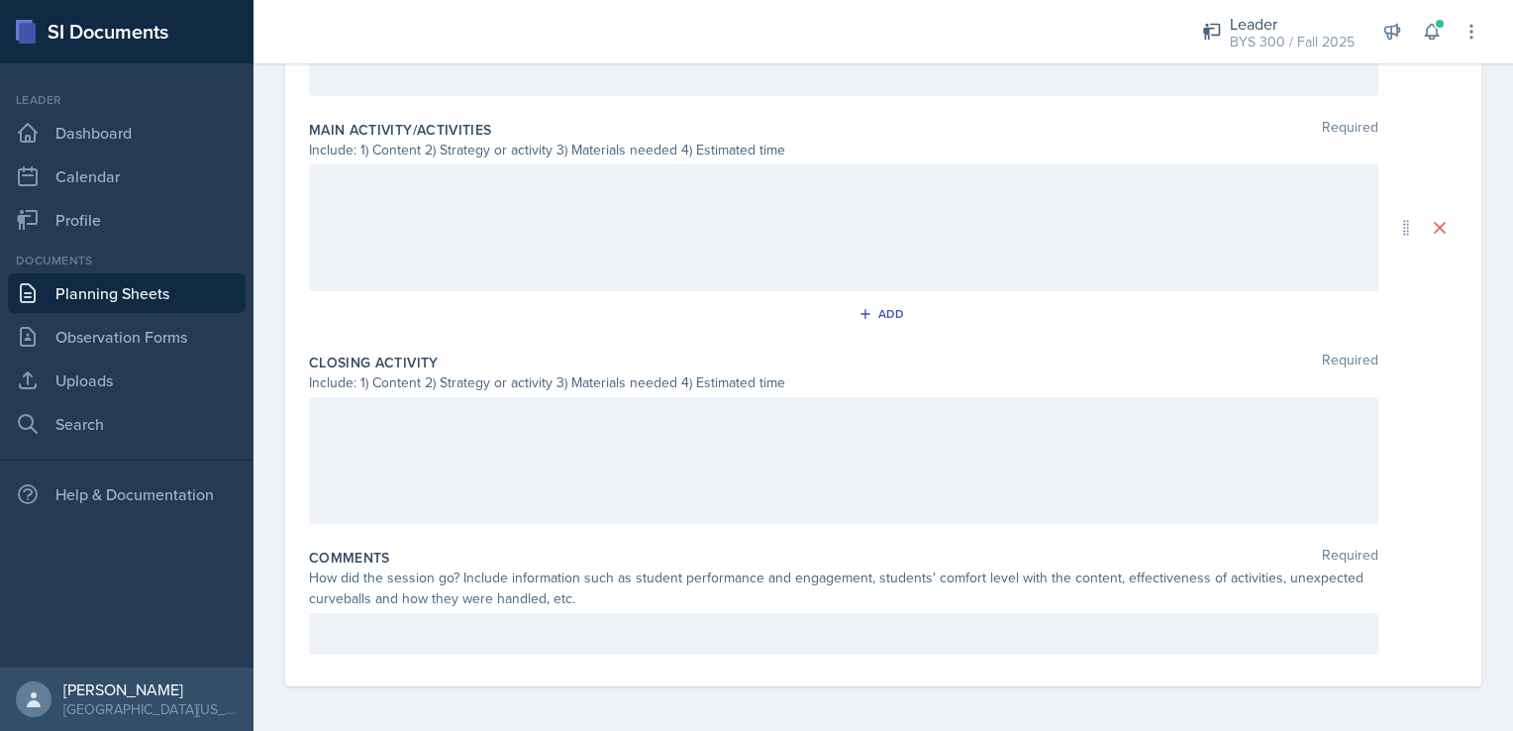
click at [498, 465] on div at bounding box center [844, 460] width 1070 height 127
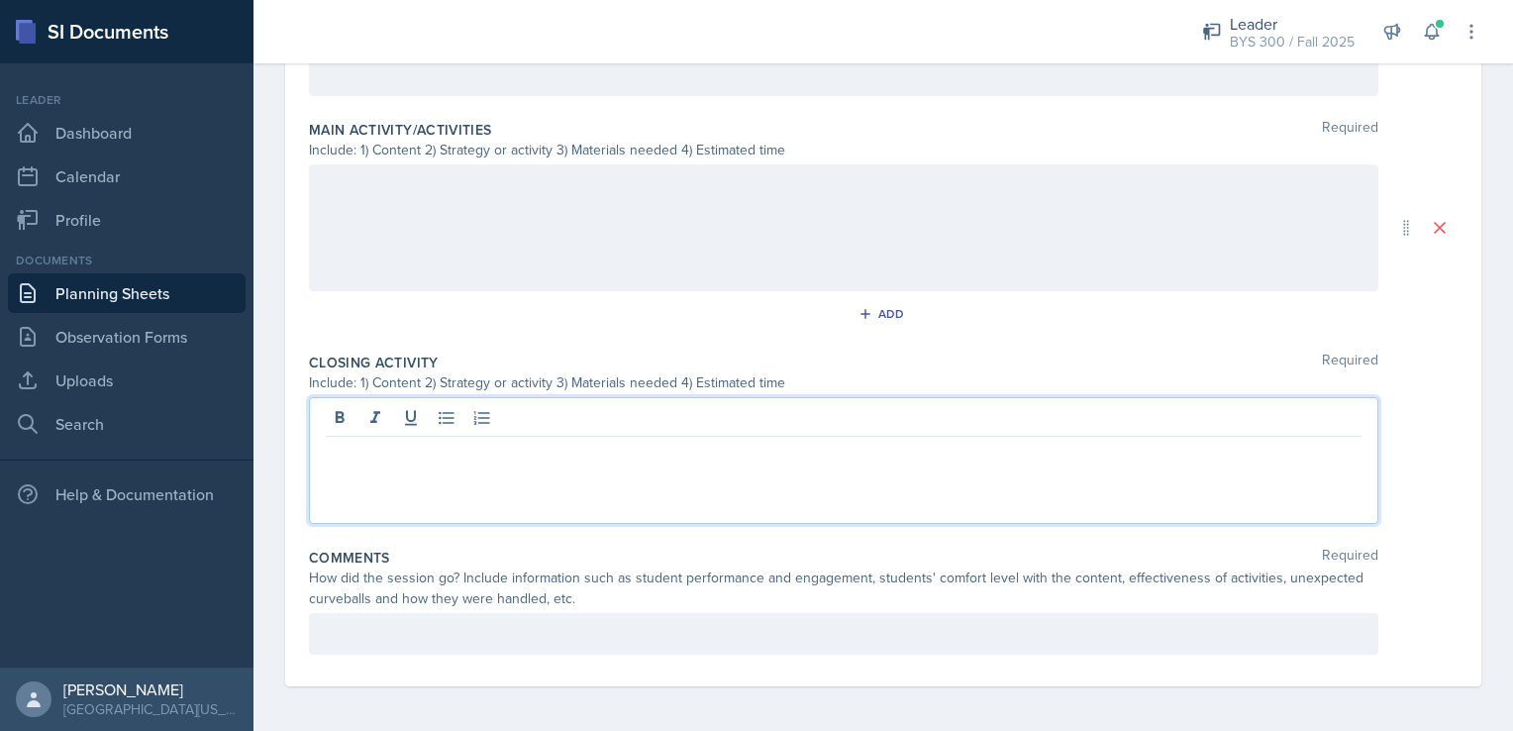
paste div
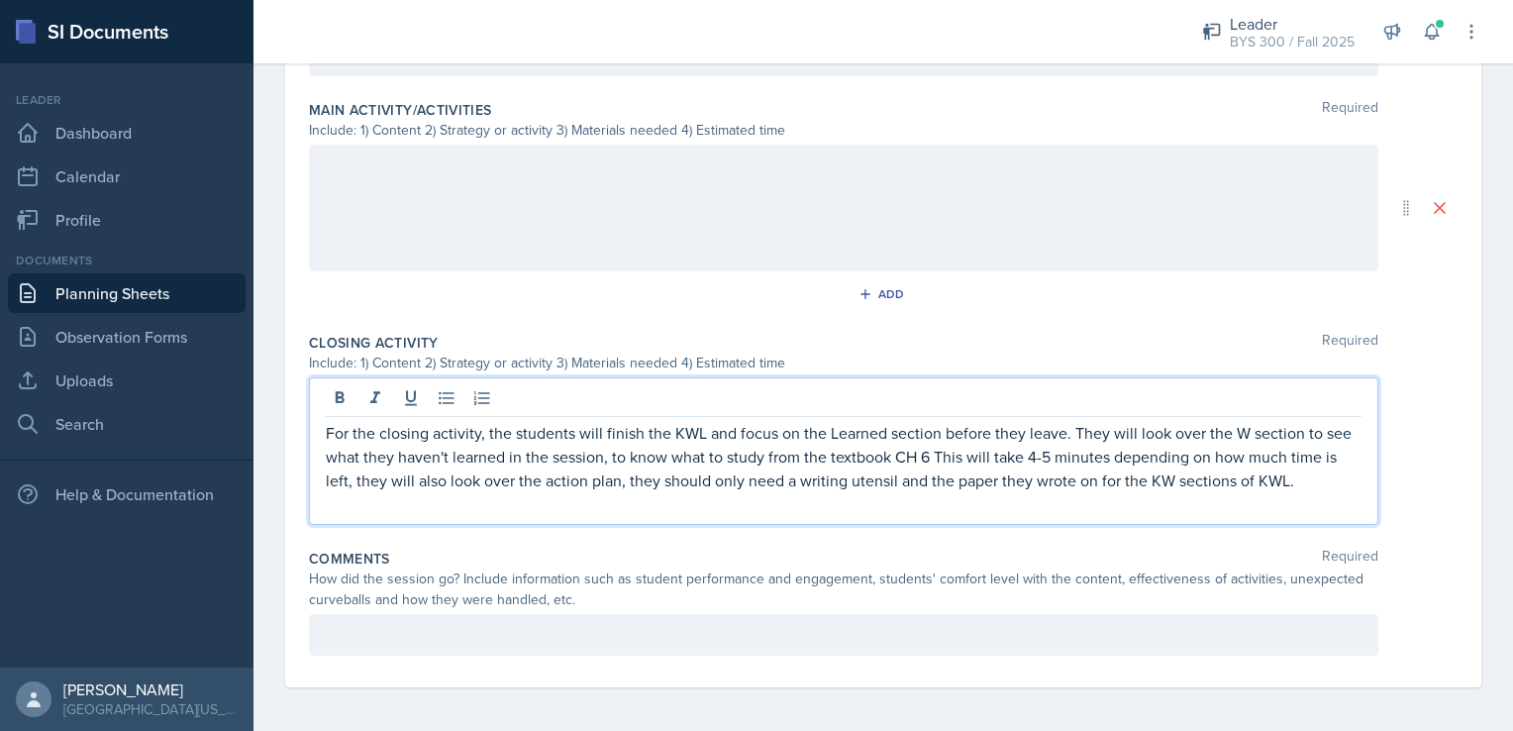
click at [959, 458] on p "For the closing activity, the students will finish the KWL and focus on the Lea…" at bounding box center [844, 456] width 1036 height 71
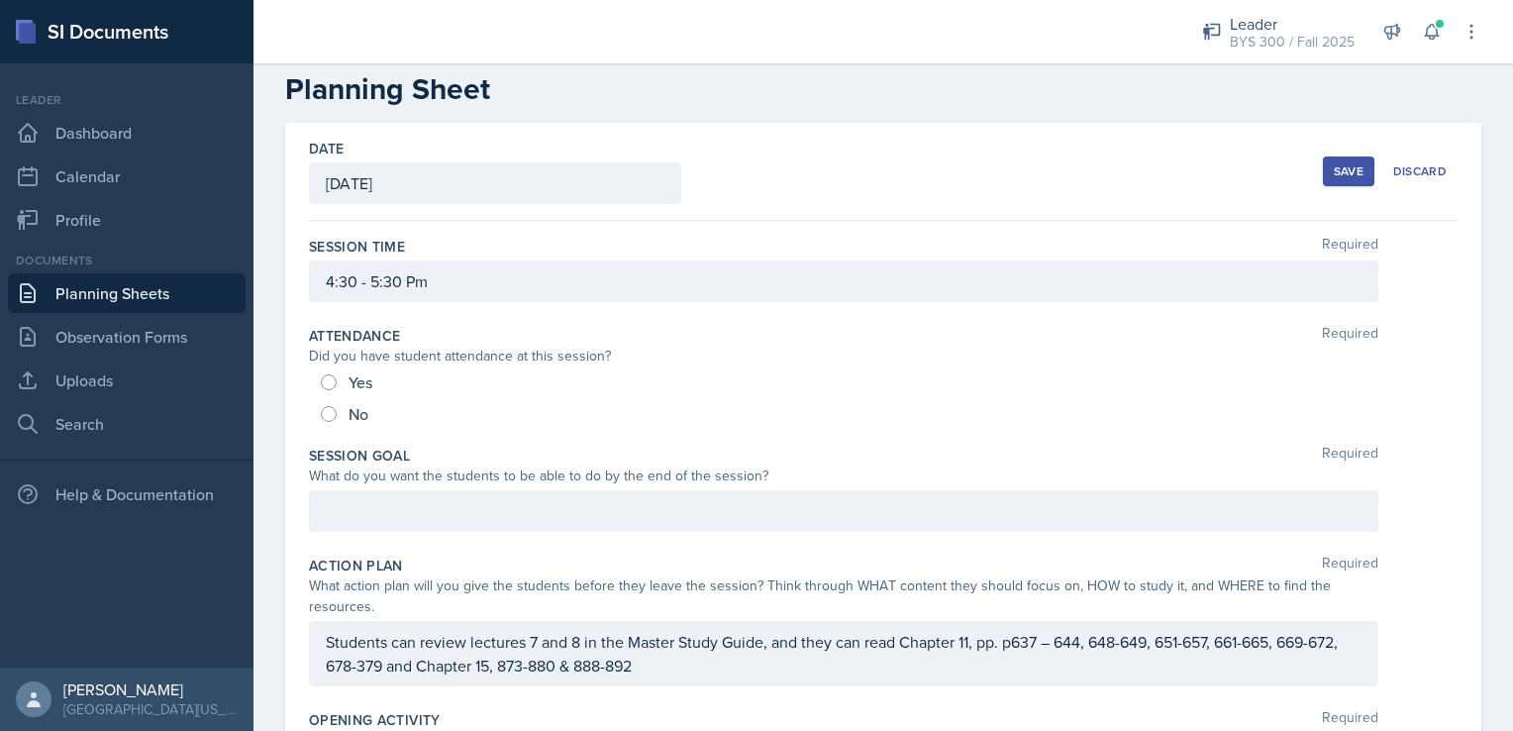
scroll to position [0, 0]
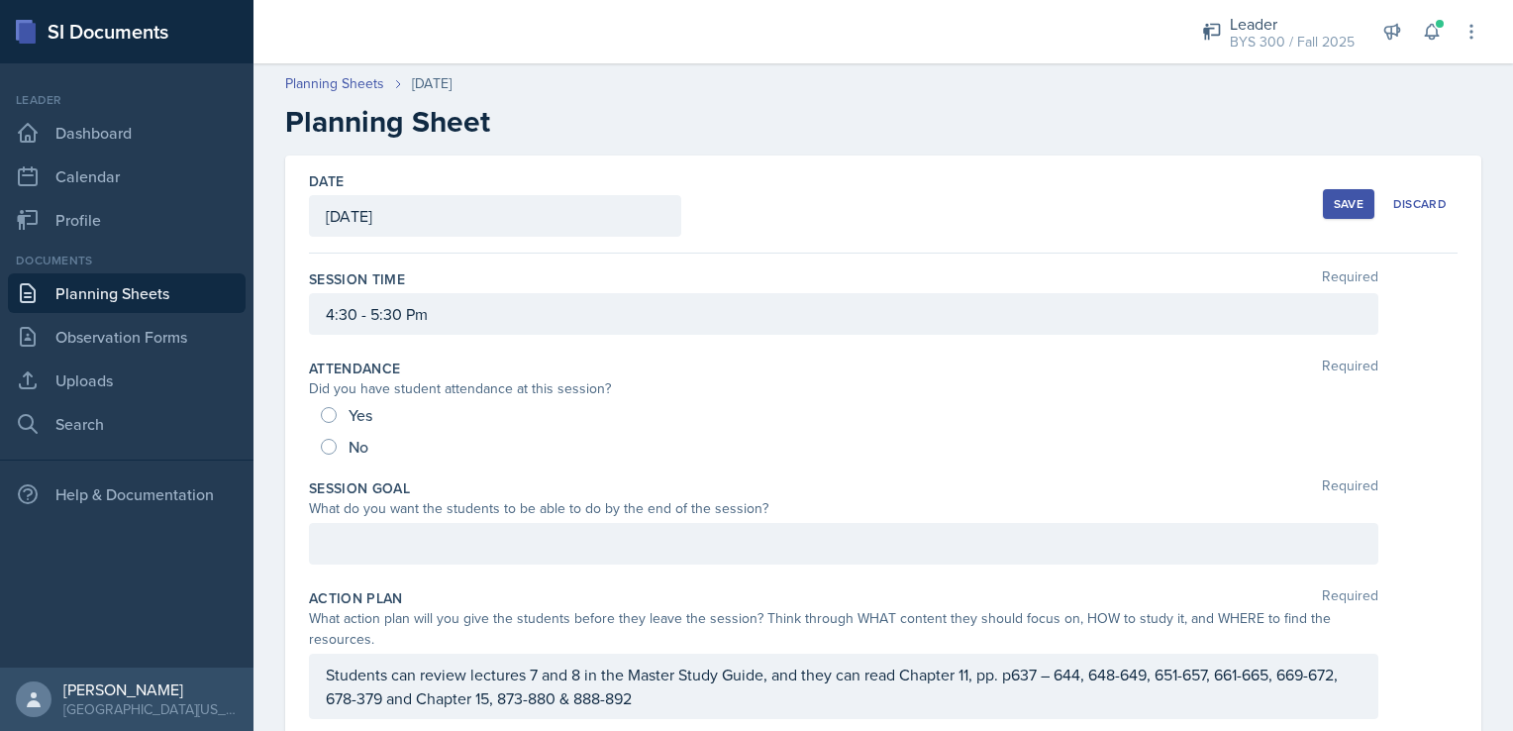
click at [1344, 212] on button "Save" at bounding box center [1348, 204] width 51 height 30
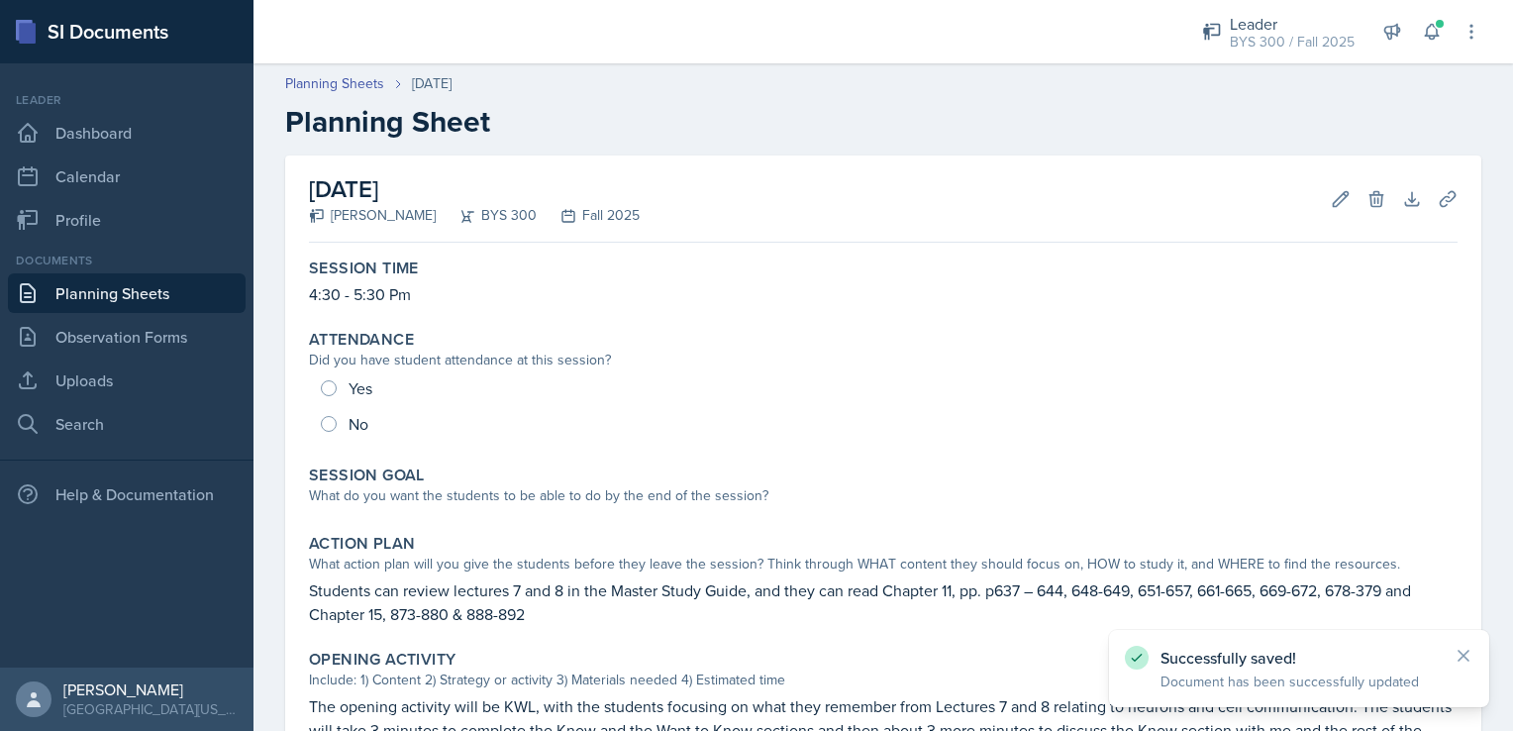
click at [175, 298] on link "Planning Sheets" at bounding box center [127, 293] width 238 height 40
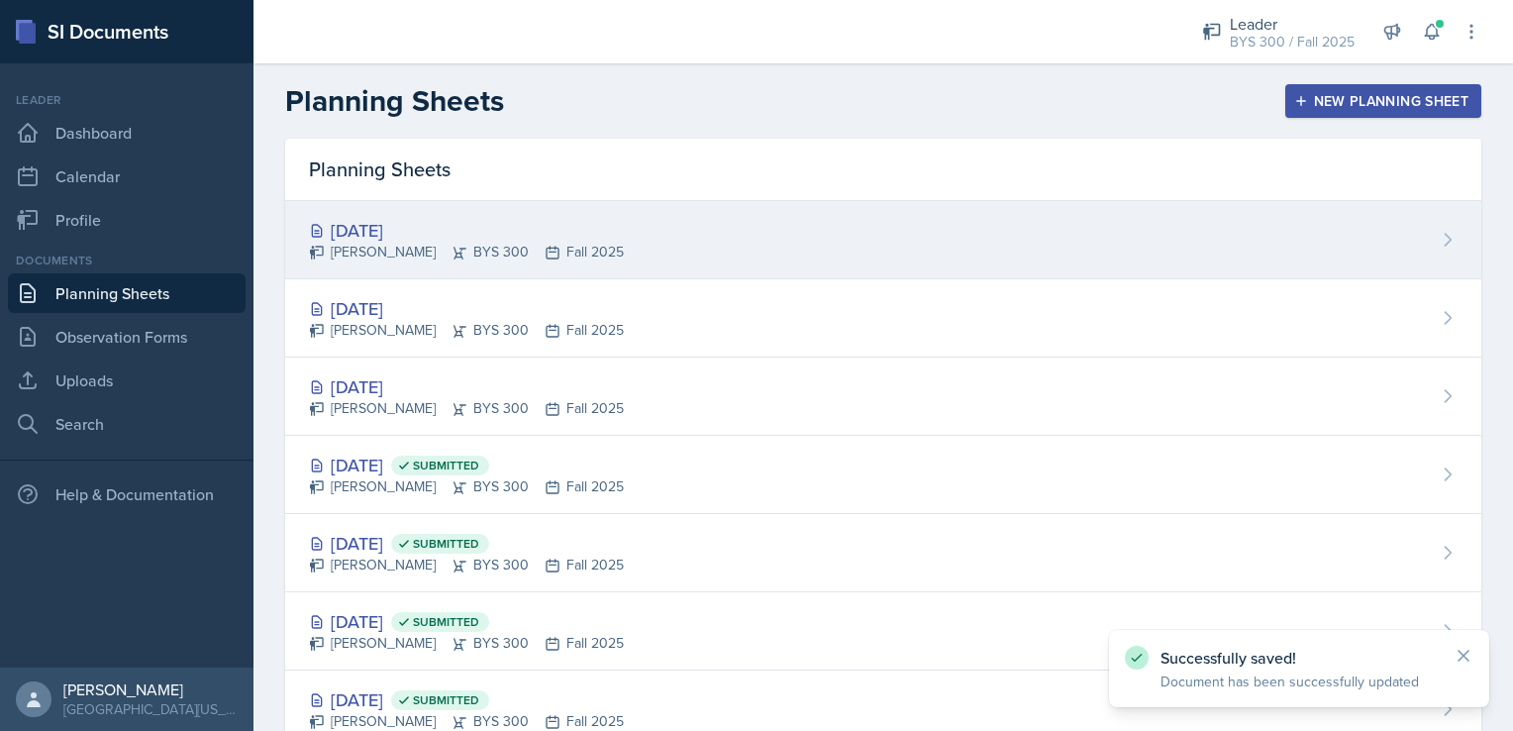
click at [478, 236] on div "[DATE]" at bounding box center [466, 230] width 315 height 27
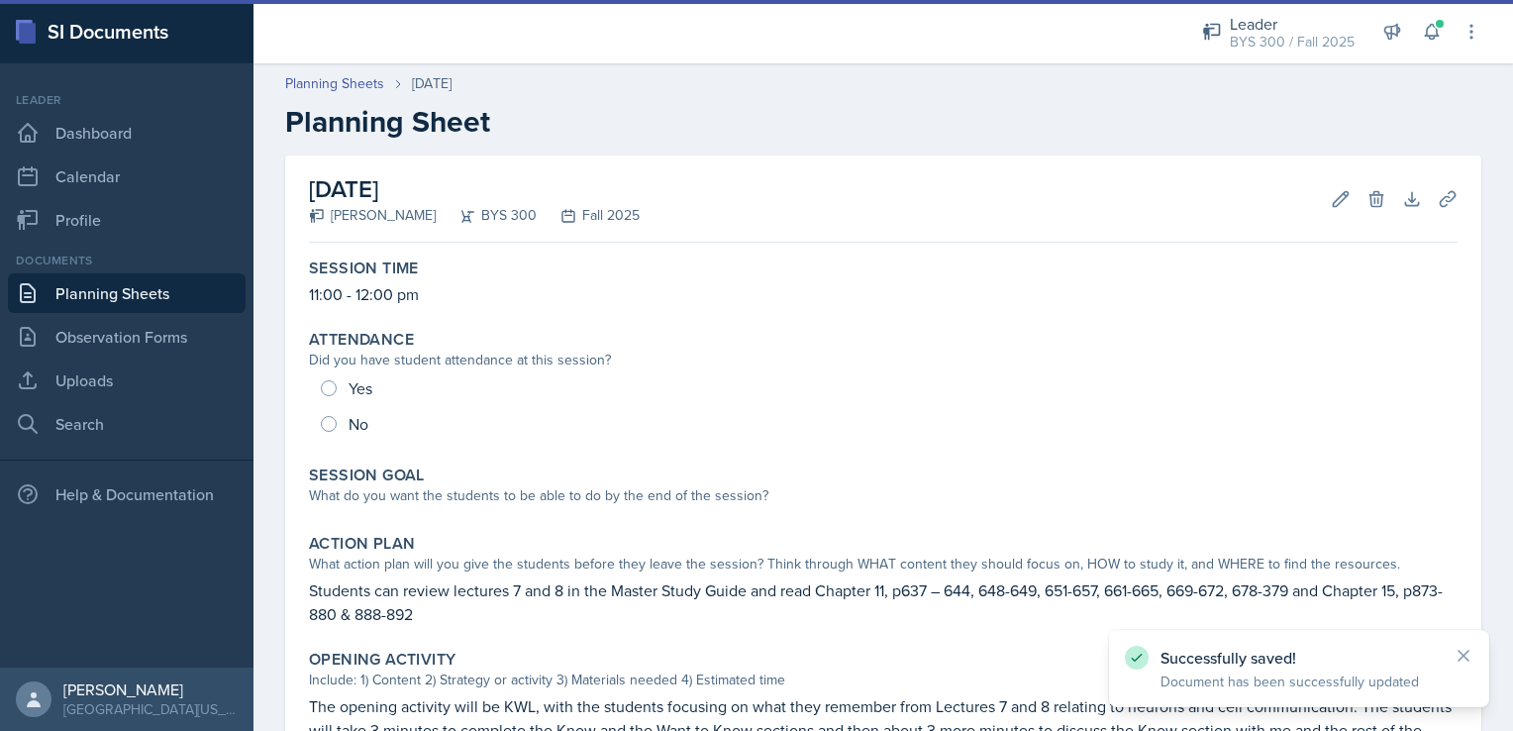
scroll to position [416, 0]
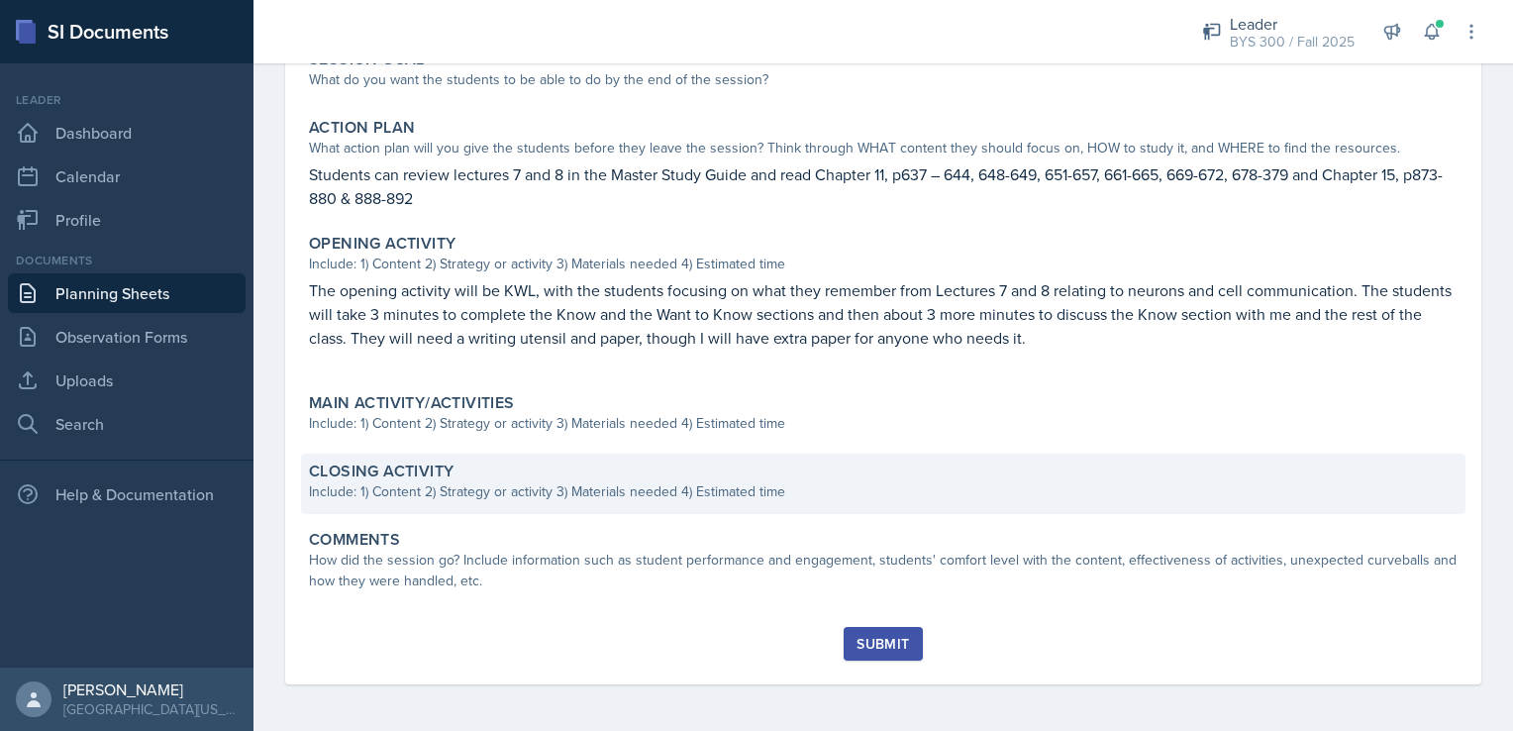
click at [500, 491] on div "Include: 1) Content 2) Strategy or activity 3) Materials needed 4) Estimated ti…" at bounding box center [883, 491] width 1149 height 21
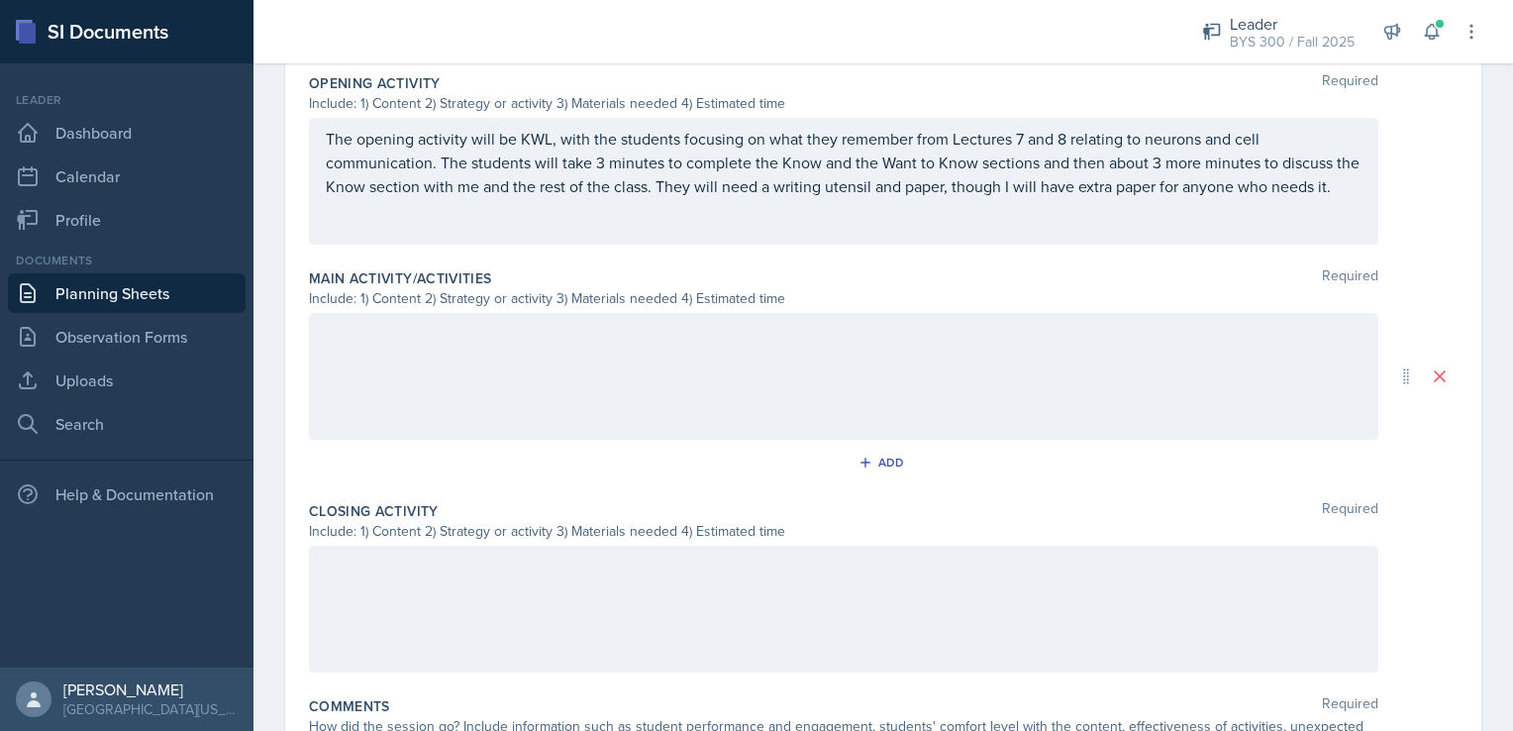
click at [530, 366] on div at bounding box center [844, 376] width 1070 height 127
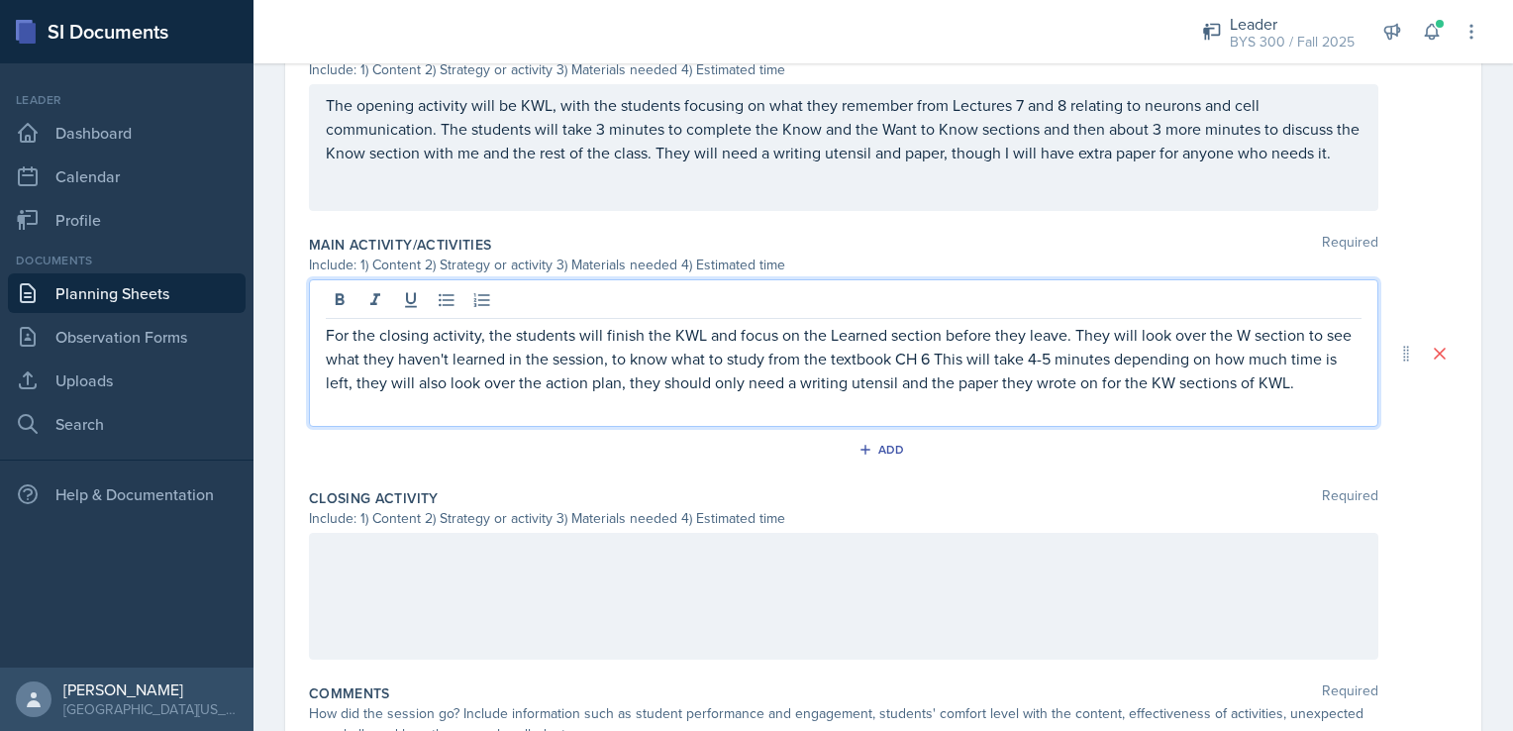
click at [1036, 375] on p "For the closing activity, the students will finish the KWL and focus on the Lea…" at bounding box center [844, 358] width 1036 height 71
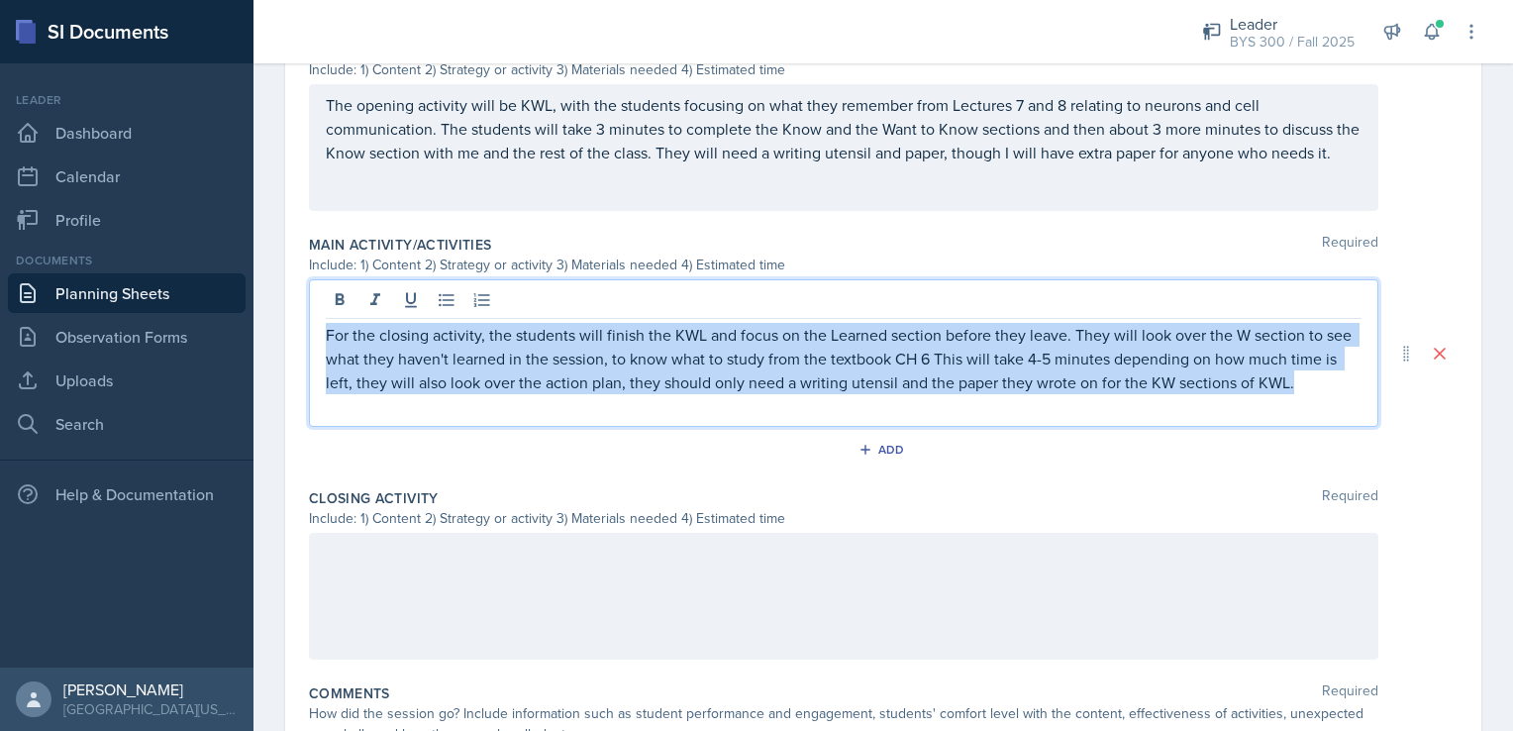
click at [1036, 375] on p "For the closing activity, the students will finish the KWL and focus on the Lea…" at bounding box center [844, 358] width 1036 height 71
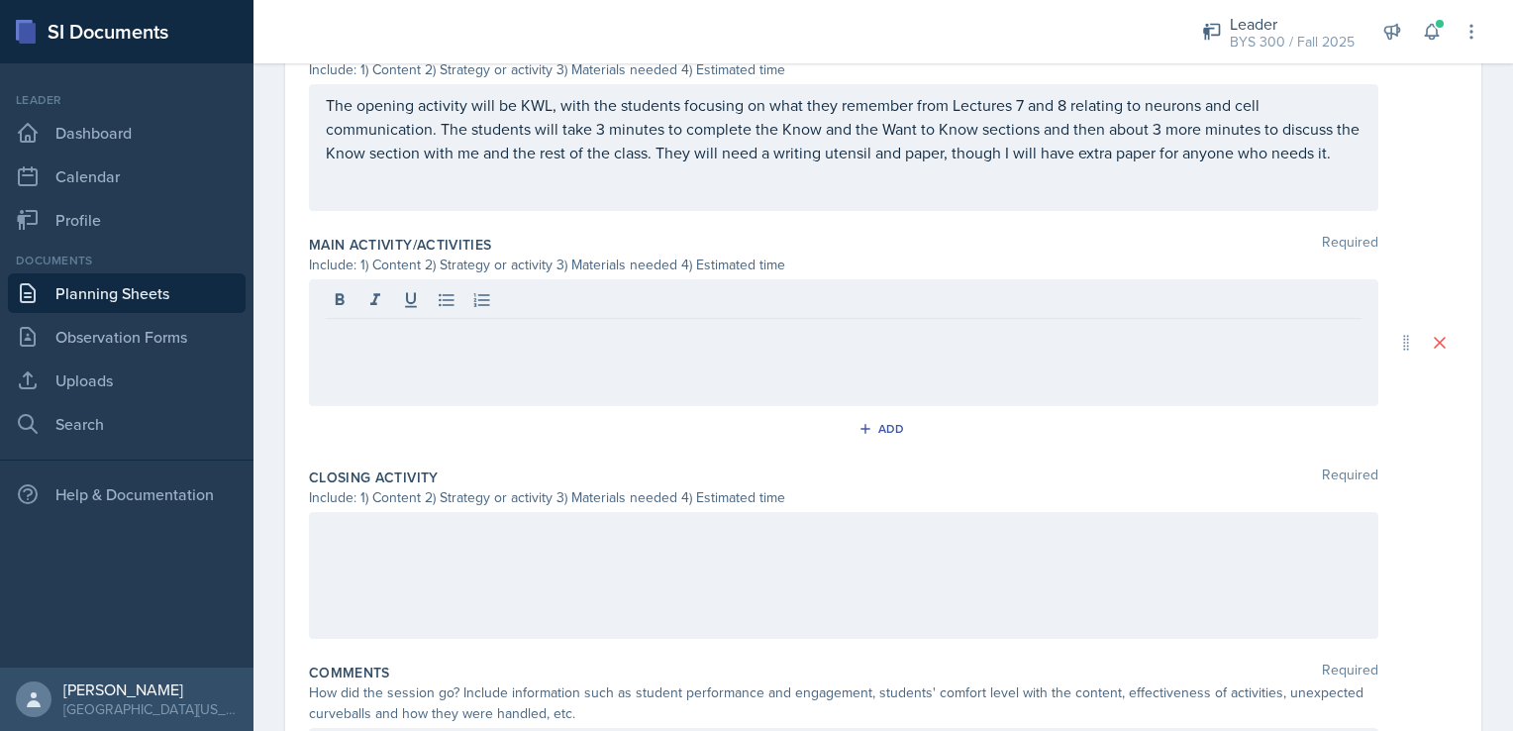
click at [875, 573] on div at bounding box center [844, 575] width 1070 height 127
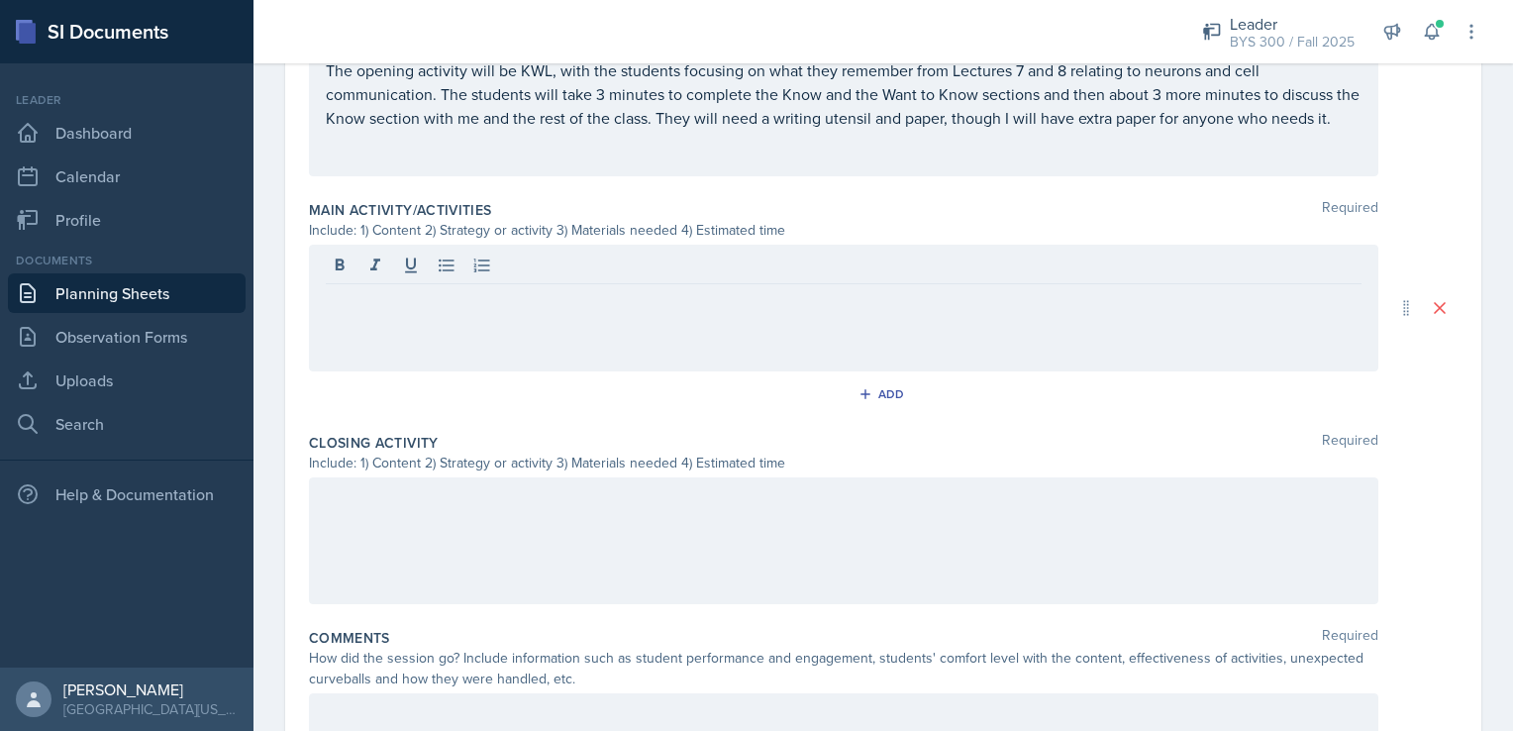
paste div
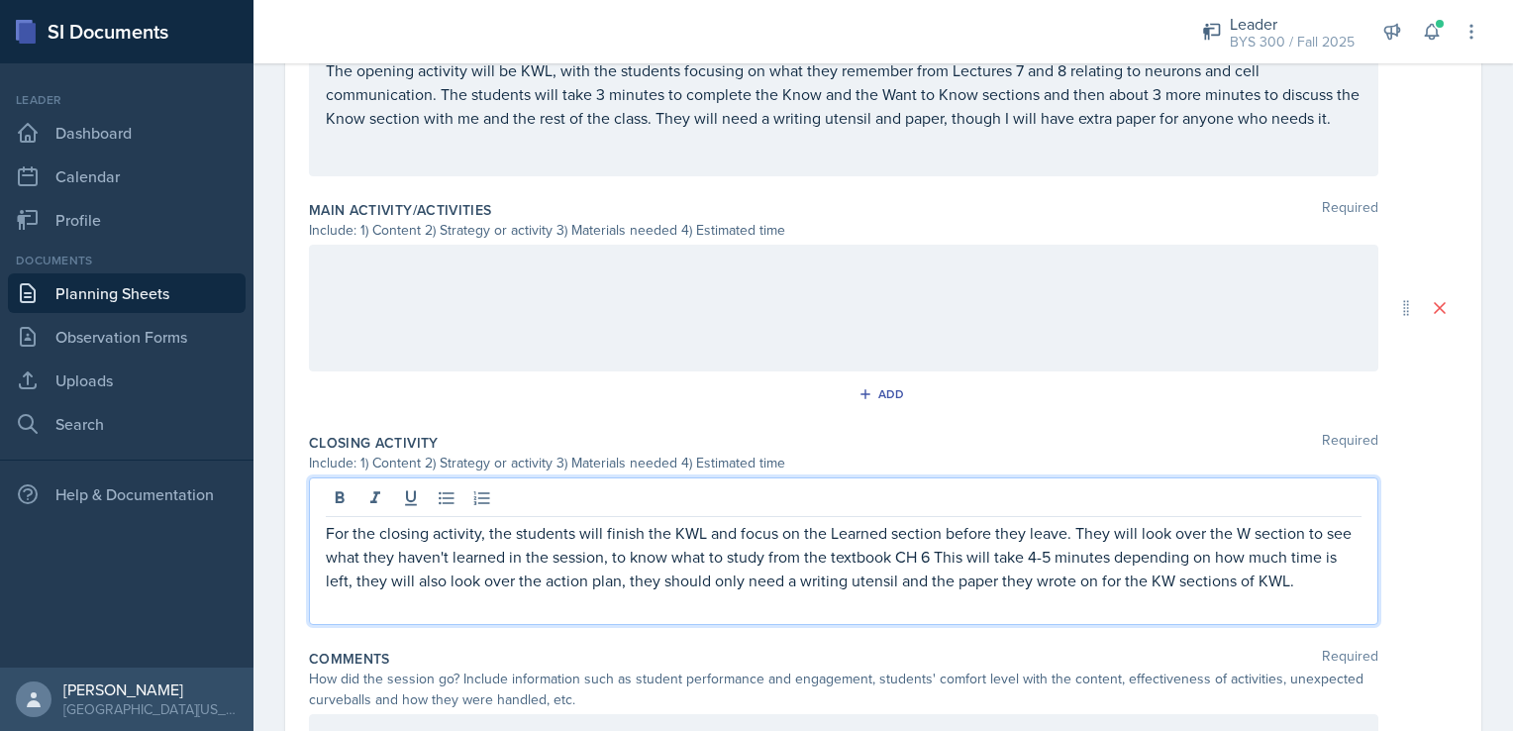
click at [957, 566] on p "For the closing activity, the students will finish the KWL and focus on the Lea…" at bounding box center [844, 556] width 1036 height 71
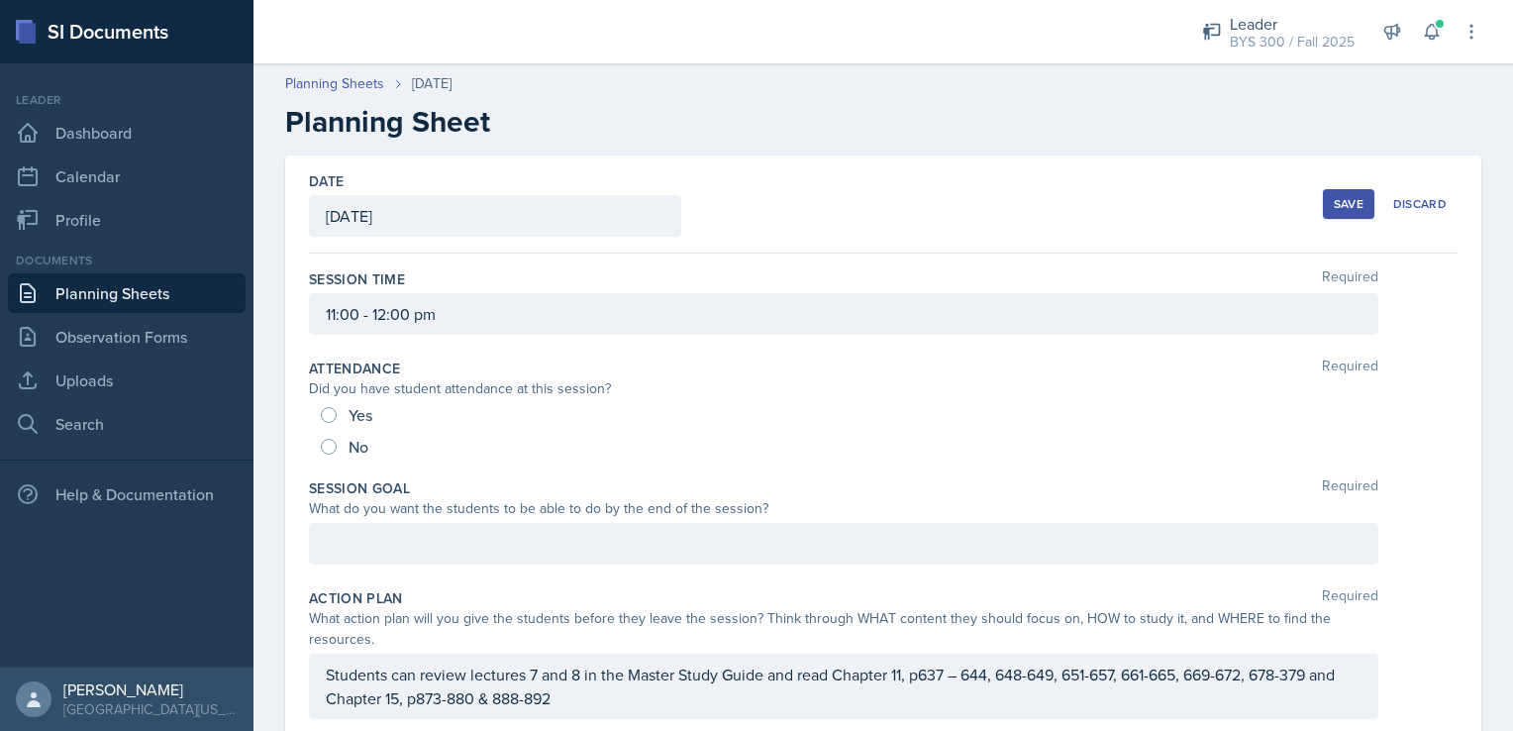
click at [1335, 191] on button "Save" at bounding box center [1348, 204] width 51 height 30
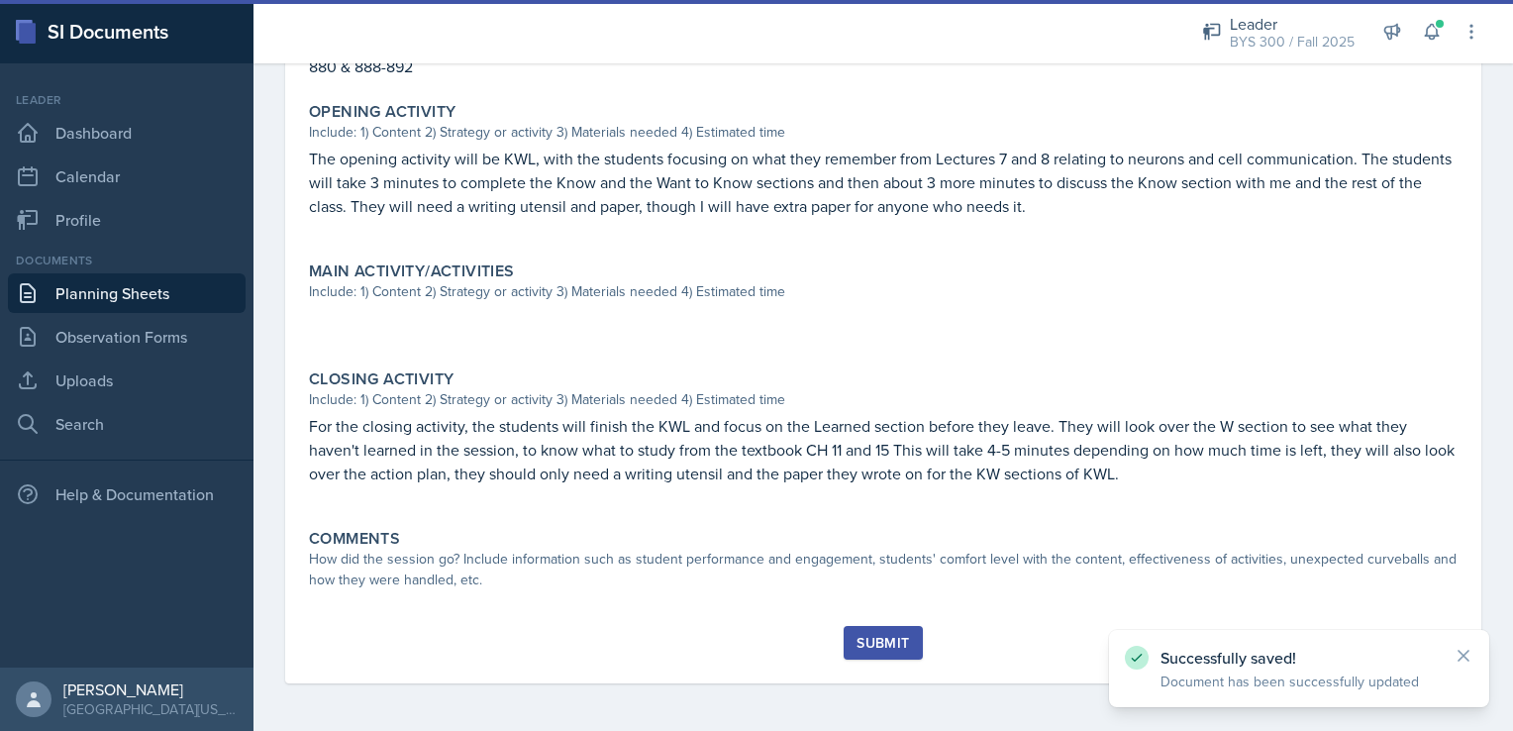
scroll to position [547, 0]
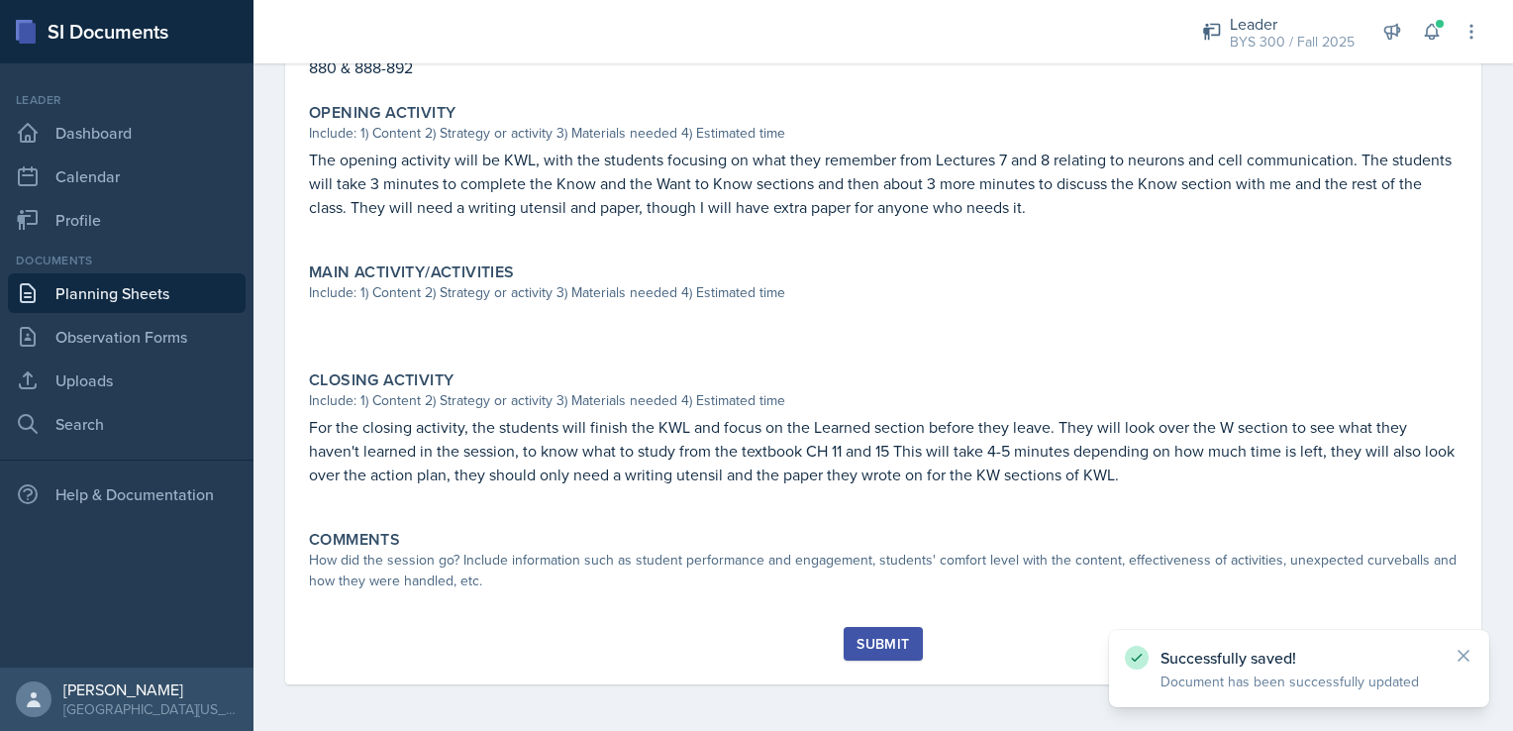
click at [191, 287] on link "Planning Sheets" at bounding box center [127, 293] width 238 height 40
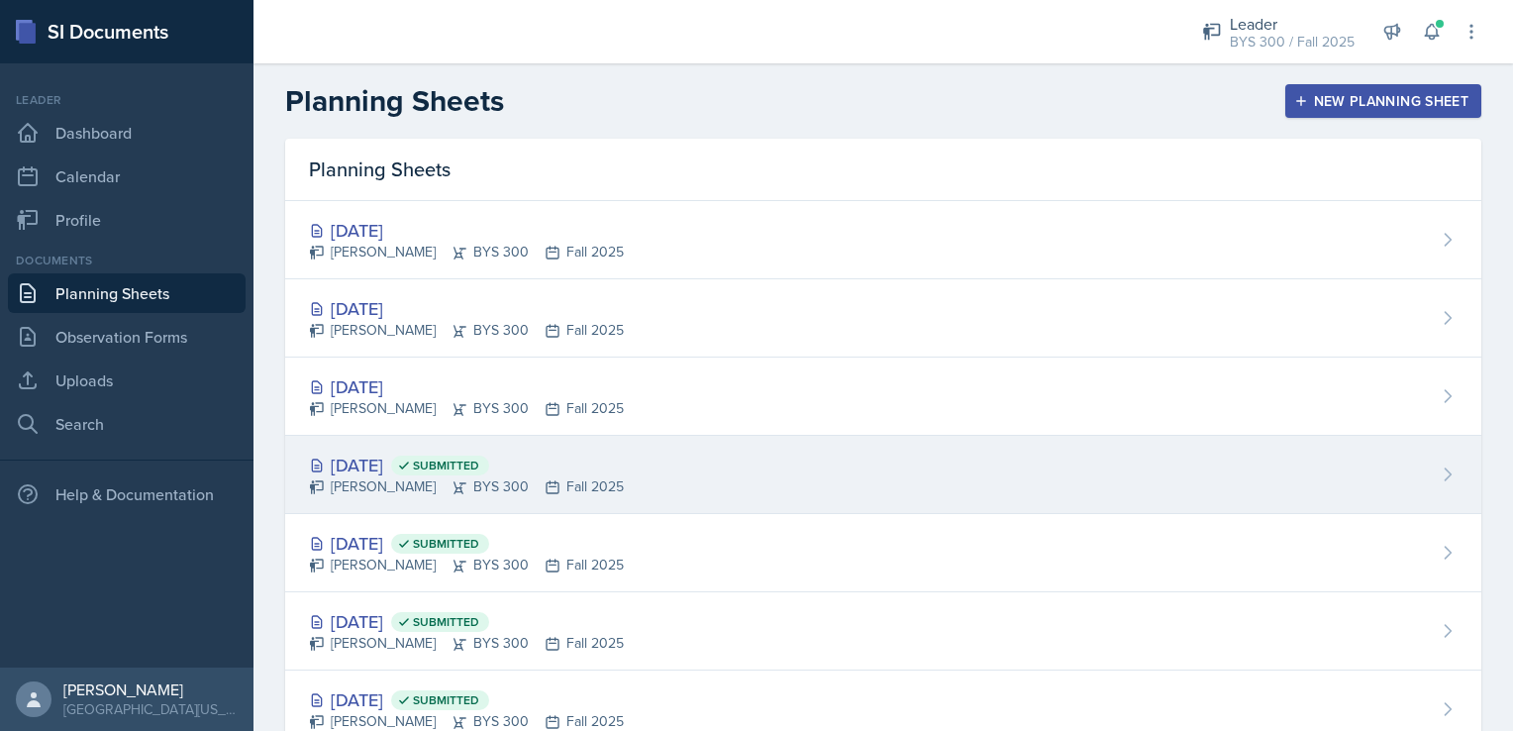
click at [479, 461] on span "Submitted" at bounding box center [446, 466] width 66 height 16
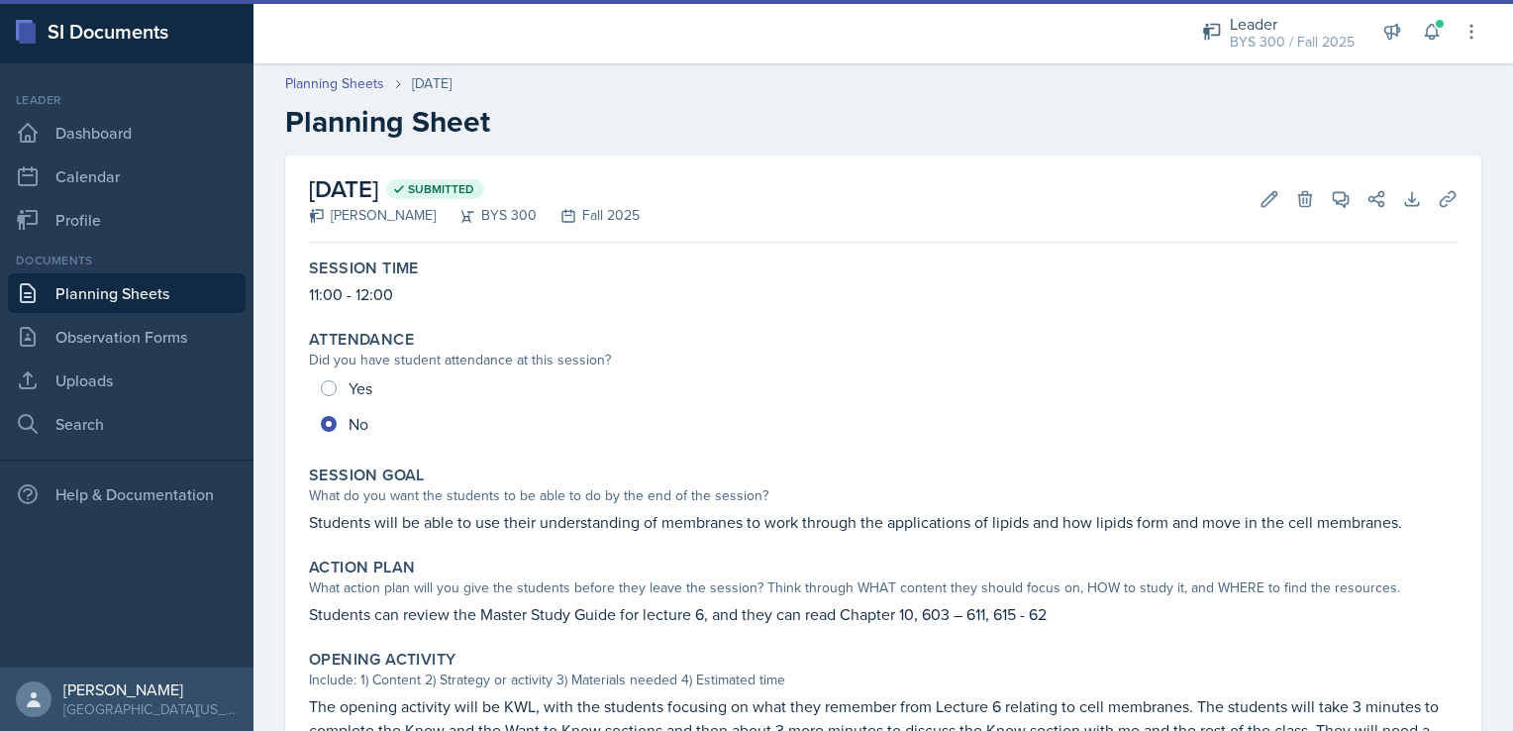
scroll to position [529, 0]
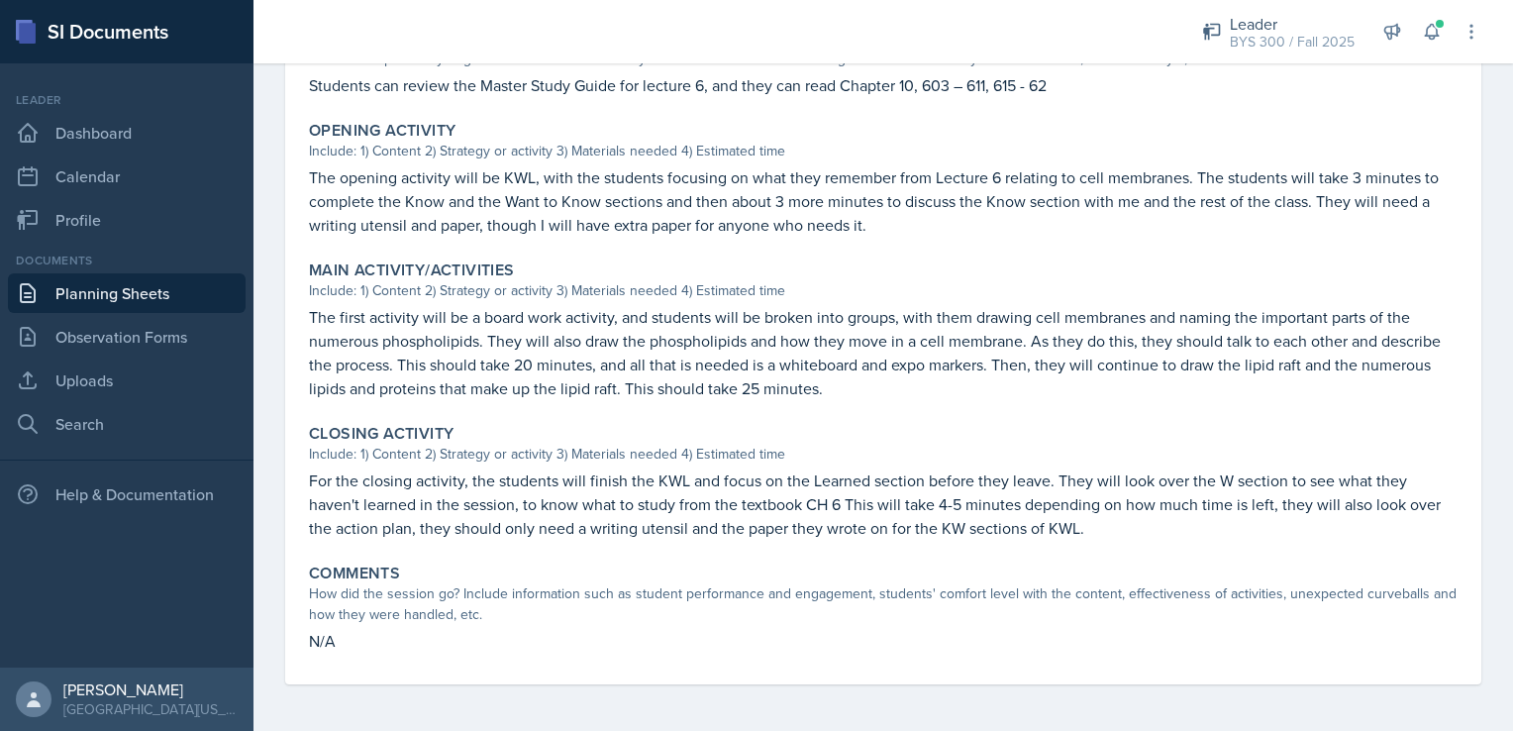
click at [507, 305] on p "The first activity will be a board work activity, and students will be broken i…" at bounding box center [883, 352] width 1149 height 95
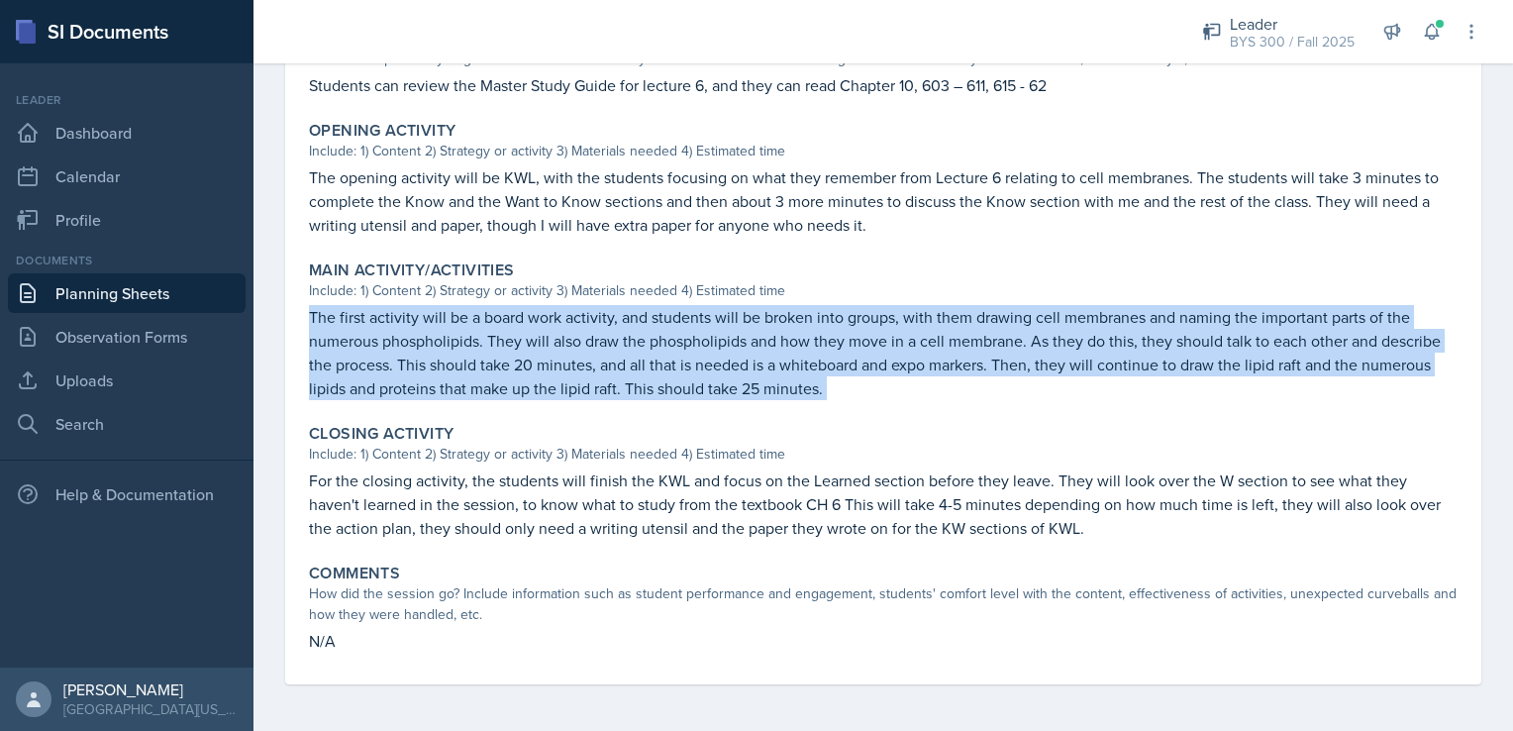
click at [507, 303] on div "Main Activity/Activities Include: 1) Content 2) Strategy or activity 3) Materia…" at bounding box center [883, 330] width 1165 height 155
copy div "The first activity will be a board work activity, and students will be broken i…"
click at [98, 280] on link "Planning Sheets" at bounding box center [127, 293] width 238 height 40
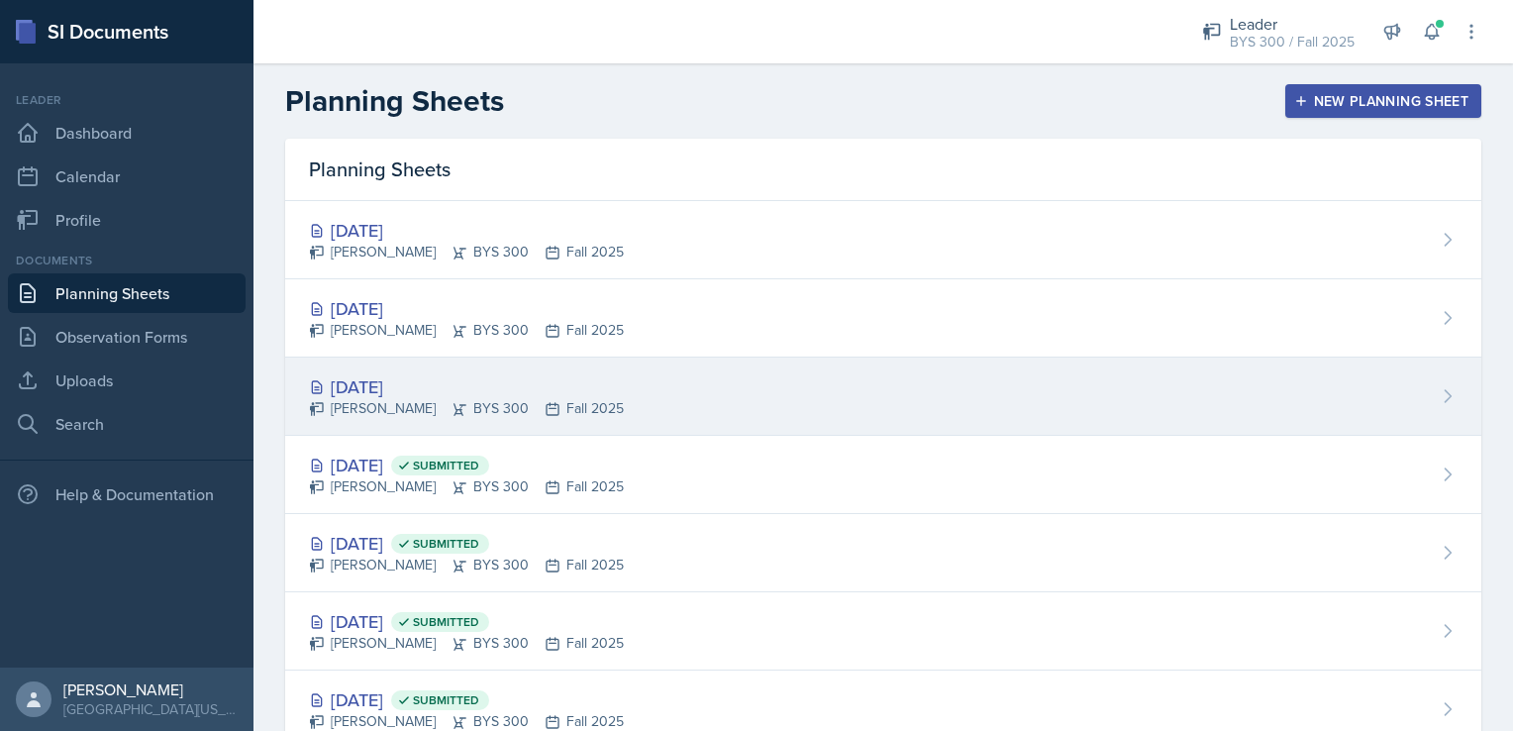
click at [540, 366] on div "[DATE] [PERSON_NAME] BYS 300 Fall 2025" at bounding box center [883, 397] width 1196 height 78
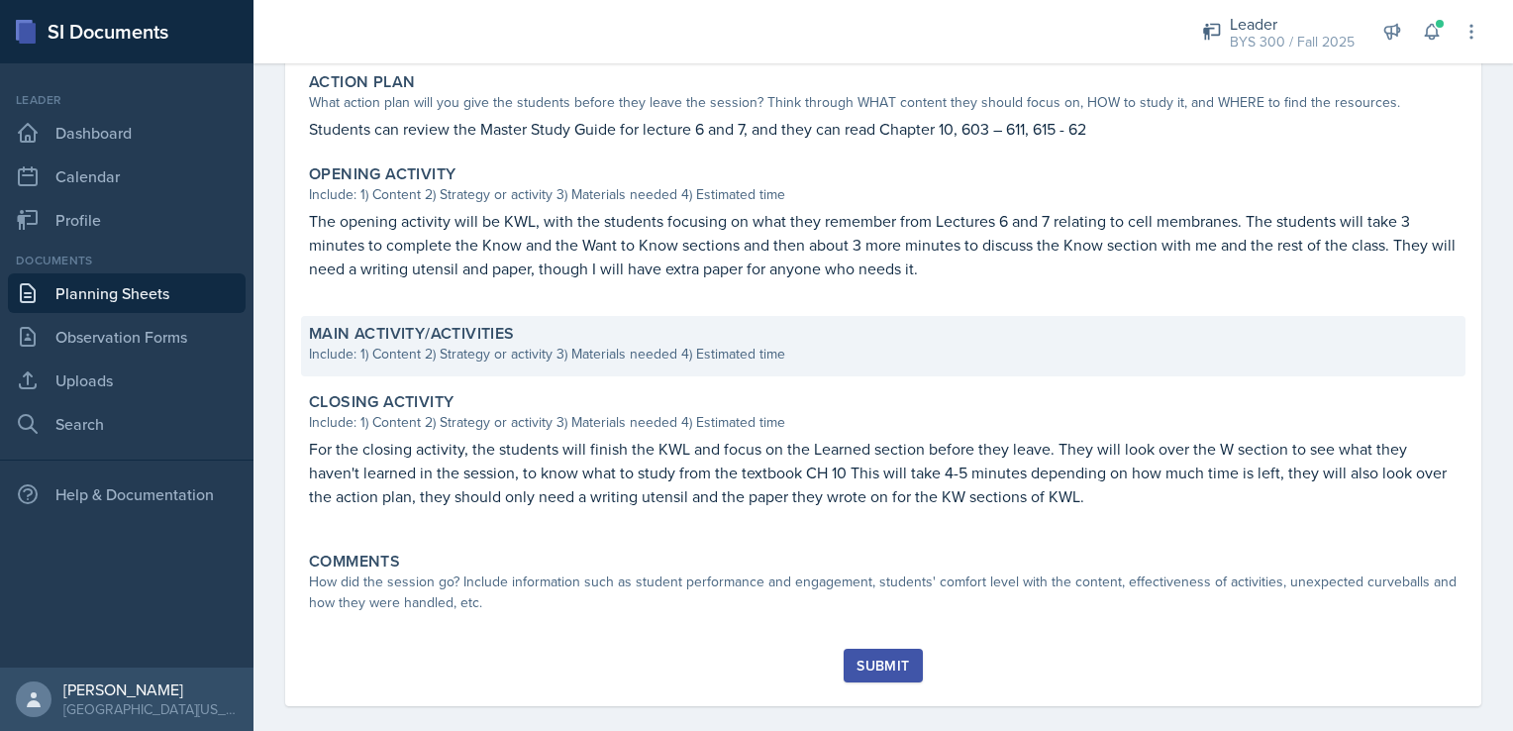
click at [695, 359] on div "Include: 1) Content 2) Strategy or activity 3) Materials needed 4) Estimated ti…" at bounding box center [883, 354] width 1149 height 21
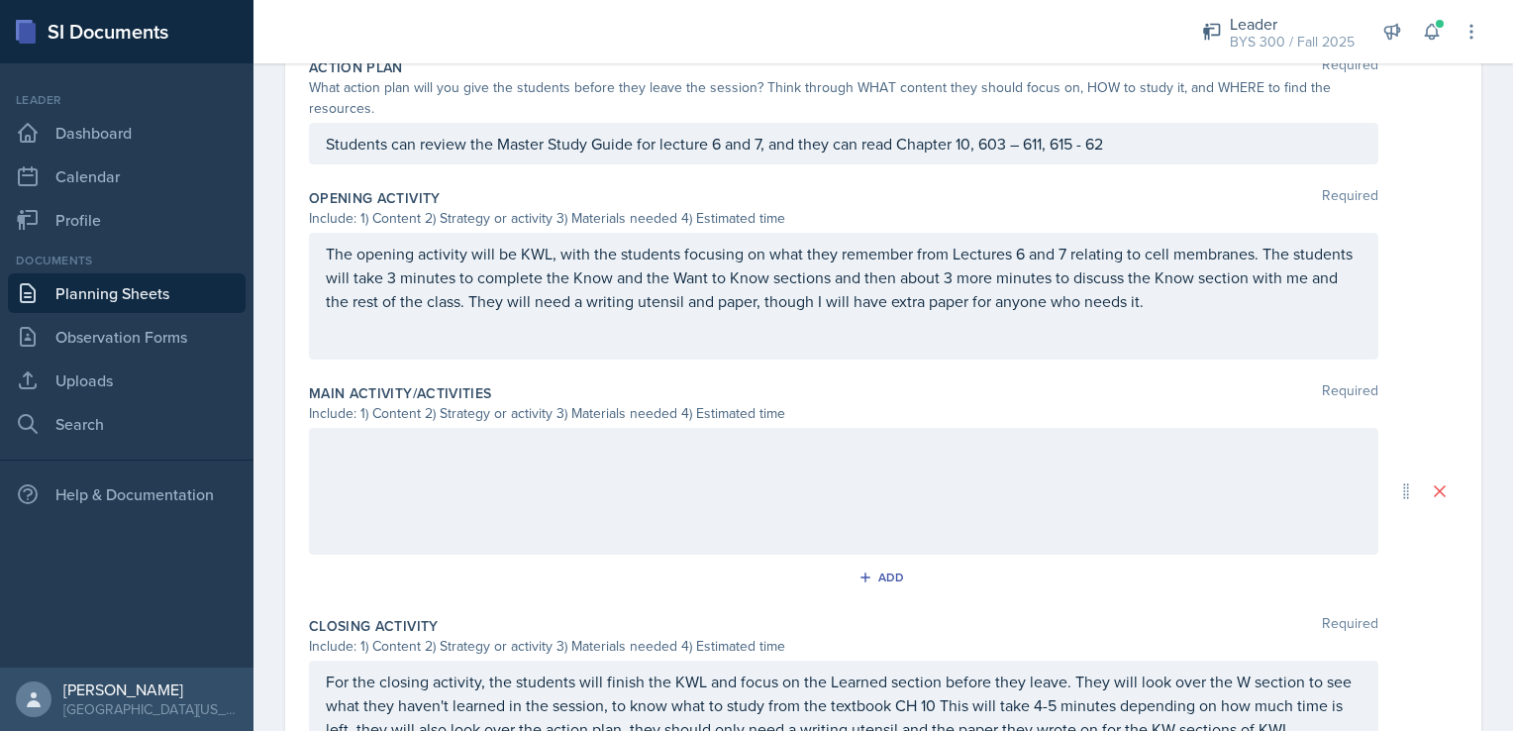
click at [604, 479] on div at bounding box center [844, 491] width 1070 height 127
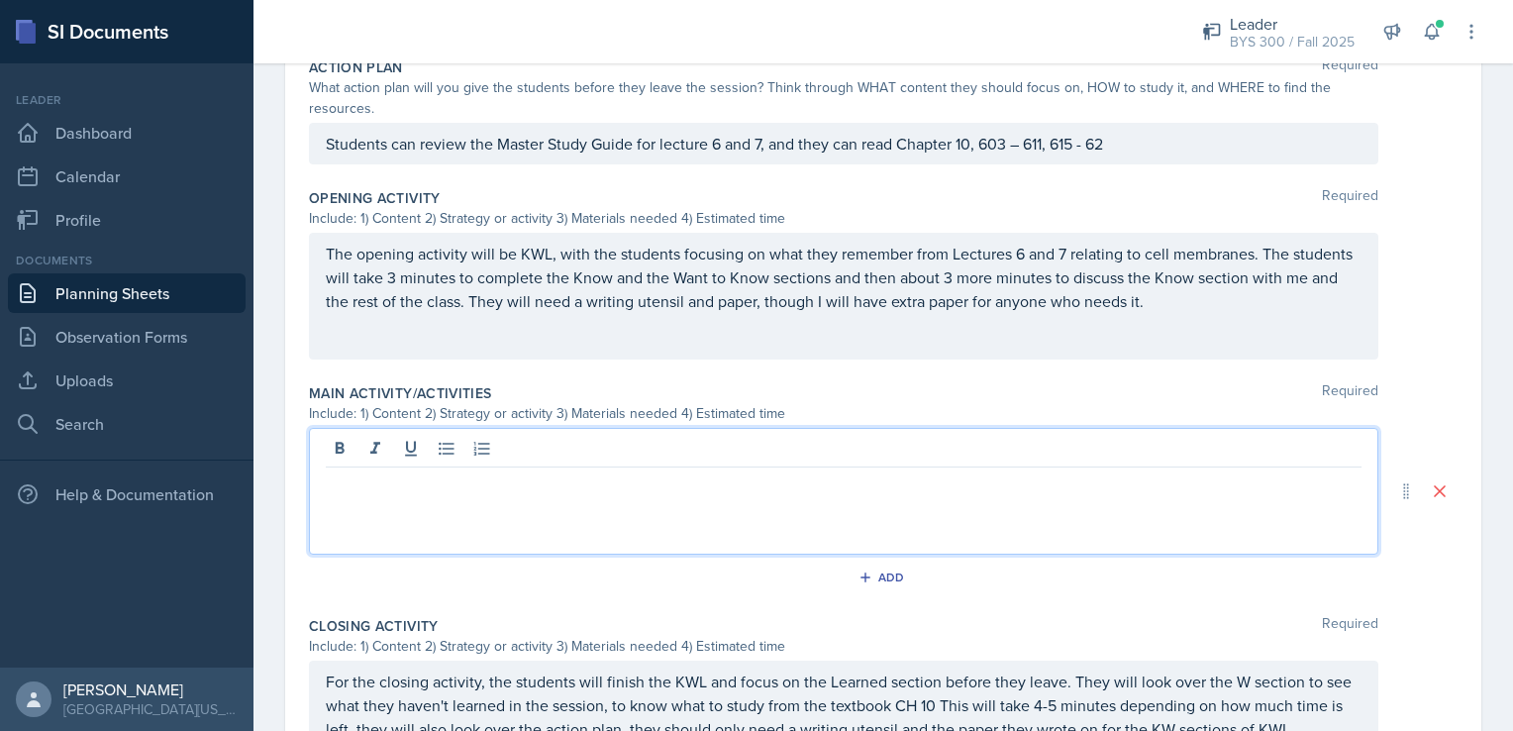
scroll to position [588, 0]
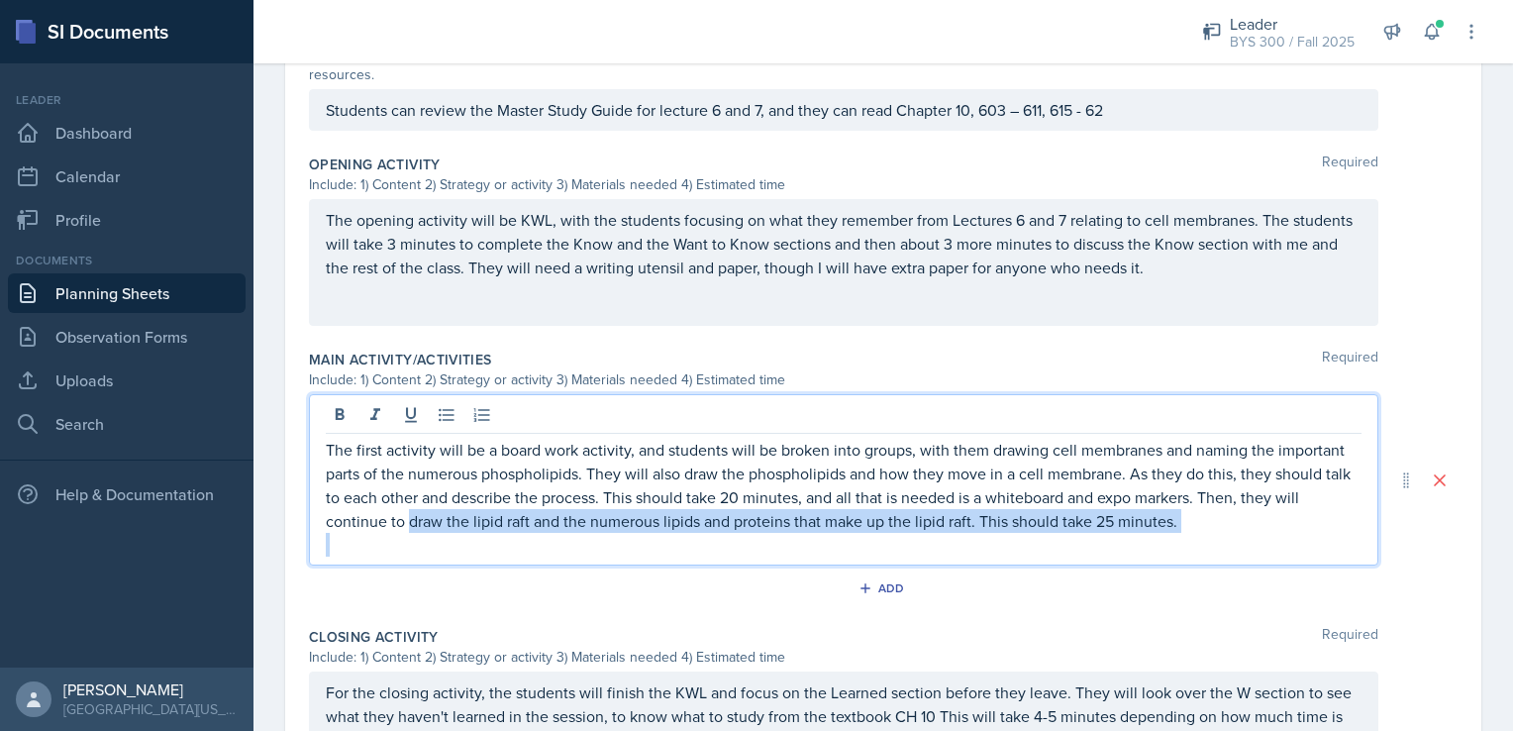
drag, startPoint x: 408, startPoint y: 519, endPoint x: 755, endPoint y: 532, distance: 346.9
click at [755, 532] on div "The first activity will be a board work activity, and students will be broken i…" at bounding box center [844, 497] width 1036 height 119
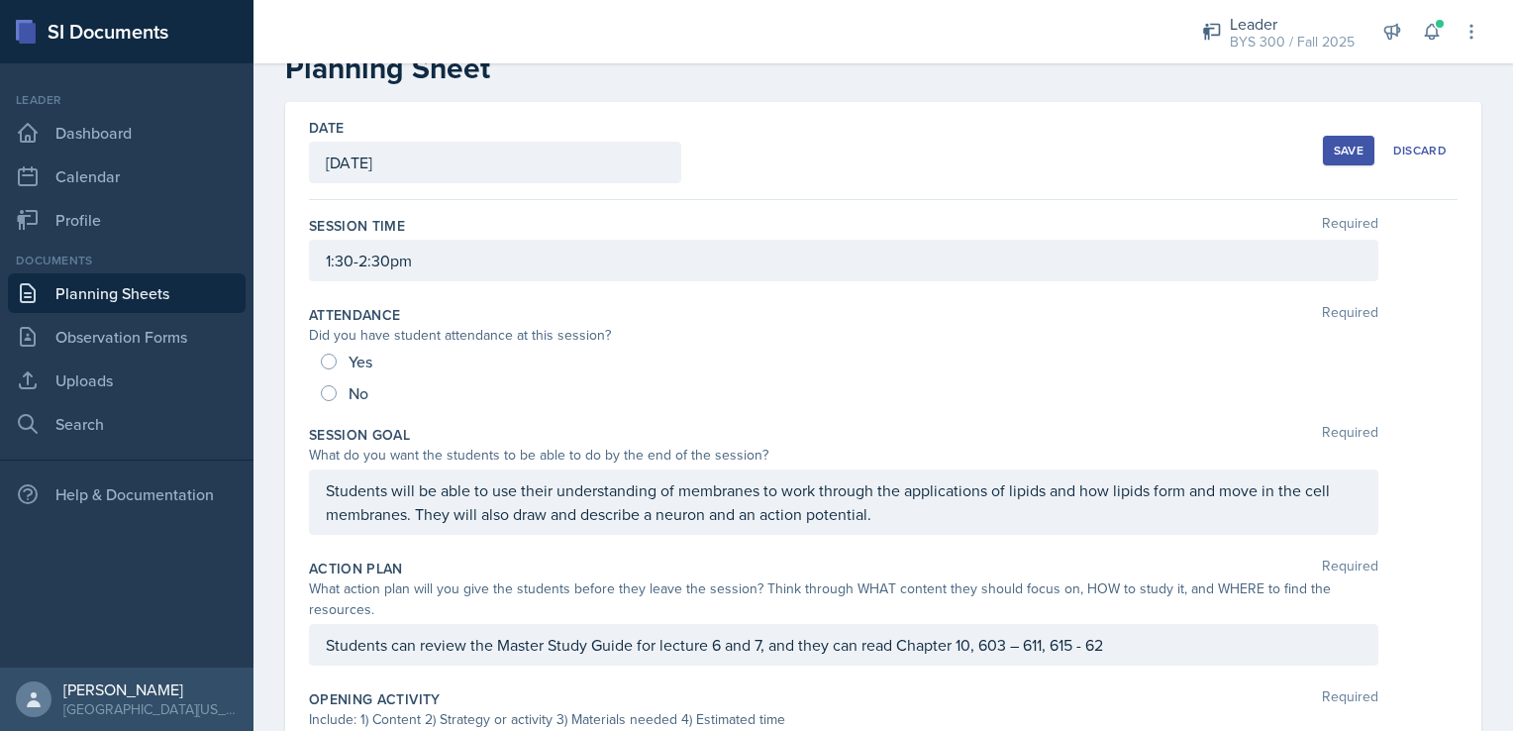
scroll to position [33, 0]
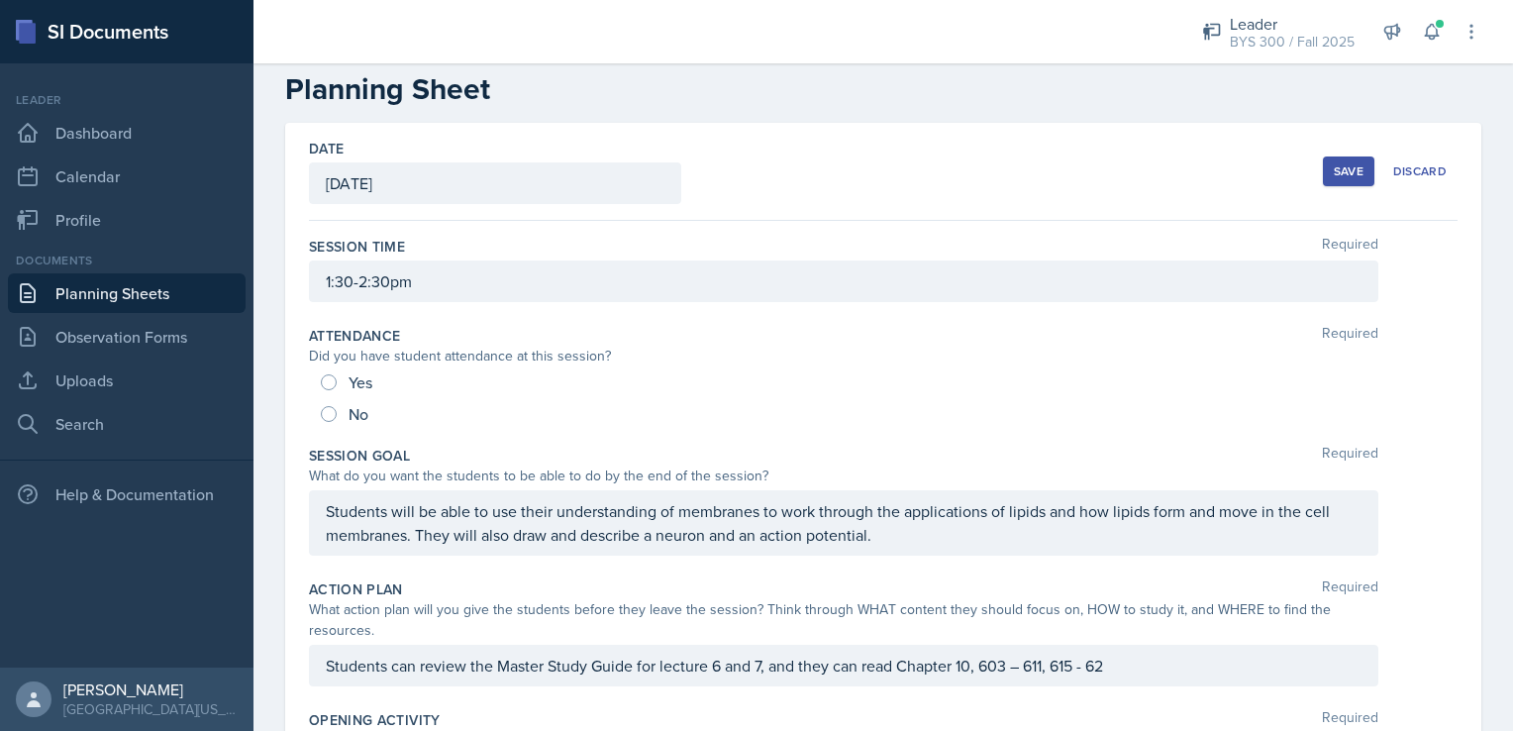
click at [1343, 184] on button "Save" at bounding box center [1348, 171] width 51 height 30
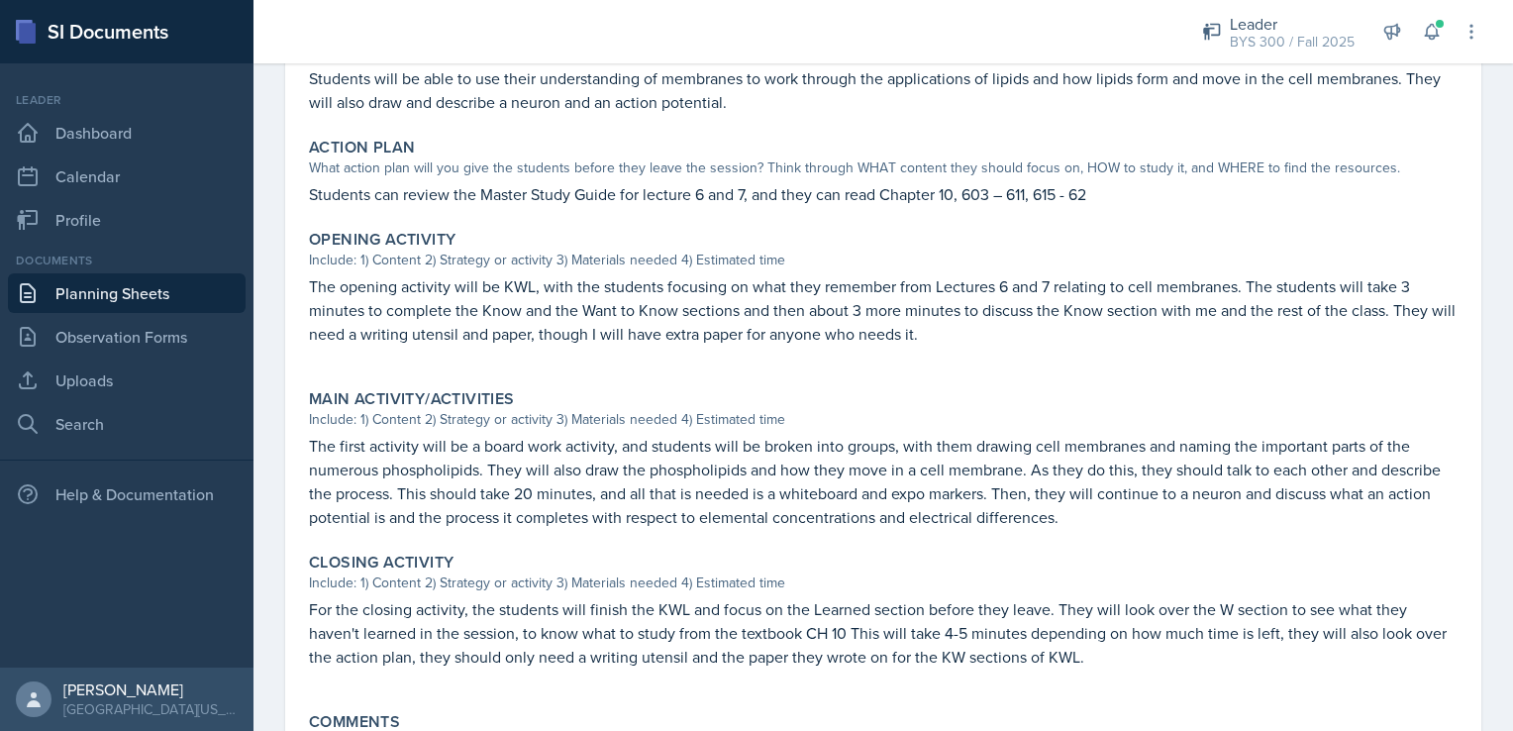
scroll to position [467, 0]
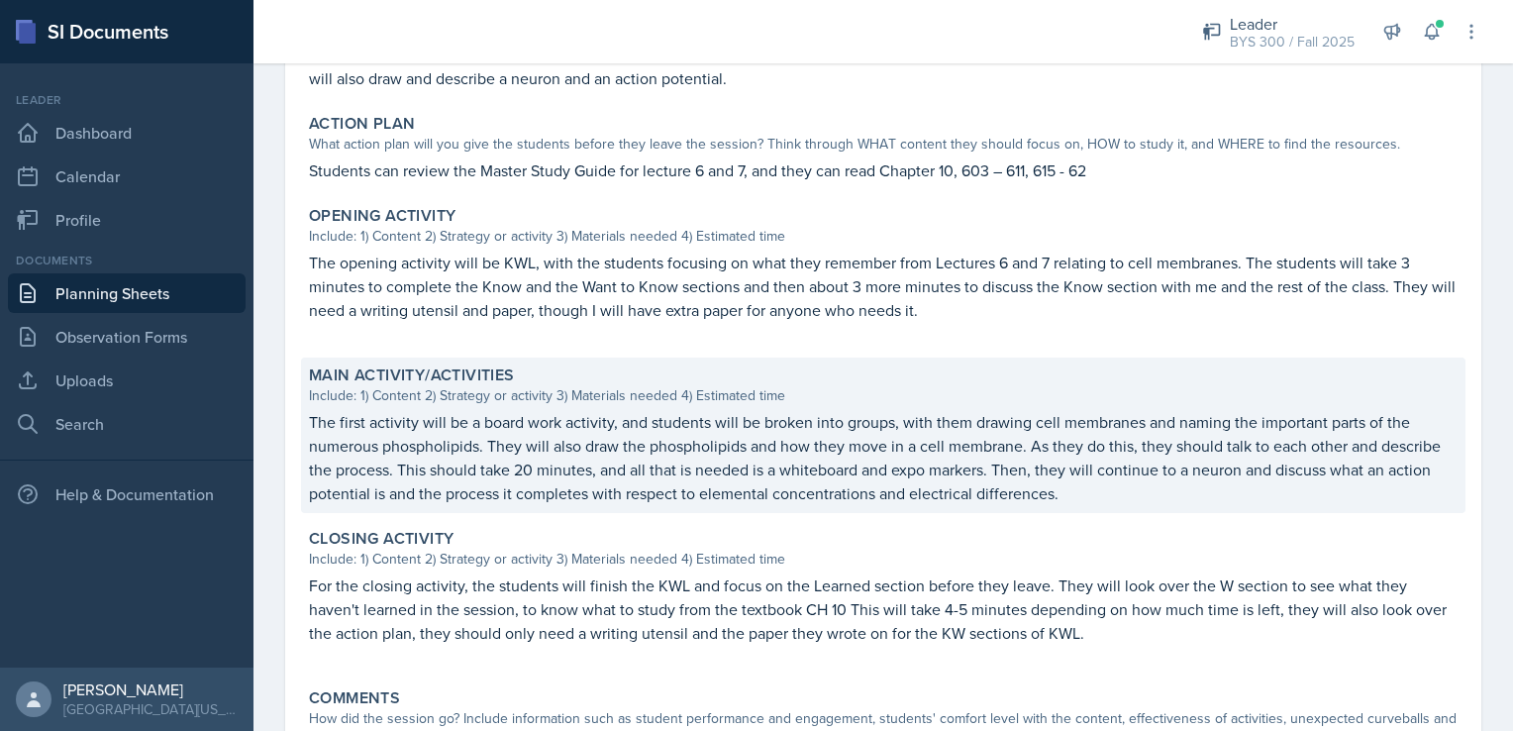
click at [537, 462] on p "The first activity will be a board work activity, and students will be broken i…" at bounding box center [883, 457] width 1149 height 95
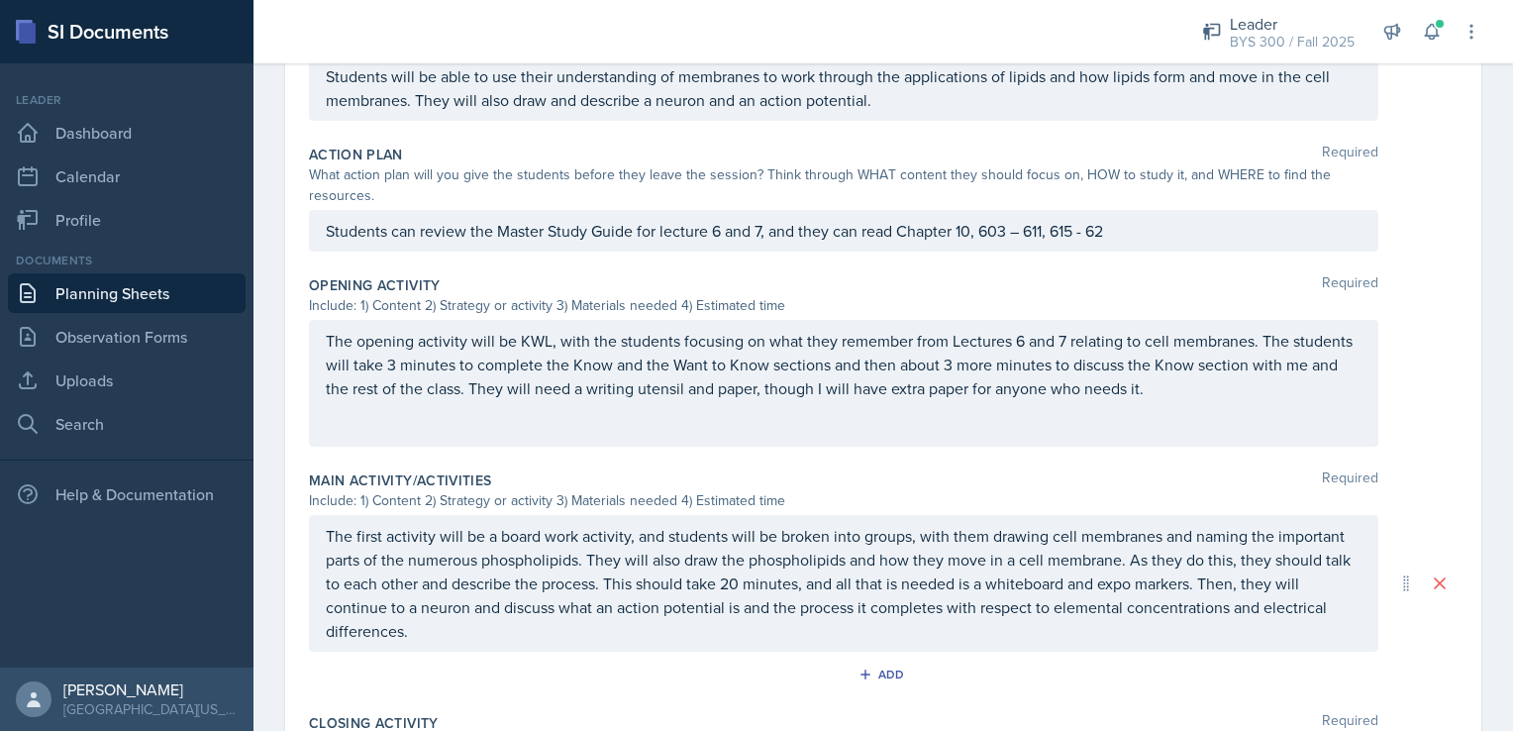
click at [484, 552] on div "The first activity will be a board work activity, and students will be broken i…" at bounding box center [844, 583] width 1070 height 137
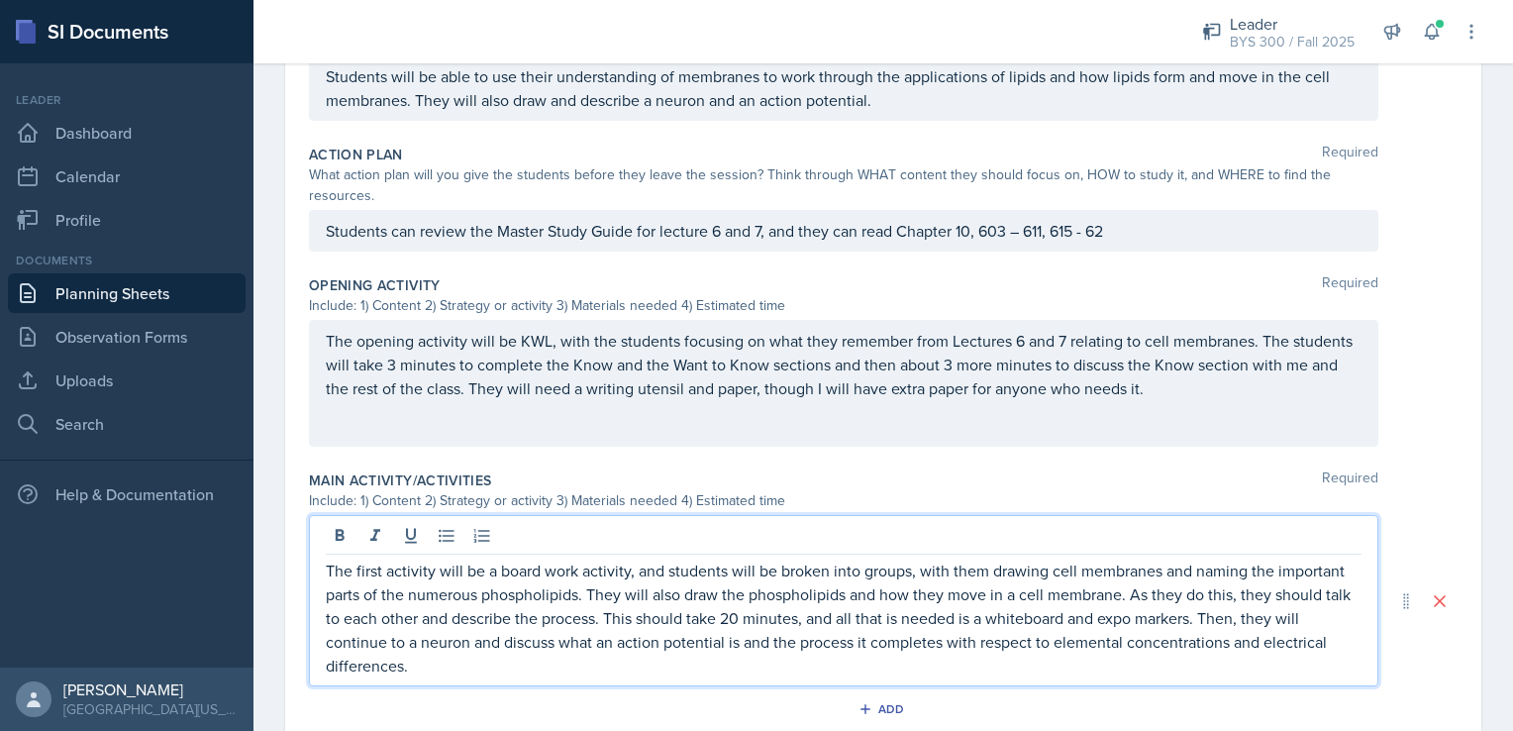
click at [484, 552] on div at bounding box center [844, 538] width 1036 height 33
drag, startPoint x: 484, startPoint y: 552, endPoint x: 483, endPoint y: 580, distance: 28.7
click at [483, 580] on p "The first activity will be a board work activity, and students will be broken i…" at bounding box center [844, 618] width 1036 height 119
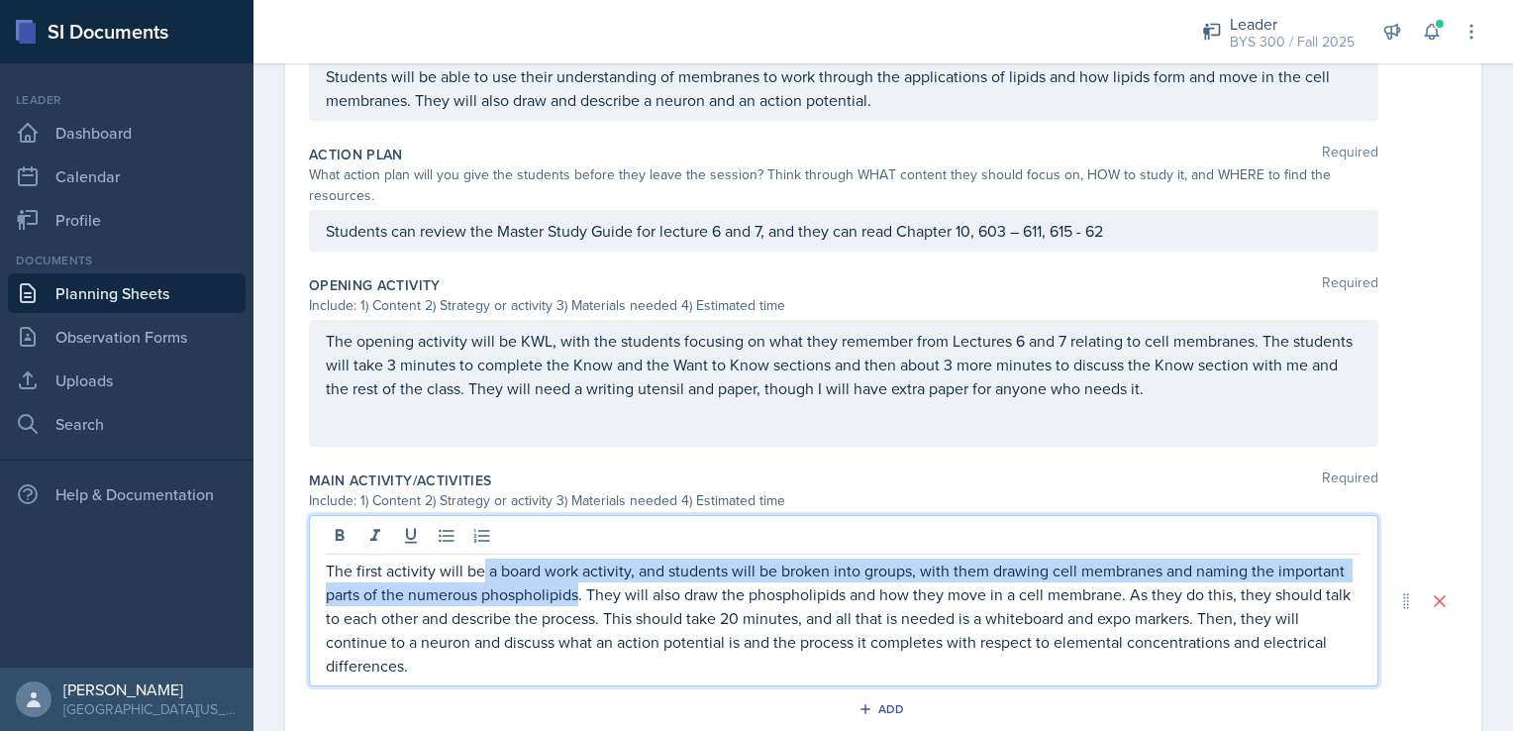
click at [483, 580] on p "The first activity will be a board work activity, and students will be broken i…" at bounding box center [844, 618] width 1036 height 119
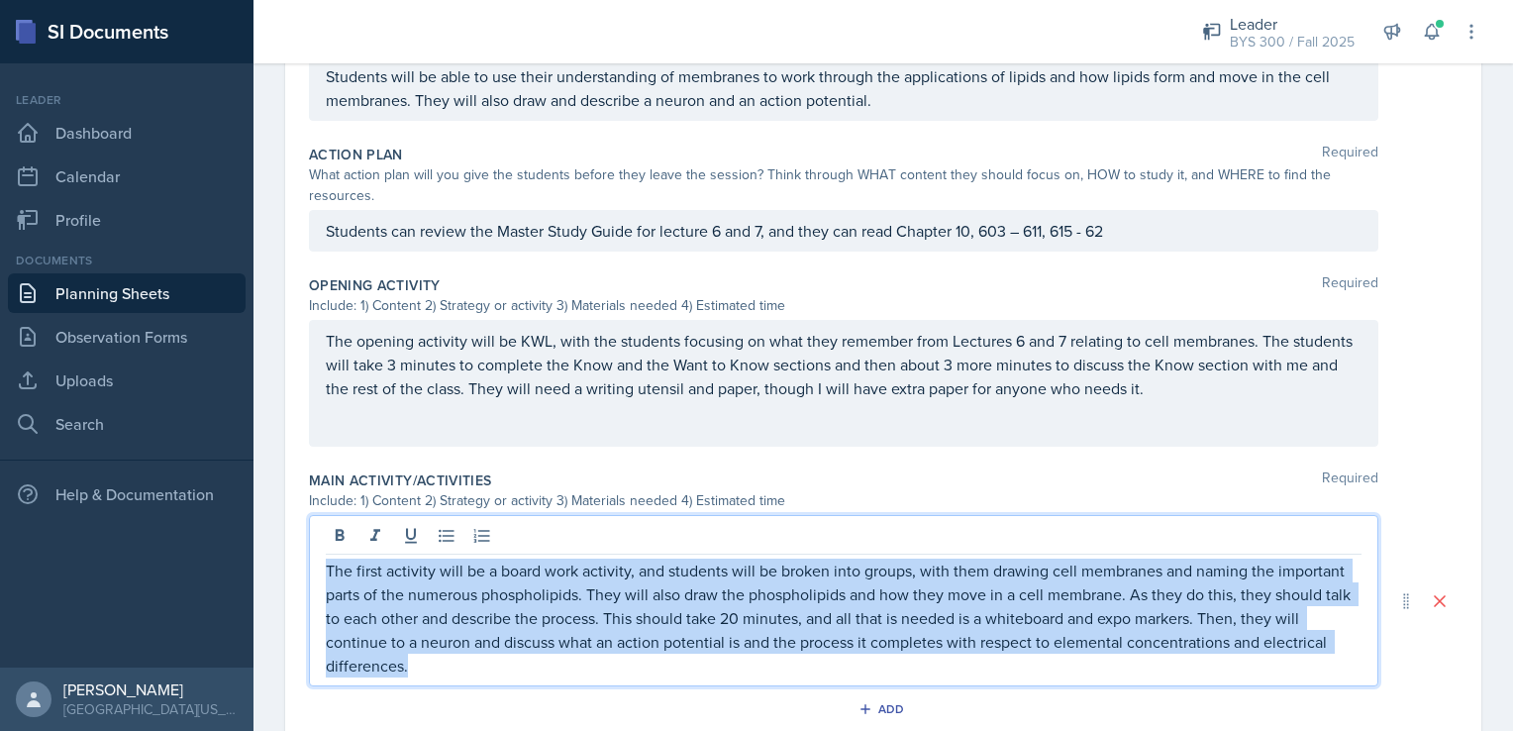
click at [483, 580] on p "The first activity will be a board work activity, and students will be broken i…" at bounding box center [844, 618] width 1036 height 119
copy p "The first activity will be a board work activity, and students will be broken i…"
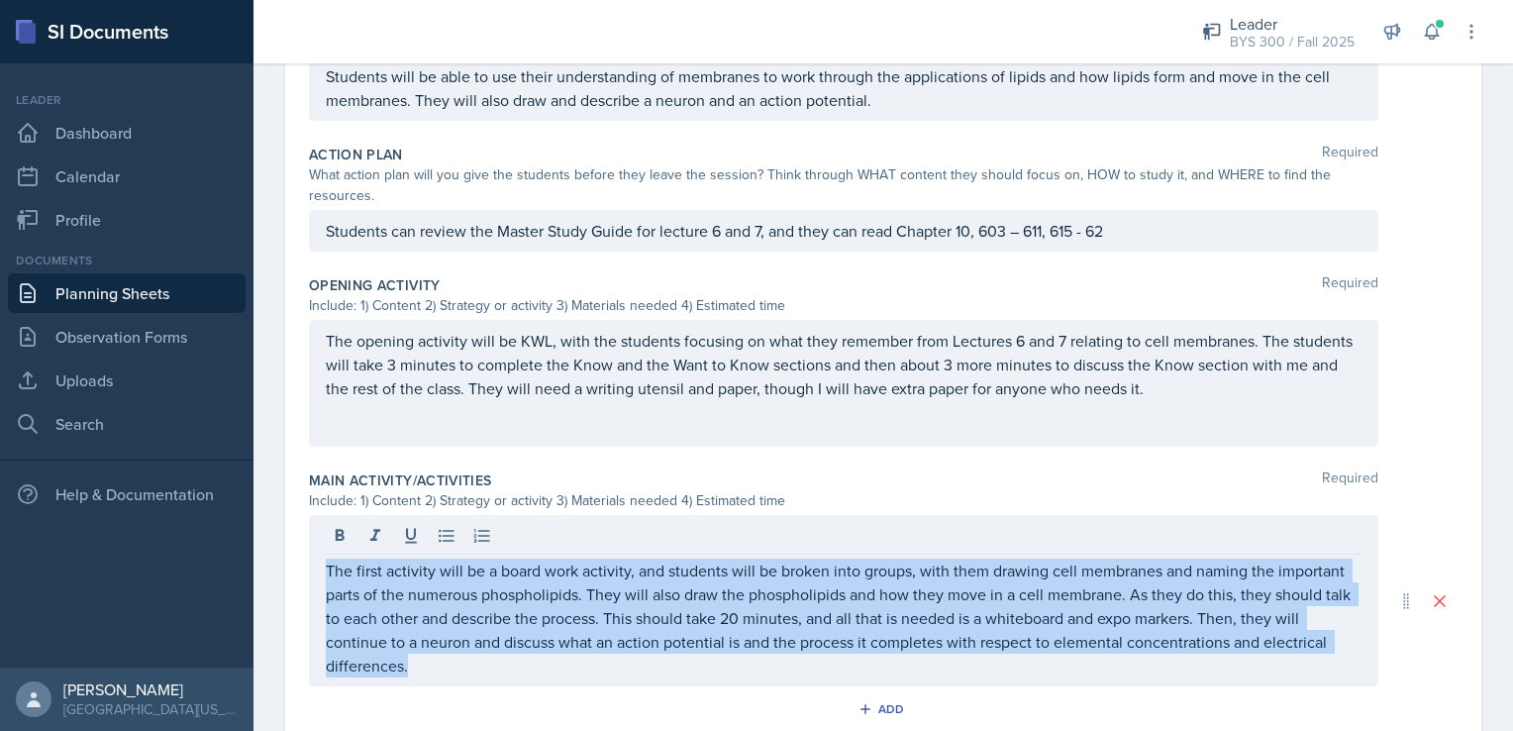
click at [139, 303] on link "Planning Sheets" at bounding box center [127, 293] width 238 height 40
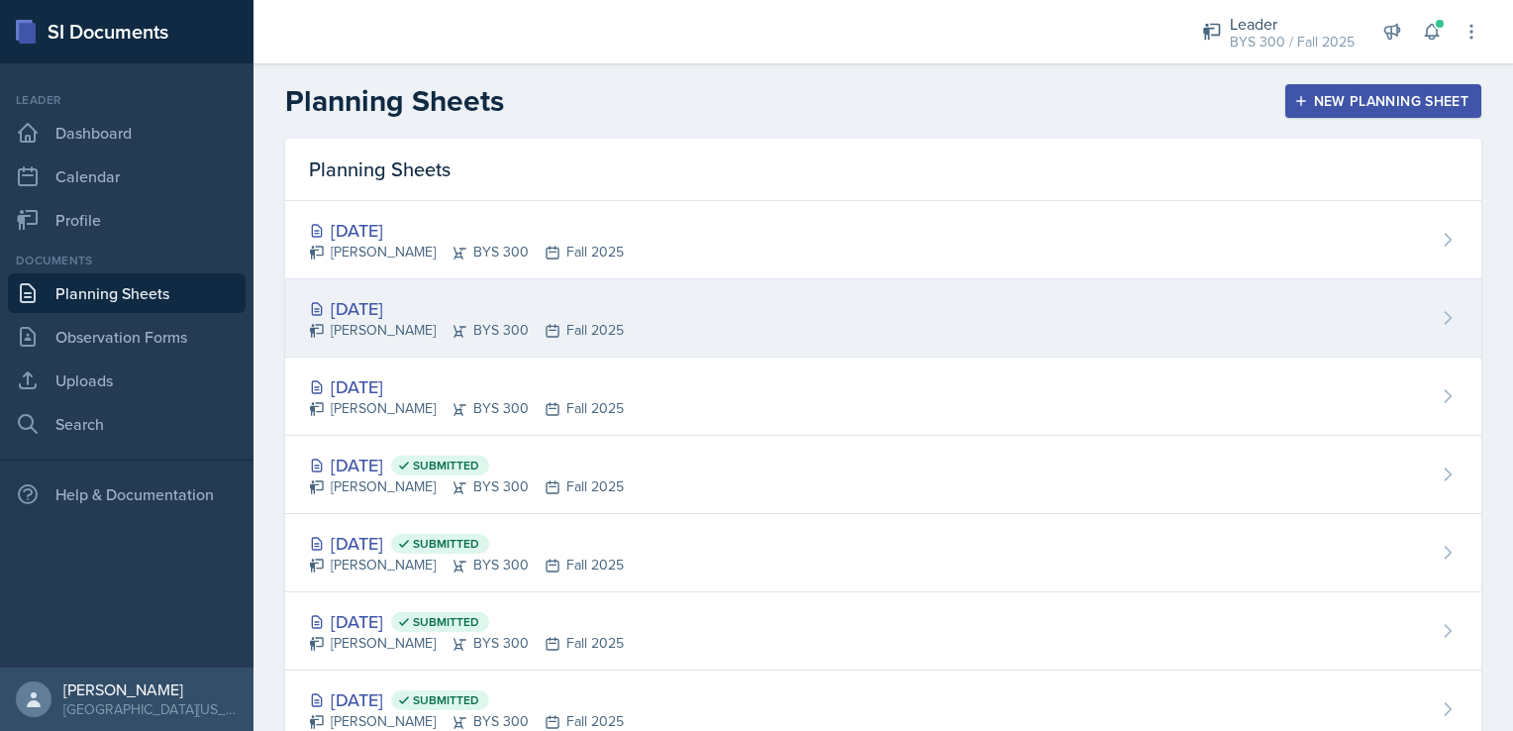
click at [514, 329] on div "[PERSON_NAME] BYS 300 Fall 2025" at bounding box center [466, 330] width 315 height 21
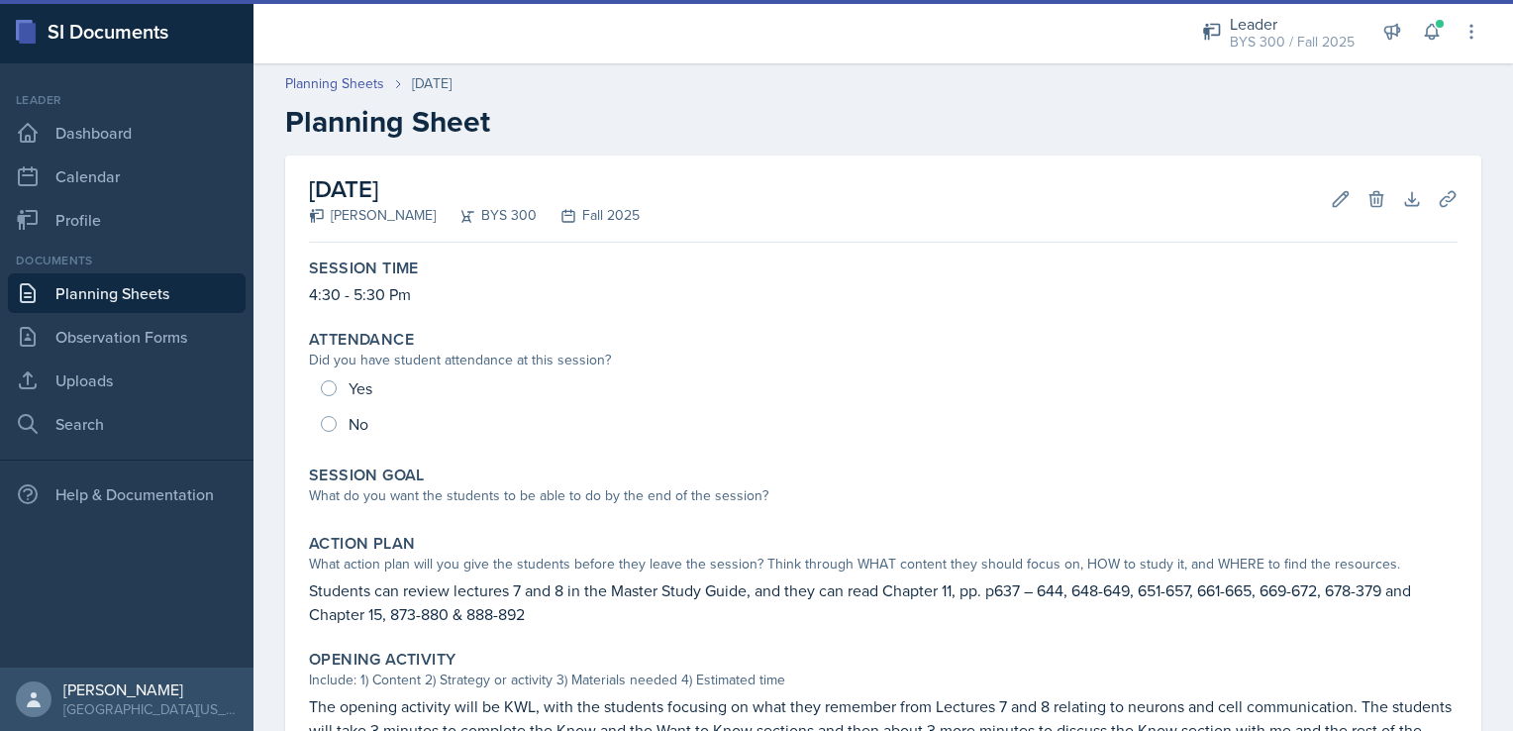
scroll to position [487, 0]
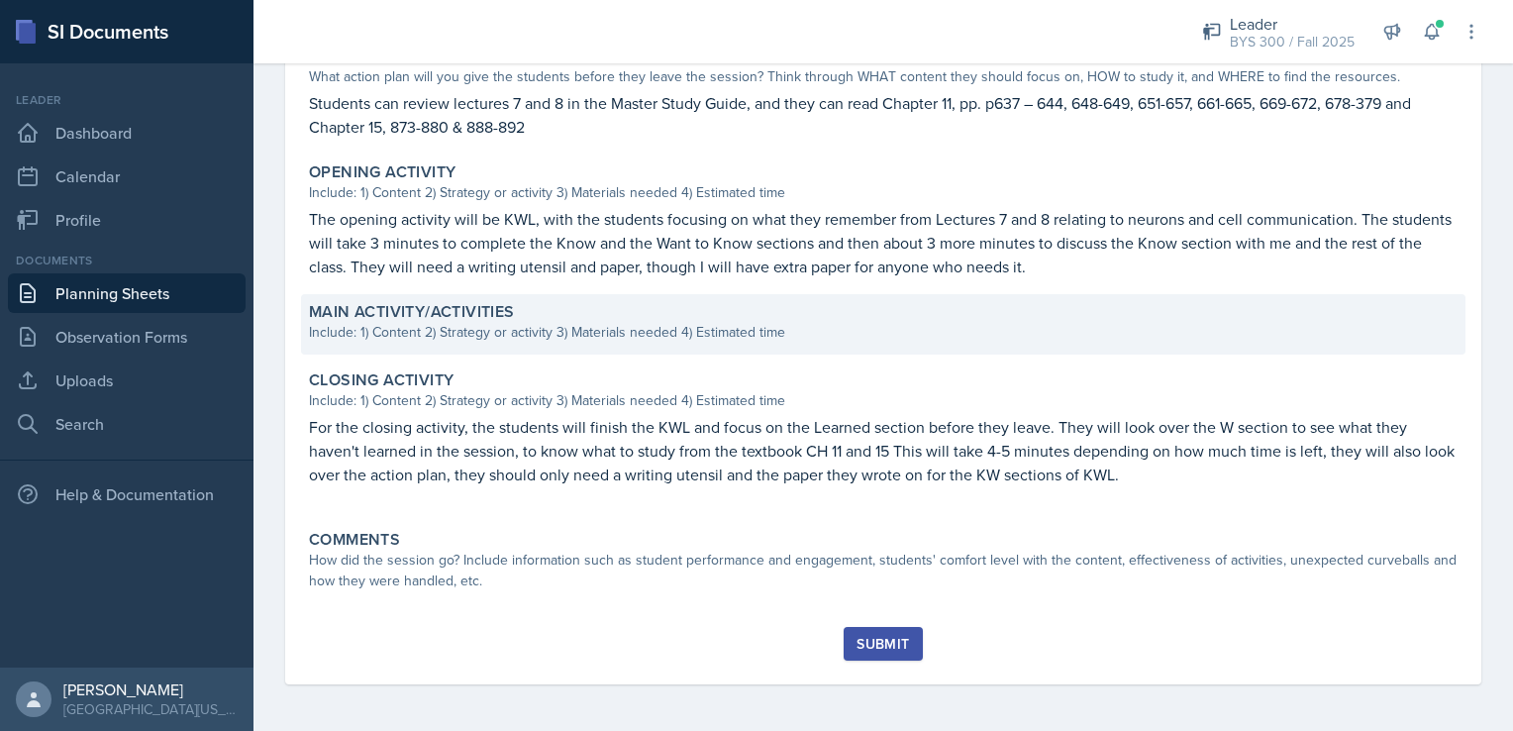
click at [502, 342] on div "Include: 1) Content 2) Strategy or activity 3) Materials needed 4) Estimated ti…" at bounding box center [883, 332] width 1149 height 21
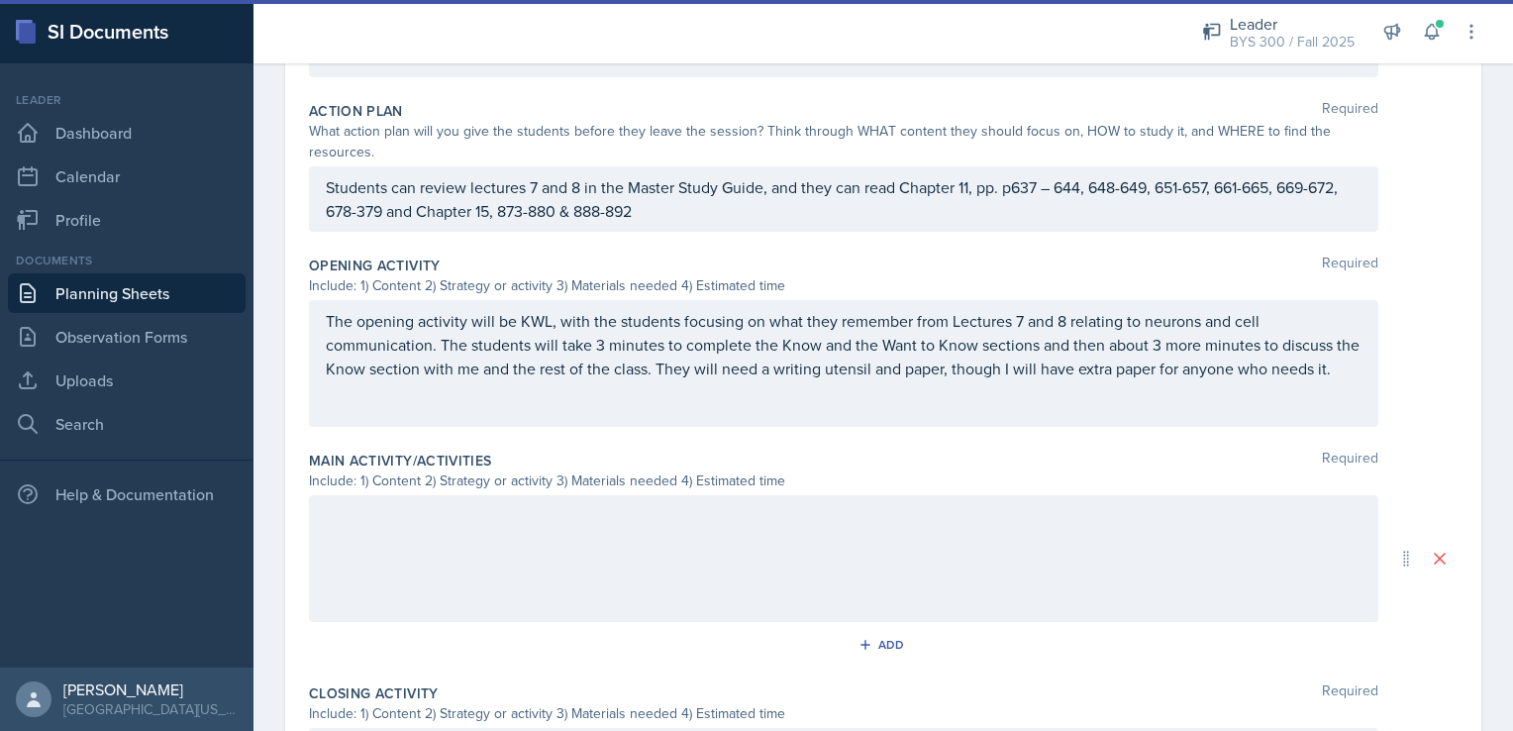
click at [448, 537] on div at bounding box center [844, 558] width 1070 height 127
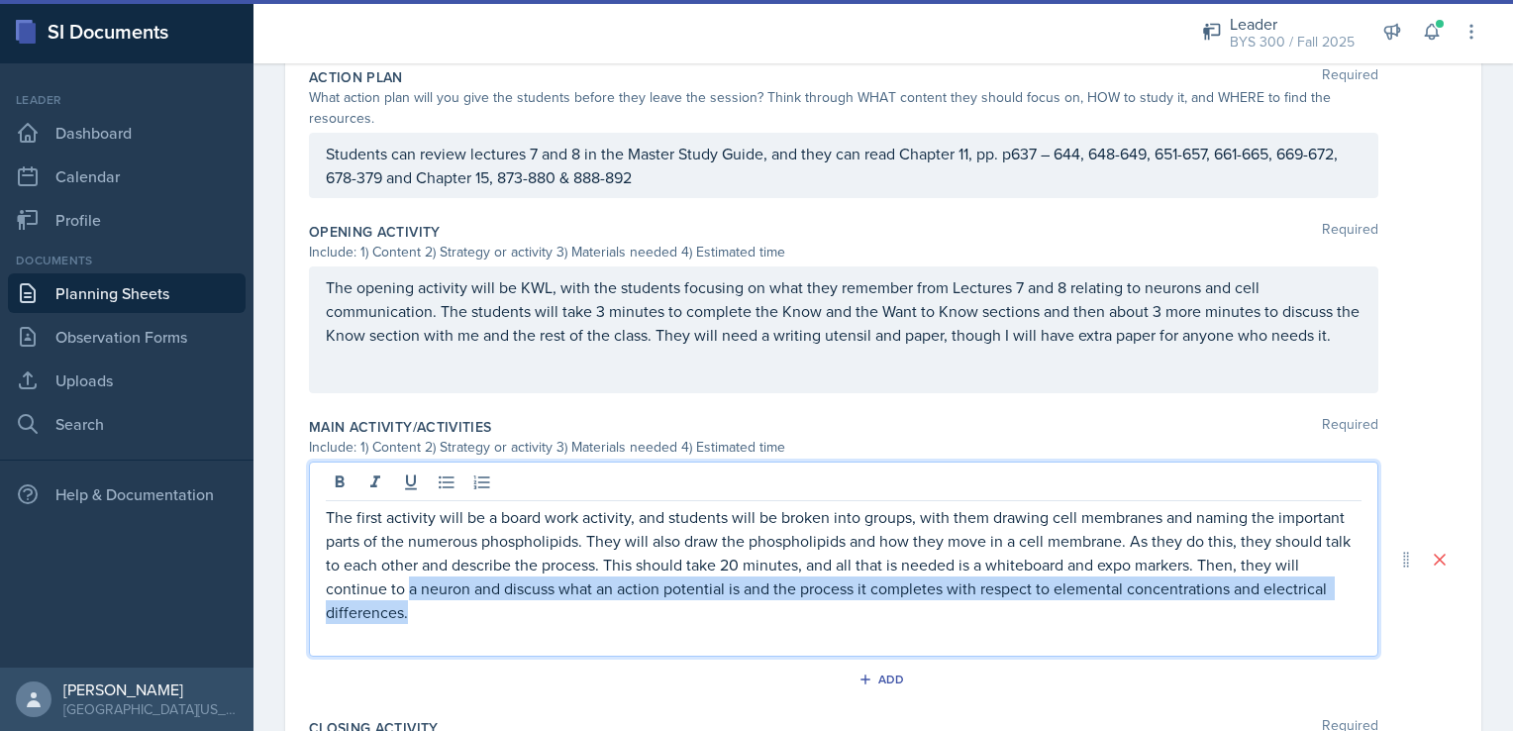
drag, startPoint x: 408, startPoint y: 586, endPoint x: 422, endPoint y: 605, distance: 23.4
click at [422, 605] on p "The first activity will be a board work activity, and students will be broken i…" at bounding box center [844, 564] width 1036 height 119
copy p "a neuron and discuss what an action potential is and the process it completes w…"
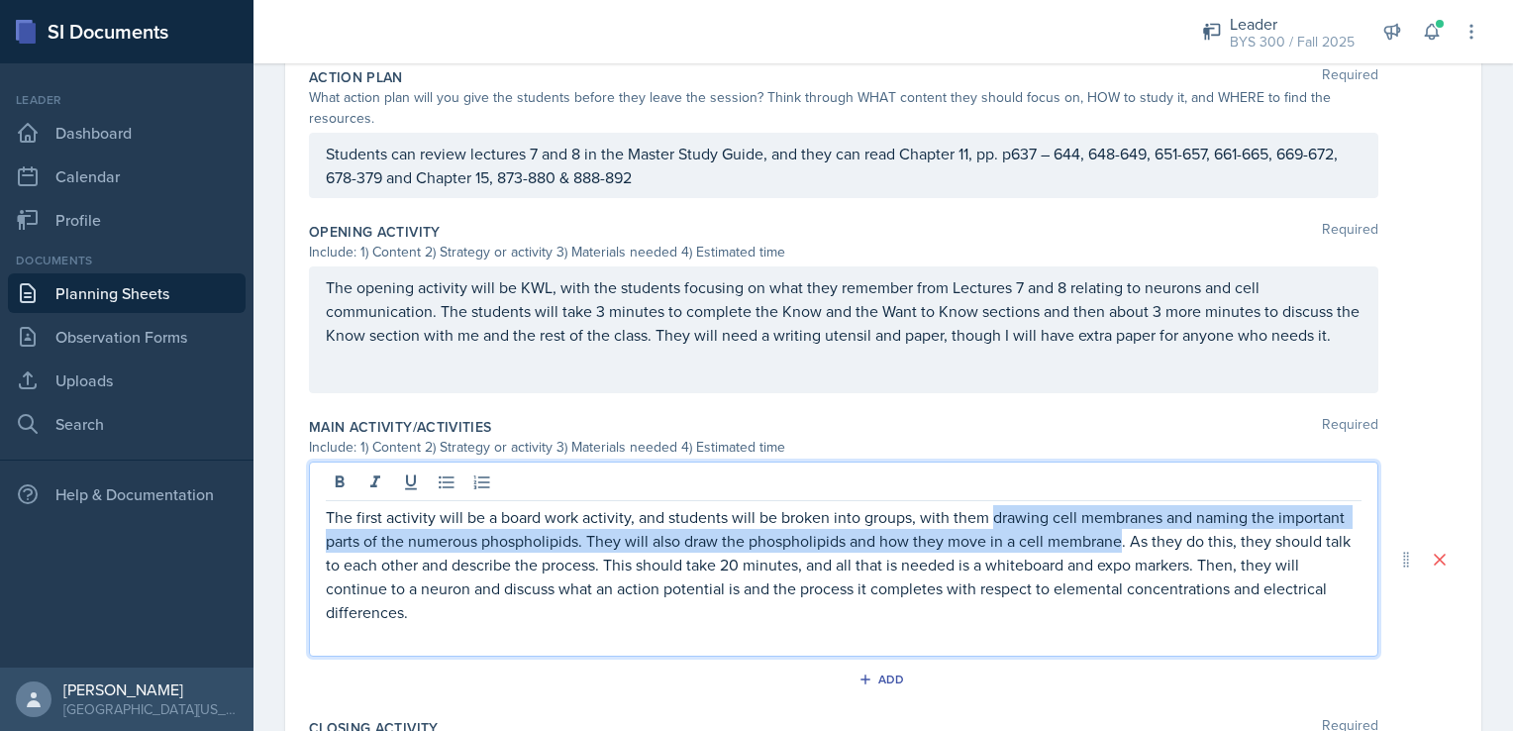
drag, startPoint x: 990, startPoint y: 514, endPoint x: 1119, endPoint y: 545, distance: 132.4
click at [1119, 545] on p "The first activity will be a board work activity, and students will be broken i…" at bounding box center [844, 564] width 1036 height 119
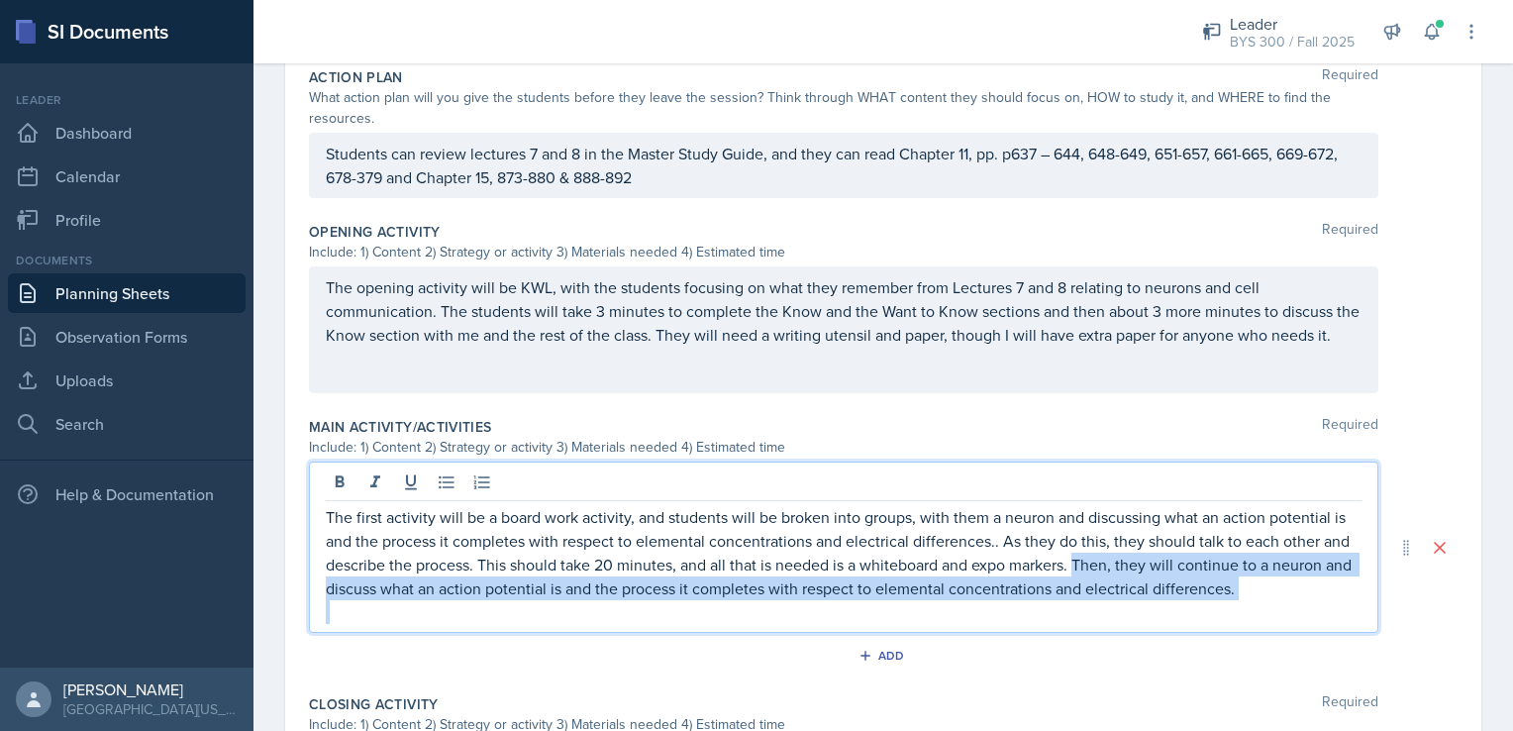
drag, startPoint x: 1107, startPoint y: 564, endPoint x: 1361, endPoint y: 622, distance: 260.0
click at [1361, 622] on div "The first activity will be a board work activity, and students will be broken i…" at bounding box center [844, 547] width 1070 height 171
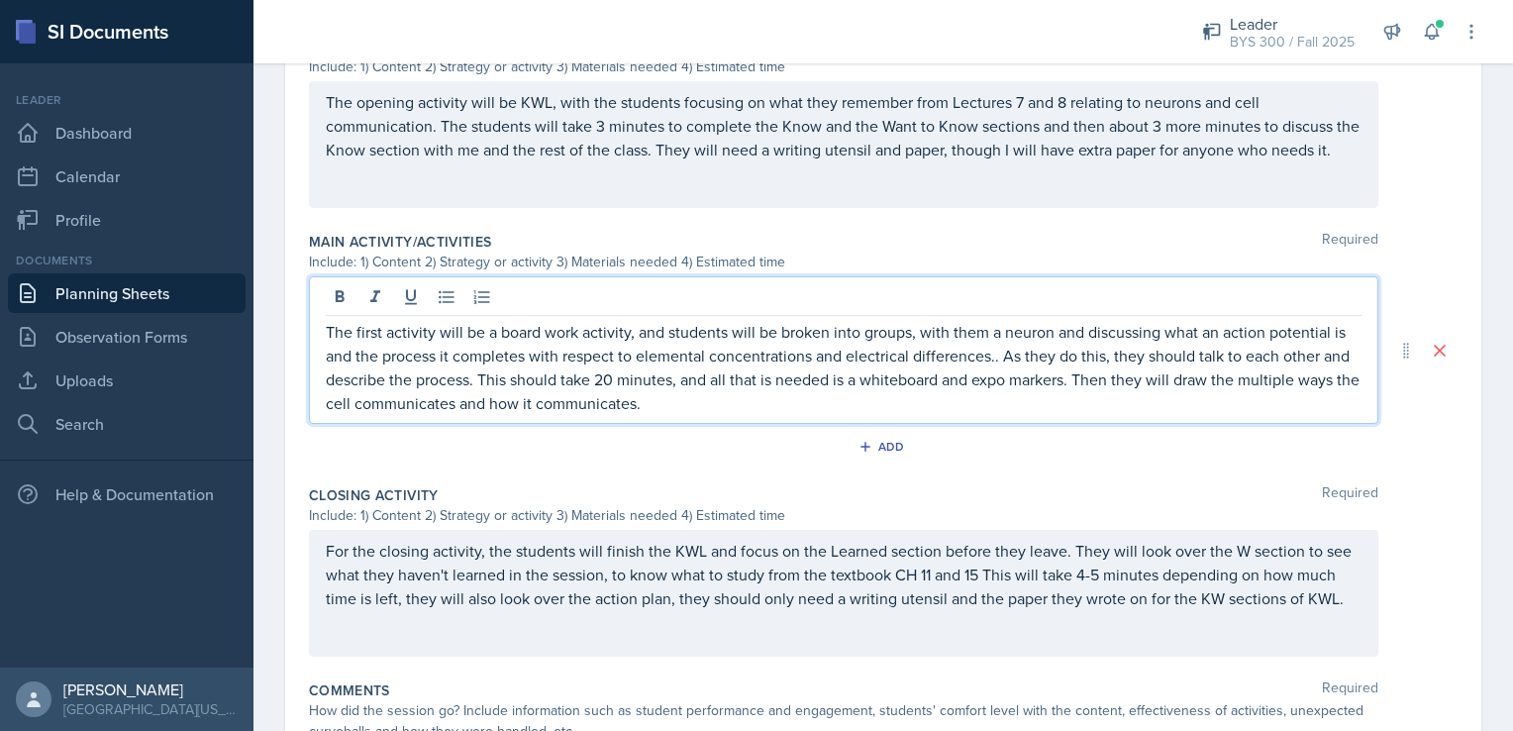
scroll to position [848, 0]
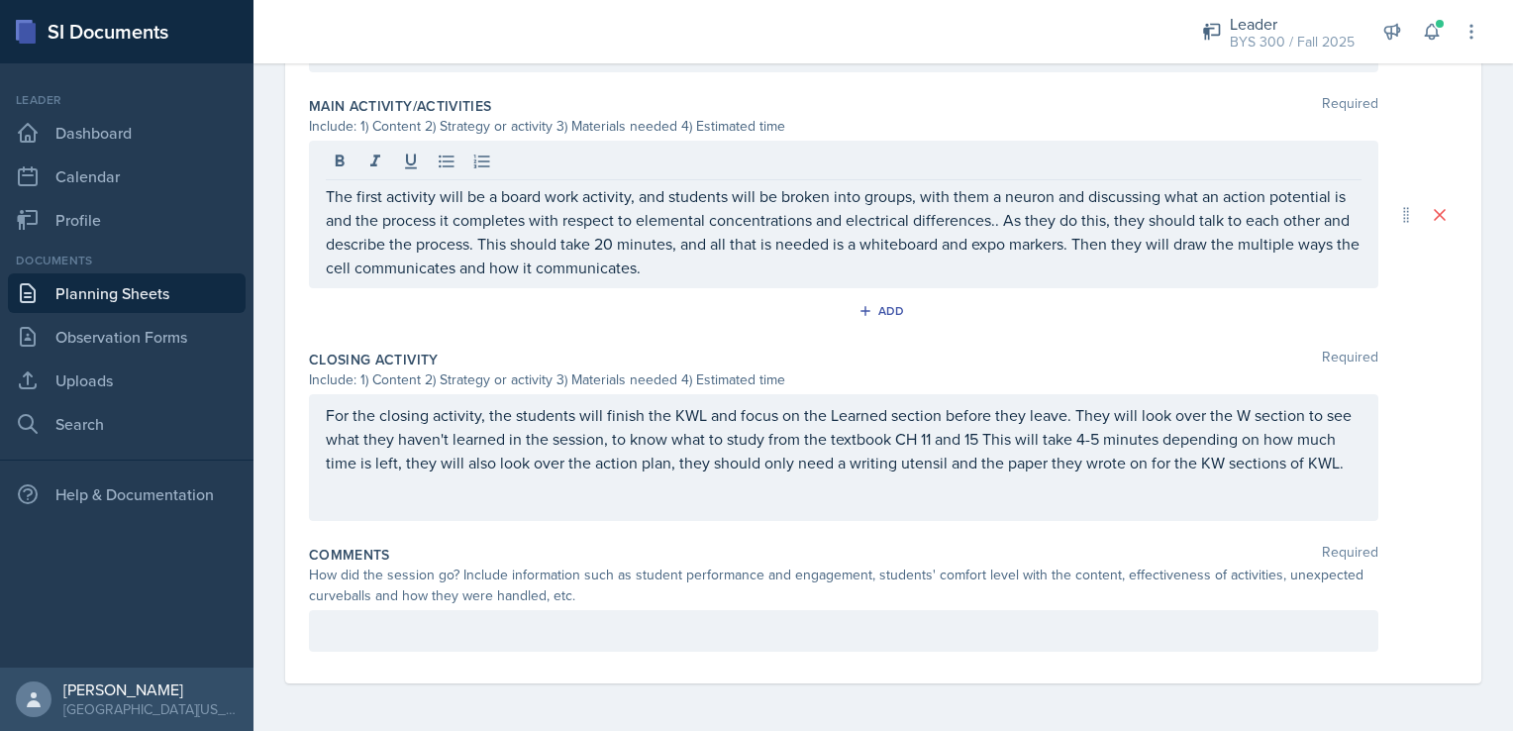
click at [714, 271] on div "The first activity will be a board work activity, and students will be broken i…" at bounding box center [844, 215] width 1070 height 148
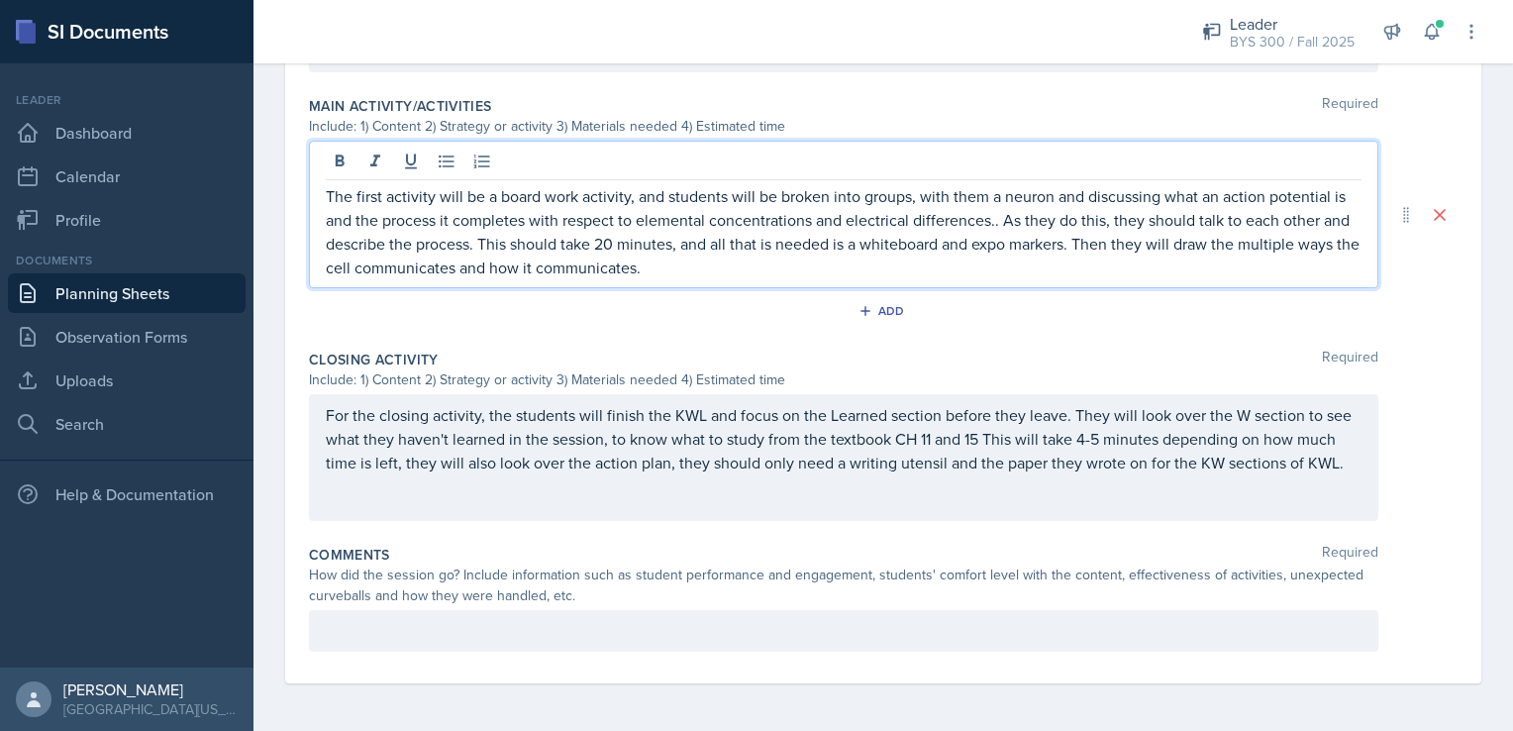
click at [721, 255] on p "The first activity will be a board work activity, and students will be broken i…" at bounding box center [844, 231] width 1036 height 95
click at [741, 236] on p "The first activity will be a board work activity, and students will be broken i…" at bounding box center [844, 231] width 1036 height 95
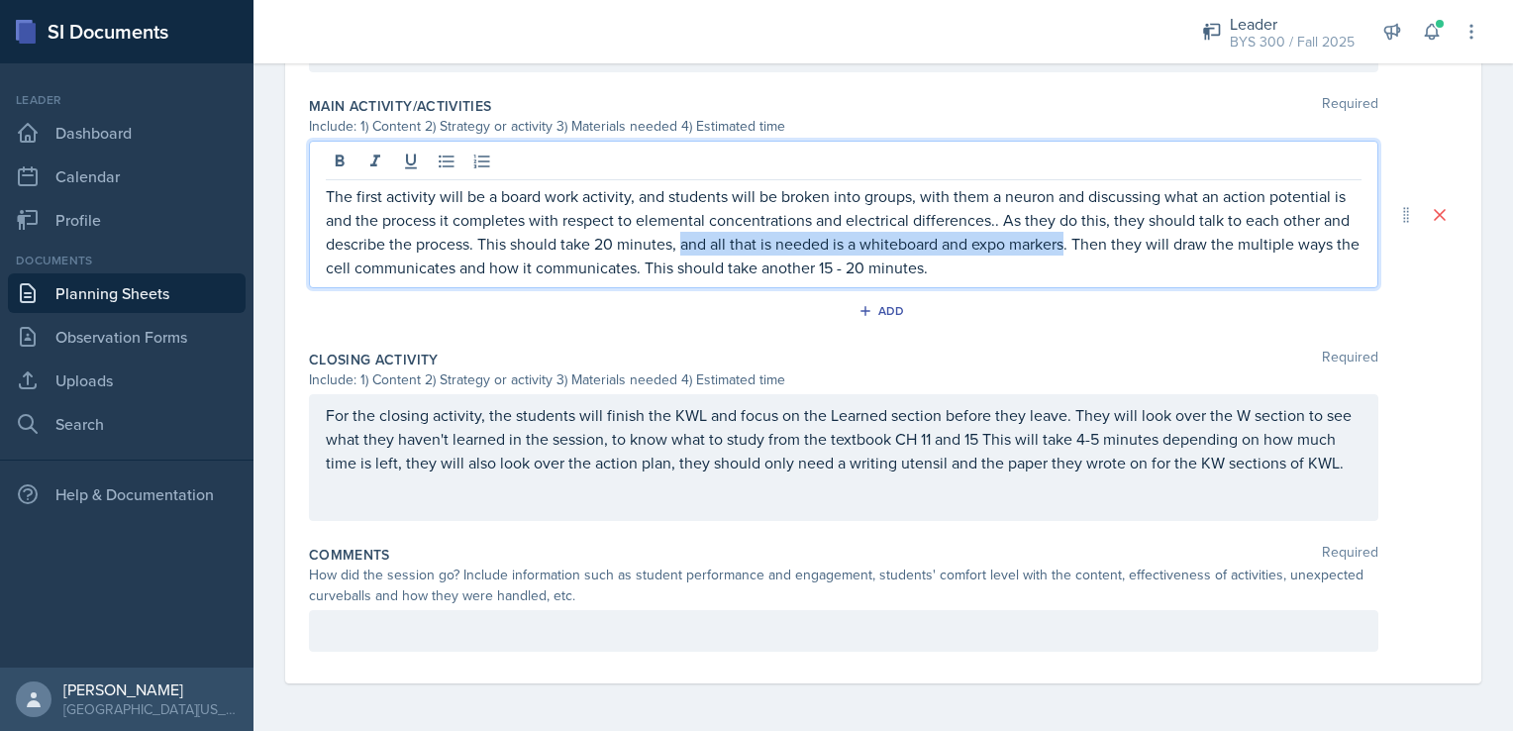
drag, startPoint x: 713, startPoint y: 237, endPoint x: 1098, endPoint y: 242, distance: 385.3
click at [1098, 242] on p "The first activity will be a board work activity, and students will be broken i…" at bounding box center [844, 231] width 1036 height 95
copy p "and all that is needed is a whiteboard and expo markers"
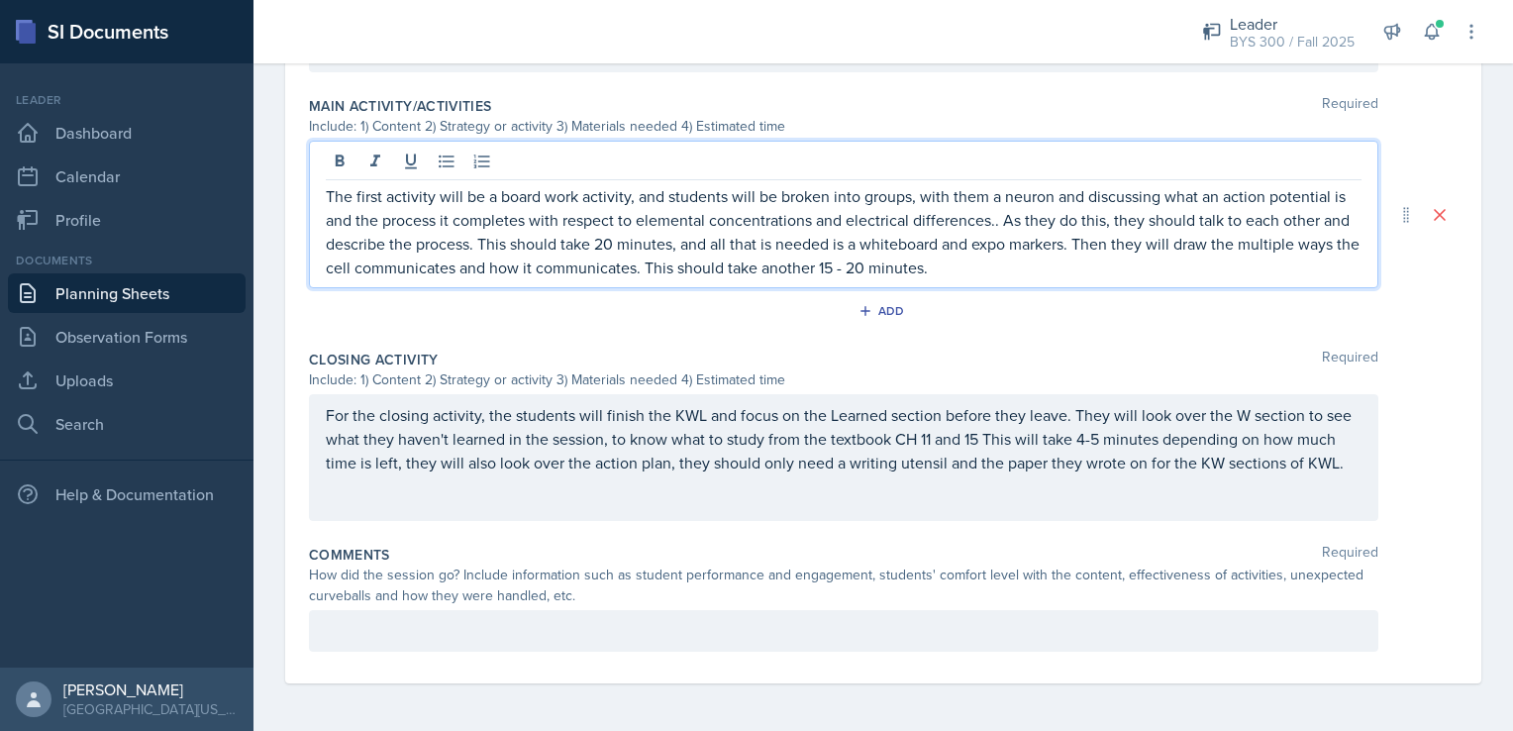
click at [996, 262] on p "The first activity will be a board work activity, and students will be broken i…" at bounding box center [844, 231] width 1036 height 95
click at [1002, 262] on p "The first activity will be a board work activity, and students will be broken i…" at bounding box center [844, 231] width 1036 height 95
click at [420, 279] on p "The first activity will be a board work activity, and students will be broken i…" at bounding box center [844, 231] width 1036 height 95
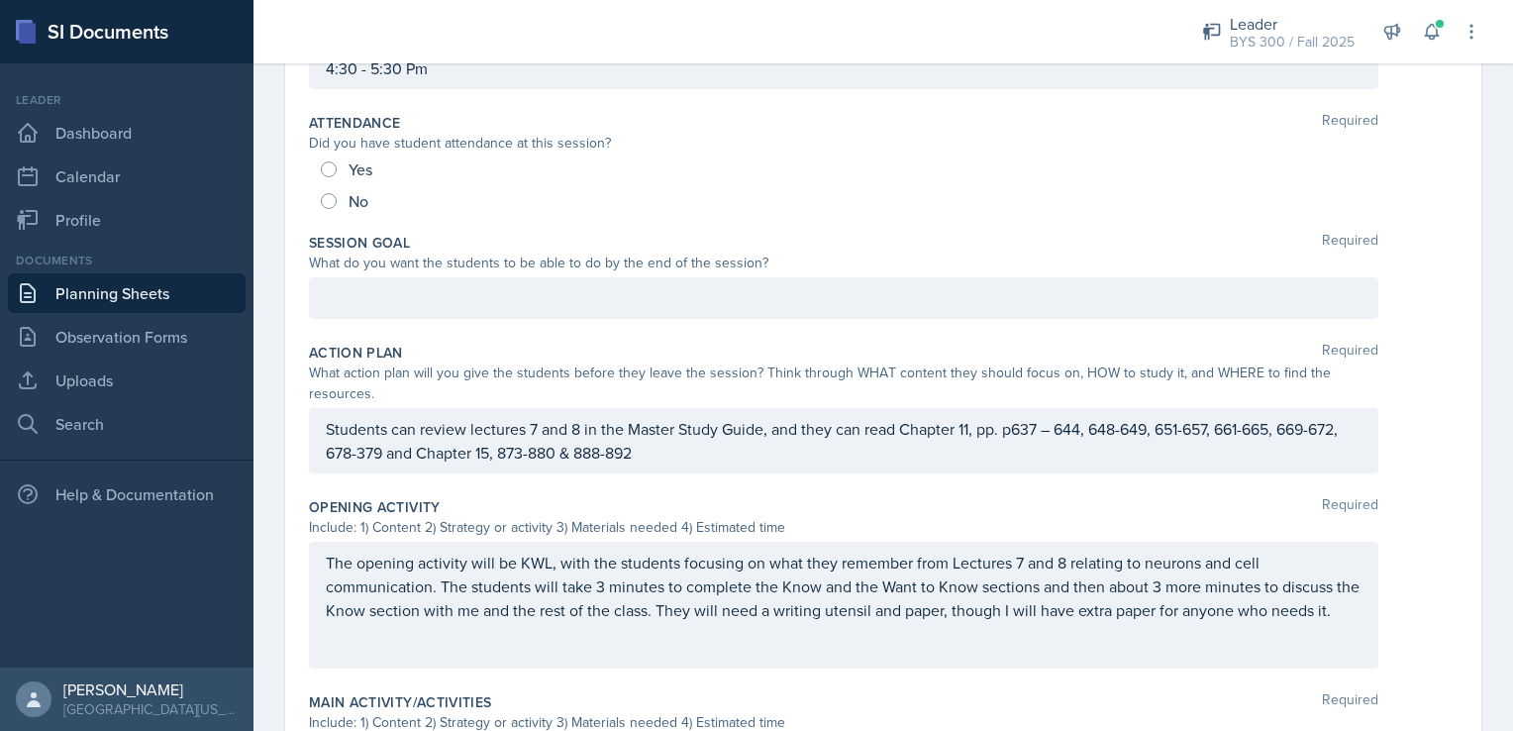
scroll to position [0, 0]
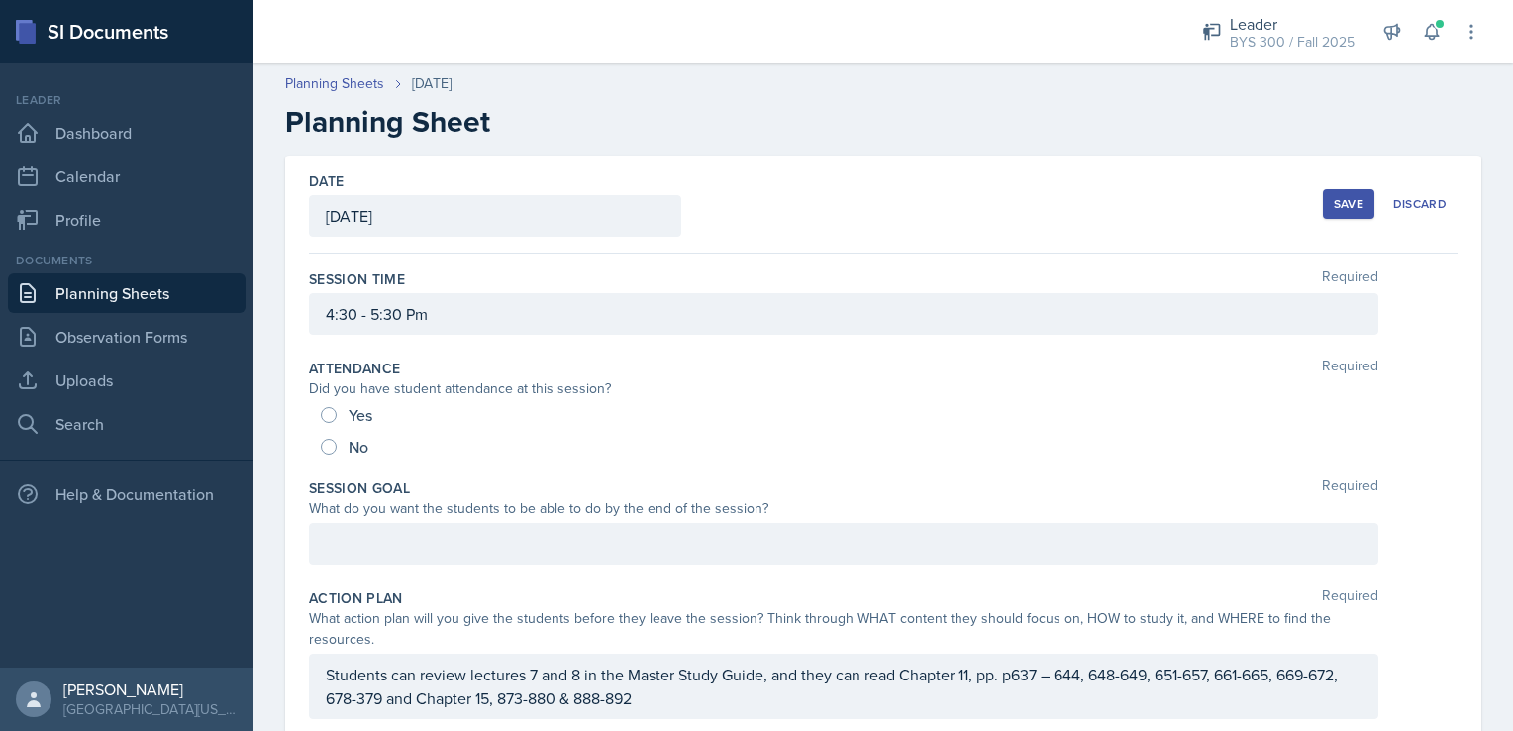
click at [1323, 199] on button "Save" at bounding box center [1348, 204] width 51 height 30
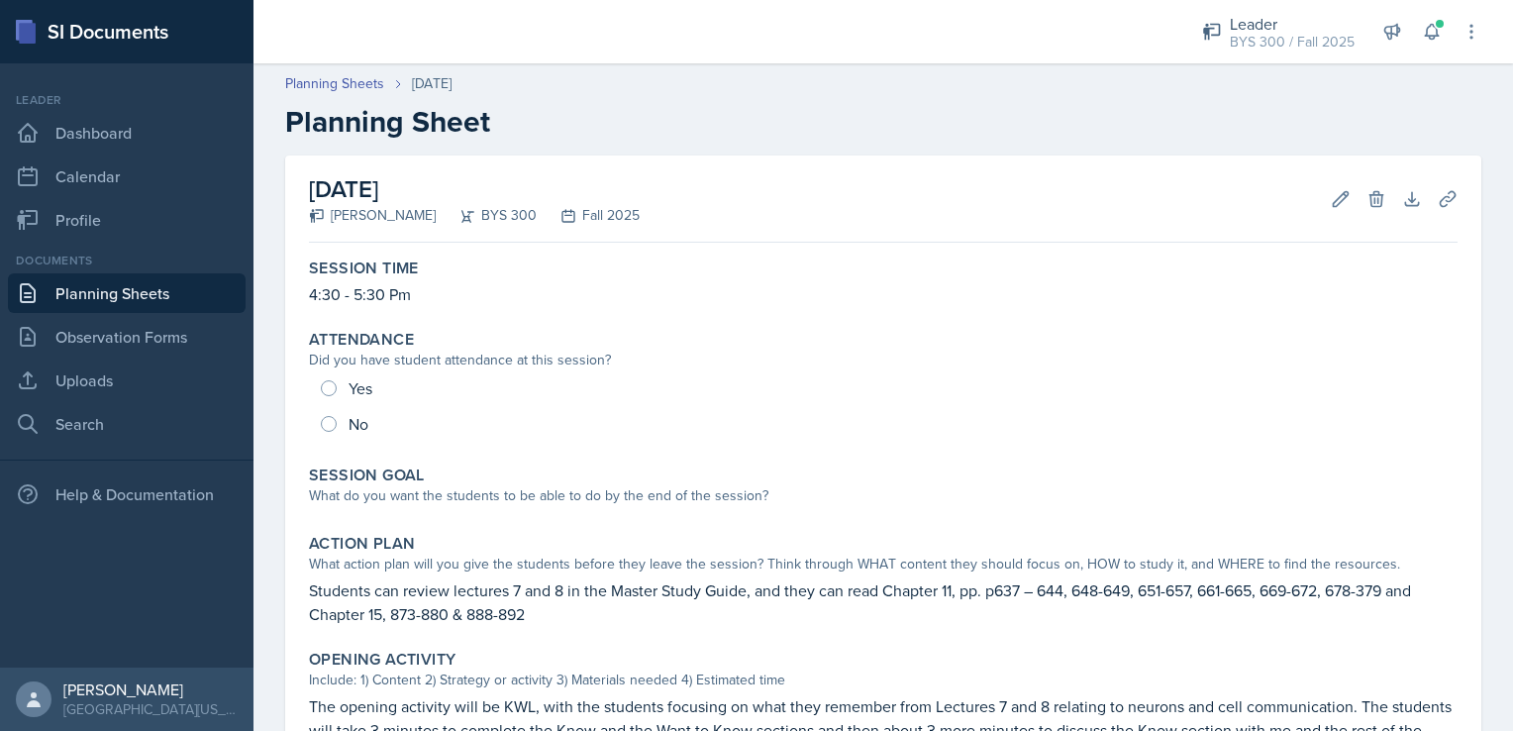
click at [190, 291] on link "Planning Sheets" at bounding box center [127, 293] width 238 height 40
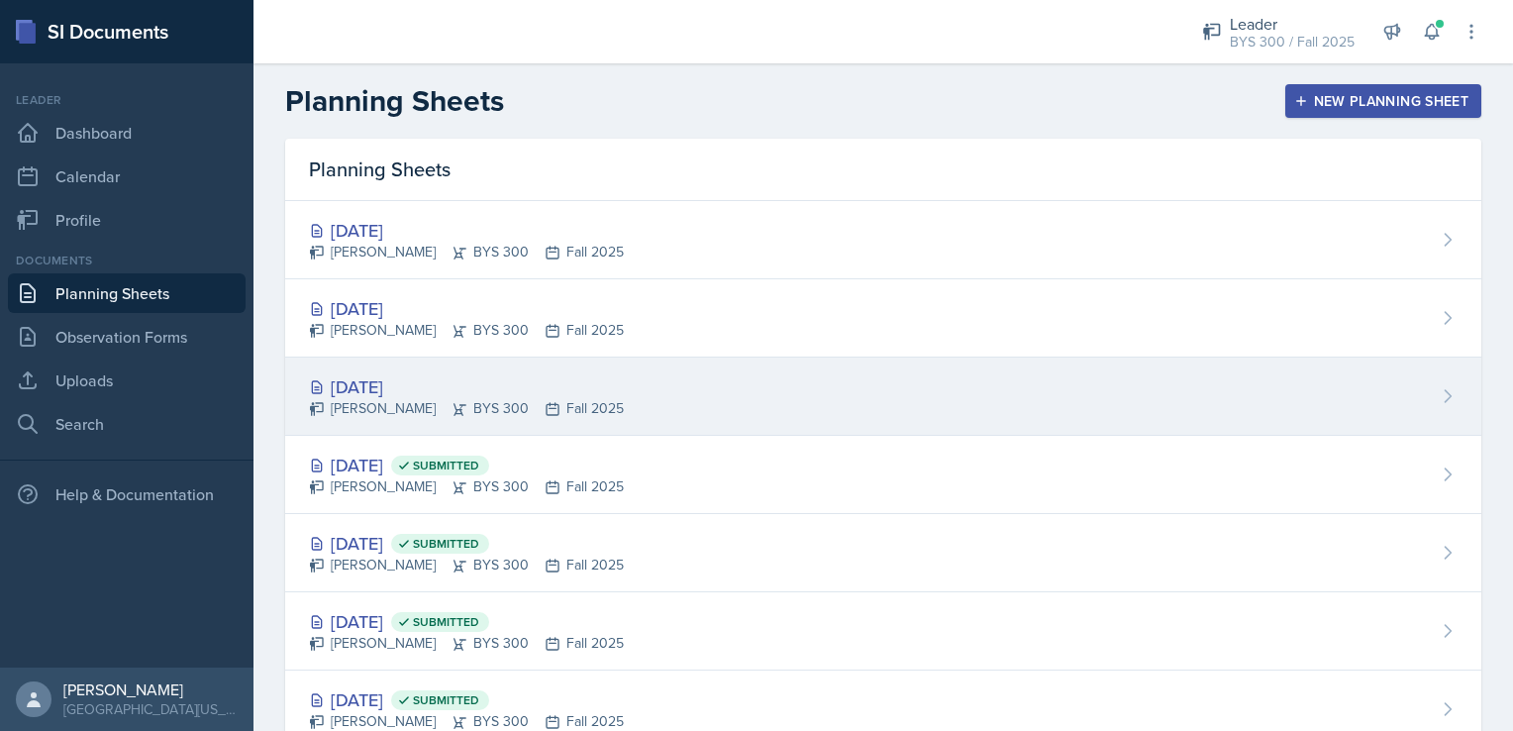
click at [483, 379] on div "[DATE]" at bounding box center [466, 386] width 315 height 27
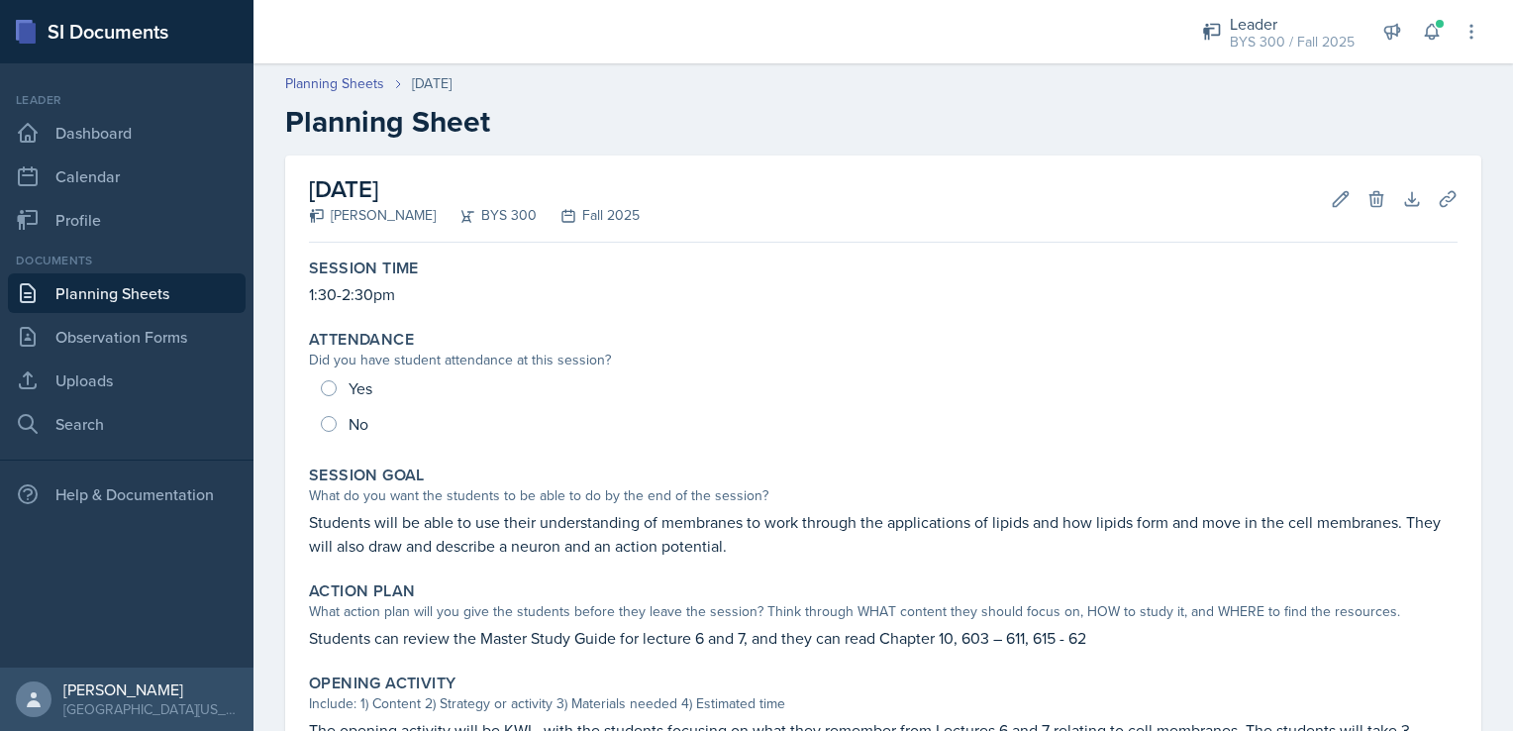
click at [195, 293] on link "Planning Sheets" at bounding box center [127, 293] width 238 height 40
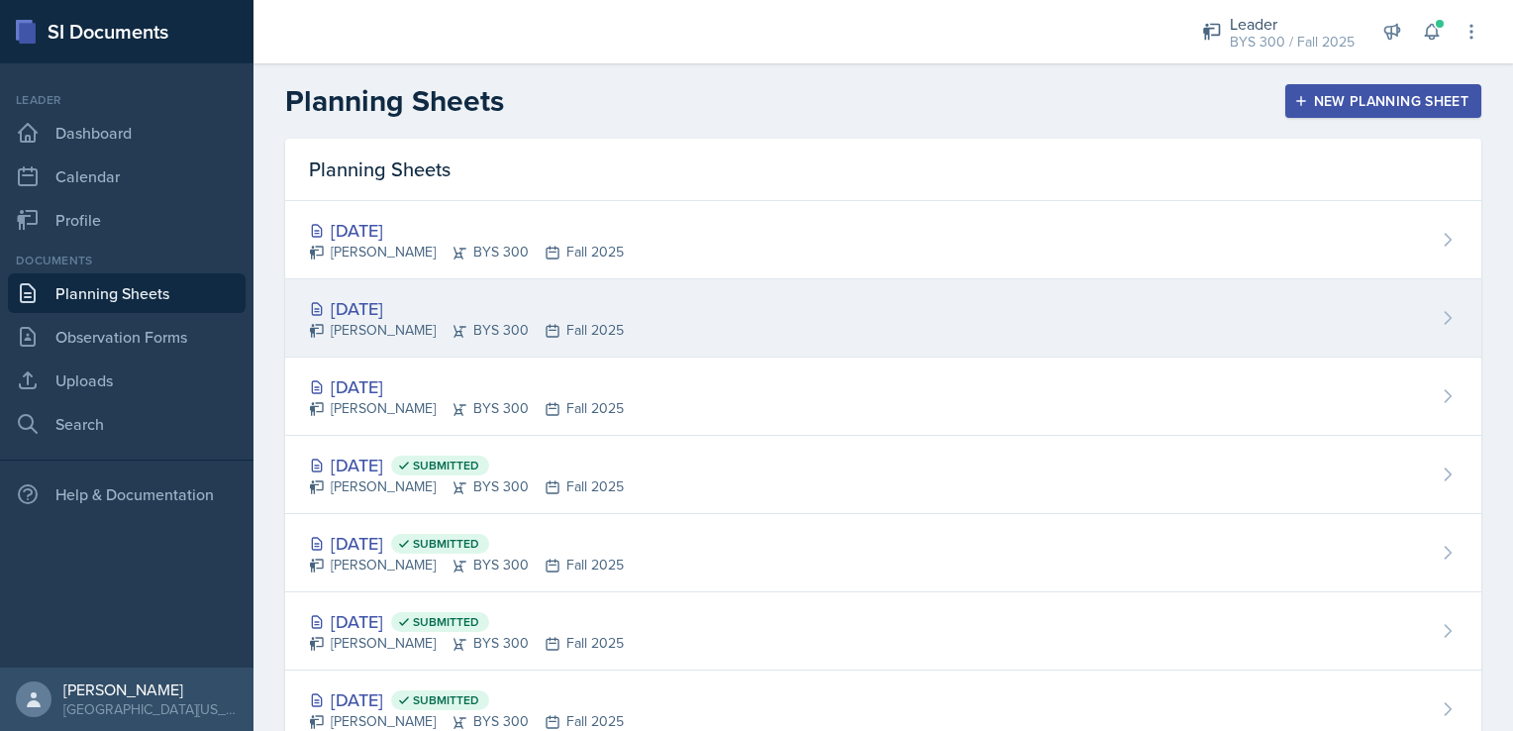
click at [386, 295] on div "[DATE]" at bounding box center [466, 308] width 315 height 27
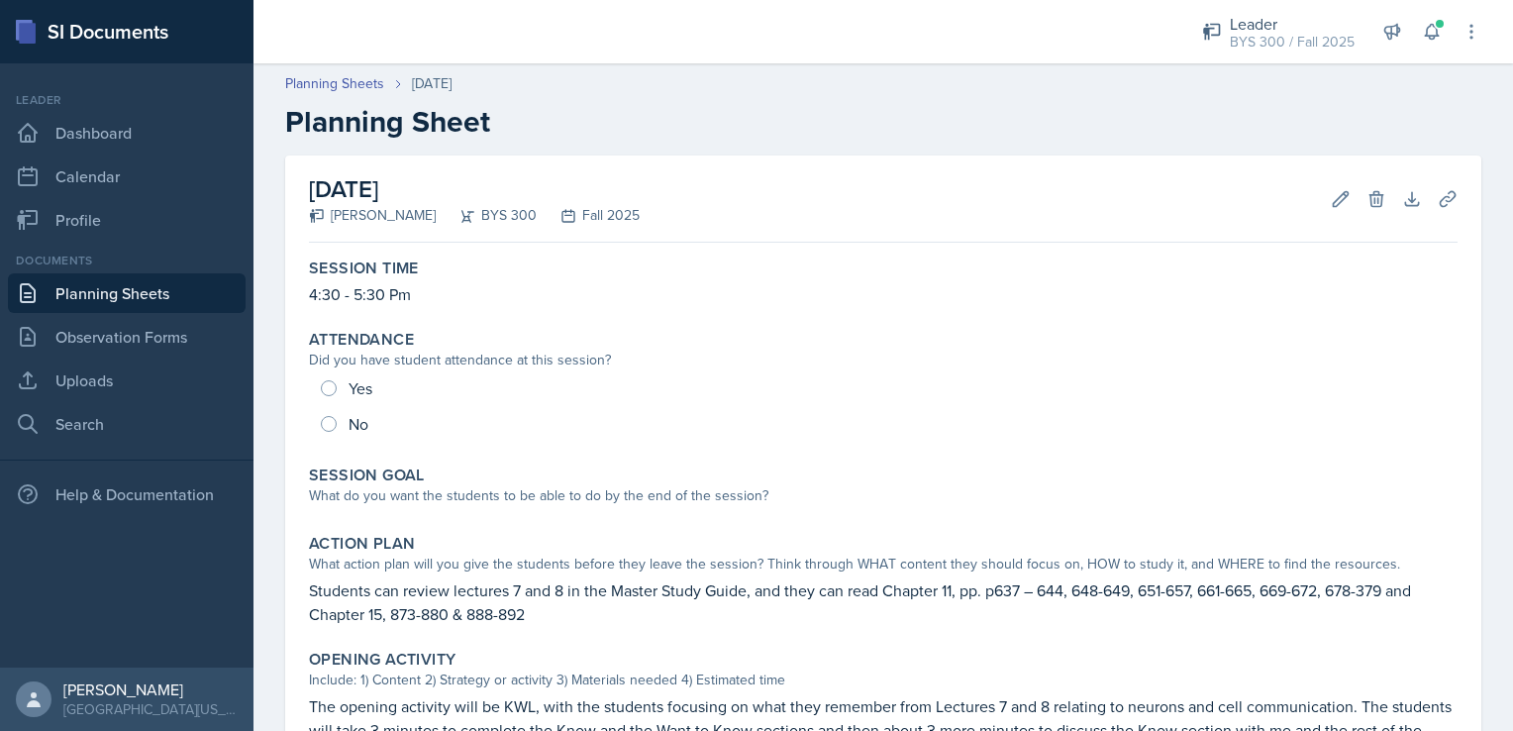
click at [202, 299] on link "Planning Sheets" at bounding box center [127, 293] width 238 height 40
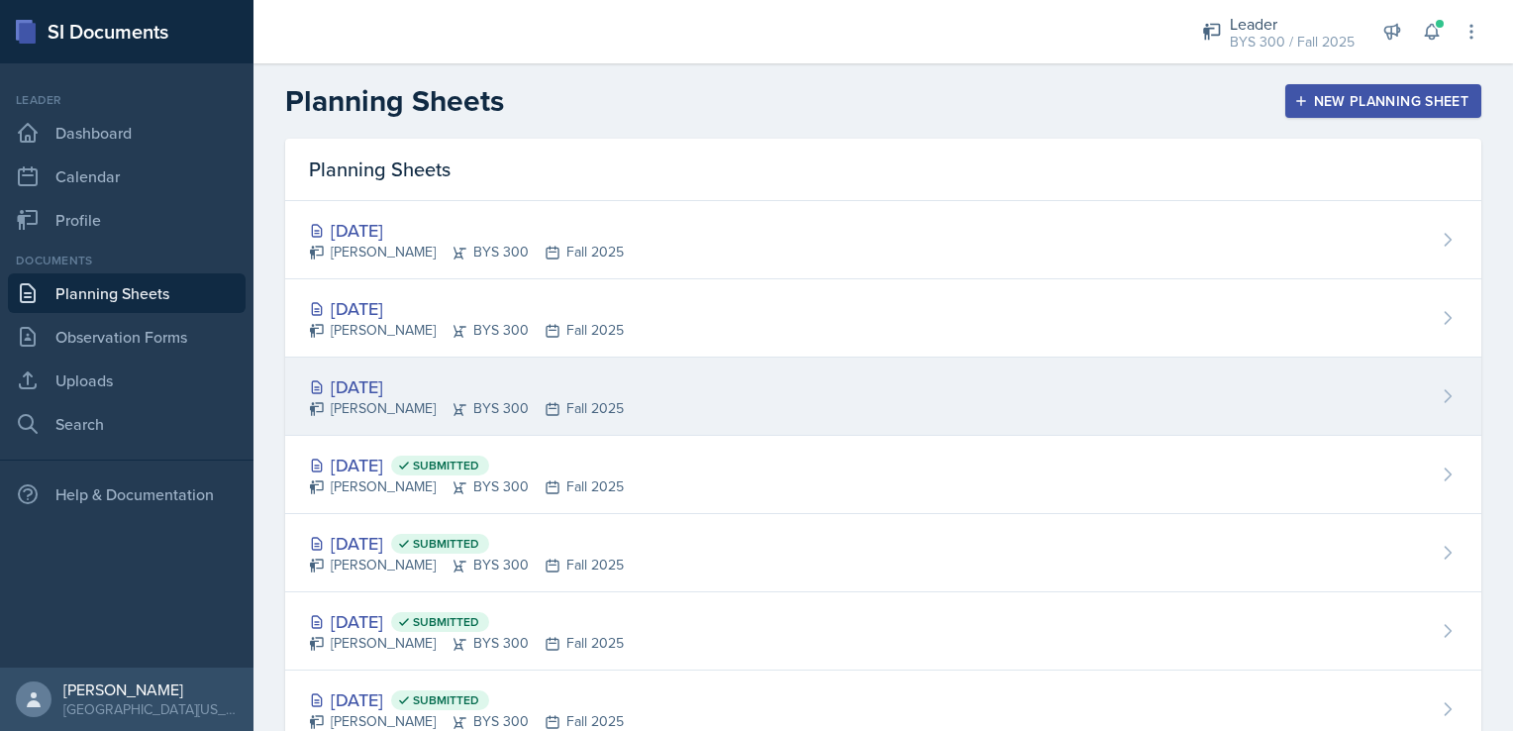
click at [482, 369] on div "[DATE] [PERSON_NAME] BYS 300 Fall 2025" at bounding box center [883, 397] width 1196 height 78
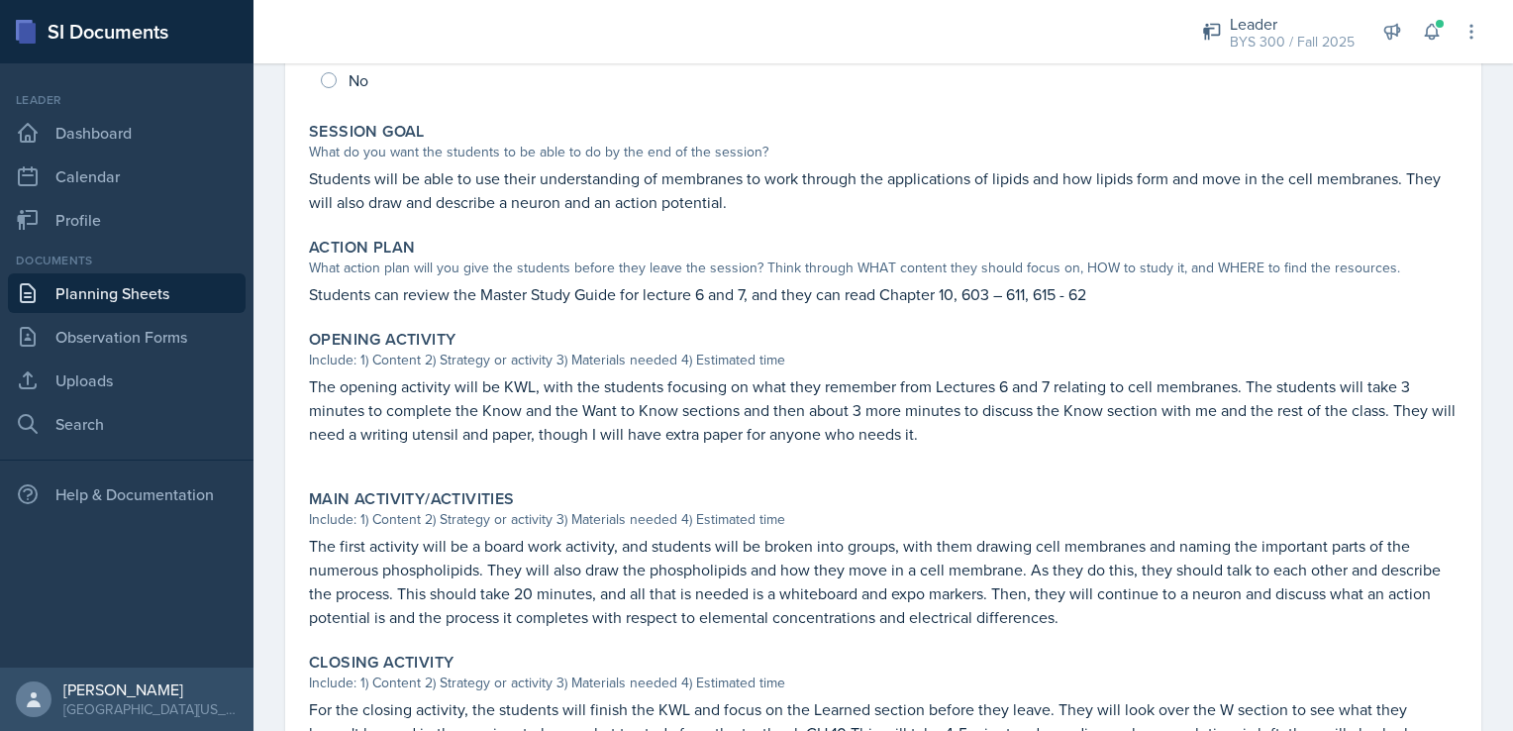
scroll to position [345, 0]
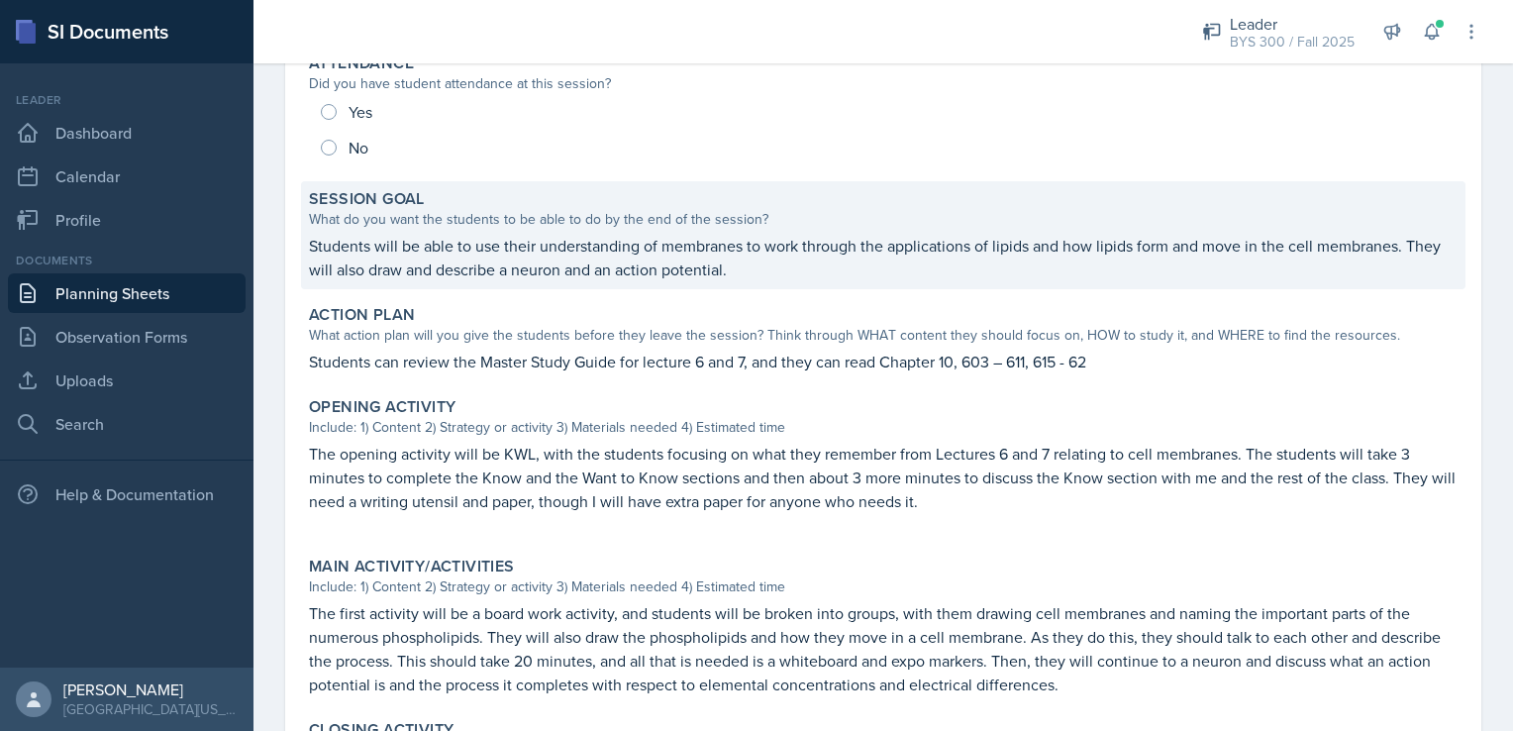
click at [427, 249] on p "Students will be able to use their understanding of membranes to work through t…" at bounding box center [883, 258] width 1149 height 48
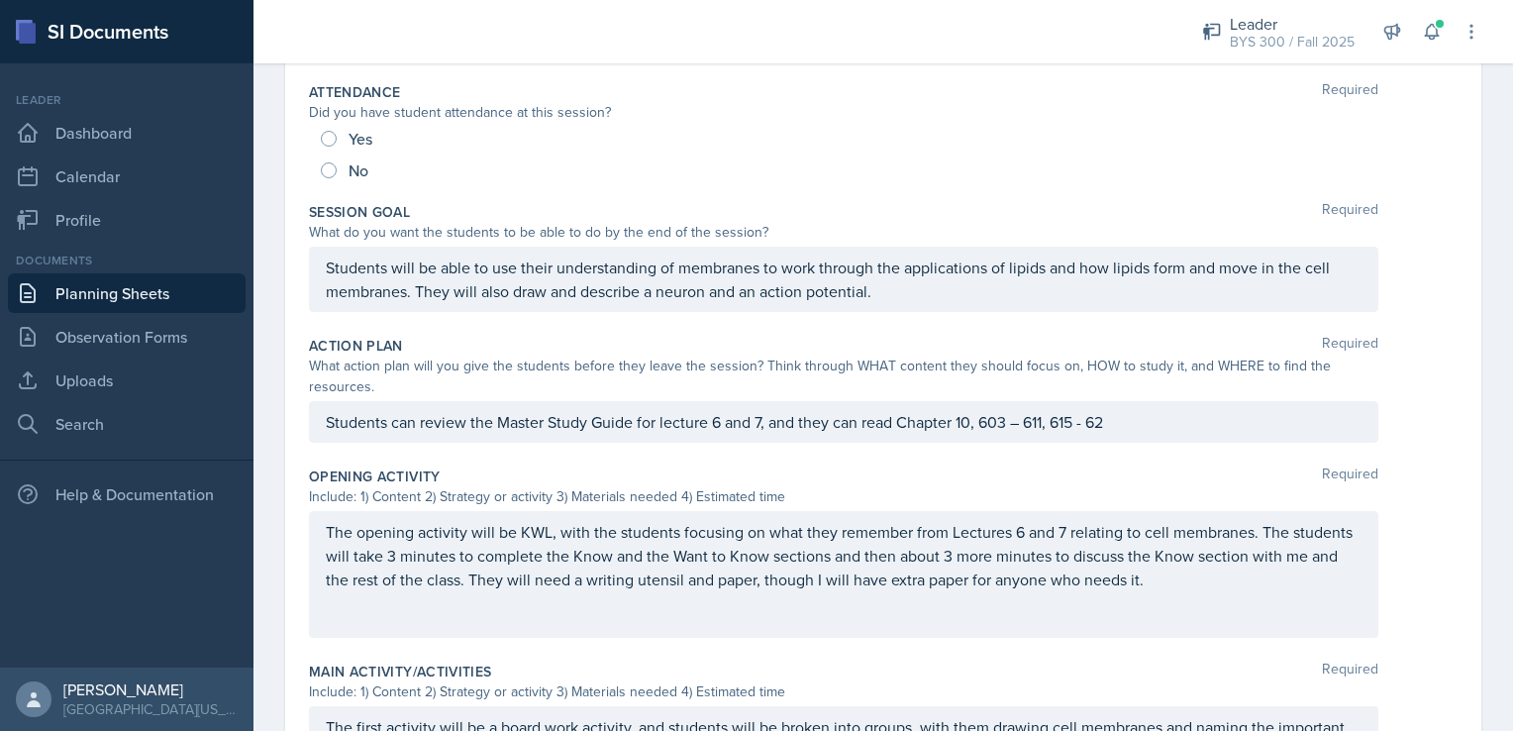
click at [427, 249] on div "Students will be able to use their understanding of membranes to work through t…" at bounding box center [844, 279] width 1070 height 65
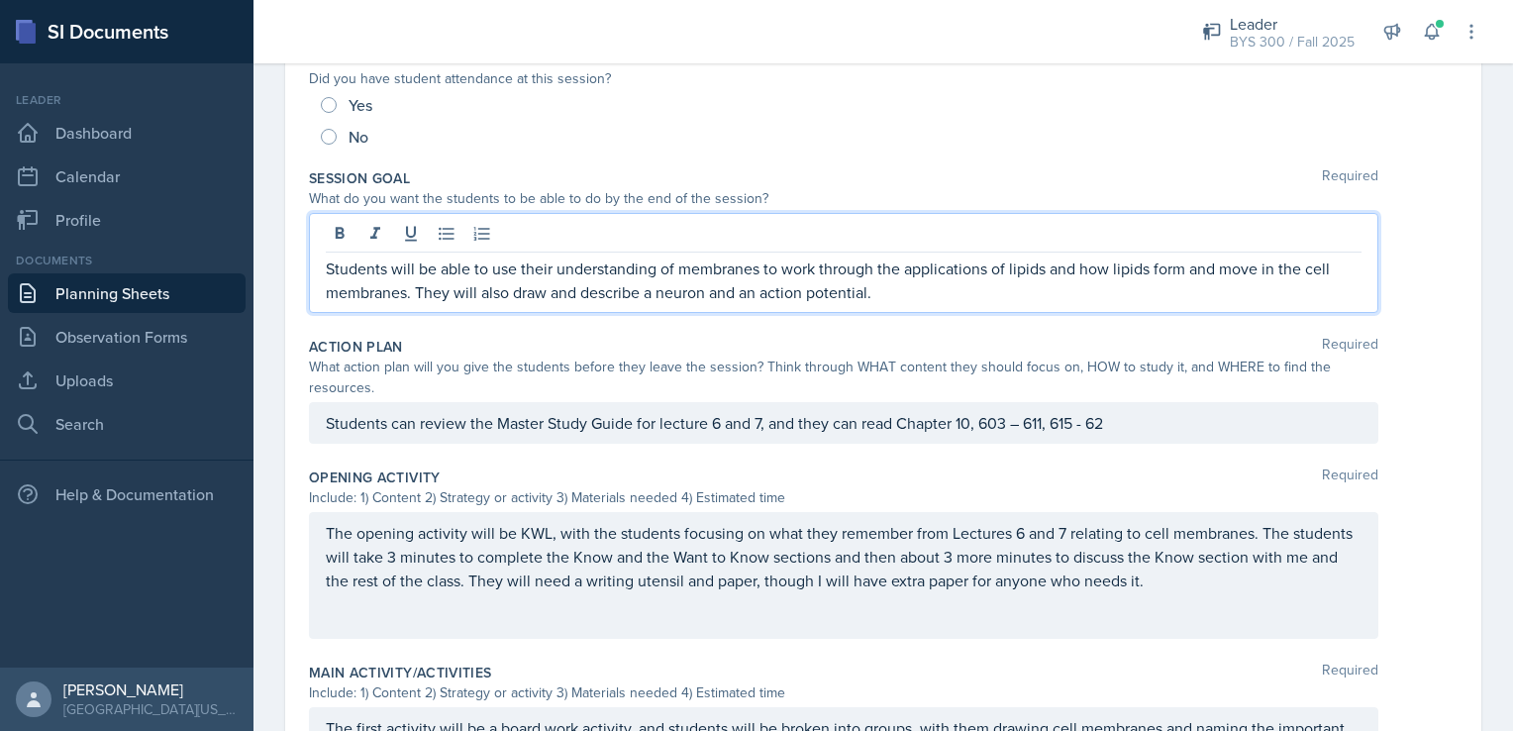
click at [418, 278] on p "Students will be able to use their understanding of membranes to work through t…" at bounding box center [844, 280] width 1036 height 48
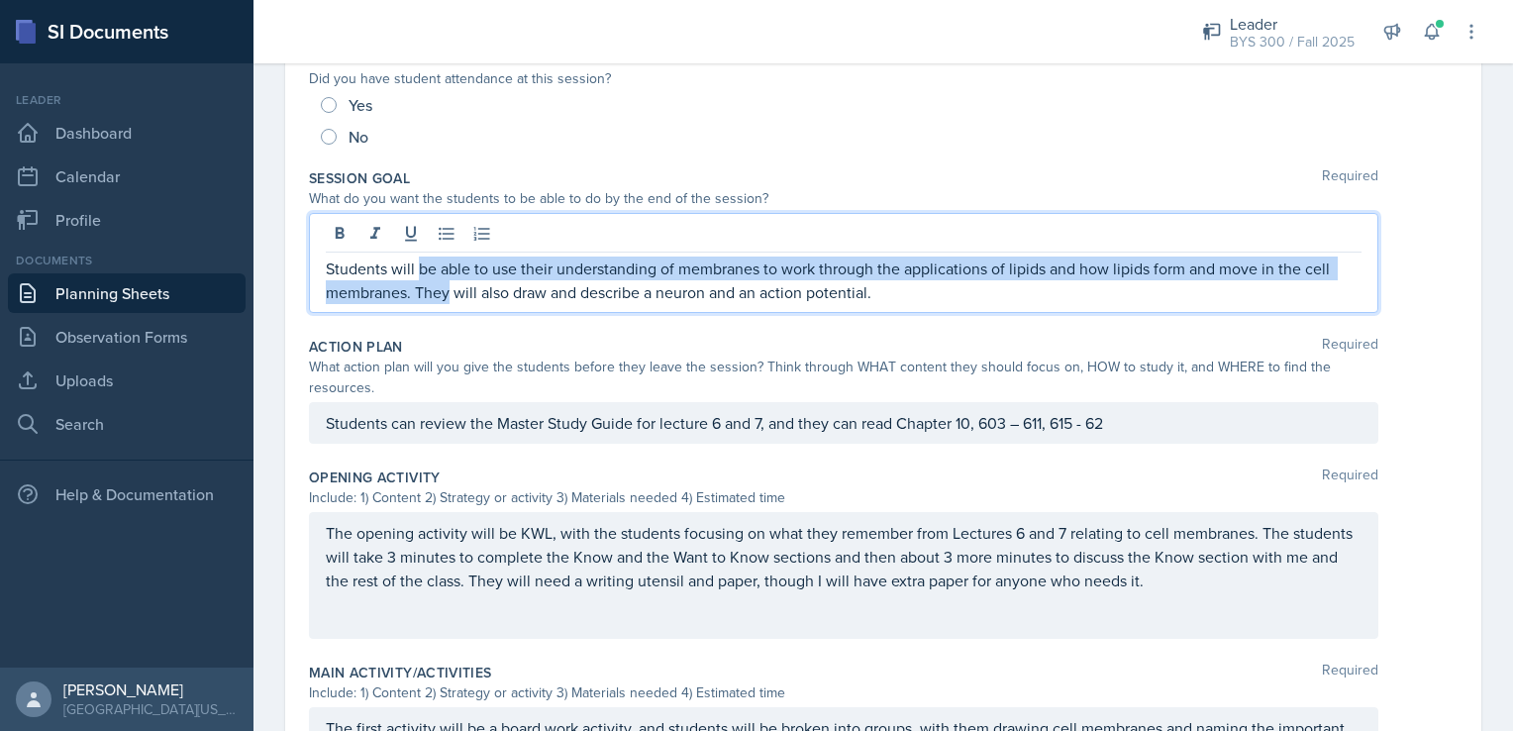
click at [418, 278] on p "Students will be able to use their understanding of membranes to work through t…" at bounding box center [844, 280] width 1036 height 48
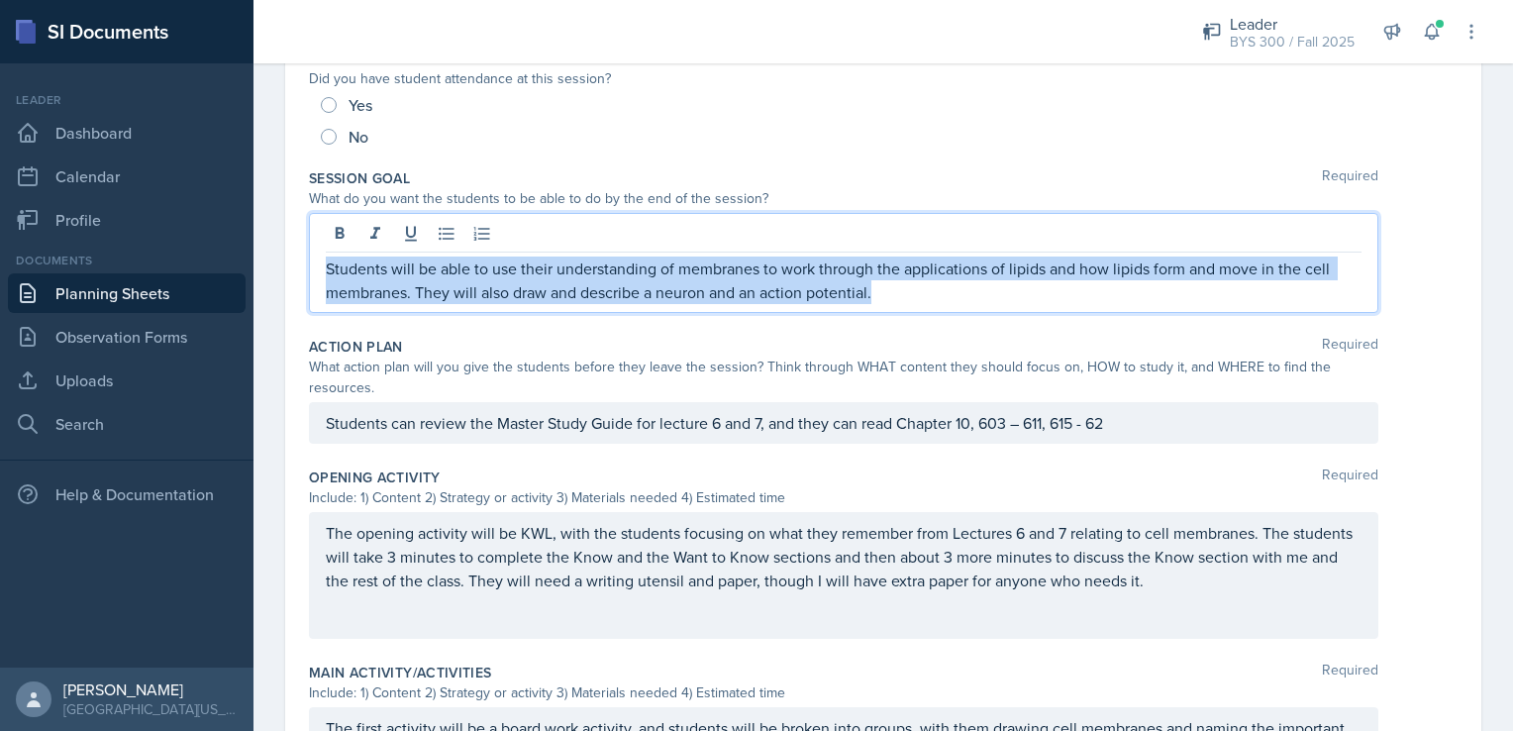
click at [418, 278] on p "Students will be able to use their understanding of membranes to work through t…" at bounding box center [844, 280] width 1036 height 48
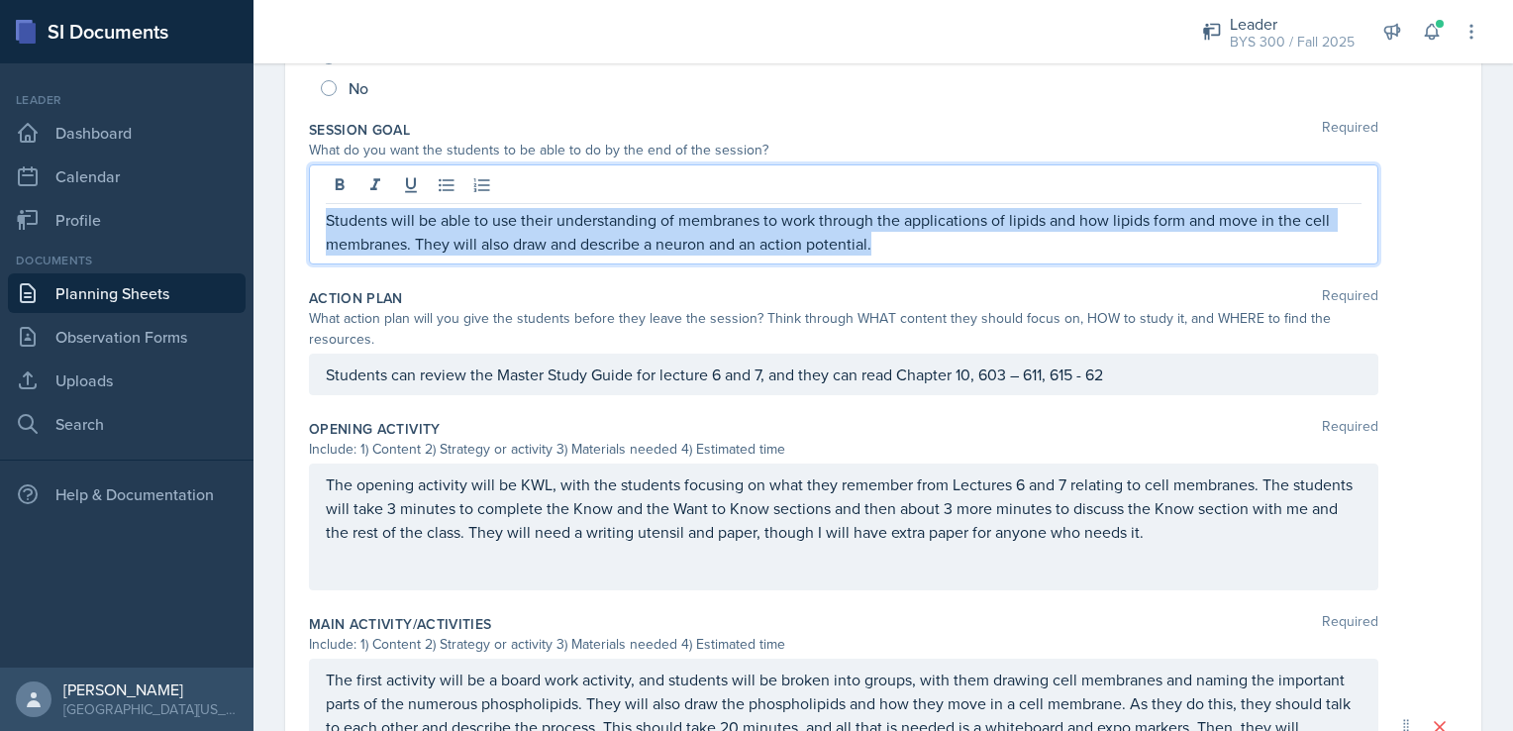
scroll to position [361, 0]
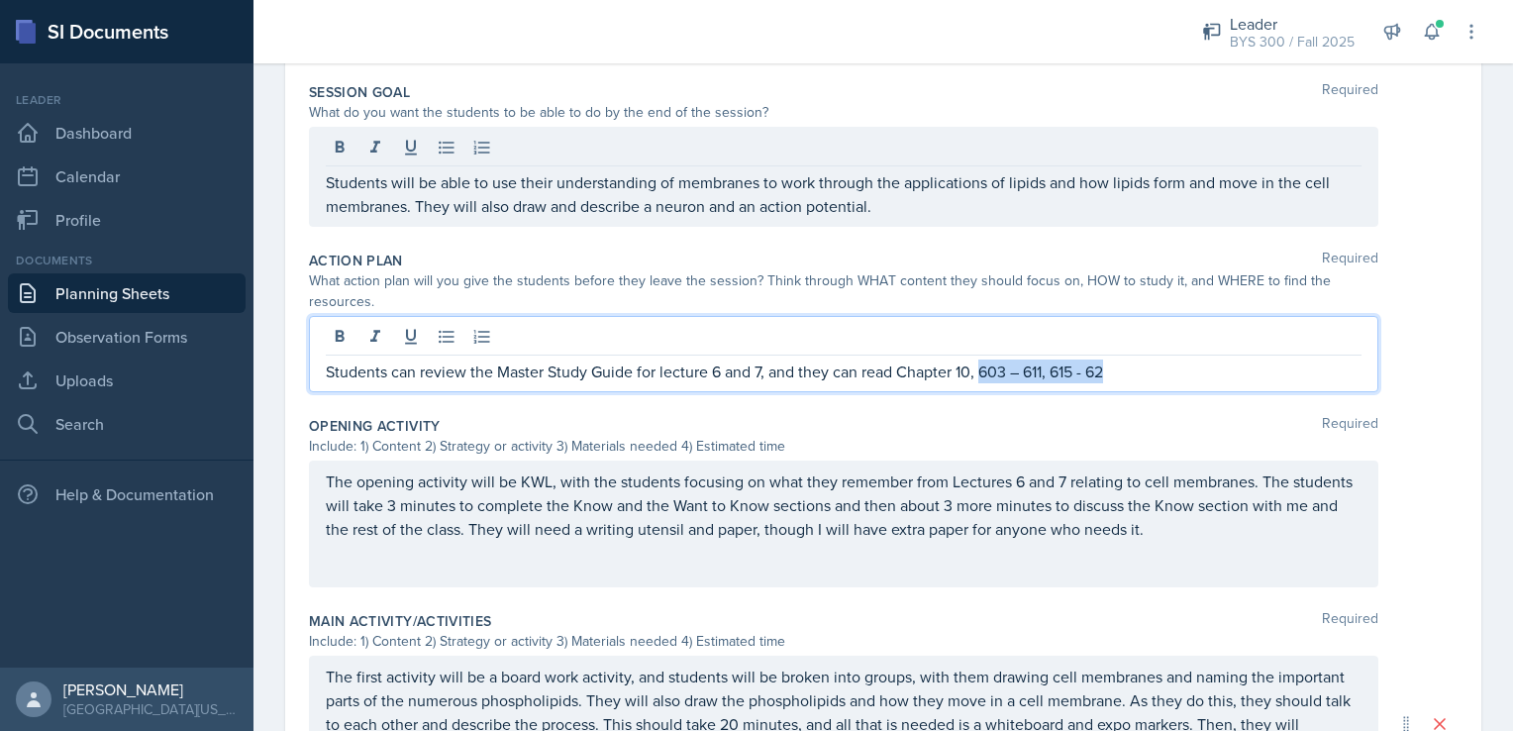
drag, startPoint x: 981, startPoint y: 370, endPoint x: 1121, endPoint y: 366, distance: 139.7
click at [1121, 366] on p "Students can review the Master Study Guide for lecture 6 and 7, and they can re…" at bounding box center [844, 371] width 1036 height 24
